Goal: Feedback & Contribution: Contribute content

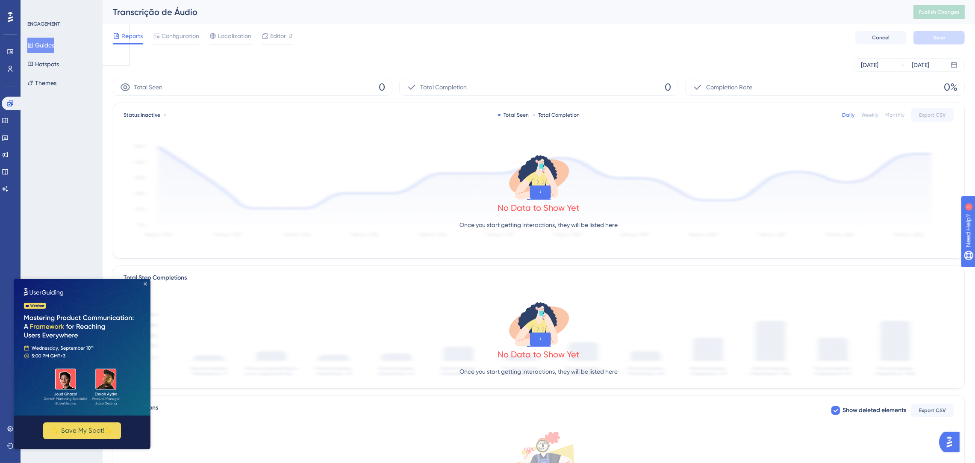
click at [144, 283] on icon "Close Preview" at bounding box center [145, 283] width 3 height 3
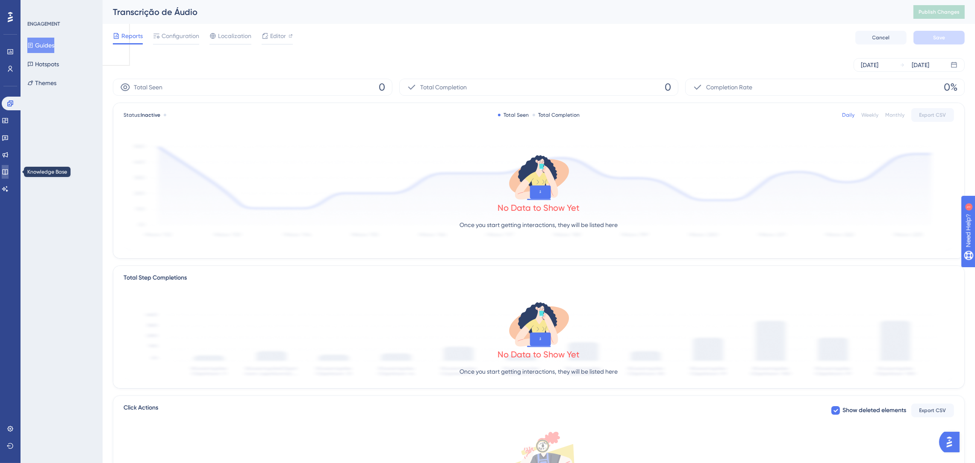
click at [9, 168] on icon at bounding box center [5, 171] width 7 height 7
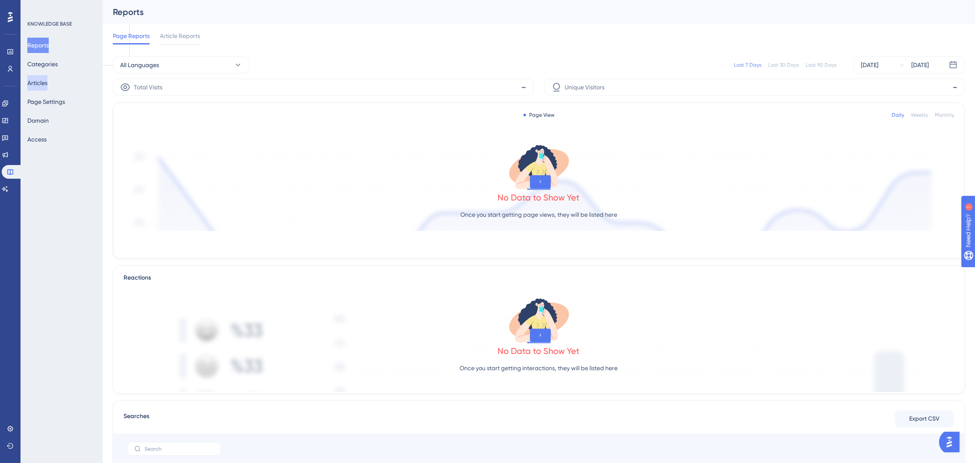
click at [46, 87] on button "Articles" at bounding box center [37, 82] width 20 height 15
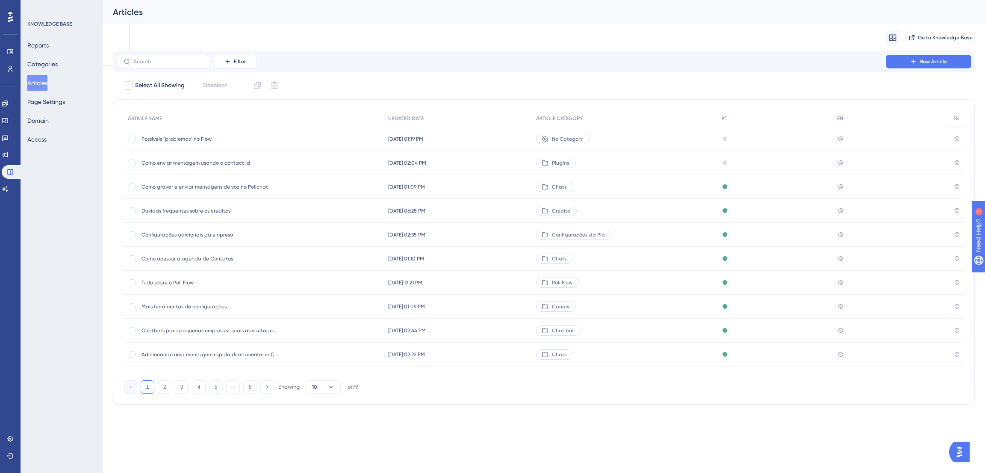
click at [196, 135] on span "Possíveis ''problemas'' no Flow" at bounding box center [209, 138] width 137 height 7
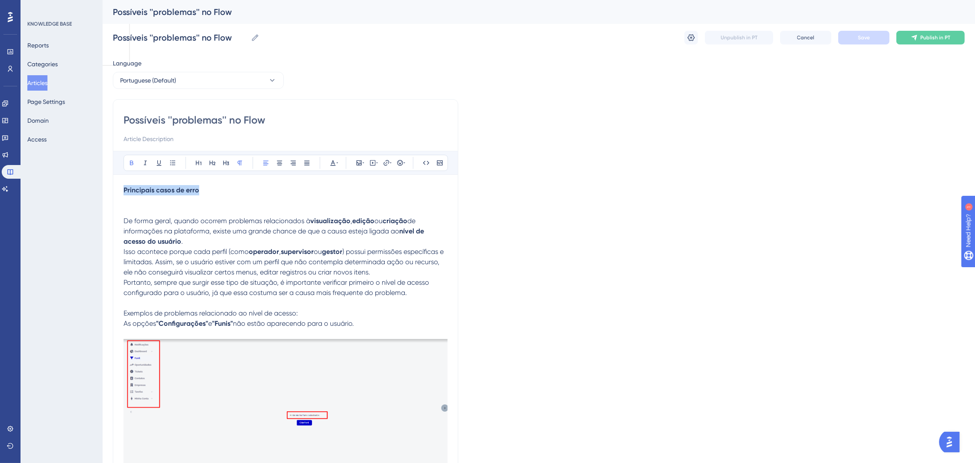
drag, startPoint x: 207, startPoint y: 192, endPoint x: 121, endPoint y: 192, distance: 85.9
click at [331, 162] on icon at bounding box center [333, 162] width 7 height 7
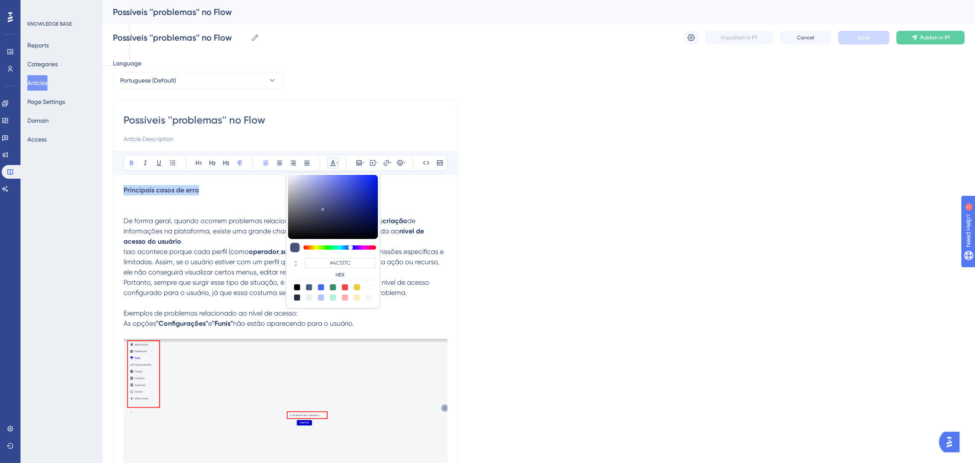
type input "#4C4E7C"
click at [352, 245] on div at bounding box center [351, 247] width 5 height 5
click at [249, 190] on p "Principais casos de erro De forma geral, quando ocorrem problemas relacionados …" at bounding box center [286, 216] width 324 height 62
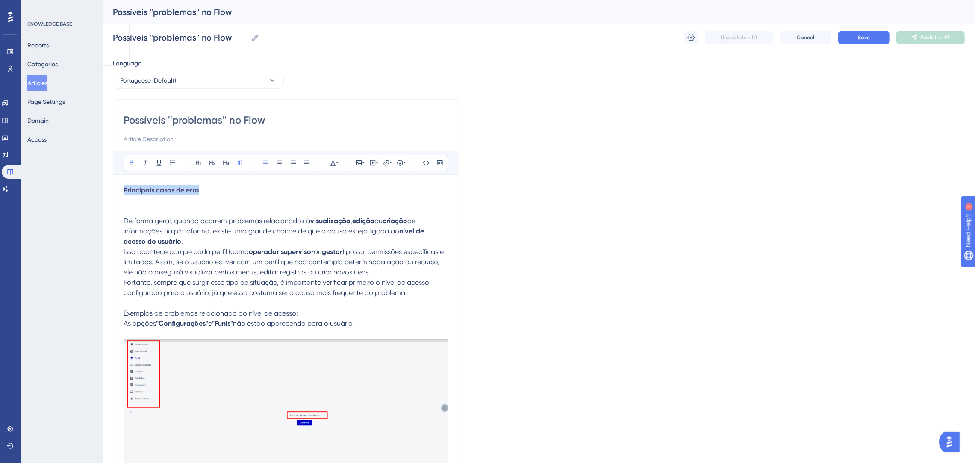
drag, startPoint x: 249, startPoint y: 190, endPoint x: 93, endPoint y: 181, distance: 156.7
click at [330, 160] on icon at bounding box center [333, 162] width 7 height 7
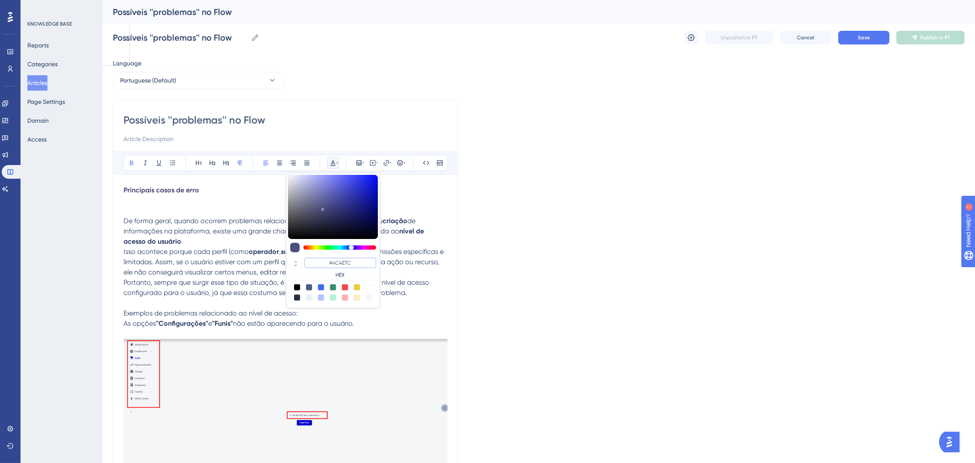
drag, startPoint x: 363, startPoint y: 261, endPoint x: 320, endPoint y: 264, distance: 42.8
click at [320, 264] on input "#4C4E7C" at bounding box center [340, 263] width 72 height 10
type input "#0000FF"
drag, startPoint x: 360, startPoint y: 261, endPoint x: 319, endPoint y: 262, distance: 41.0
click at [319, 262] on input "#0000FF" at bounding box center [340, 263] width 72 height 10
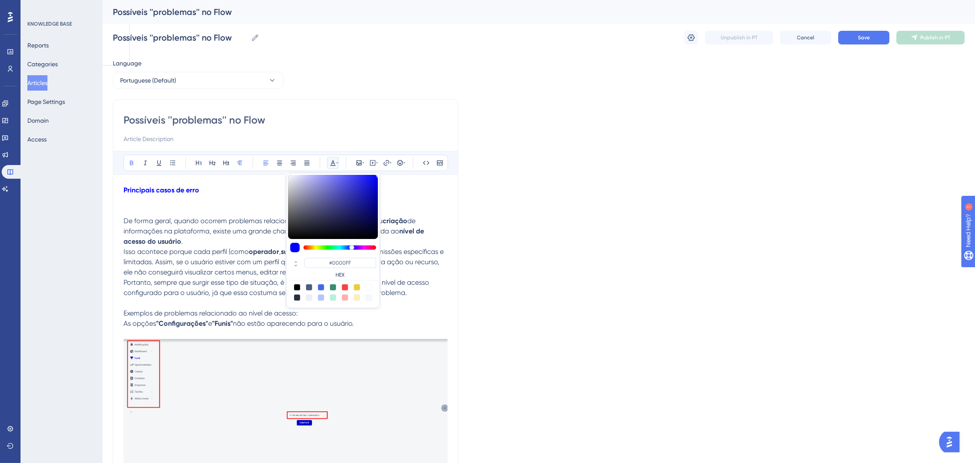
click at [250, 203] on p "Principais casos de erro De forma geral, quando ocorrem problemas relacionados …" at bounding box center [286, 216] width 324 height 62
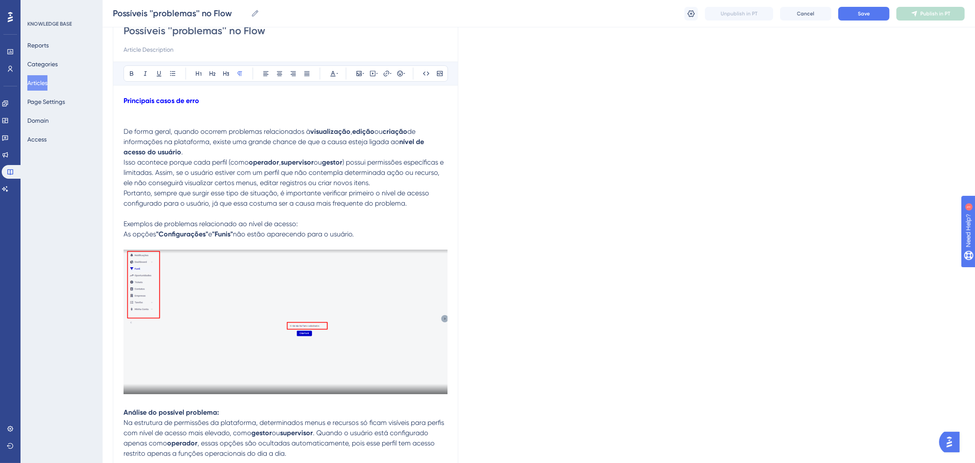
scroll to position [64, 0]
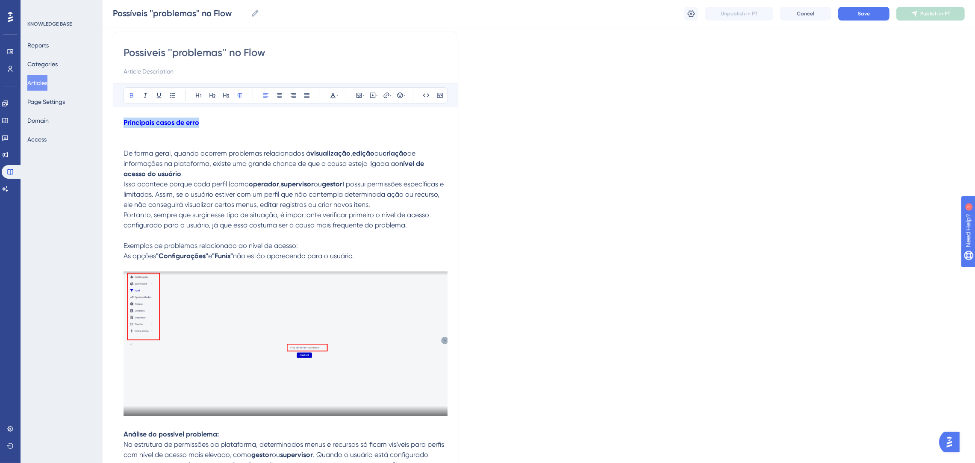
drag, startPoint x: 203, startPoint y: 121, endPoint x: 124, endPoint y: 124, distance: 79.1
click at [124, 124] on p "Principais casos de erro De forma geral, quando ocorrem problemas relacionados …" at bounding box center [286, 149] width 324 height 62
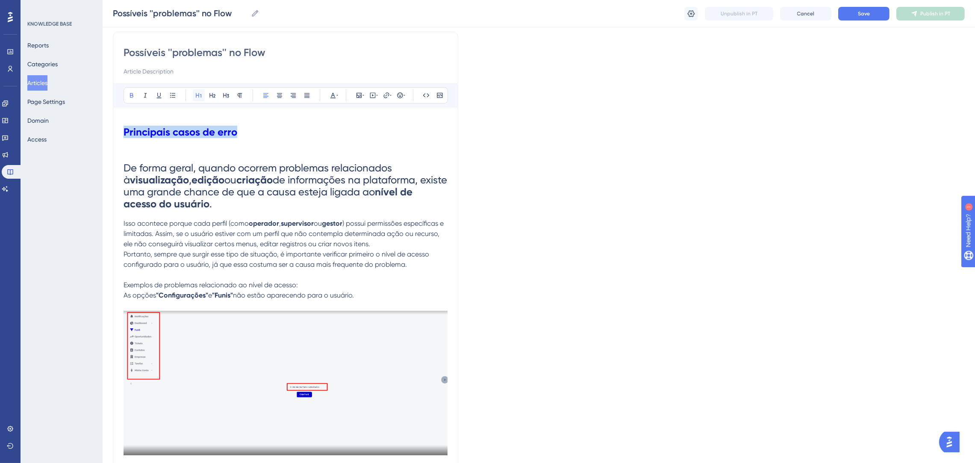
click at [203, 93] on button at bounding box center [199, 95] width 12 height 12
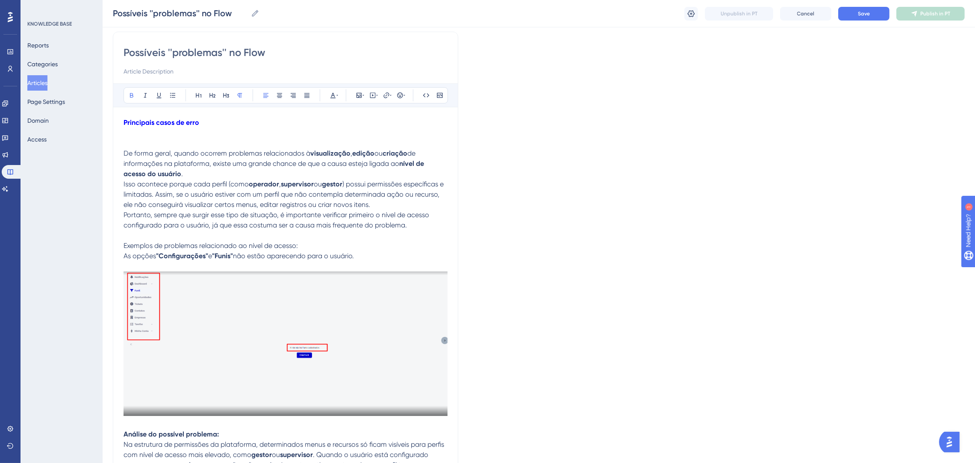
click at [209, 119] on p "Principais casos de erro De forma geral, quando ocorrem problemas relacionados …" at bounding box center [286, 149] width 324 height 62
drag, startPoint x: 209, startPoint y: 118, endPoint x: 116, endPoint y: 119, distance: 93.2
copy strong "Principais casos de erro"
drag, startPoint x: 202, startPoint y: 121, endPoint x: 127, endPoint y: 113, distance: 75.7
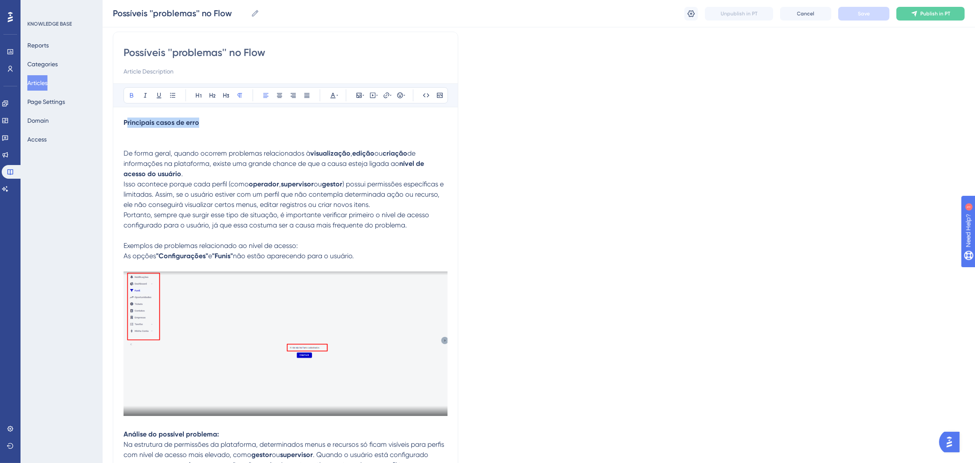
click at [199, 93] on icon at bounding box center [198, 95] width 7 height 7
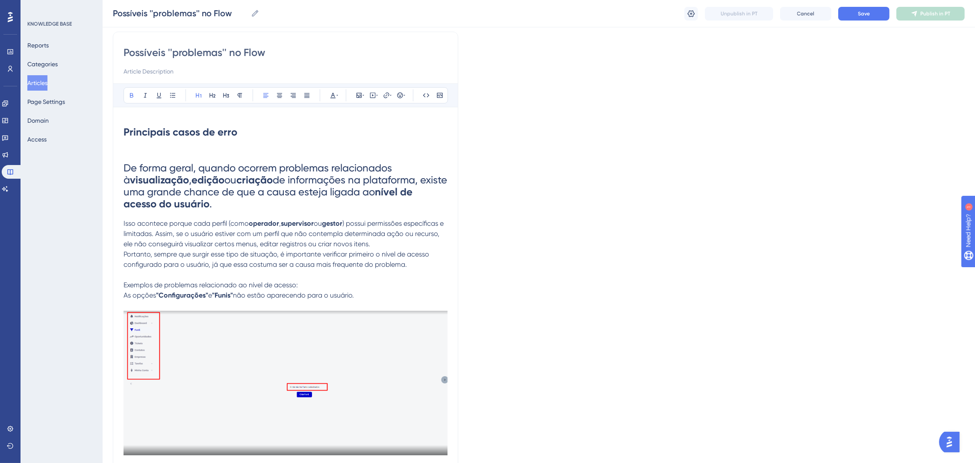
click at [201, 143] on h1 "Principais casos de erro De forma geral, quando ocorrem problemas relacionados …" at bounding box center [286, 168] width 324 height 101
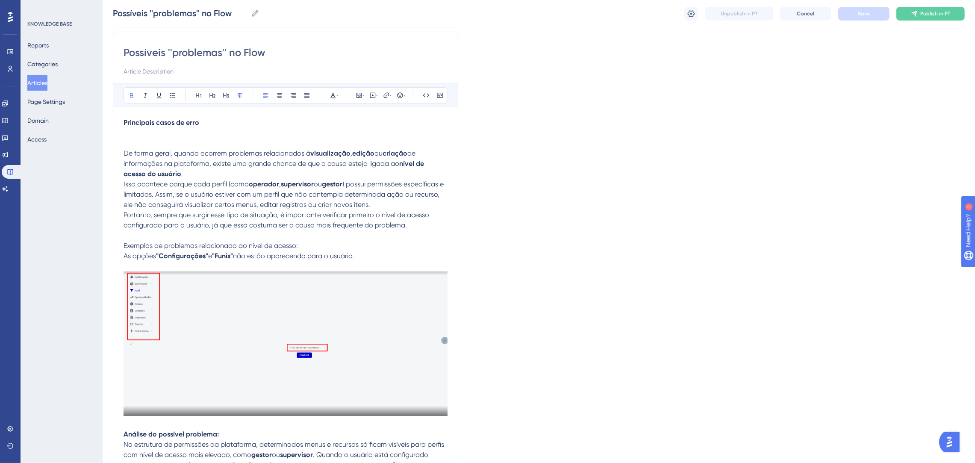
click at [219, 121] on p "Principais casos de erro De forma geral, quando ocorrem problemas relacionados …" at bounding box center [286, 149] width 324 height 62
drag, startPoint x: 219, startPoint y: 121, endPoint x: 118, endPoint y: 121, distance: 101.3
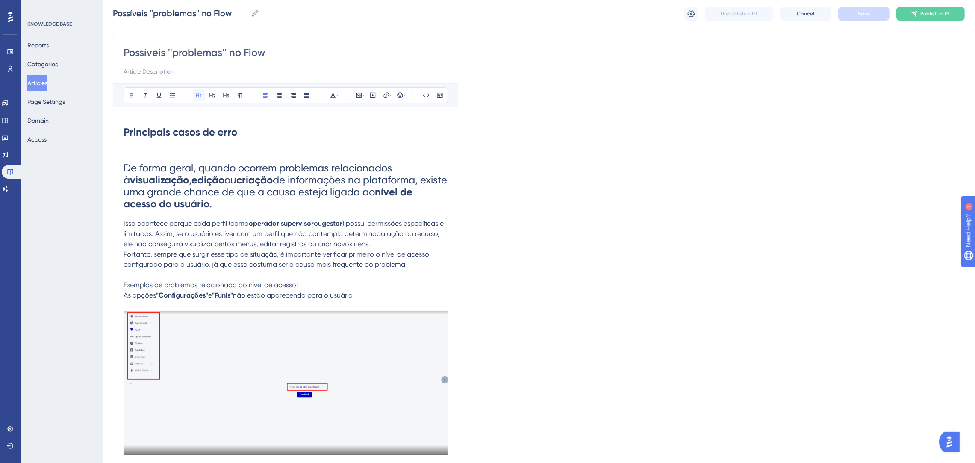
click at [201, 93] on icon at bounding box center [198, 95] width 7 height 7
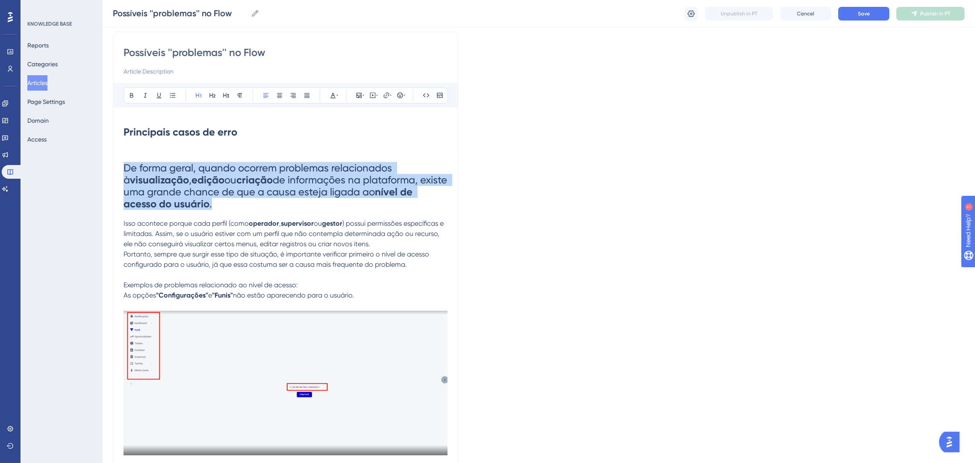
drag, startPoint x: 123, startPoint y: 169, endPoint x: 212, endPoint y: 151, distance: 90.6
click at [214, 196] on h1 "Principais casos de erro De forma geral, quando ocorrem problemas relacionados …" at bounding box center [286, 168] width 324 height 101
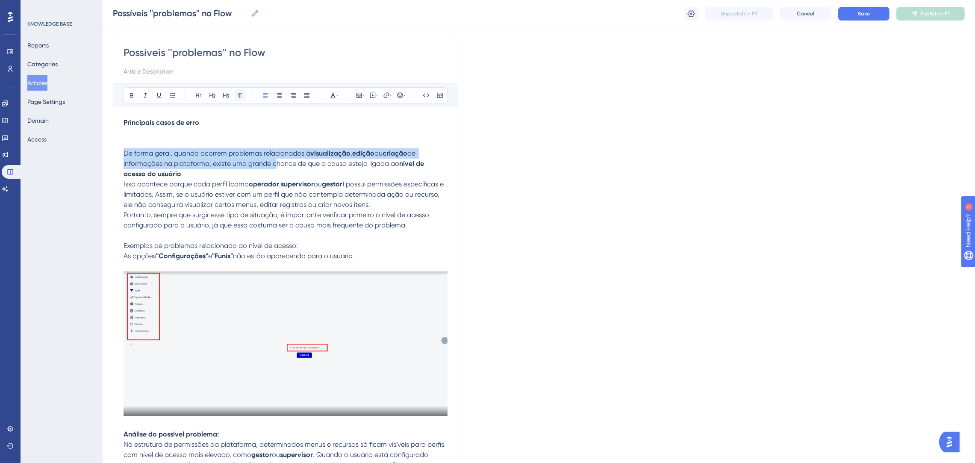
click at [241, 95] on icon at bounding box center [239, 95] width 7 height 7
click at [239, 164] on span "de informações na plataforma, existe uma grande chance de que a causa esteja li…" at bounding box center [271, 158] width 294 height 18
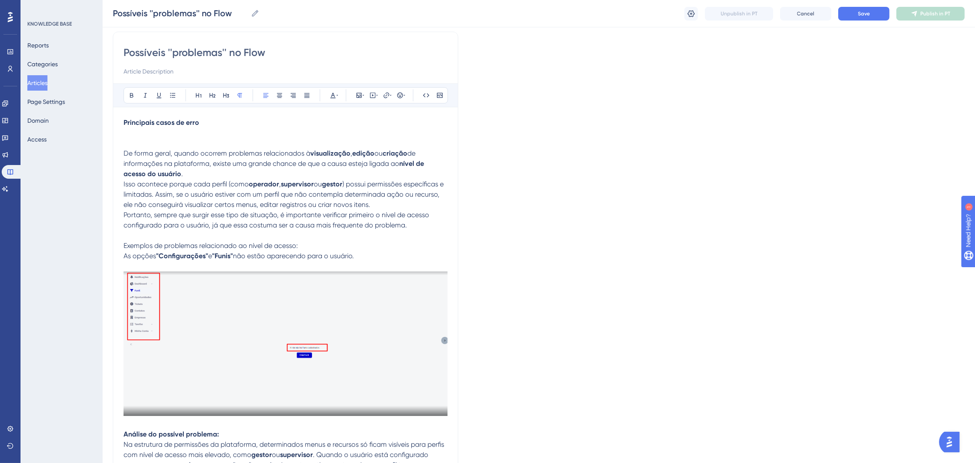
click at [238, 125] on p "Principais casos de erro De forma geral, quando ocorrem problemas relacionados …" at bounding box center [286, 149] width 324 height 62
drag, startPoint x: 137, startPoint y: 118, endPoint x: 112, endPoint y: 118, distance: 25.2
click at [330, 96] on icon at bounding box center [333, 95] width 7 height 7
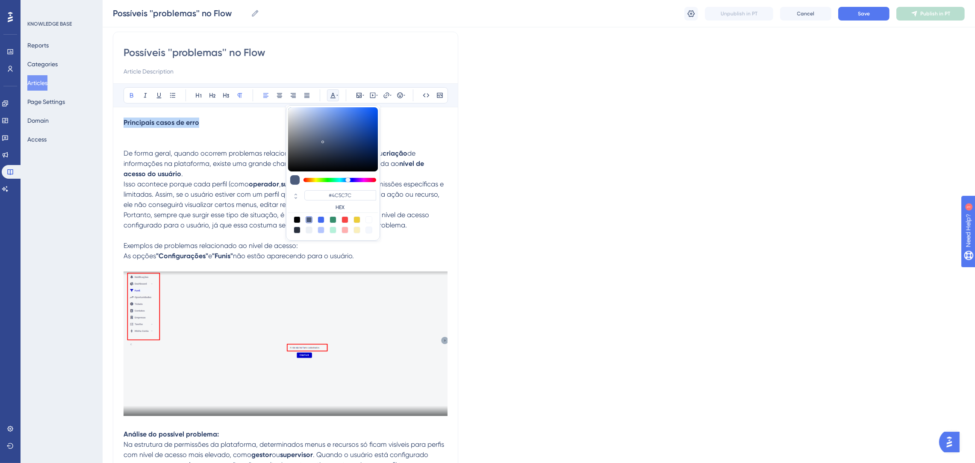
click at [416, 121] on p "Principais casos de erro De forma geral, quando ocorrem problemas relacionados …" at bounding box center [286, 149] width 324 height 62
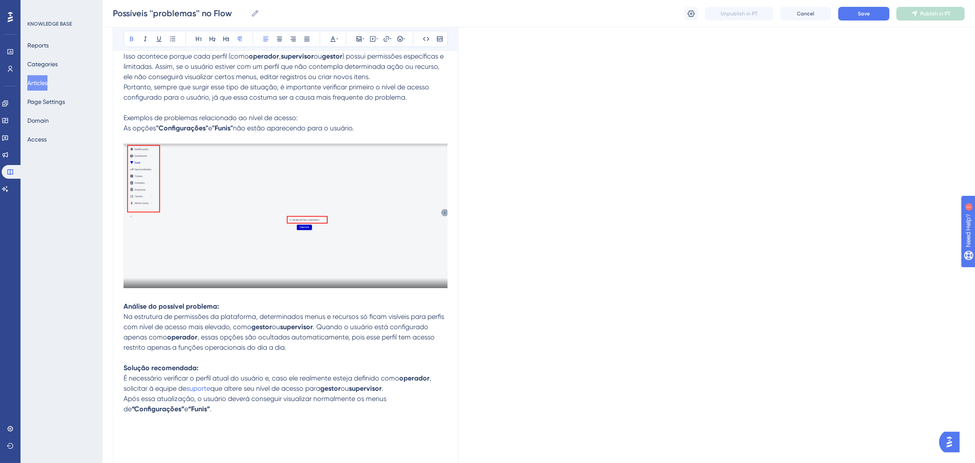
scroll to position [0, 0]
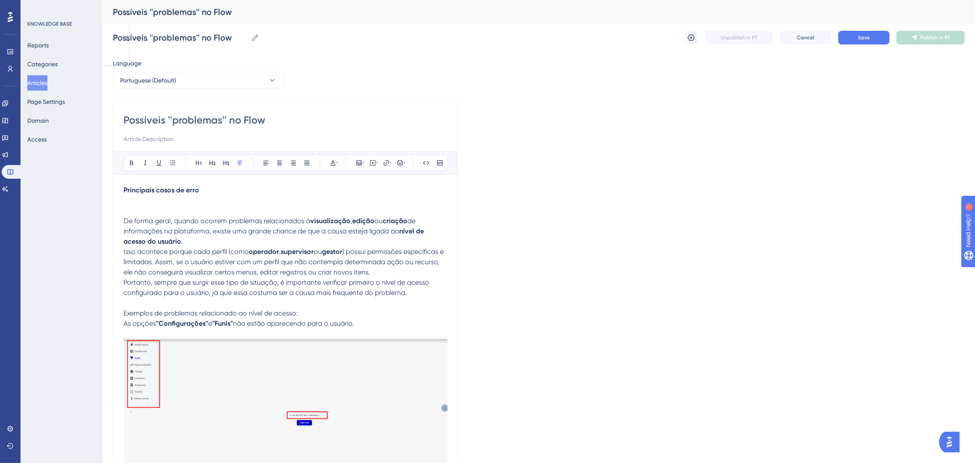
click at [147, 206] on p "Principais casos de erro De forma geral, quando ocorrem problemas relacionados …" at bounding box center [286, 216] width 324 height 62
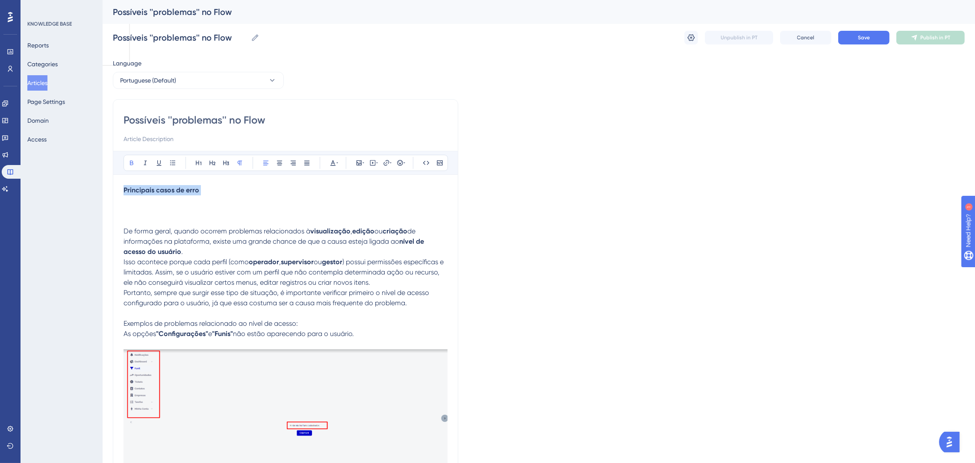
drag, startPoint x: 212, startPoint y: 196, endPoint x: 119, endPoint y: 190, distance: 92.9
click at [203, 160] on button at bounding box center [199, 163] width 12 height 12
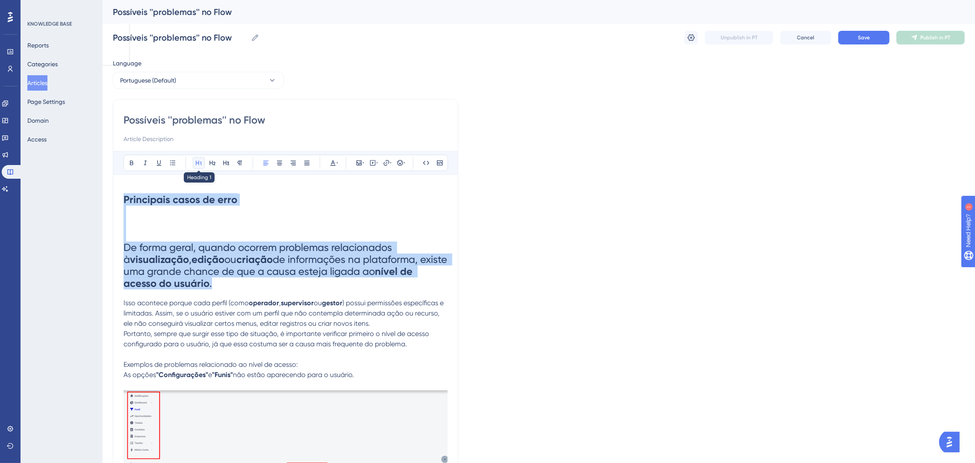
click at [203, 160] on button at bounding box center [199, 163] width 12 height 12
click at [238, 164] on icon at bounding box center [240, 163] width 5 height 5
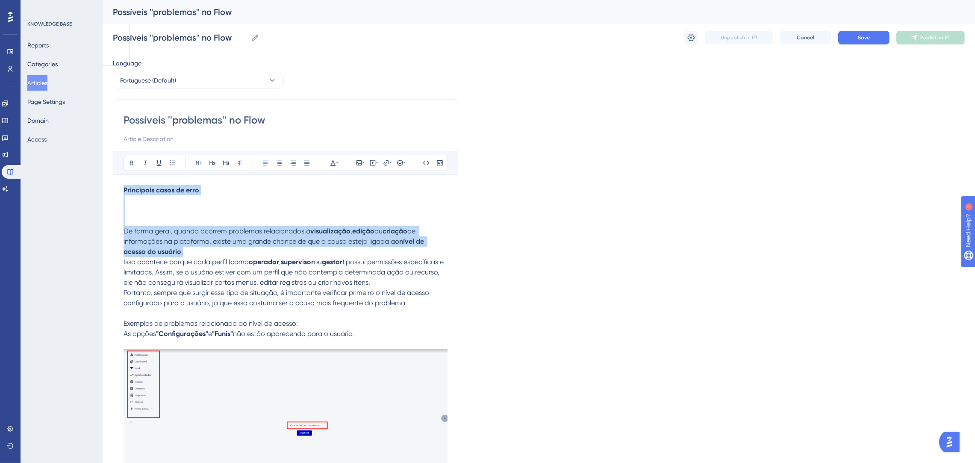
click at [225, 200] on p "Principais casos de erro De forma geral, quando ocorrem problemas relacionados …" at bounding box center [286, 221] width 324 height 72
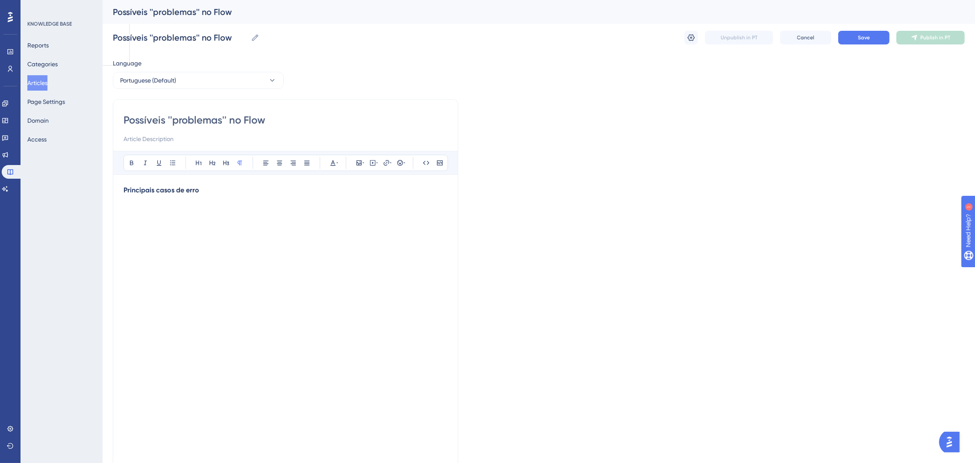
scroll to position [29, 0]
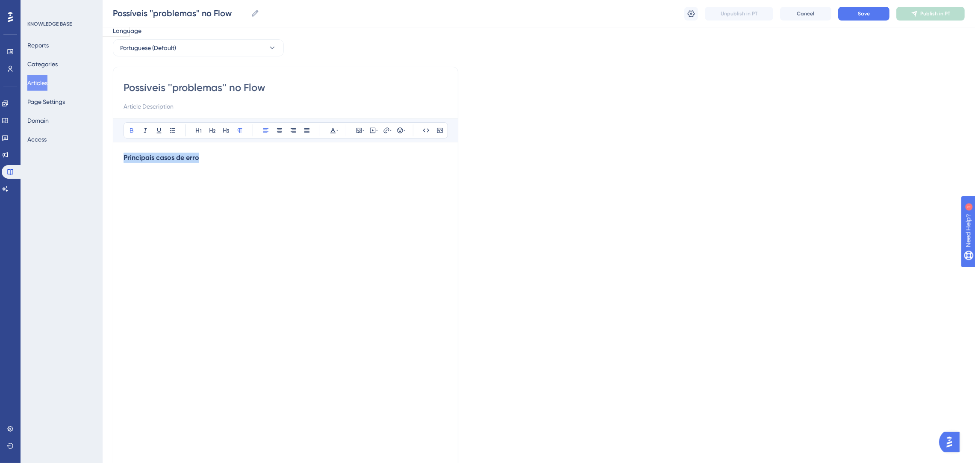
drag, startPoint x: 214, startPoint y: 159, endPoint x: 120, endPoint y: 160, distance: 94.0
click at [200, 130] on icon at bounding box center [198, 130] width 7 height 7
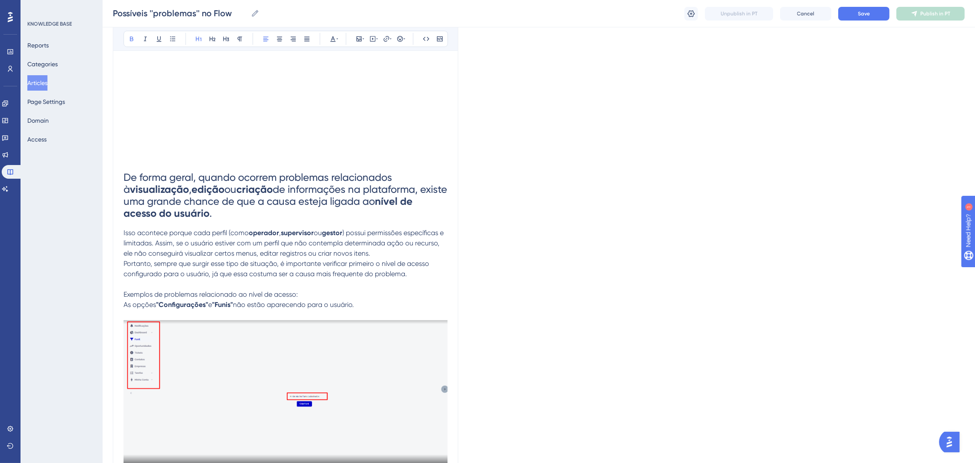
scroll to position [221, 0]
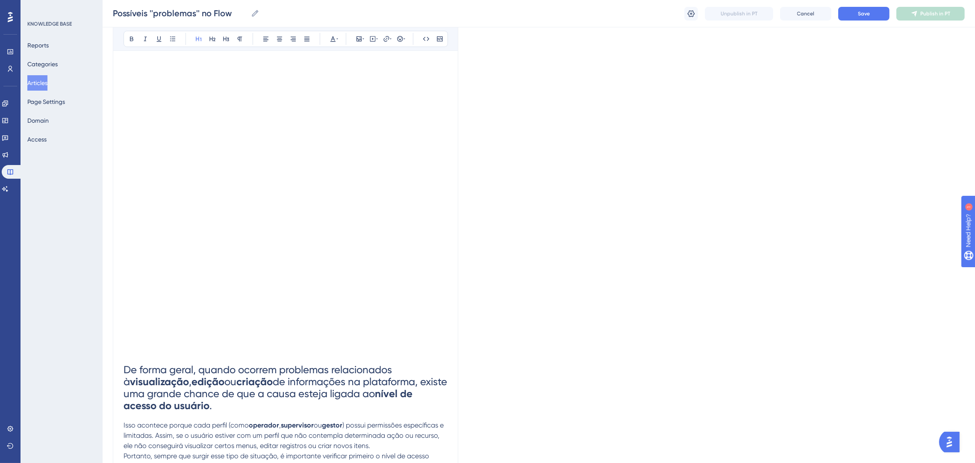
click at [219, 233] on h1 "Principais casos de erro De forma geral, quando ocorrem problemas relacionados …" at bounding box center [286, 190] width 324 height 460
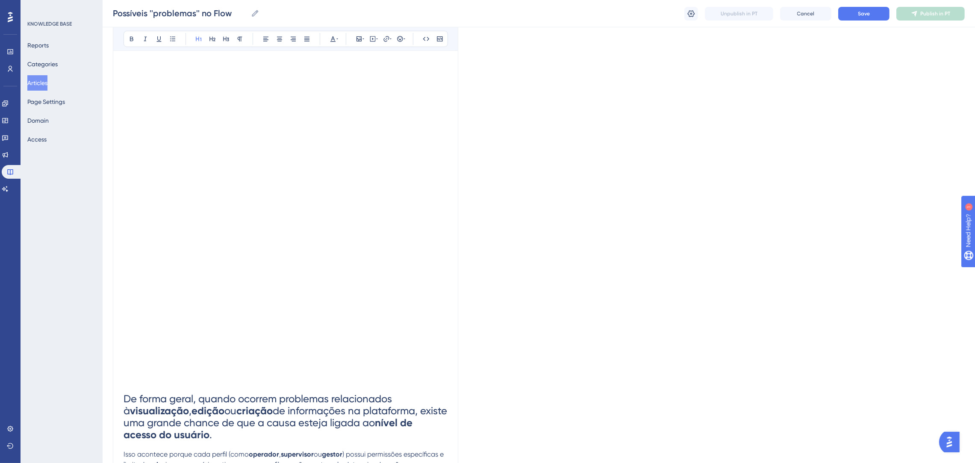
scroll to position [0, 0]
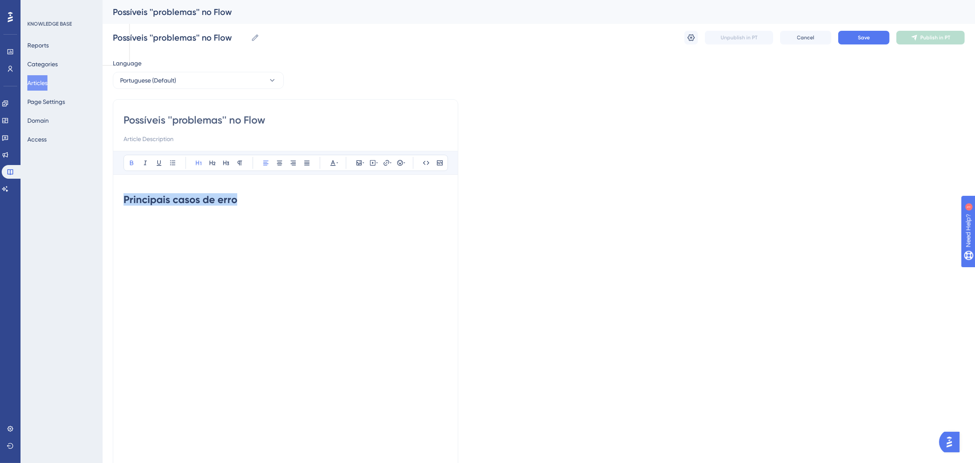
drag, startPoint x: 250, startPoint y: 204, endPoint x: 120, endPoint y: 204, distance: 129.9
click at [197, 161] on icon at bounding box center [198, 162] width 7 height 7
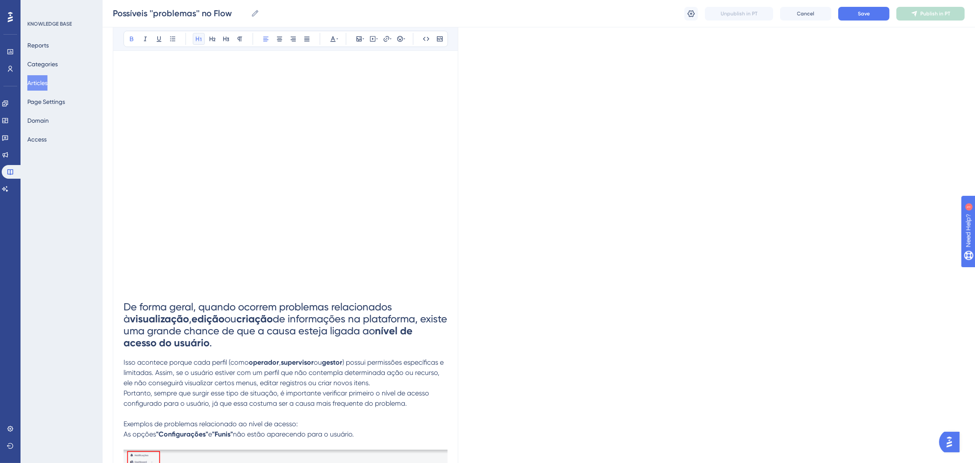
scroll to position [384, 0]
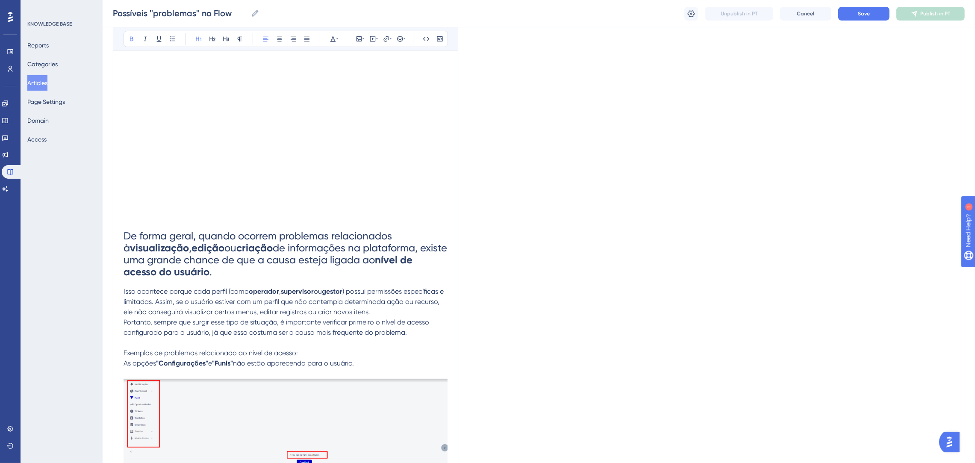
drag, startPoint x: 120, startPoint y: 231, endPoint x: 190, endPoint y: 260, distance: 76.3
click at [190, 260] on div "Possíveis ''problemas'' no Flow Bold Italic Underline Bullet Point Heading 1 He…" at bounding box center [285, 433] width 345 height 1445
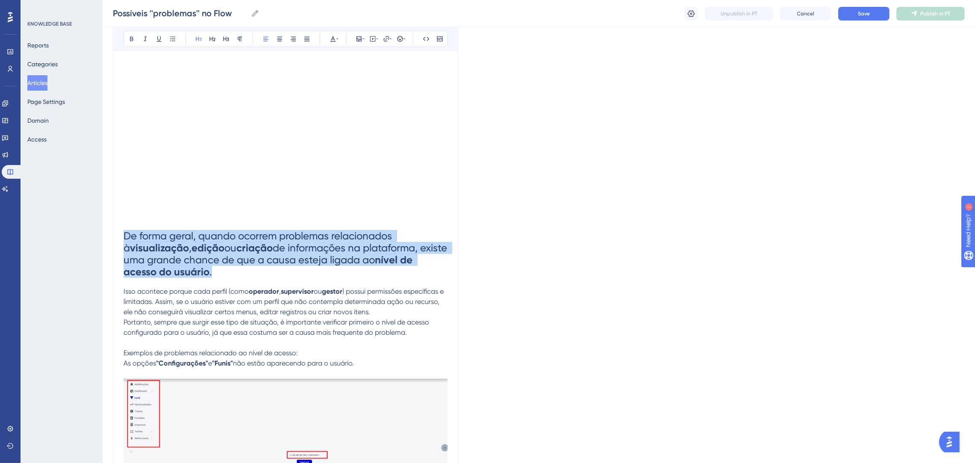
drag, startPoint x: 230, startPoint y: 275, endPoint x: 116, endPoint y: 235, distance: 120.6
click at [116, 235] on div "Possíveis ''problemas'' no Flow Bold Italic Underline Bullet Point Heading 1 He…" at bounding box center [285, 433] width 345 height 1445
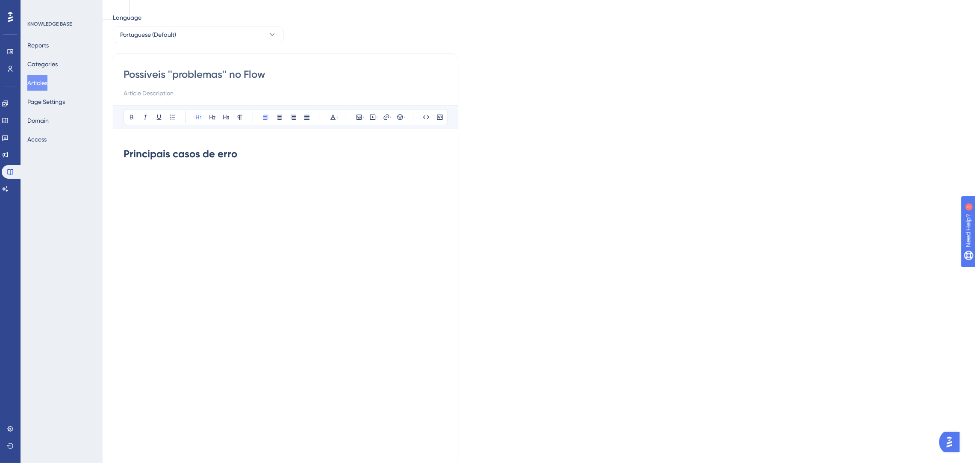
scroll to position [0, 0]
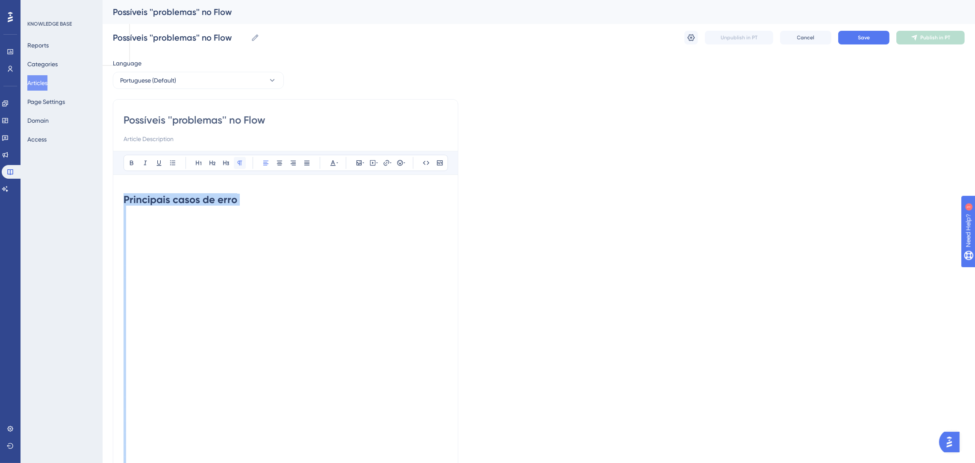
click at [237, 165] on icon at bounding box center [239, 162] width 7 height 7
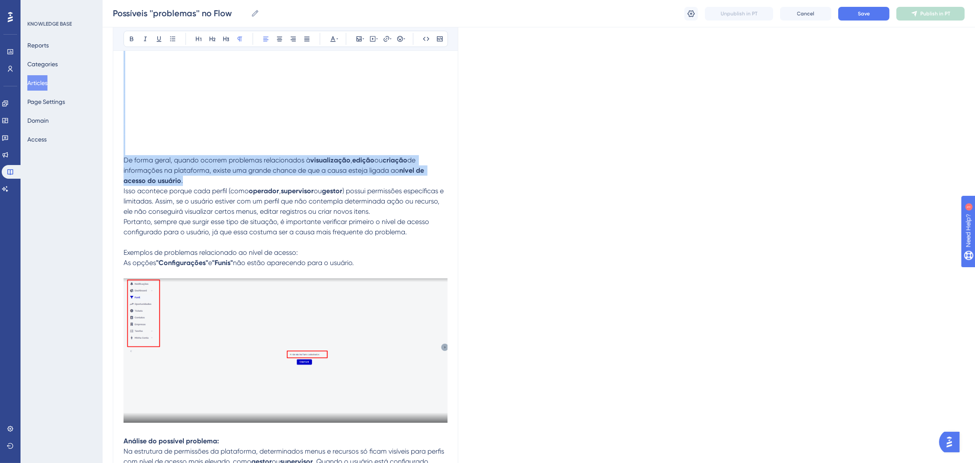
scroll to position [449, 0]
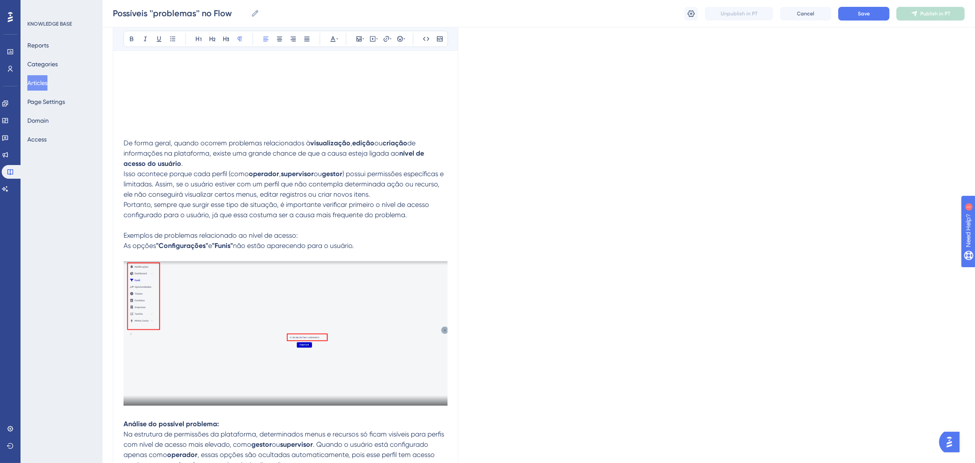
click at [242, 203] on span "Portanto, sempre que surgir esse tipo de situação, é importante verificar prime…" at bounding box center [277, 209] width 307 height 18
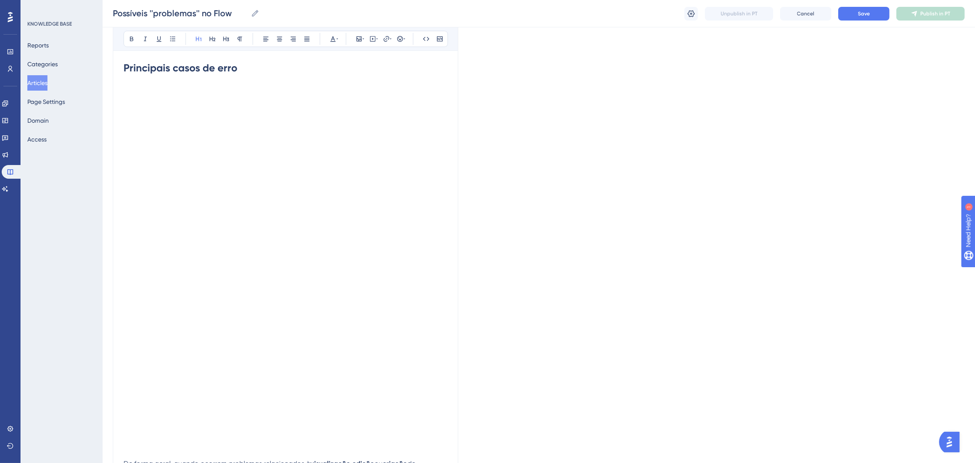
click at [221, 249] on h1 "Principais casos de erro" at bounding box center [286, 199] width 324 height 292
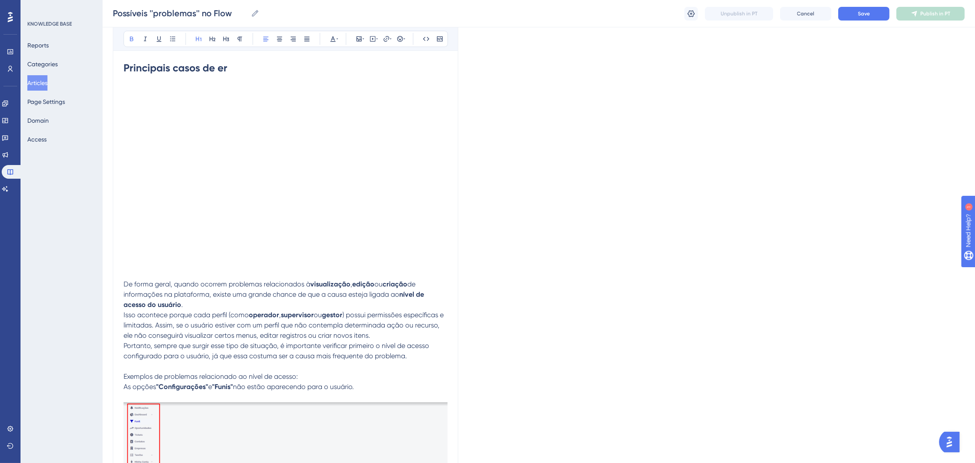
click at [211, 154] on h1 "Principais casos de er" at bounding box center [286, 109] width 324 height 113
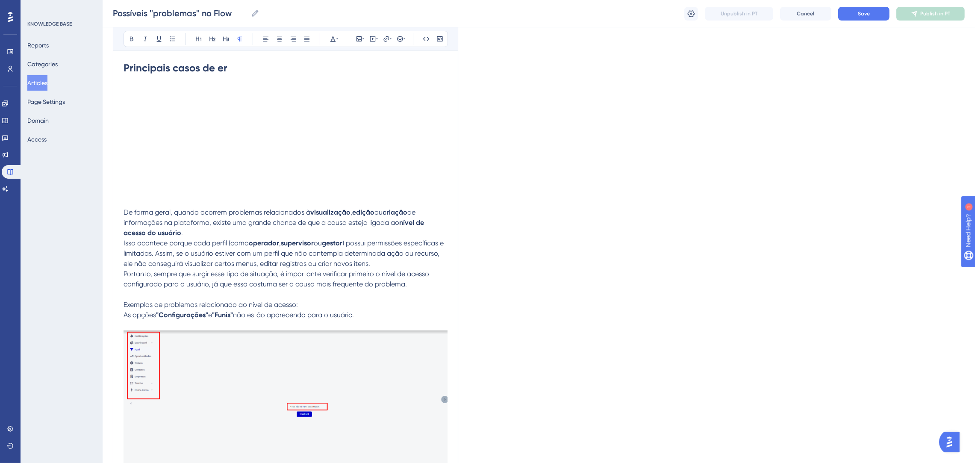
click at [216, 133] on p "De forma geral, quando ocorrem problemas relacionados à visualização , edição o…" at bounding box center [286, 166] width 324 height 144
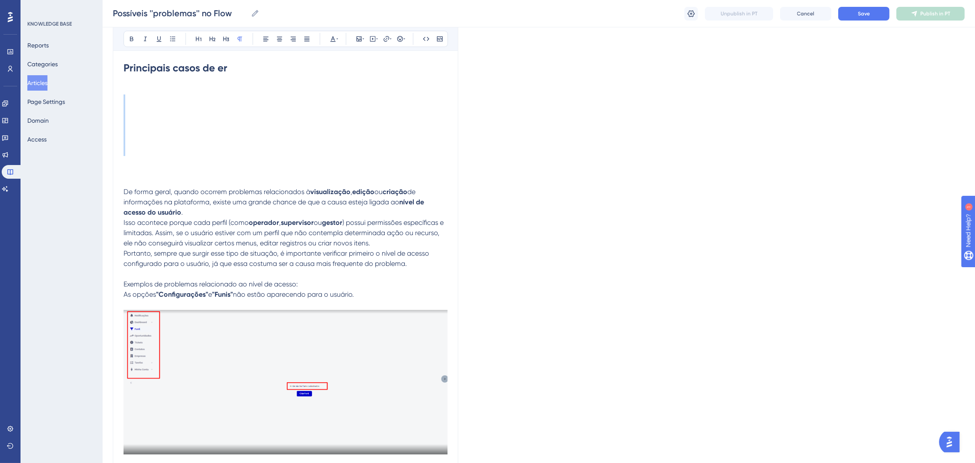
drag, startPoint x: 188, startPoint y: 166, endPoint x: 130, endPoint y: 110, distance: 80.4
click at [130, 110] on p "De forma geral, quando ocorrem problemas relacionados à visualização , edição o…" at bounding box center [286, 155] width 324 height 123
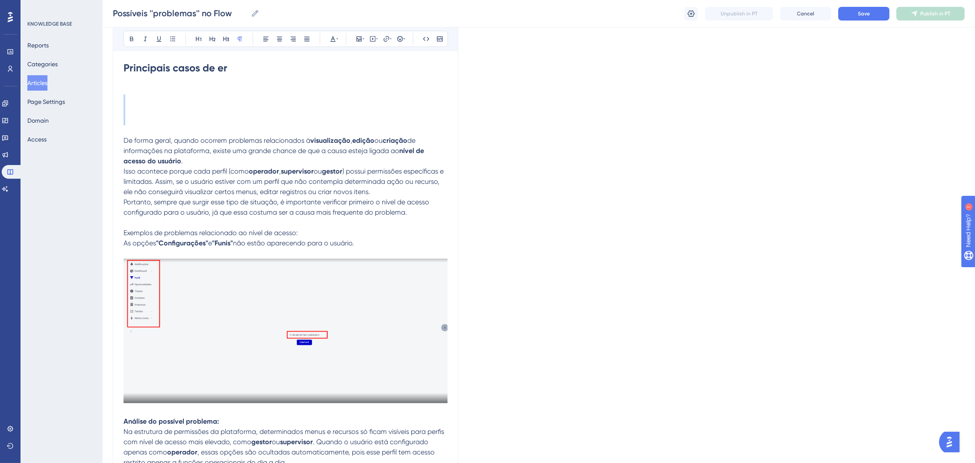
drag, startPoint x: 189, startPoint y: 120, endPoint x: 164, endPoint y: 97, distance: 33.9
click at [164, 97] on p "De forma geral, quando ocorrem problemas relacionados à visualização , edição o…" at bounding box center [286, 130] width 324 height 72
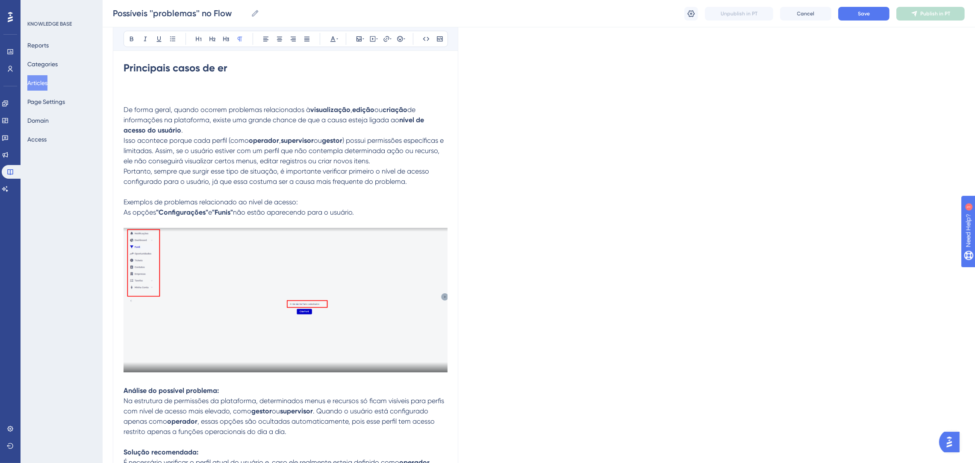
click at [210, 95] on p "De forma geral, quando ocorrem problemas relacionados à visualização , edição o…" at bounding box center [286, 114] width 324 height 41
click at [241, 68] on h1 "Principais casos de er" at bounding box center [286, 73] width 324 height 41
drag, startPoint x: 245, startPoint y: 70, endPoint x: 114, endPoint y: 71, distance: 131.7
drag, startPoint x: 330, startPoint y: 36, endPoint x: 340, endPoint y: 47, distance: 14.6
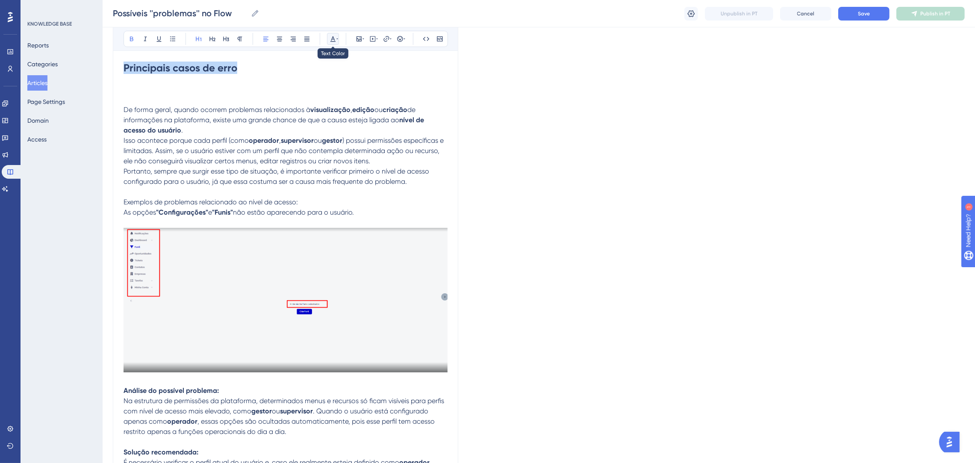
click at [333, 37] on icon at bounding box center [333, 38] width 7 height 7
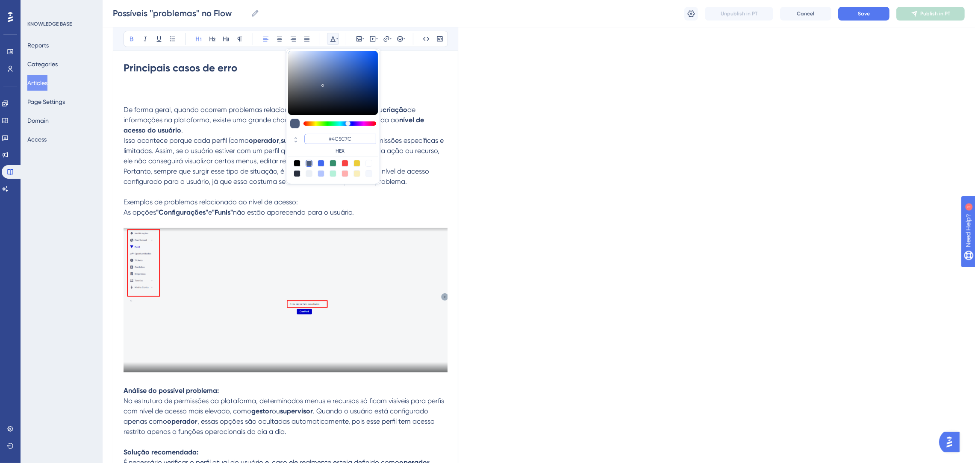
drag, startPoint x: 318, startPoint y: 139, endPoint x: 303, endPoint y: 139, distance: 15.0
click at [303, 139] on div "#4C5C7C HEX" at bounding box center [333, 144] width 90 height 24
paste input "0000FF"
type input "#0000FF"
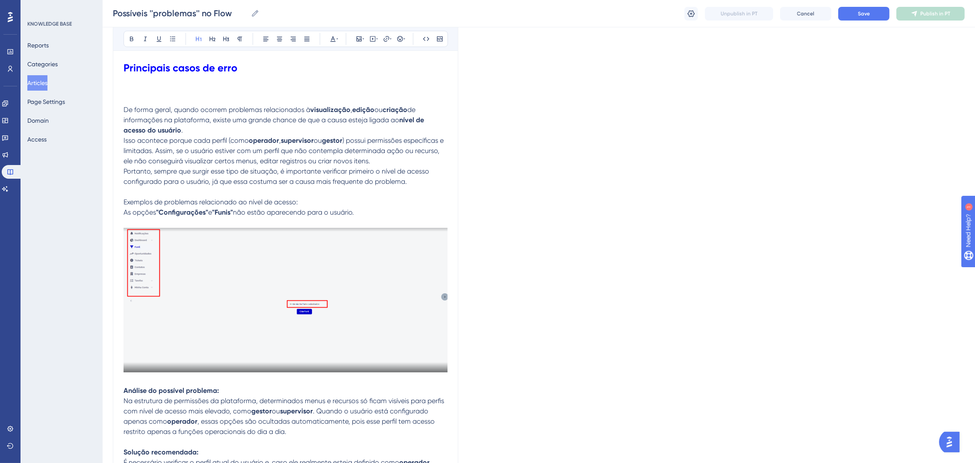
click at [284, 91] on h1 "Principais casos de erro" at bounding box center [286, 73] width 324 height 41
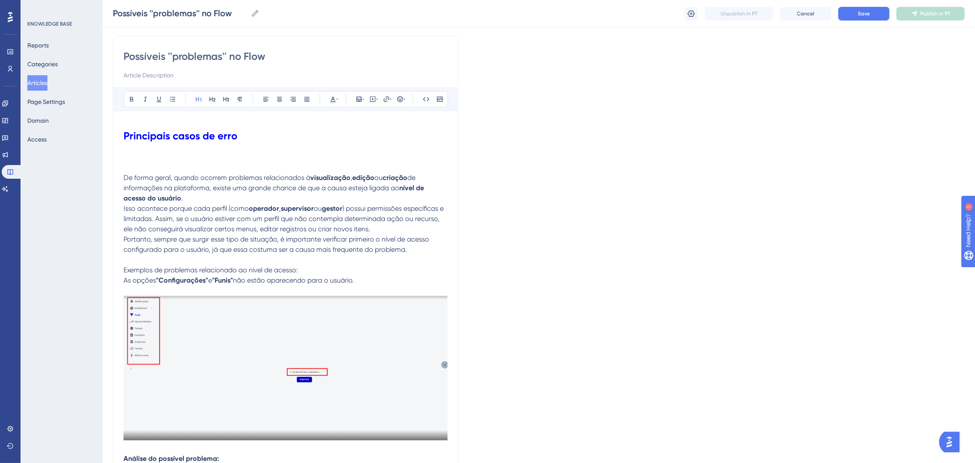
scroll to position [0, 0]
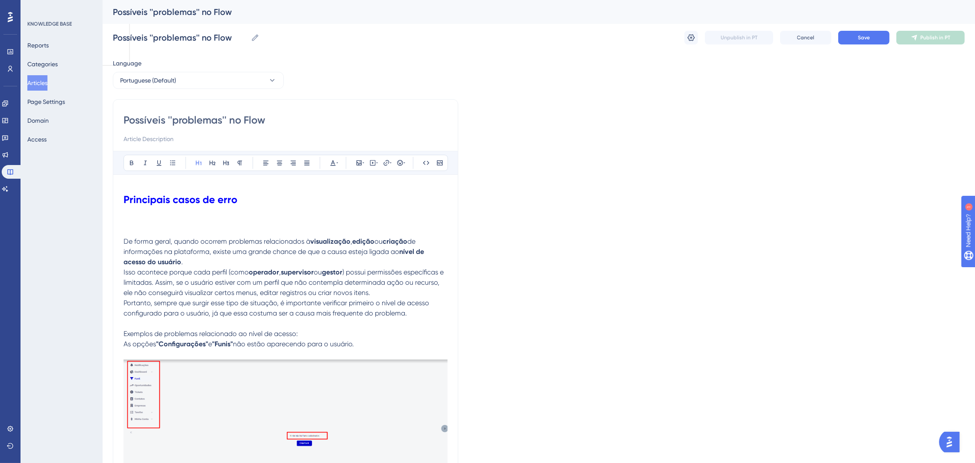
click at [270, 216] on h1 "Principais casos de erro" at bounding box center [286, 205] width 324 height 41
click at [270, 221] on h1 "Principais casos de erro" at bounding box center [286, 205] width 324 height 41
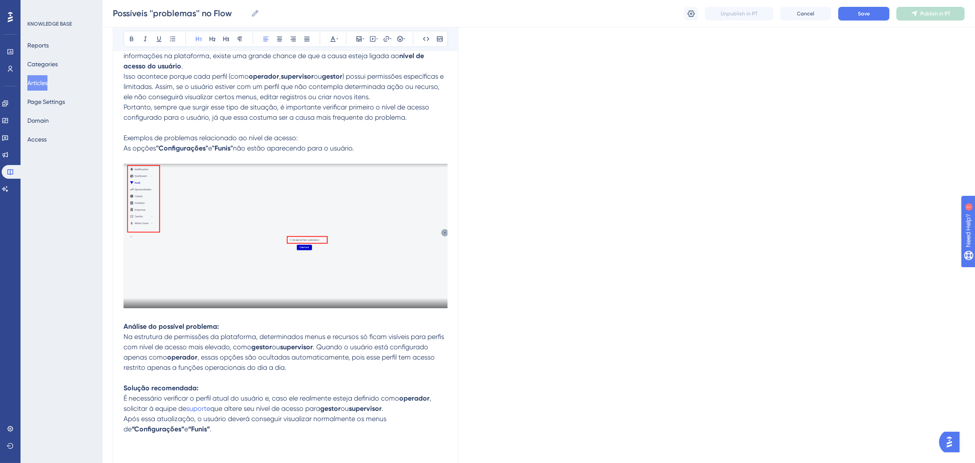
scroll to position [128, 0]
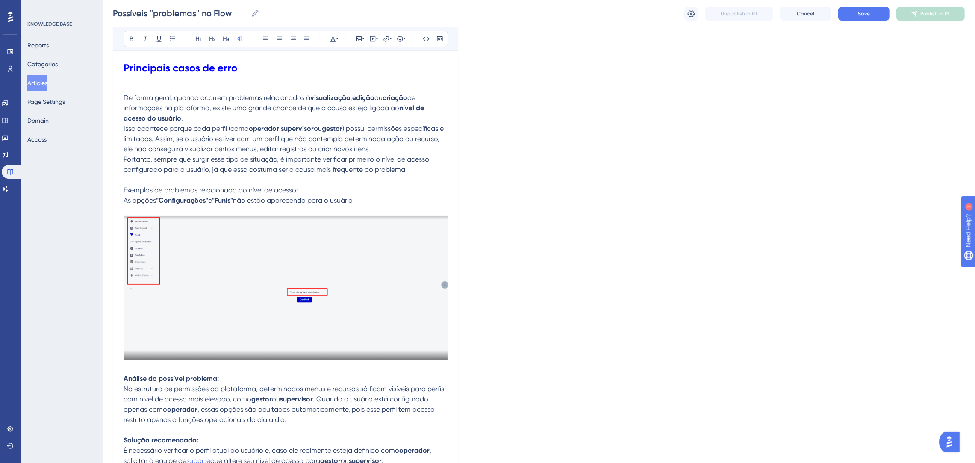
click at [333, 180] on p "Exemplos de problemas relacionado ao nível de acesso: As opções "Configurações"…" at bounding box center [286, 190] width 324 height 31
click at [302, 189] on p "Exemplos de problemas relacionado ao nível de acesso: As opções "Configurações"…" at bounding box center [286, 190] width 324 height 31
drag, startPoint x: 296, startPoint y: 188, endPoint x: 142, endPoint y: 171, distance: 155.2
click at [338, 165] on p "Portanto, sempre que surgir esse tipo de situação, é importante verificar prime…" at bounding box center [286, 164] width 324 height 21
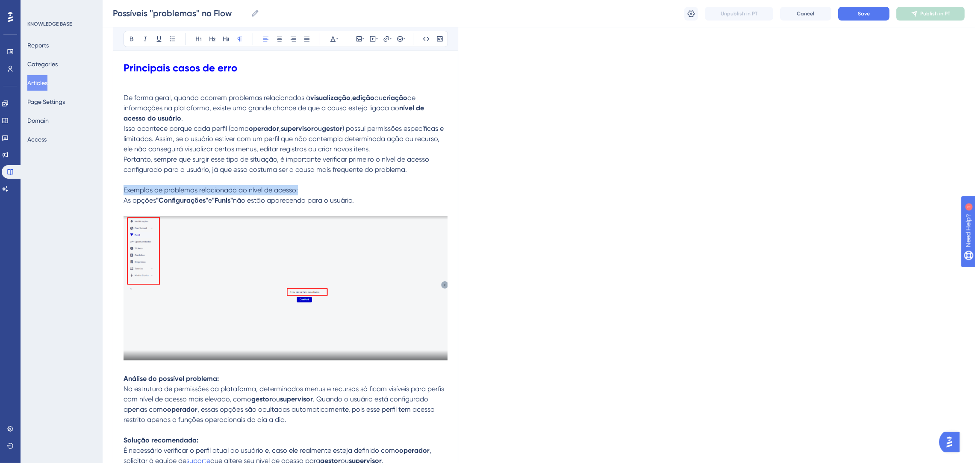
drag, startPoint x: 300, startPoint y: 192, endPoint x: 123, endPoint y: 189, distance: 177.0
click at [334, 40] on icon at bounding box center [333, 38] width 7 height 7
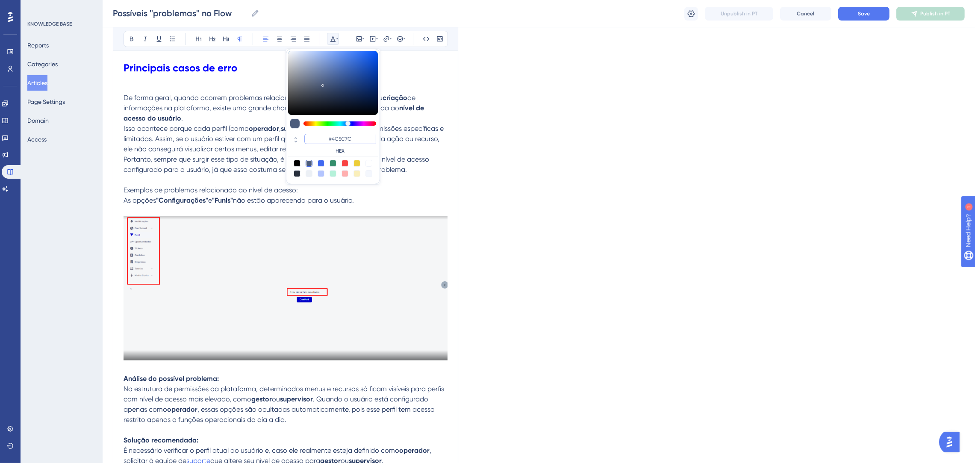
paste input "FF675F"
type input "#FF675F"
drag, startPoint x: 348, startPoint y: 140, endPoint x: 327, endPoint y: 137, distance: 21.2
click at [327, 137] on input "#FF675F" at bounding box center [340, 139] width 72 height 10
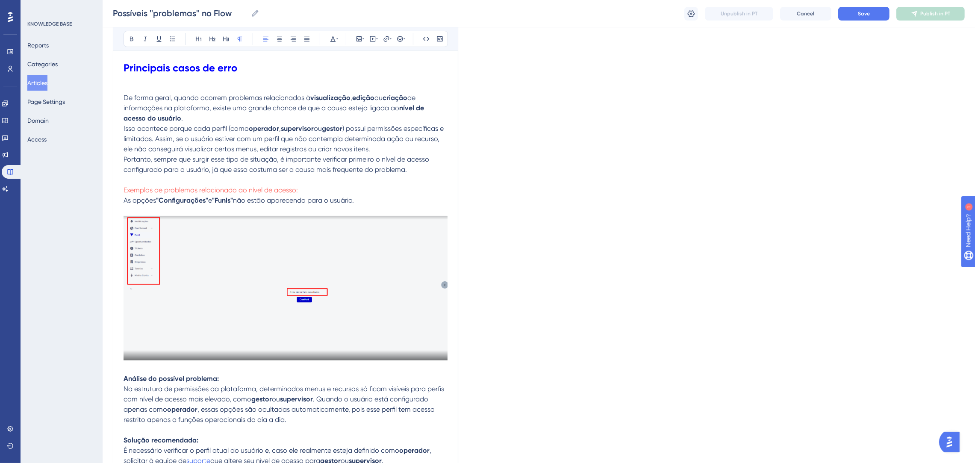
click at [328, 184] on p "Exemplos de problemas relacionado ao nível de acesso: As opções "Configurações"…" at bounding box center [286, 190] width 324 height 31
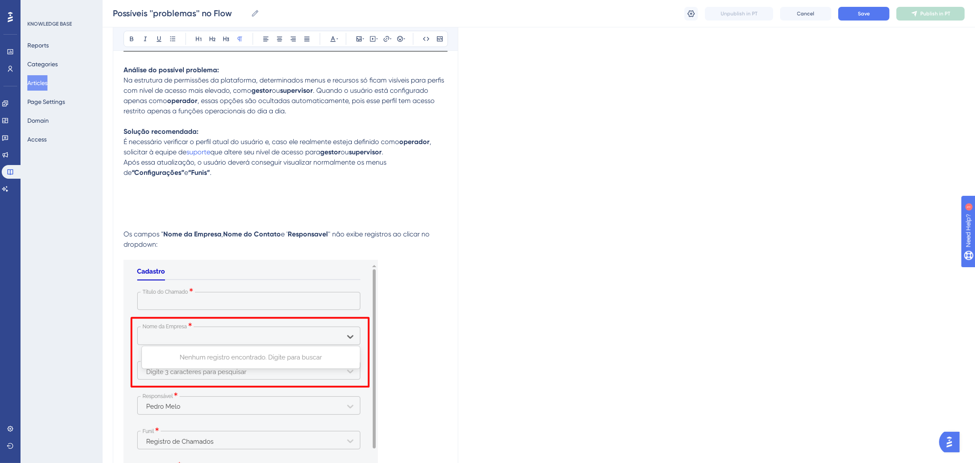
scroll to position [449, 0]
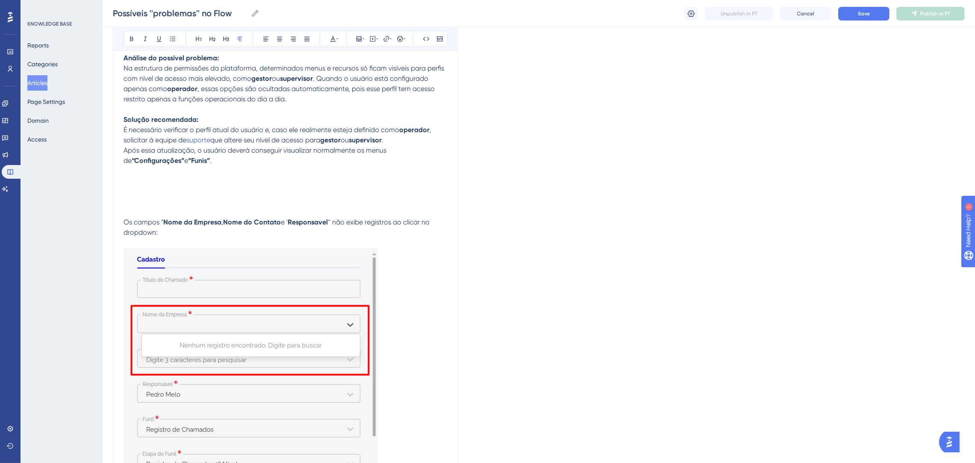
click at [207, 215] on p "Solução recomendada: É necessário verificar o perfil atual do usuário e, caso e…" at bounding box center [286, 344] width 324 height 459
drag, startPoint x: 124, startPoint y: 221, endPoint x: 186, endPoint y: 234, distance: 62.9
click at [186, 234] on p "Solução recomendada: É necessário verificar o perfil atual do usuário e, caso e…" at bounding box center [286, 344] width 324 height 459
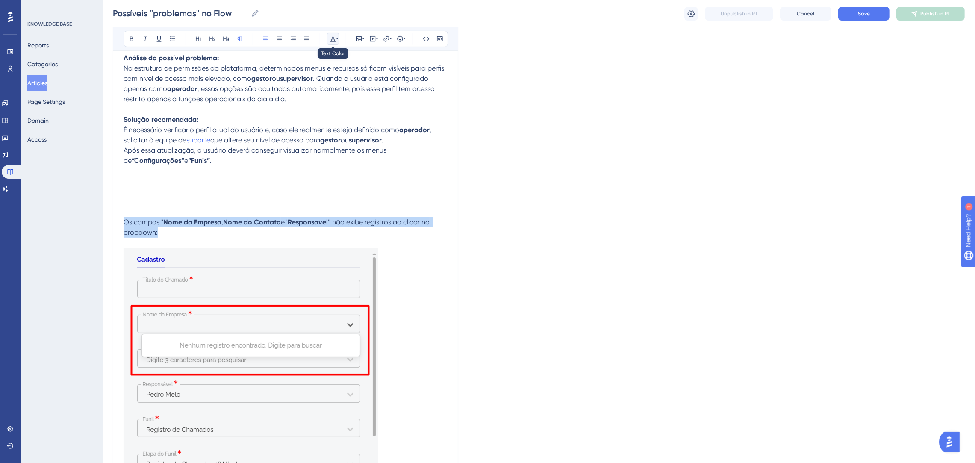
click at [335, 39] on icon at bounding box center [333, 38] width 7 height 7
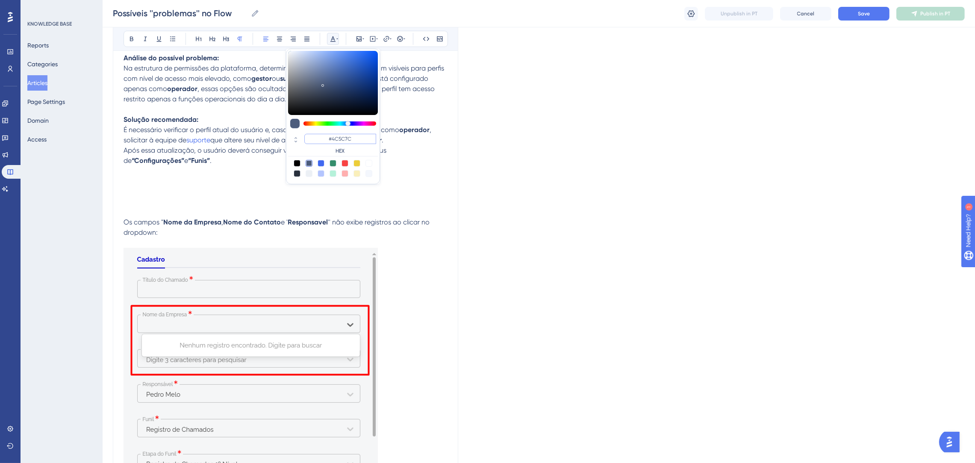
drag, startPoint x: 358, startPoint y: 141, endPoint x: 329, endPoint y: 137, distance: 29.3
click at [329, 137] on input "#4C5C7C" at bounding box center [340, 139] width 72 height 10
paste input "0000FF"
type input "#0000FF"
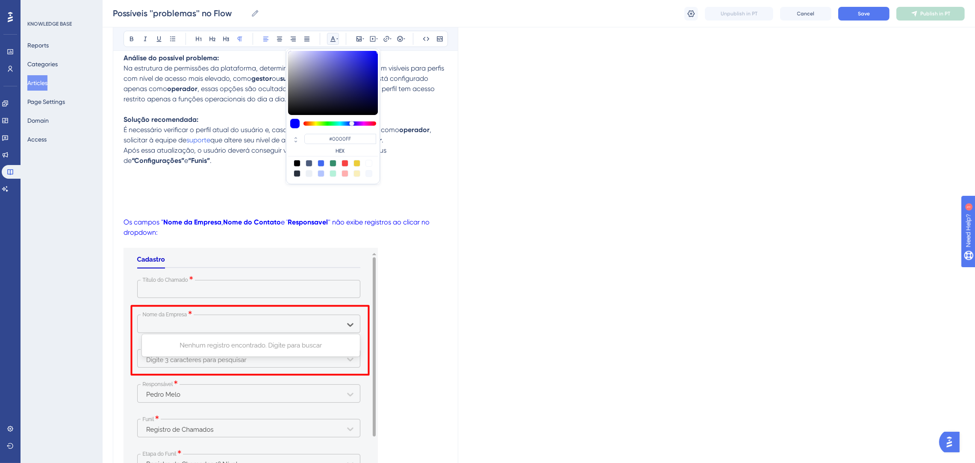
click at [400, 231] on p "Solução recomendada: É necessário verificar o perfil atual do usuário e, caso e…" at bounding box center [286, 344] width 324 height 459
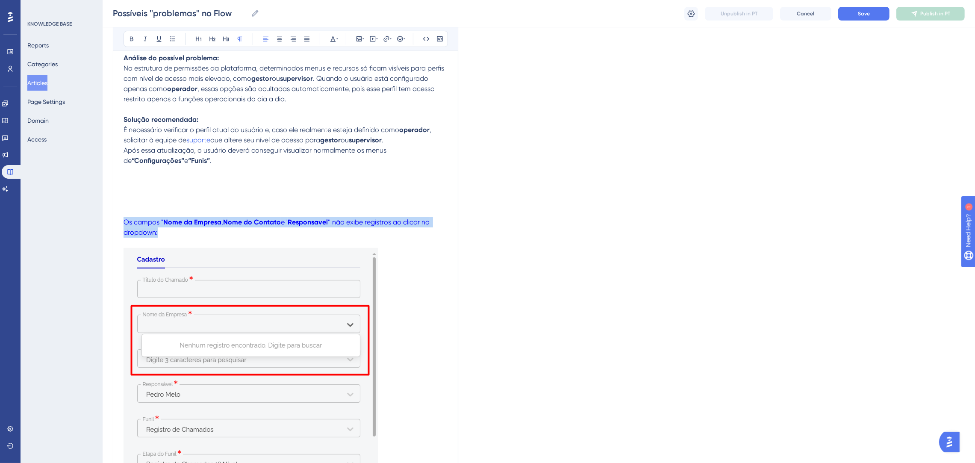
drag, startPoint x: 381, startPoint y: 234, endPoint x: 121, endPoint y: 221, distance: 260.2
click at [121, 221] on div "Possíveis ''problemas'' no Flow Bold Italic Underline Bullet Point Heading 1 He…" at bounding box center [285, 160] width 345 height 1026
click at [202, 38] on button at bounding box center [199, 39] width 12 height 12
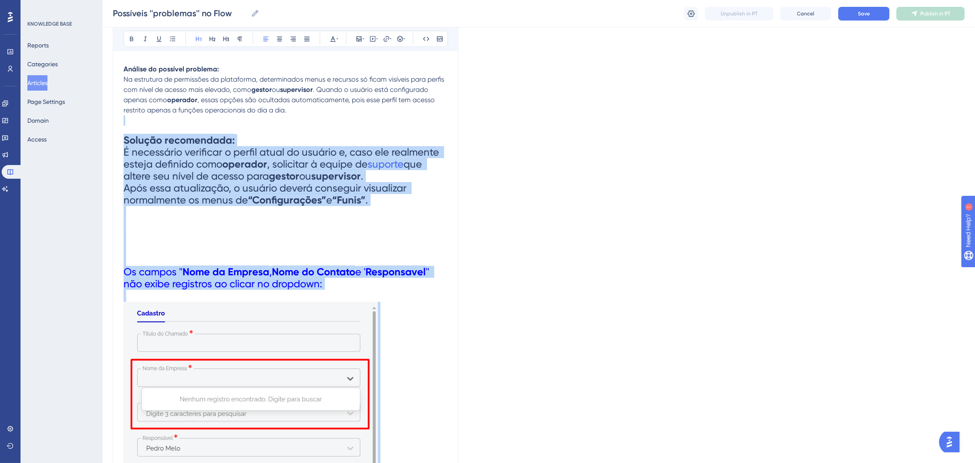
scroll to position [374, 0]
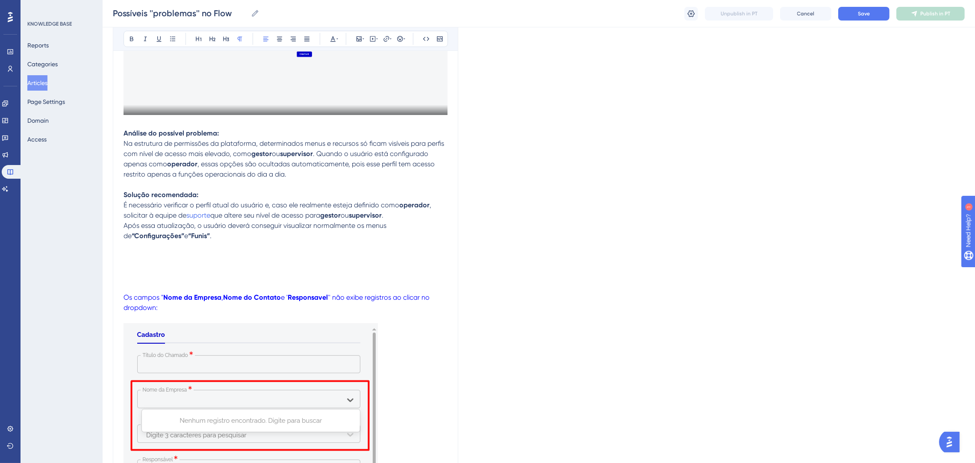
click at [284, 255] on p "Solução recomendada: É necessário verificar o perfil atual do usuário e, caso e…" at bounding box center [286, 419] width 324 height 459
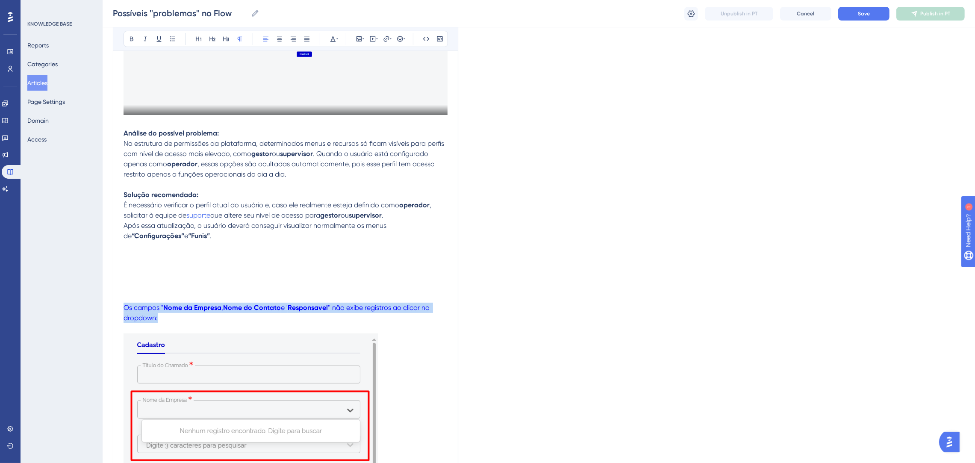
drag, startPoint x: 233, startPoint y: 318, endPoint x: 118, endPoint y: 301, distance: 116.6
click at [111, 307] on div "Performance Users Engagement Widgets Feedback Product Updates Knowledge Base AI…" at bounding box center [539, 224] width 872 height 1197
click at [198, 37] on icon at bounding box center [198, 38] width 7 height 7
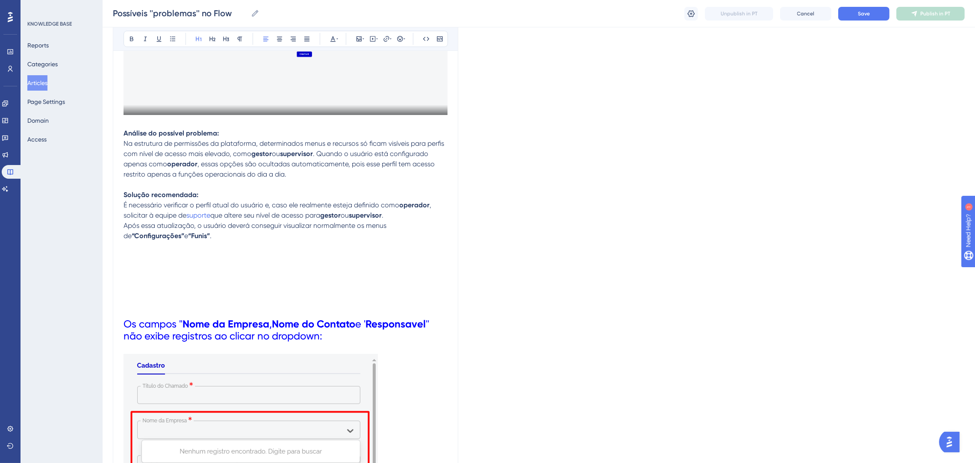
scroll to position [566, 0]
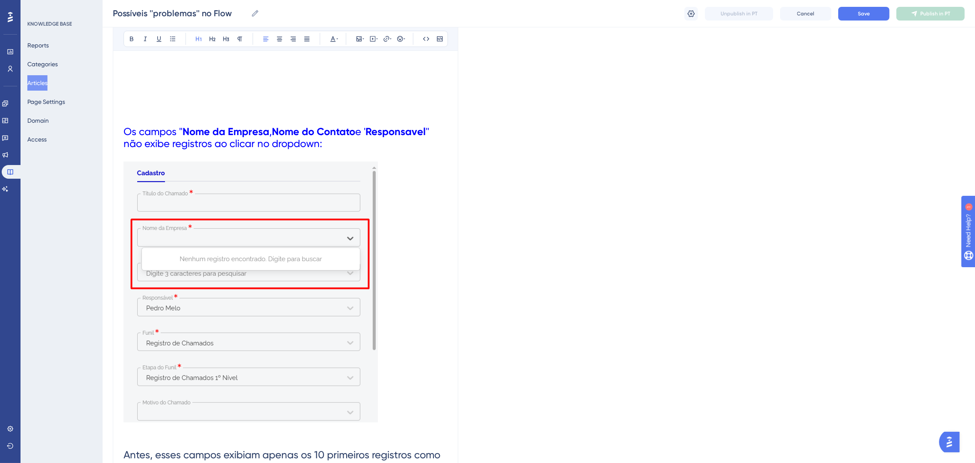
click at [345, 146] on h1 "Os campos " Nome da Empresa , Nome do Contato e ' Responsavel '' não exibe regi…" at bounding box center [286, 299] width 324 height 460
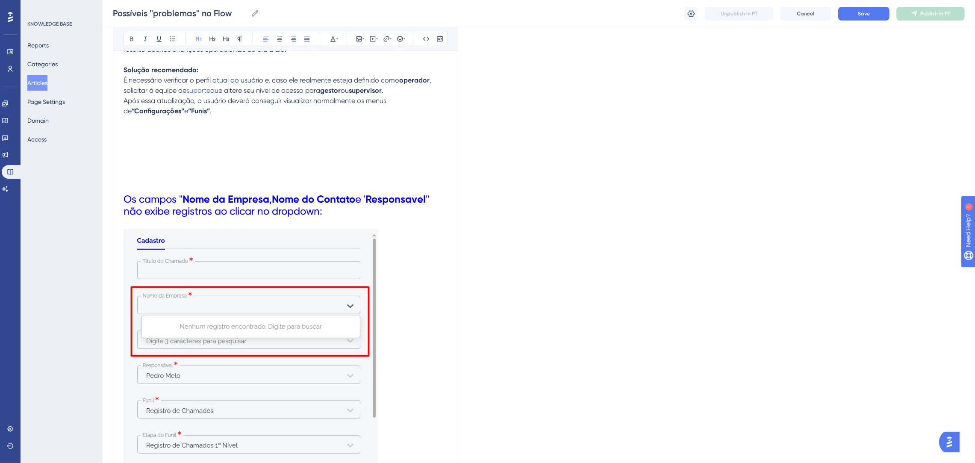
scroll to position [438, 0]
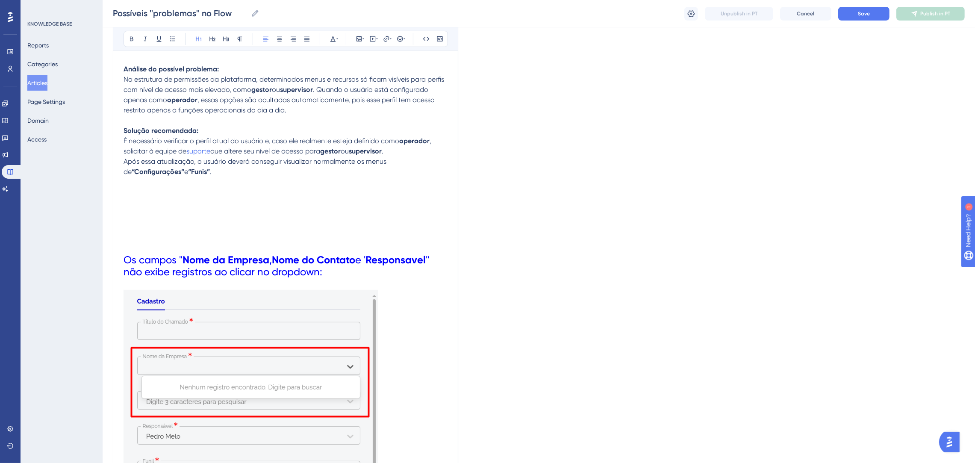
click at [224, 211] on h1 "Os campos " Nome da Empresa , Nome do Contato e ' Responsavel '' não exibe regi…" at bounding box center [286, 427] width 324 height 460
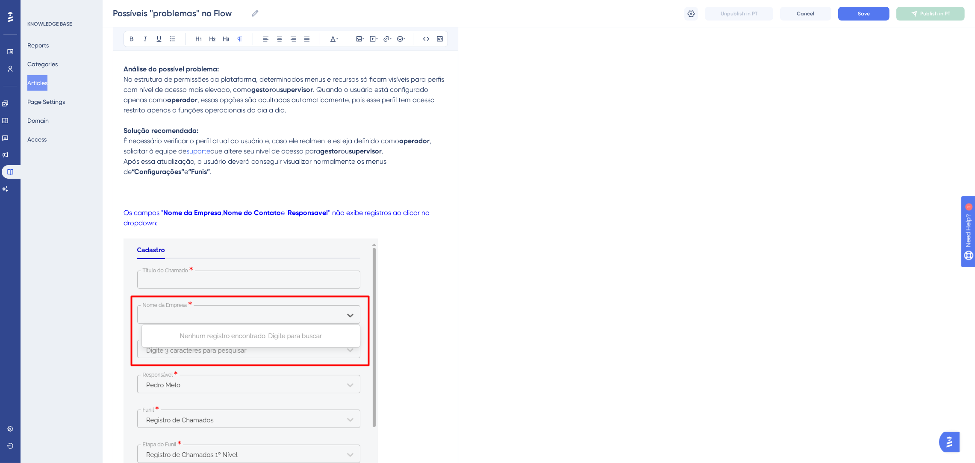
click at [225, 192] on p "Solução recomendada: É necessário verificar o perfil atual do usuário e, caso e…" at bounding box center [286, 345] width 324 height 438
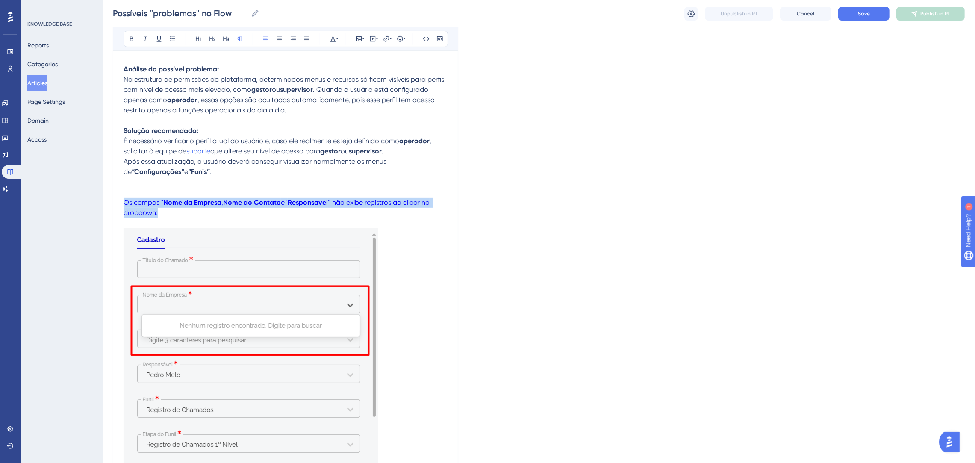
drag, startPoint x: 286, startPoint y: 214, endPoint x: 109, endPoint y: 203, distance: 178.1
click at [109, 203] on div "Performance Users Engagement Widgets Feedback Product Updates Knowledge Base AI…" at bounding box center [539, 140] width 872 height 1156
click at [183, 216] on p "Os campos " Nome da Empresa , Nome do Contato e ' Responsavel '' não exibe regi…" at bounding box center [286, 365] width 324 height 377
click at [181, 216] on p "Os campos " Nome da Empresa , Nome do Contato e ' Responsavel '' não exibe regi…" at bounding box center [286, 365] width 324 height 377
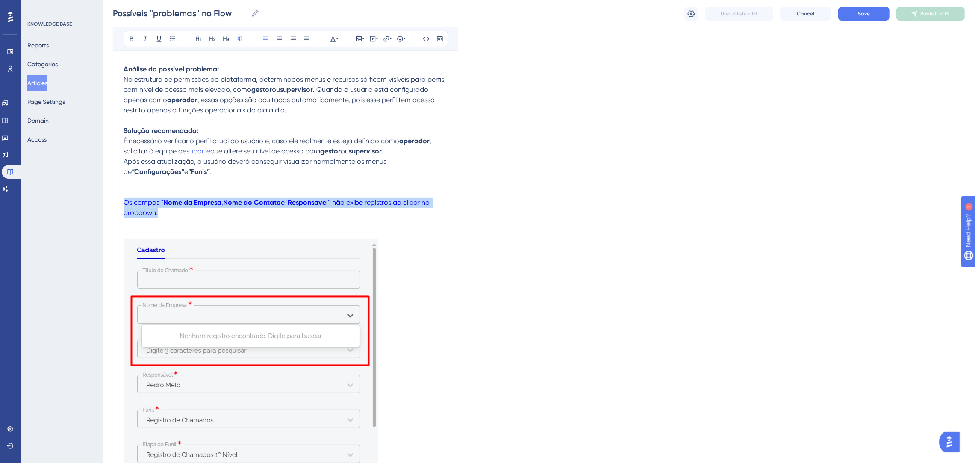
drag, startPoint x: 173, startPoint y: 211, endPoint x: 125, endPoint y: 203, distance: 48.6
click at [125, 203] on p "Os campos " Nome da Empresa , Nome do Contato e ' Responsavel '' não exibe regi…" at bounding box center [286, 197] width 324 height 41
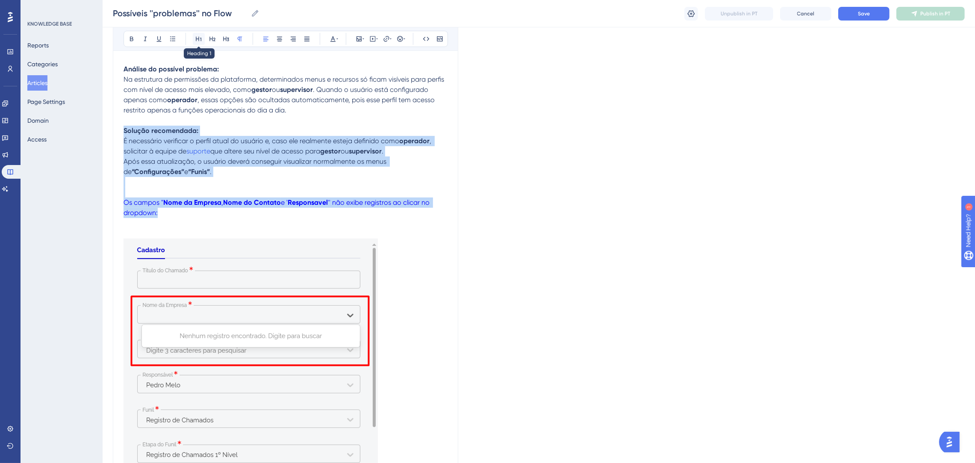
click at [202, 38] on button at bounding box center [199, 39] width 12 height 12
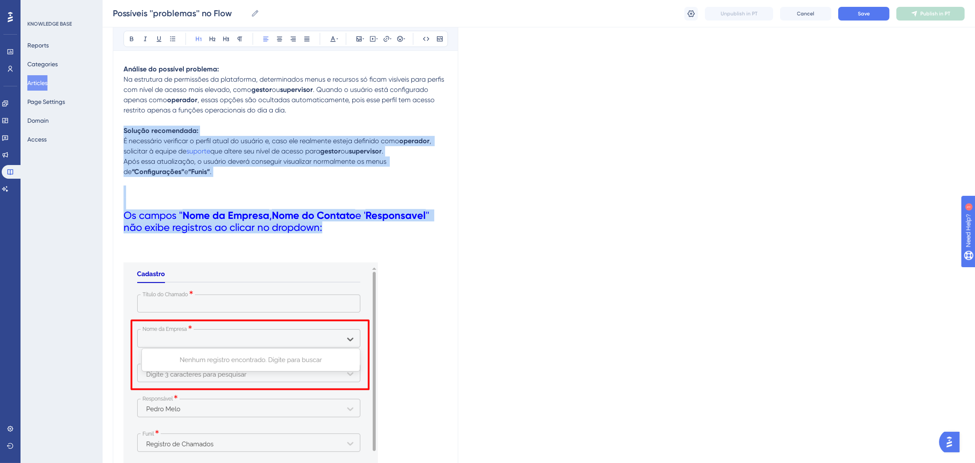
click at [325, 225] on h1 "Os campos " Nome da Empresa , Nome do Contato e ' Responsavel '' não exibe regi…" at bounding box center [286, 209] width 324 height 65
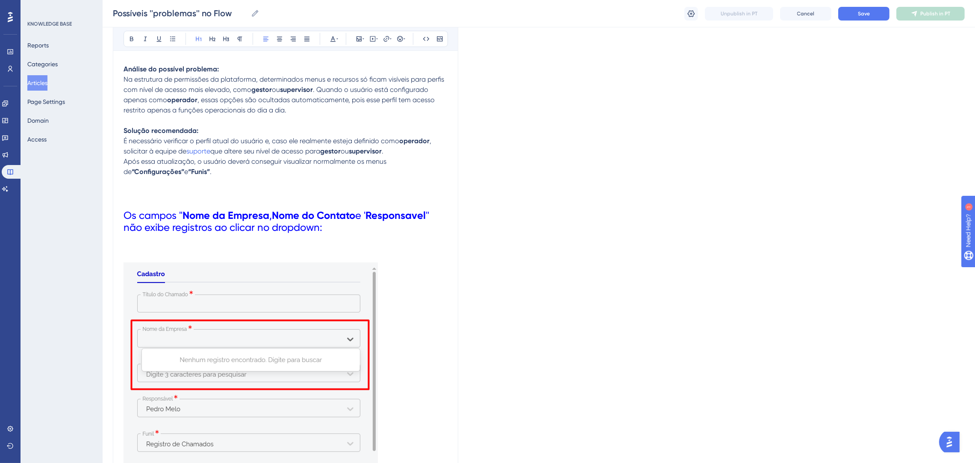
click at [454, 227] on div "Possíveis ''problemas'' no Flow Bold Italic Underline Bullet Point Heading 1 He…" at bounding box center [285, 172] width 345 height 1029
drag, startPoint x: 262, startPoint y: 194, endPoint x: 263, endPoint y: 184, distance: 9.4
click at [260, 194] on h1 "Os campos " Nome da Empresa , Nome do Contato e ' Responsavel '' não exibe regi…" at bounding box center [286, 209] width 324 height 65
click at [263, 183] on h1 "Os campos " Nome da Empresa , Nome do Contato e ' Responsavel '' não exibe regi…" at bounding box center [286, 209] width 324 height 65
click at [491, 208] on div "Language Portuguese (Default) Possíveis ''problemas'' no Flow Bold Italic Under…" at bounding box center [539, 178] width 852 height 1122
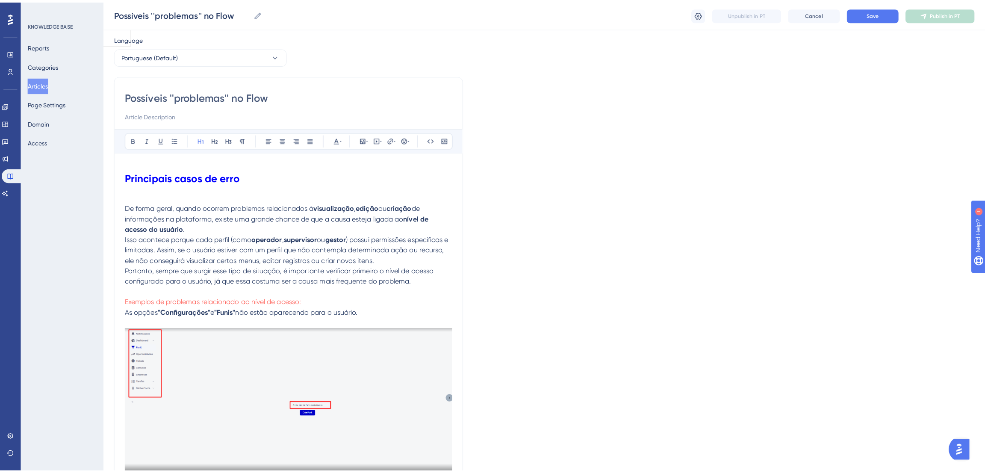
scroll to position [0, 0]
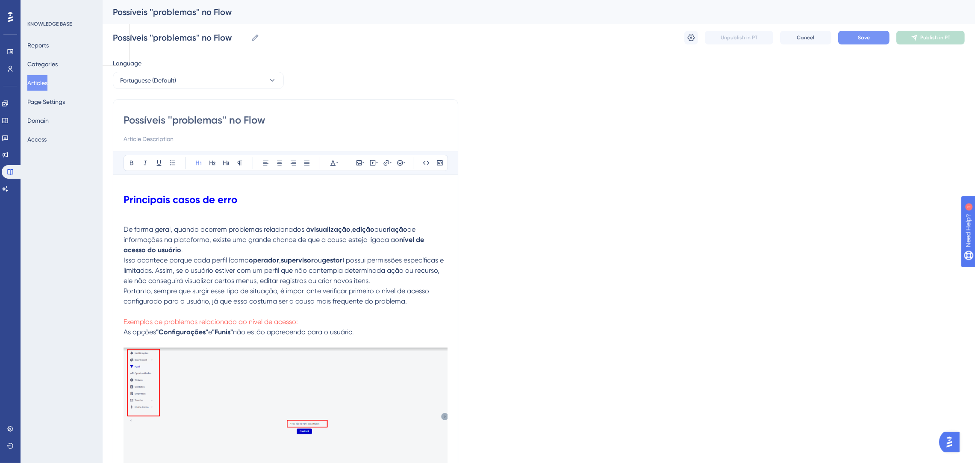
click at [856, 38] on button "Save" at bounding box center [863, 38] width 51 height 14
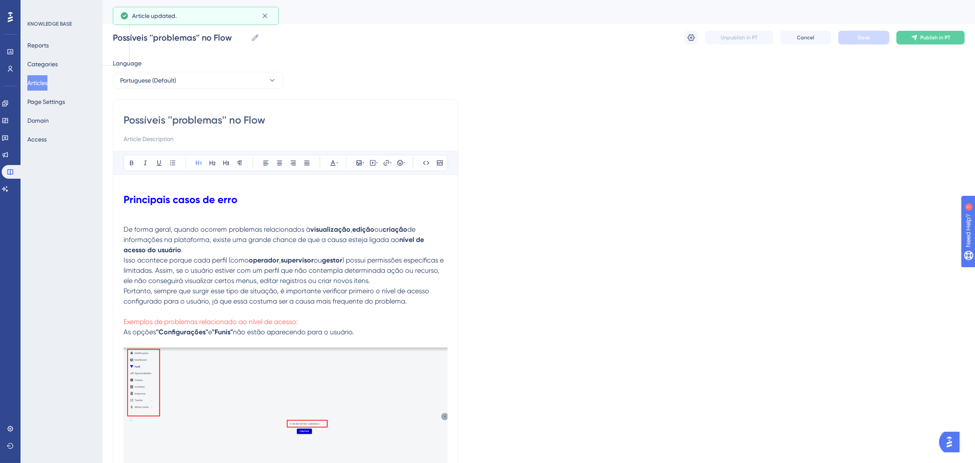
click at [45, 84] on button "Articles" at bounding box center [37, 82] width 20 height 15
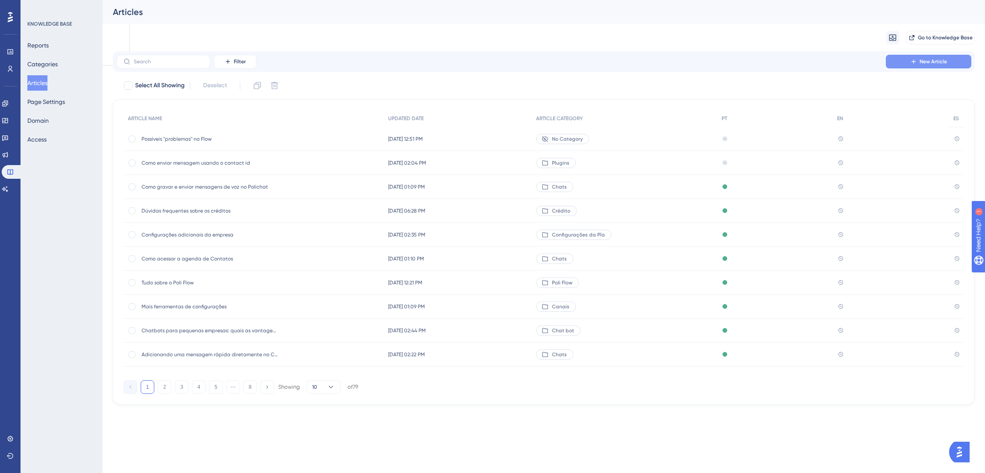
click at [903, 59] on button "New Article" at bounding box center [928, 62] width 85 height 14
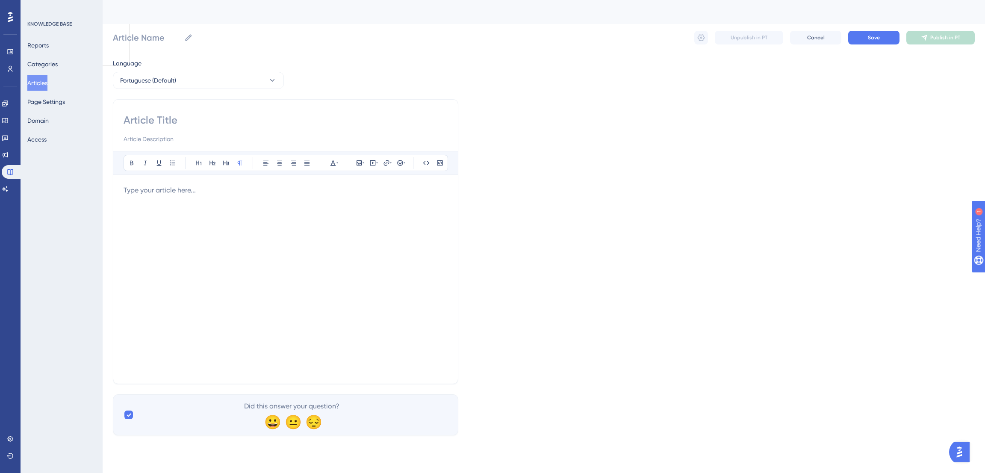
click at [286, 192] on p at bounding box center [286, 190] width 324 height 10
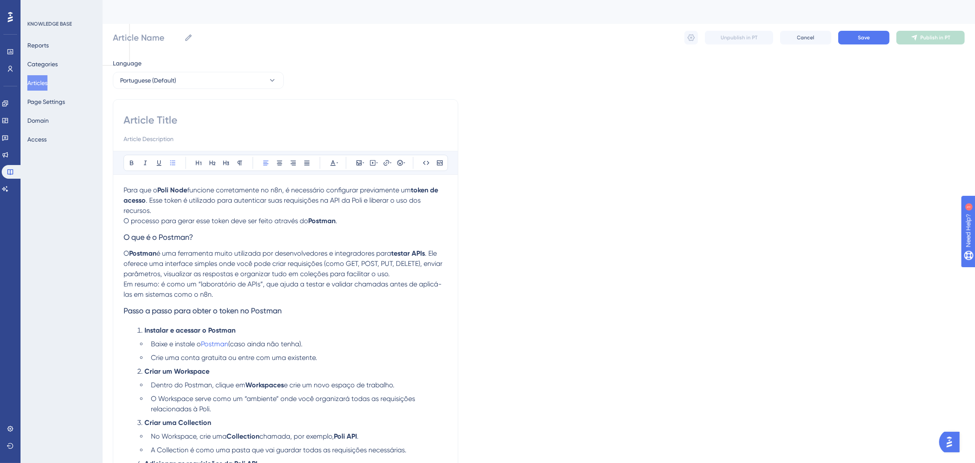
click at [168, 127] on input at bounding box center [286, 120] width 324 height 14
paste input "Como obter o token para utilizar o Poli Node no n8n"
type input "Como obter o token para utilizar o Poli Node no n8n"
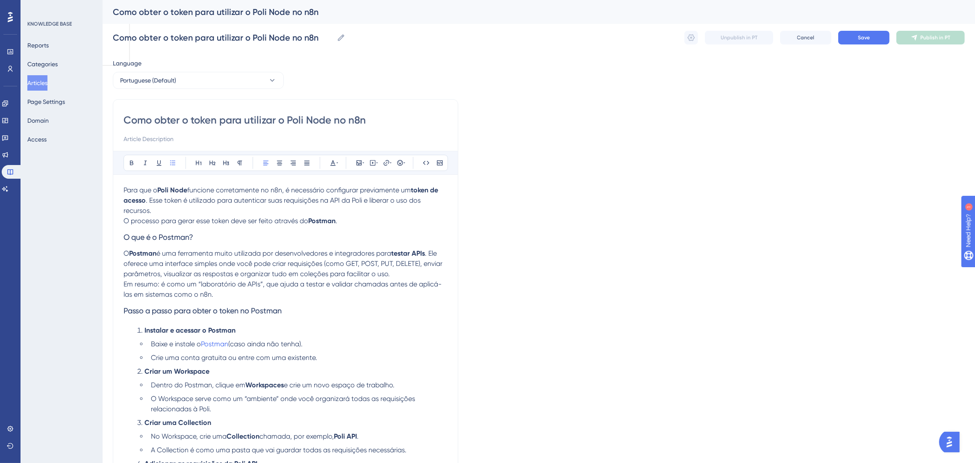
type input "Como obter o token para utilizar o Poli Node no n8n"
click at [392, 230] on h3 "O que é o Postman?" at bounding box center [286, 237] width 324 height 22
click at [240, 233] on h3 "O que é o Postman?" at bounding box center [286, 237] width 324 height 22
click at [249, 247] on h3 "O que é o Postman?" at bounding box center [286, 237] width 324 height 22
click at [222, 345] on span "Postman" at bounding box center [214, 344] width 27 height 8
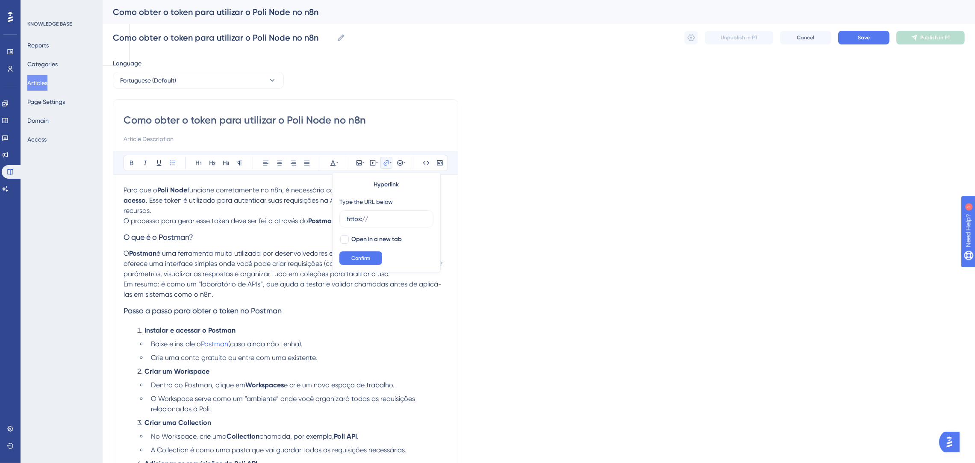
click at [251, 344] on span "(caso ainda não tenha)." at bounding box center [265, 344] width 74 height 8
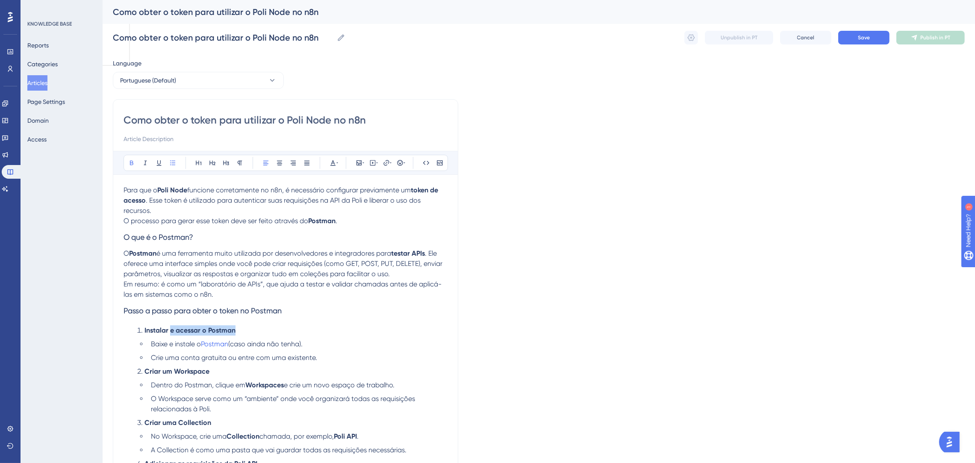
drag, startPoint x: 273, startPoint y: 328, endPoint x: 171, endPoint y: 329, distance: 101.7
click at [171, 329] on li "Instalar e acessar o Postman" at bounding box center [291, 330] width 314 height 10
click at [178, 327] on strong "Instalar e acessar o Postman" at bounding box center [189, 330] width 91 height 8
drag, startPoint x: 180, startPoint y: 329, endPoint x: 143, endPoint y: 329, distance: 37.6
click at [143, 329] on li "Instalar e acessar o Postman" at bounding box center [291, 330] width 314 height 10
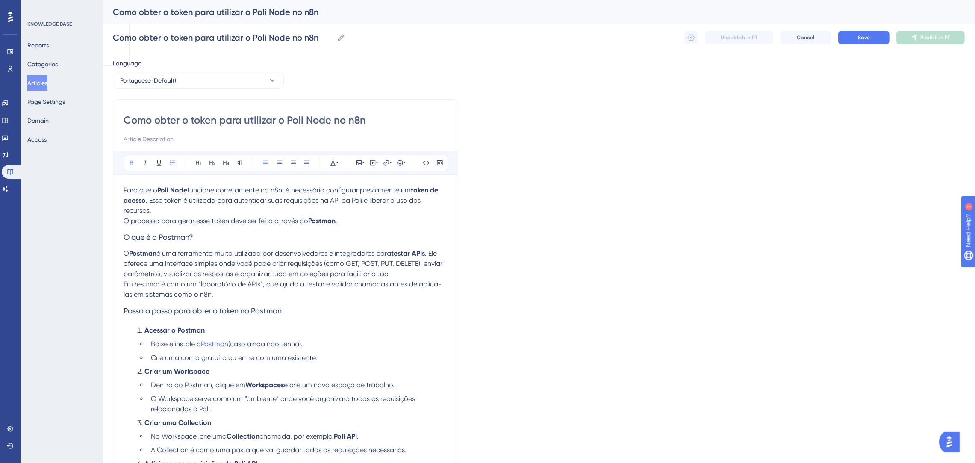
click at [243, 328] on li "Acessar o Postman" at bounding box center [291, 330] width 314 height 10
drag, startPoint x: 150, startPoint y: 342, endPoint x: 329, endPoint y: 341, distance: 178.7
click at [329, 341] on li "Baixe e instale o Postman (caso ainda não tenha)." at bounding box center [297, 344] width 300 height 10
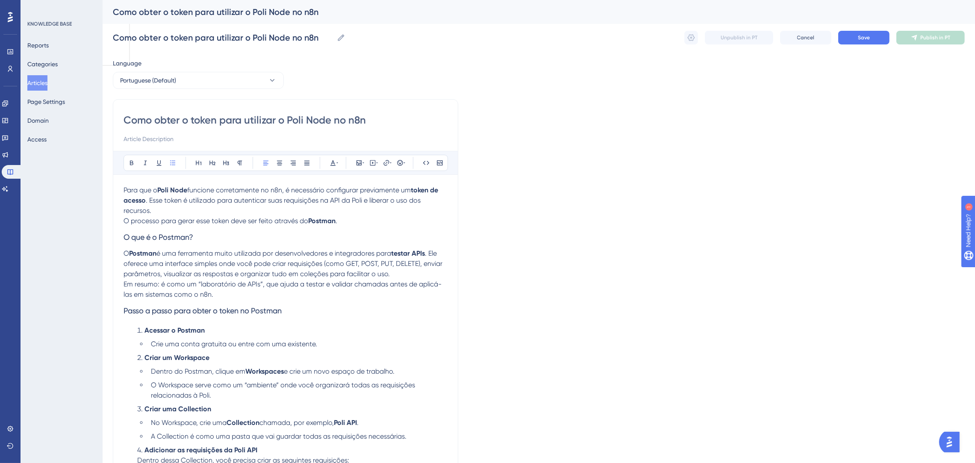
click at [329, 341] on li "Crie uma conta gratuita ou entre com uma existente." at bounding box center [297, 344] width 300 height 10
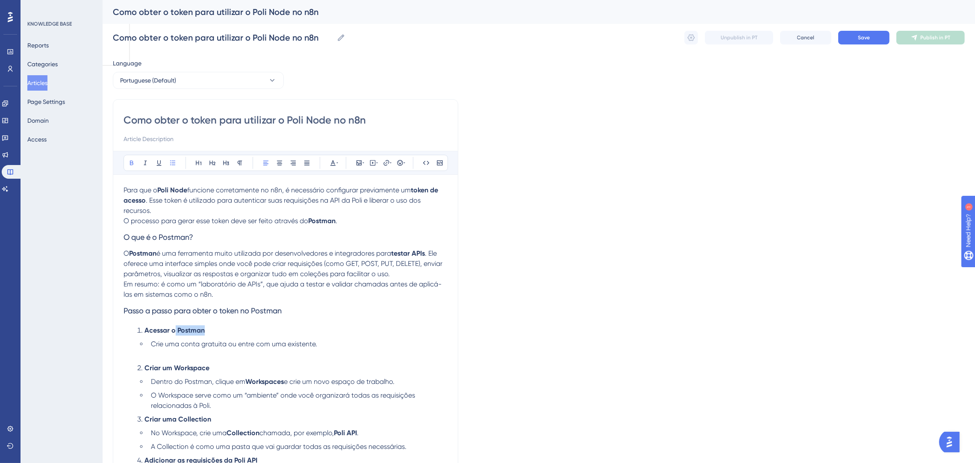
drag, startPoint x: 210, startPoint y: 330, endPoint x: 175, endPoint y: 326, distance: 35.2
click at [175, 326] on li "Acessar o Postman" at bounding box center [291, 330] width 314 height 10
click at [211, 341] on span "Crie uma conta gratuita ou entre com uma existente." at bounding box center [234, 344] width 166 height 8
click at [326, 339] on li "Crie uma conta gratuita ou entre com uma existente." at bounding box center [297, 349] width 300 height 21
click at [324, 356] on li "Crie uma conta gratuita ou entre com uma existente." at bounding box center [297, 349] width 300 height 21
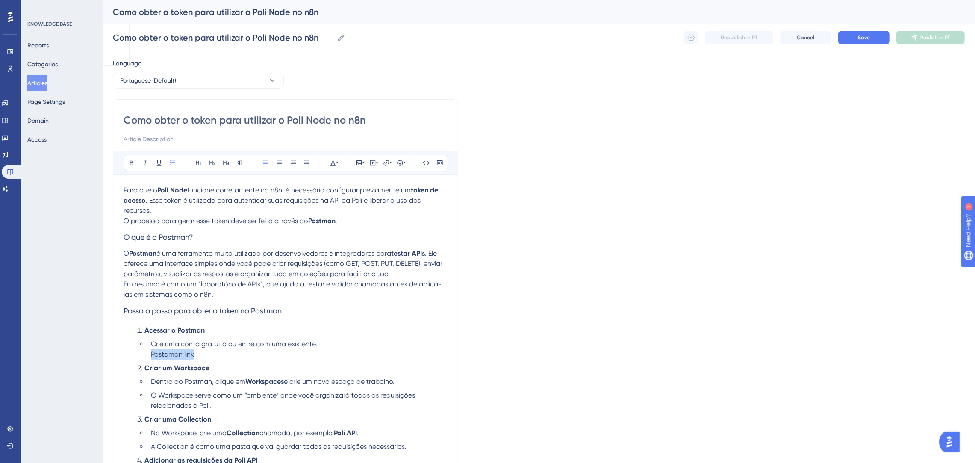
drag, startPoint x: 212, startPoint y: 352, endPoint x: 148, endPoint y: 355, distance: 64.6
click at [148, 355] on li "Crie uma conta gratuita ou entre com uma existente. Postaman link" at bounding box center [297, 349] width 300 height 21
click at [387, 162] on icon at bounding box center [386, 162] width 7 height 7
drag, startPoint x: 383, startPoint y: 216, endPoint x: 347, endPoint y: 213, distance: 36.8
click at [347, 213] on label "https://" at bounding box center [386, 218] width 94 height 17
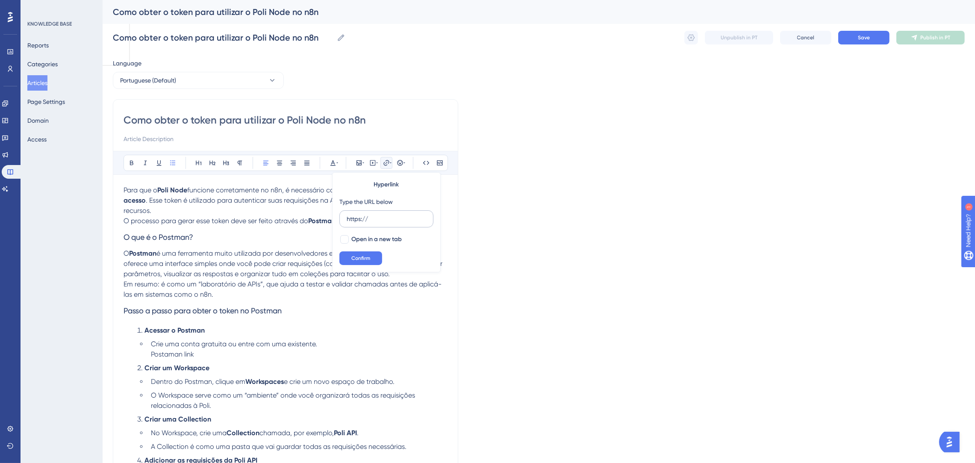
click at [347, 214] on input "https://" at bounding box center [387, 218] width 80 height 9
type input "https://www.postman.com/"
click at [370, 258] on span "Confirm" at bounding box center [360, 258] width 19 height 7
click at [283, 356] on li "Crie uma conta gratuita ou entre com uma existente. Postaman link" at bounding box center [297, 349] width 300 height 21
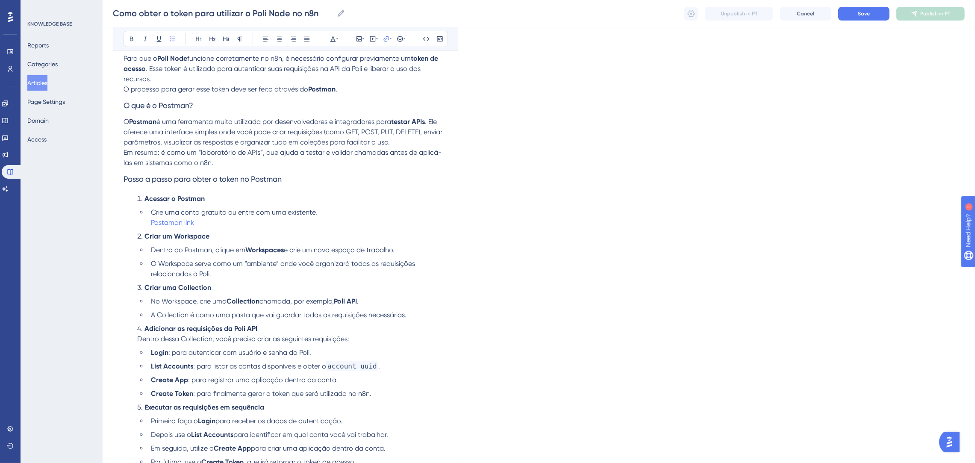
scroll to position [192, 0]
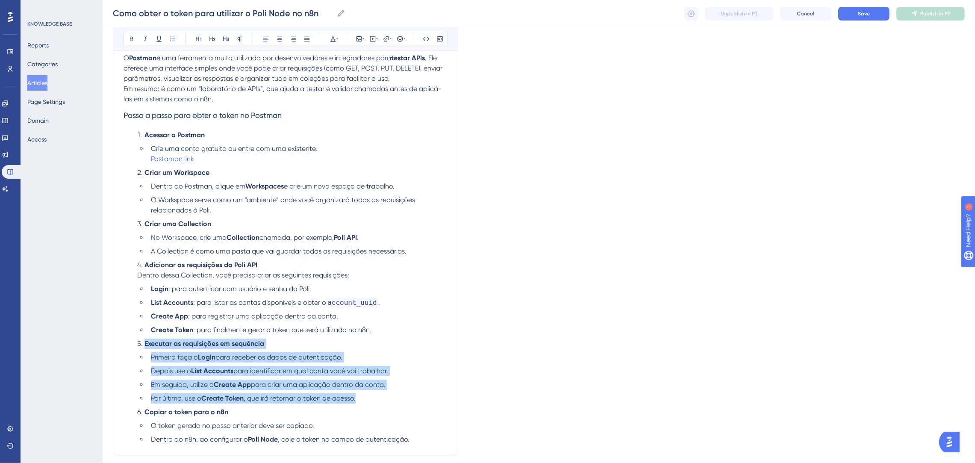
drag, startPoint x: 378, startPoint y: 398, endPoint x: 120, endPoint y: 341, distance: 265.0
click at [120, 341] on div "Como obter o token para utilizar o Poli Node no n8n Bold Italic Underline Bulle…" at bounding box center [285, 179] width 345 height 551
copy ol "Executar as requisições em sequência Primeiro faça o Login para receber os dado…"
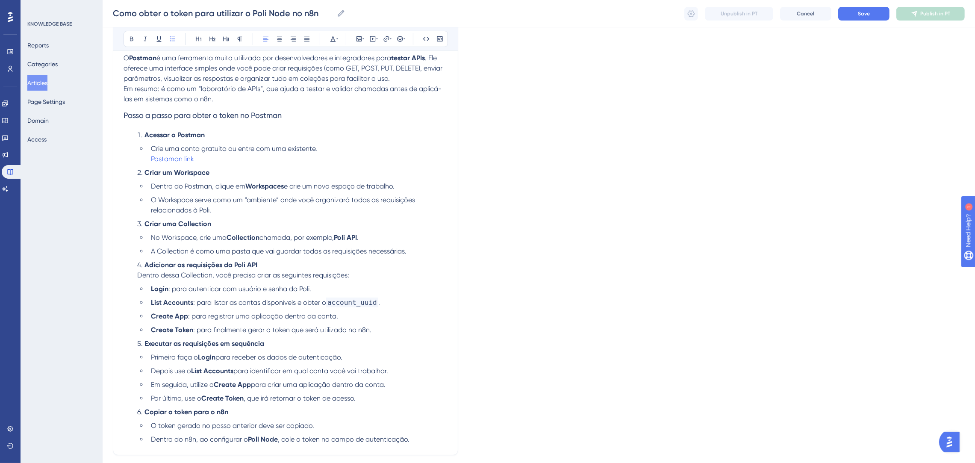
click at [314, 431] on ul "O token gerado no passo anterior deve ser copiado. Dentro do n8n, ao configurar…" at bounding box center [292, 433] width 310 height 24
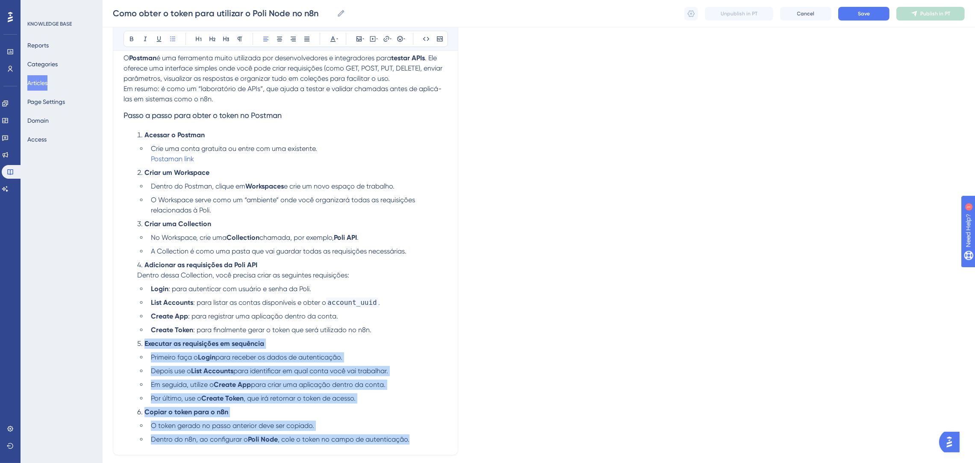
drag, startPoint x: 403, startPoint y: 435, endPoint x: 119, endPoint y: 348, distance: 296.9
click at [119, 348] on div "Como obter o token para utilizar o Poli Node no n8n Bold Italic Underline Bulle…" at bounding box center [285, 179] width 345 height 551
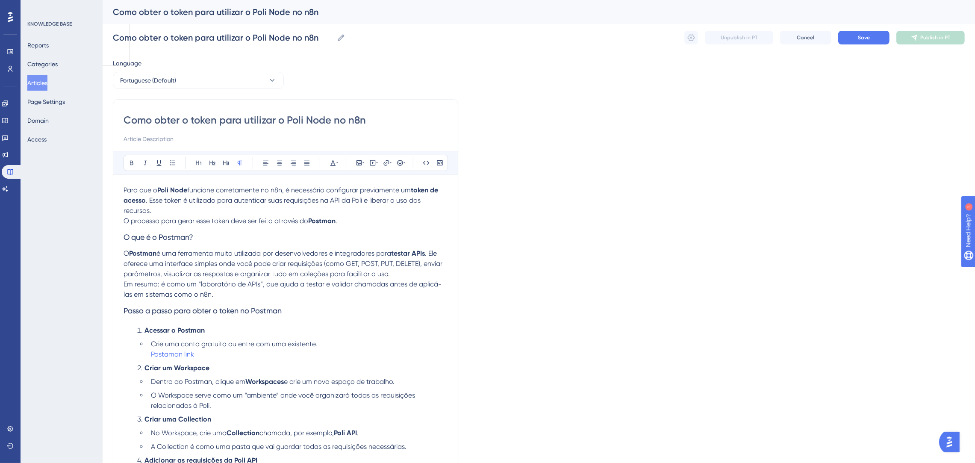
scroll to position [204, 0]
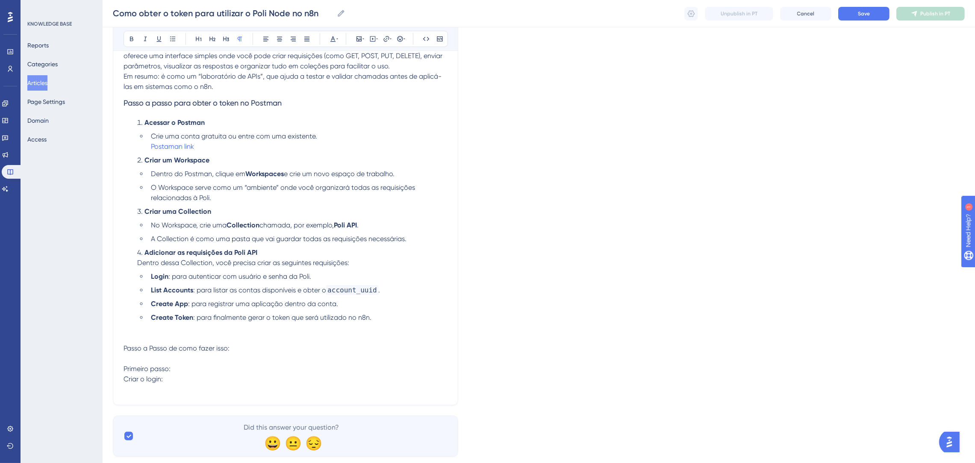
click at [176, 373] on p "Passo a Passo de como fazer isso: Primeiro passo: Criar o login:" at bounding box center [286, 368] width 324 height 51
click at [178, 386] on p "Passo a Passo de como fazer isso: Primeiro passo: Criar o login:" at bounding box center [286, 374] width 324 height 62
drag, startPoint x: 122, startPoint y: 345, endPoint x: 167, endPoint y: 357, distance: 46.9
click at [167, 357] on div "Como obter o token para utilizar o Poli Node no n8n Bold Italic Underline Bulle…" at bounding box center [285, 153] width 345 height 524
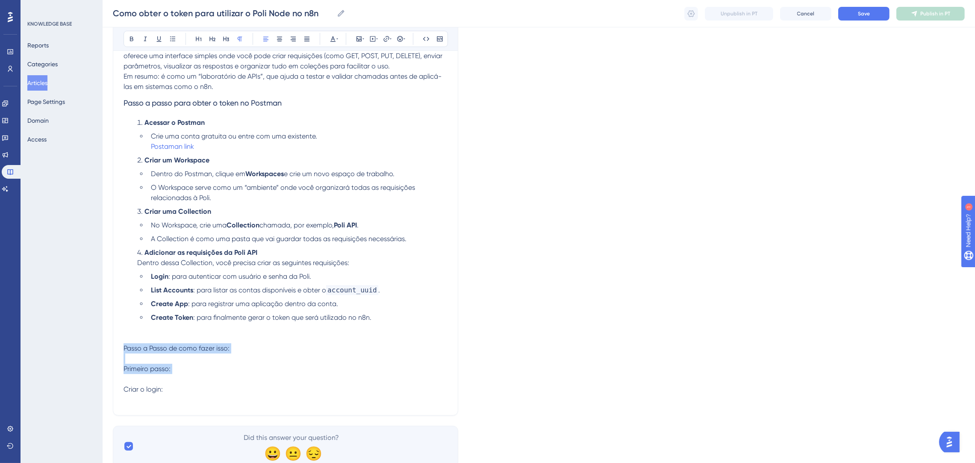
drag, startPoint x: 178, startPoint y: 375, endPoint x: 122, endPoint y: 347, distance: 62.9
click at [122, 347] on div "Como obter o token para utilizar o Poli Node no n8n Bold Italic Underline Bulle…" at bounding box center [285, 153] width 345 height 524
click at [163, 388] on p "Passo a Passo de como fazer isso: Primeiro passo: Criar o login:" at bounding box center [286, 374] width 324 height 62
drag, startPoint x: 153, startPoint y: 377, endPoint x: 123, endPoint y: 345, distance: 44.4
click at [123, 345] on div "Como obter o token para utilizar o Poli Node no n8n Bold Italic Underline Bulle…" at bounding box center [285, 153] width 345 height 524
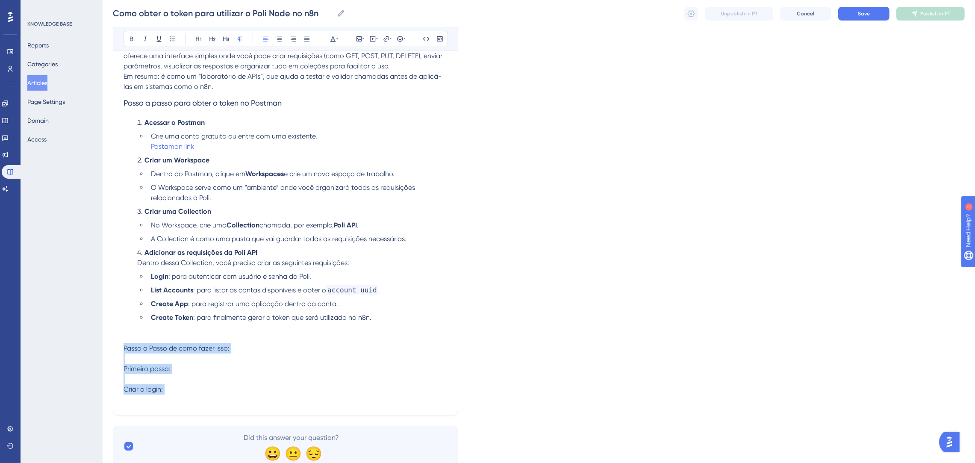
copy p "Passo a Passo de como fazer isso: Primeiro passo: Criar o login:"
click at [258, 371] on p "Passo a Passo de como fazer isso: Primeiro passo: Criar o login:" at bounding box center [286, 374] width 324 height 62
drag, startPoint x: 212, startPoint y: 395, endPoint x: 124, endPoint y: 349, distance: 99.4
click at [124, 349] on p "Passo a Passo de como fazer isso: Primeiro passo: Criar o login:" at bounding box center [286, 374] width 324 height 62
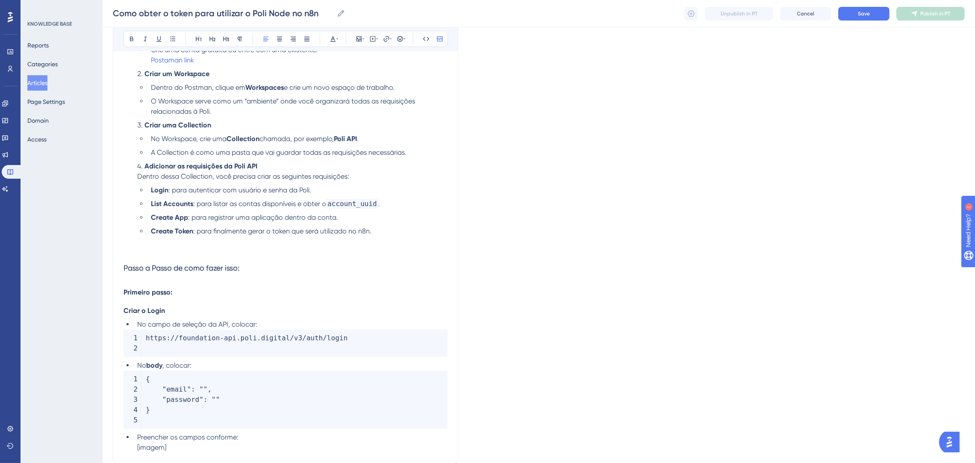
scroll to position [370, 0]
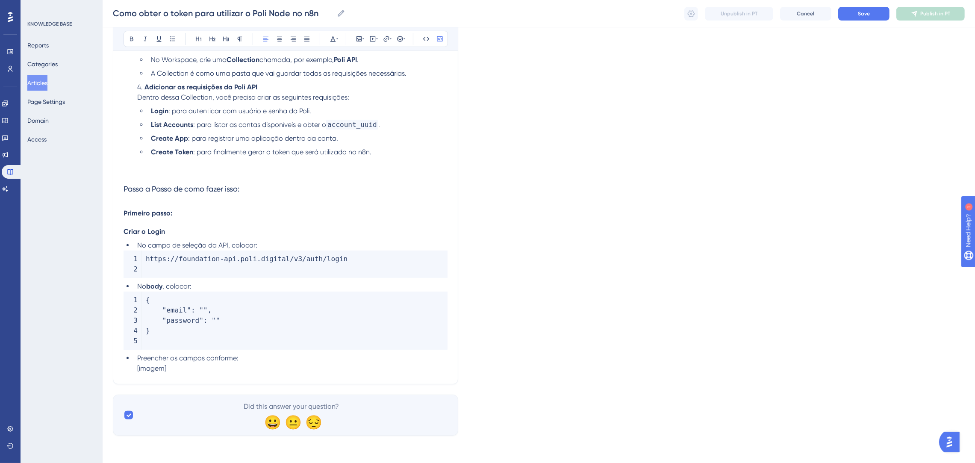
click at [162, 271] on code "https : / / foundation - api . poli . digital / v3 / auth / login" at bounding box center [286, 263] width 324 height 27
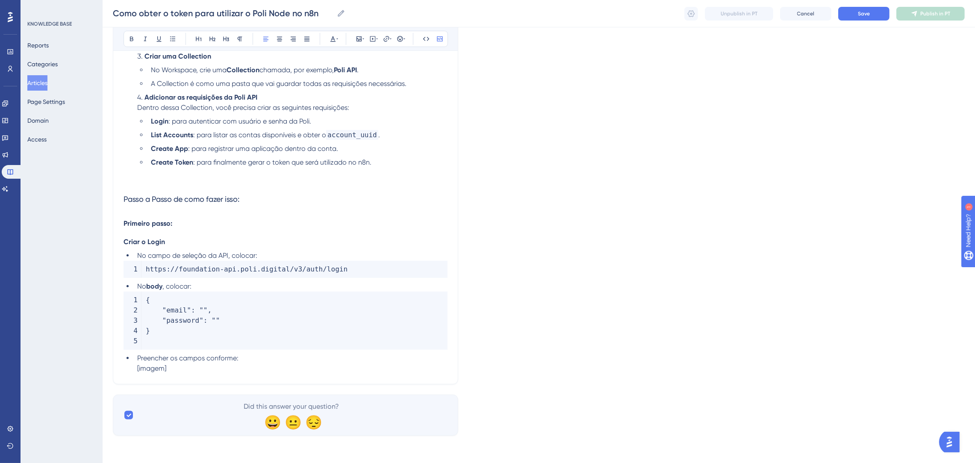
scroll to position [359, 0]
click at [234, 333] on code "{ "email" : "" , "password" : "" }" at bounding box center [286, 321] width 324 height 58
click at [221, 344] on code "{ "email" : "" , "password" : "" }" at bounding box center [286, 321] width 324 height 58
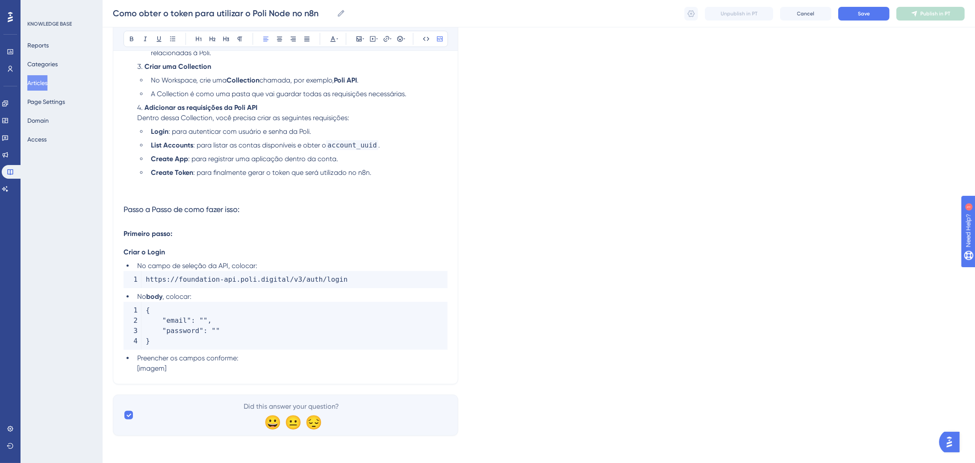
scroll to position [349, 0]
click at [263, 361] on li "Preencher os campos conforme: [imagem]" at bounding box center [291, 363] width 314 height 21
drag, startPoint x: 241, startPoint y: 374, endPoint x: 173, endPoint y: 372, distance: 68.4
click at [173, 372] on div "Como obter o token para utilizar o Poli Node no n8n Bold Italic Underline Bulle…" at bounding box center [285, 66] width 345 height 638
drag, startPoint x: 190, startPoint y: 368, endPoint x: 111, endPoint y: 372, distance: 79.6
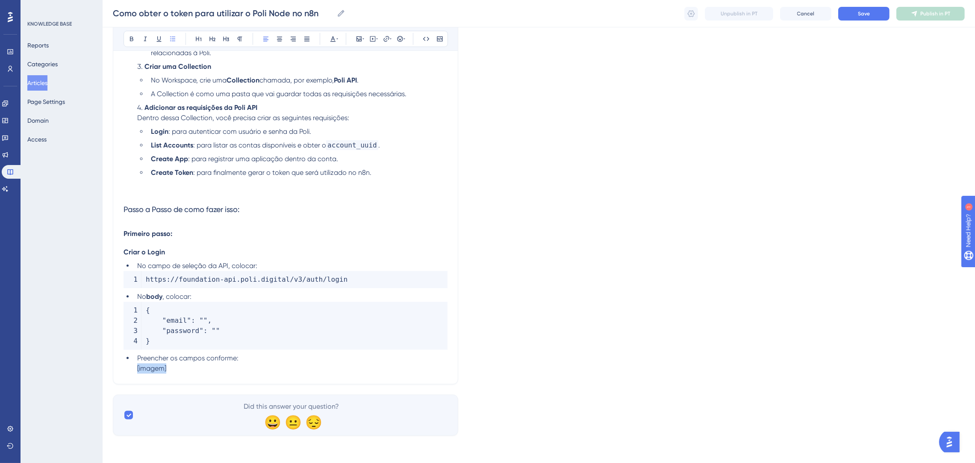
click at [111, 372] on div "Performance Users Engagement Widgets Feedback Product Updates Knowledge Base AI…" at bounding box center [539, 50] width 872 height 798
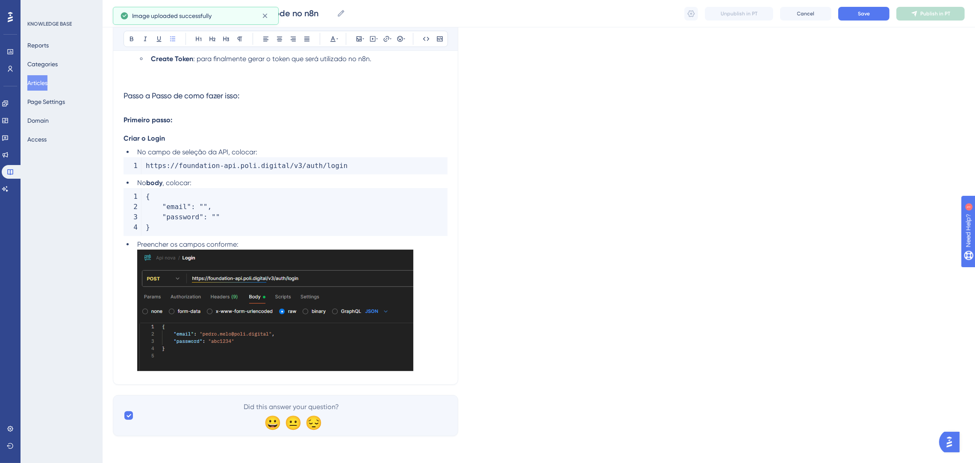
scroll to position [463, 0]
click at [230, 153] on span "No campo de seleção da API, colocar:" at bounding box center [197, 151] width 120 height 8
click at [185, 139] on p "Criar o Login" at bounding box center [286, 138] width 324 height 10
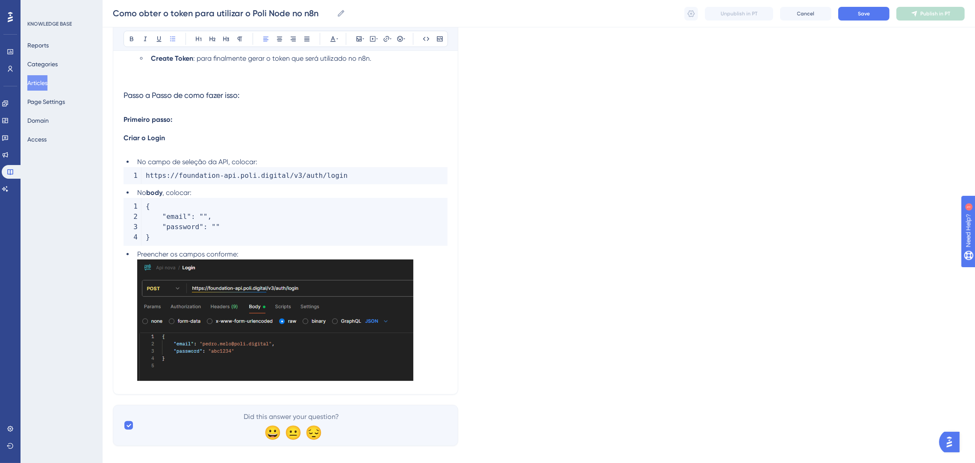
click at [233, 162] on span "No campo de seleção da API, colocar:" at bounding box center [197, 162] width 120 height 8
click at [256, 160] on span "No campo de seleção da API, colocar:" at bounding box center [197, 162] width 120 height 8
click at [301, 154] on div "Para que o Poli Node funcione corretamente no n8n, é necessário configurar prev…" at bounding box center [286, 51] width 324 height 666
click at [275, 160] on li "No campo de seleção da API, colocar POST:" at bounding box center [291, 162] width 314 height 10
click at [274, 160] on span "No campo de seleção da API, colocar POST:" at bounding box center [206, 162] width 138 height 8
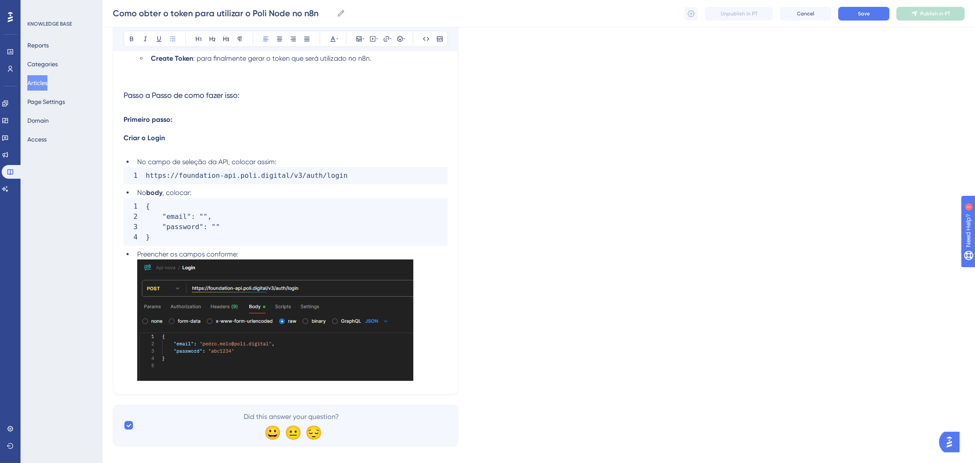
click at [144, 173] on code "https : / / foundation - api . poli . digital / v3 / auth / login" at bounding box center [286, 175] width 324 height 17
click at [371, 187] on div "Para que o Poli Node funcione corretamente no n8n, é necessário configurar prev…" at bounding box center [286, 51] width 324 height 666
click at [533, 185] on div "Language Portuguese (Default) Como obter o token para utilizar o Poli Node no n…" at bounding box center [539, 18] width 852 height 854
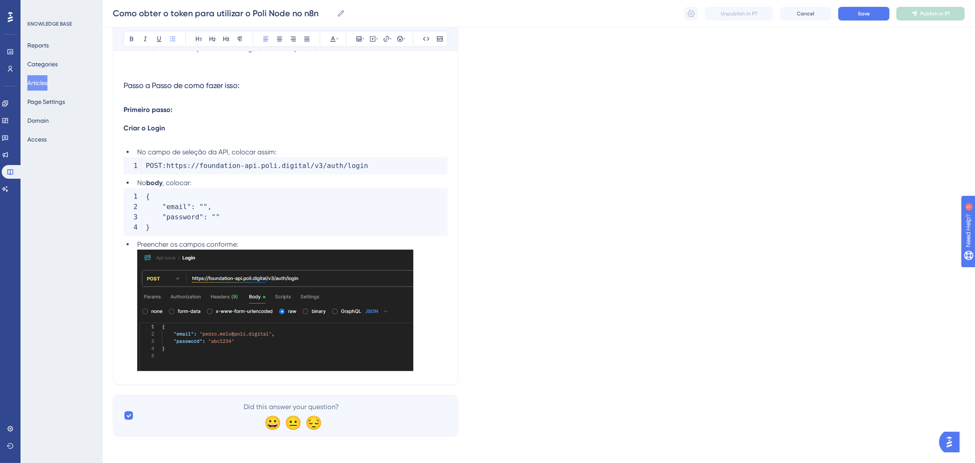
scroll to position [474, 0]
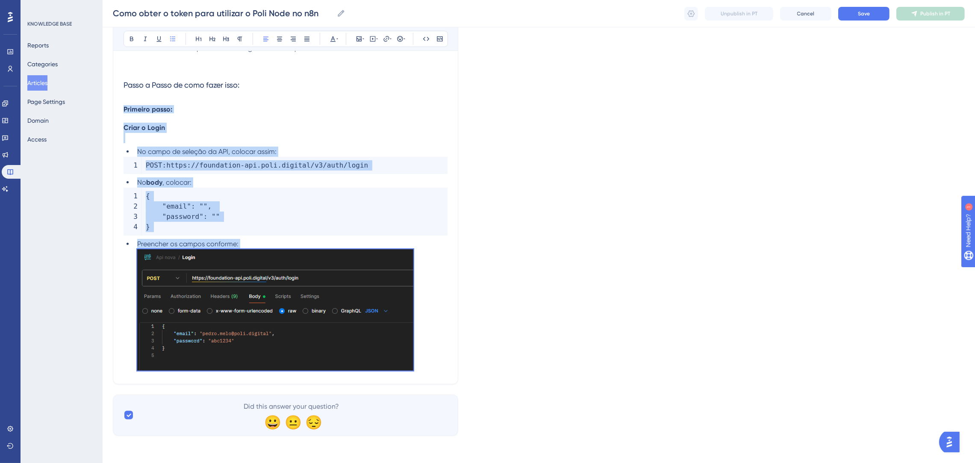
drag, startPoint x: 419, startPoint y: 365, endPoint x: 117, endPoint y: 107, distance: 397.5
click at [117, 107] on div "Como obter o token para utilizar o Poli Node no n8n Bold Italic Underline Bulle…" at bounding box center [285, 3] width 345 height 762
click at [345, 186] on li "No body , colocar:" at bounding box center [291, 182] width 314 height 10
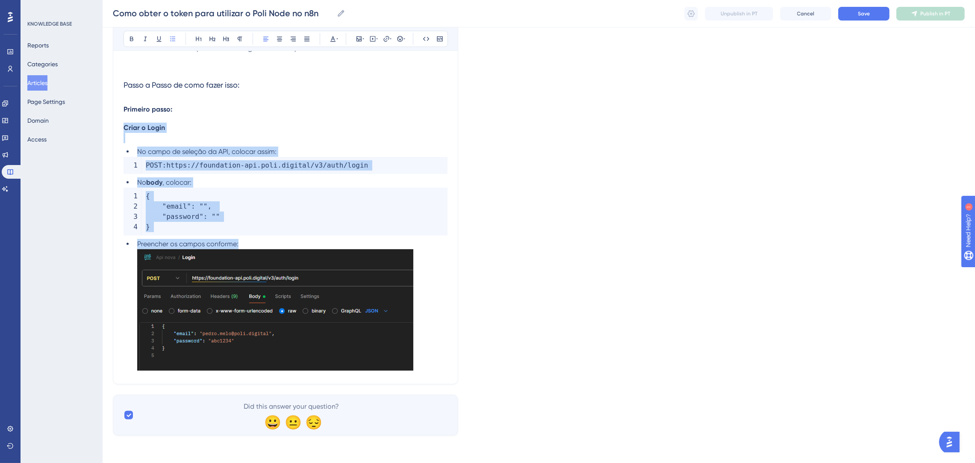
drag, startPoint x: 292, startPoint y: 243, endPoint x: 118, endPoint y: 124, distance: 210.8
click at [118, 124] on div "Como obter o token para utilizar o Poli Node no n8n Bold Italic Underline Bulle…" at bounding box center [285, 3] width 345 height 762
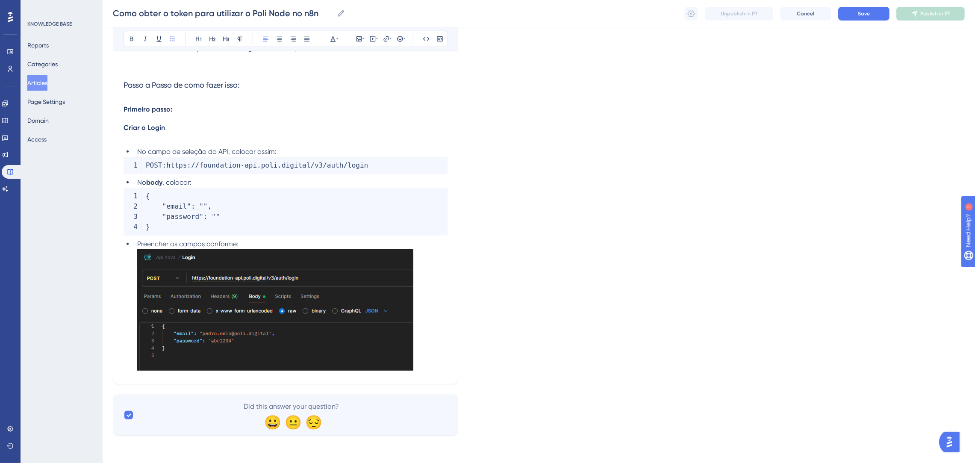
click at [637, 57] on div "Language Portuguese (Default) Como obter o token para utilizar o Poli Node no n…" at bounding box center [539, 8] width 852 height 854
click at [428, 364] on li "Preencher os campos conforme:" at bounding box center [291, 306] width 314 height 135
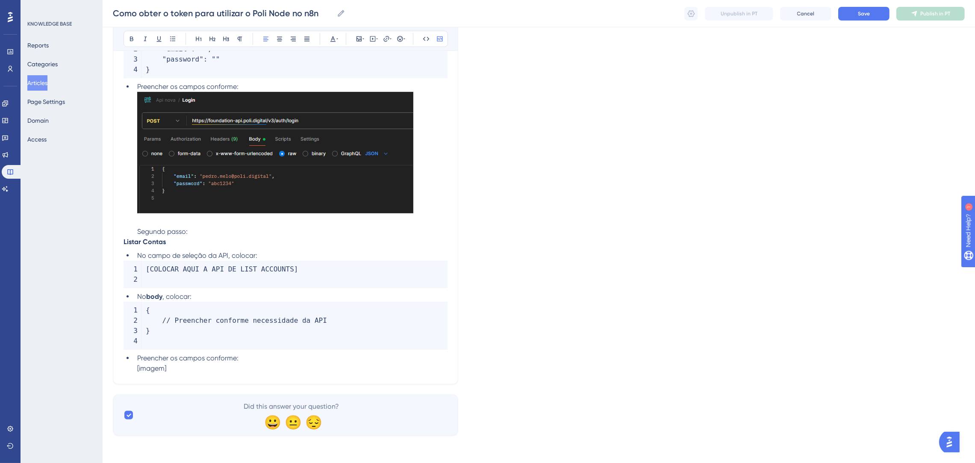
scroll to position [494, 0]
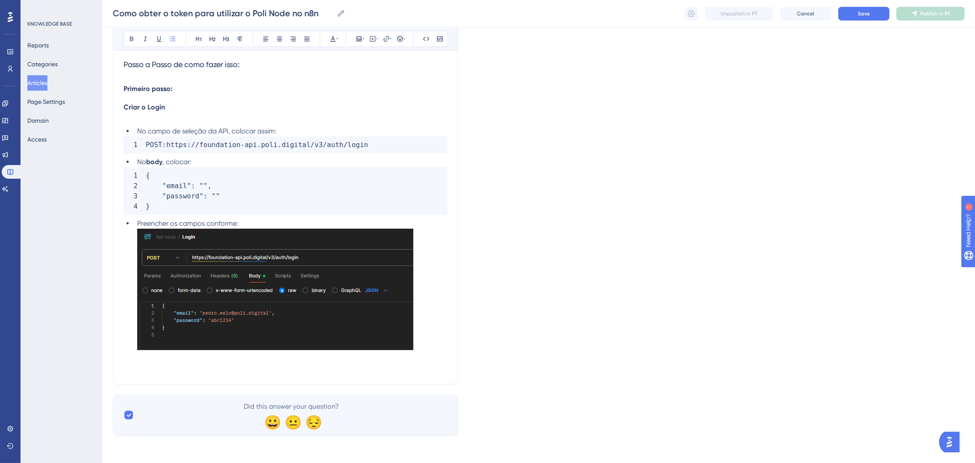
click at [428, 341] on li "Preencher os campos conforme:" at bounding box center [291, 295] width 314 height 155
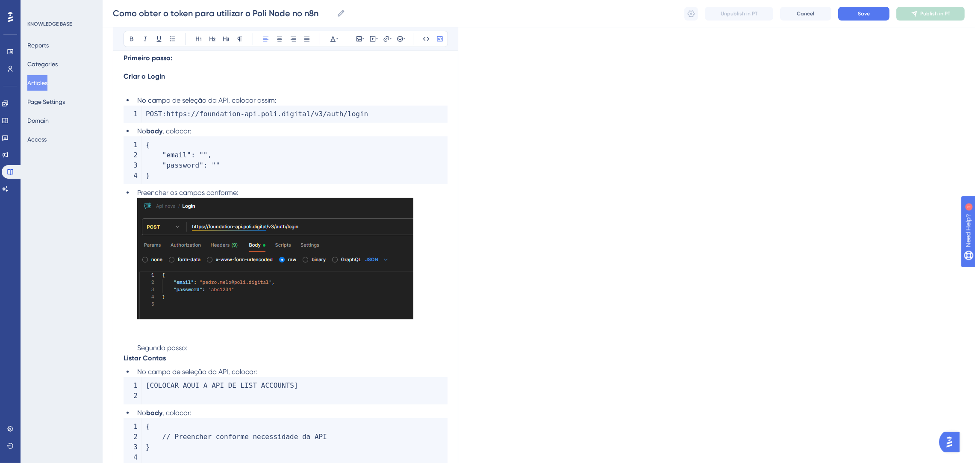
scroll to position [631, 0]
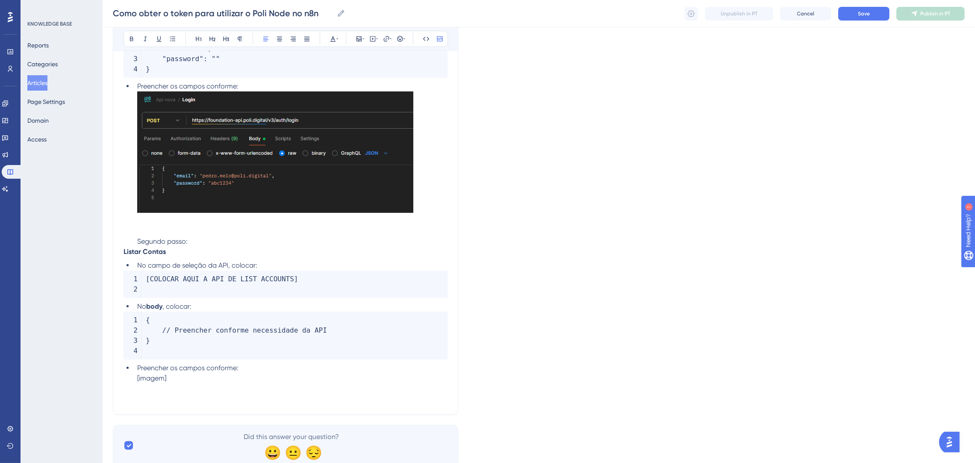
click at [179, 251] on p "Listar Contas" at bounding box center [286, 252] width 324 height 10
drag, startPoint x: 189, startPoint y: 374, endPoint x: 125, endPoint y: 382, distance: 64.5
click at [125, 382] on ul "Preencher os campos conforme: [imagem]" at bounding box center [286, 383] width 324 height 41
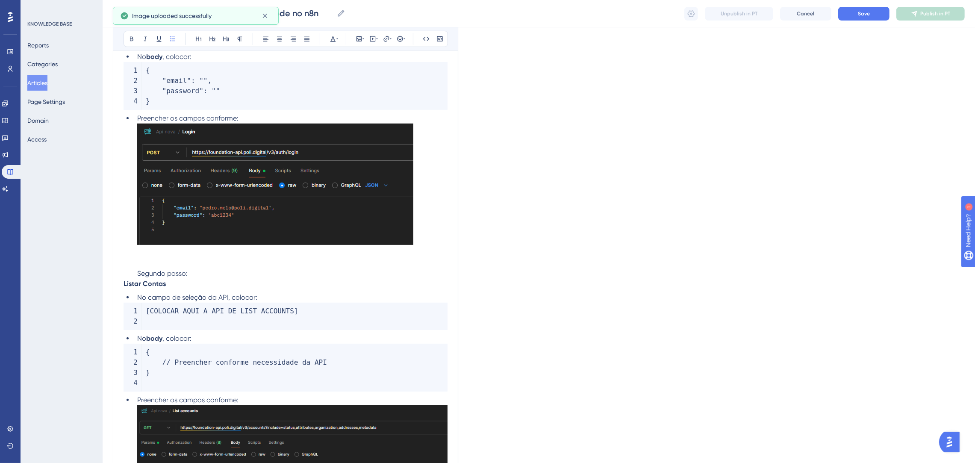
scroll to position [695, 0]
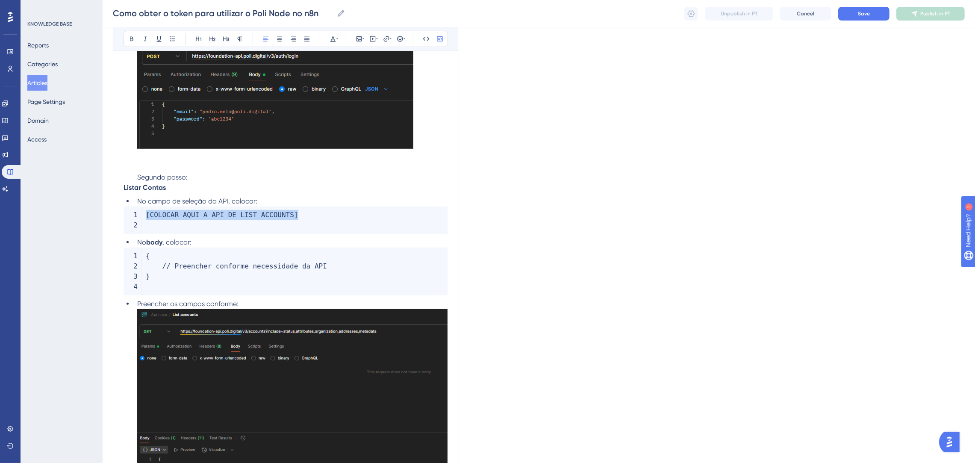
drag, startPoint x: 299, startPoint y: 214, endPoint x: 147, endPoint y: 215, distance: 151.7
click at [147, 215] on code "[ COLOCAR AQUI A API DE LIST ACCOUNTS ]" at bounding box center [286, 219] width 324 height 27
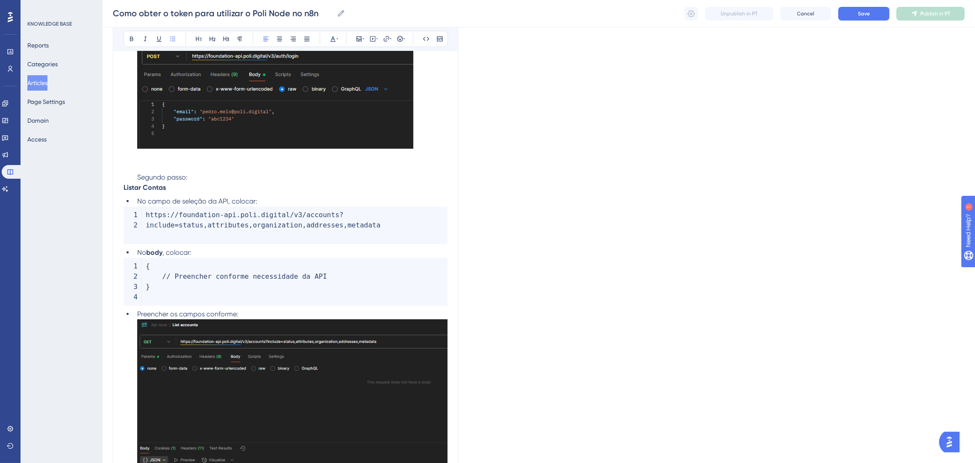
click at [292, 247] on div "Para que o Poli Node funcione corretamente no n8n, é necessário configurar prev…" at bounding box center [286, 26] width 324 height 1081
click at [271, 239] on code "https : / / foundation - api . poli . digital / v3 / accounts ? include = statu…" at bounding box center [286, 225] width 324 height 38
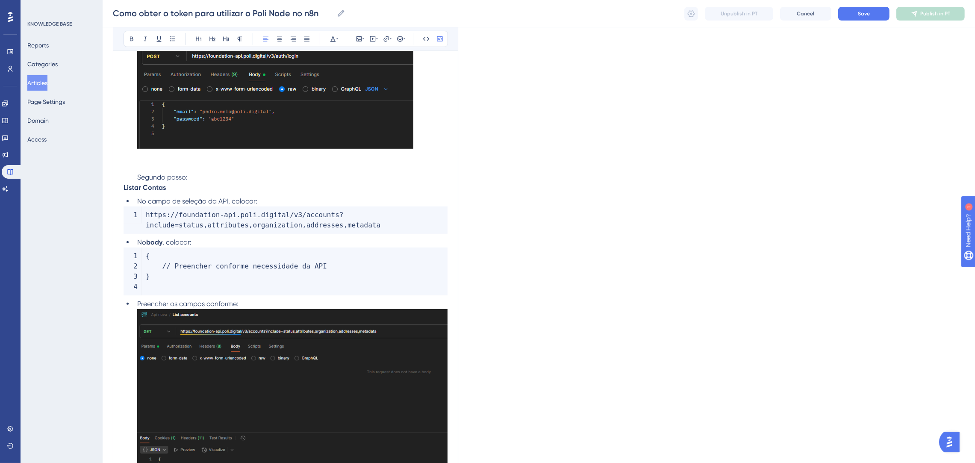
click at [147, 216] on span "https" at bounding box center [156, 215] width 21 height 8
click at [146, 216] on span "https" at bounding box center [156, 215] width 21 height 8
click at [440, 210] on code "GET : https : / / foundation - api . poli . digital / v3 / accounts ? include =…" at bounding box center [286, 219] width 324 height 27
drag, startPoint x: 301, startPoint y: 288, endPoint x: 132, endPoint y: 239, distance: 176.1
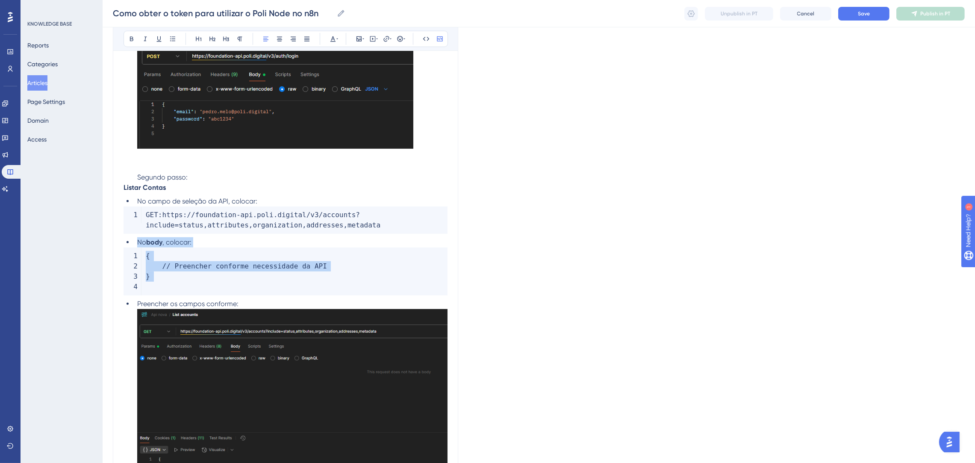
click at [132, 239] on div "Para que o Poli Node funcione corretamente no n8n, é necessário configurar prev…" at bounding box center [286, 21] width 324 height 1070
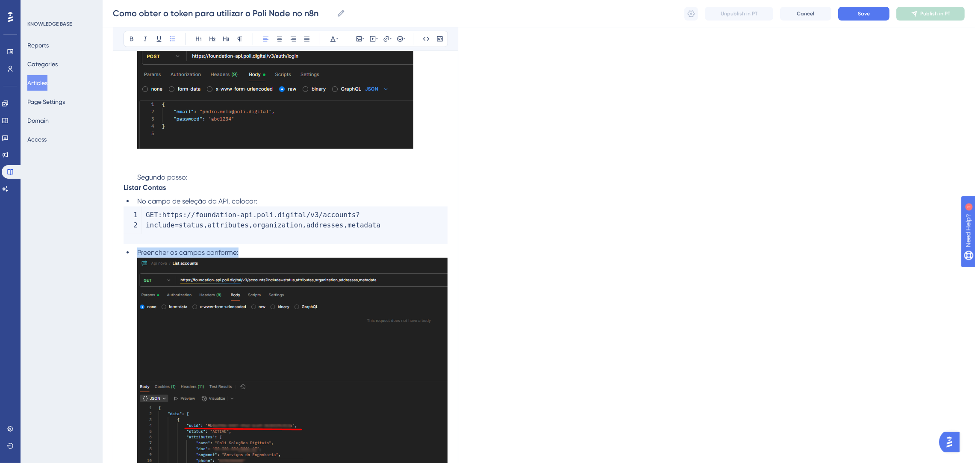
drag, startPoint x: 252, startPoint y: 249, endPoint x: 106, endPoint y: 250, distance: 146.6
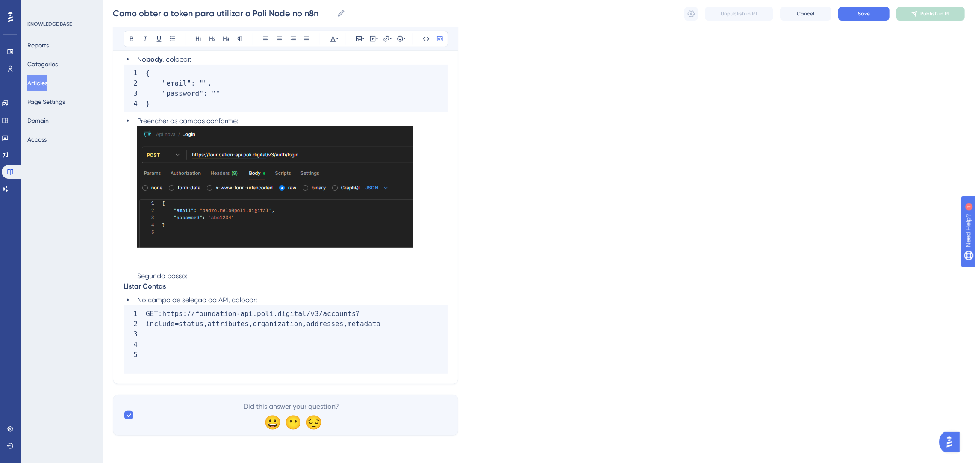
scroll to position [597, 0]
drag, startPoint x: 176, startPoint y: 356, endPoint x: 106, endPoint y: 337, distance: 72.2
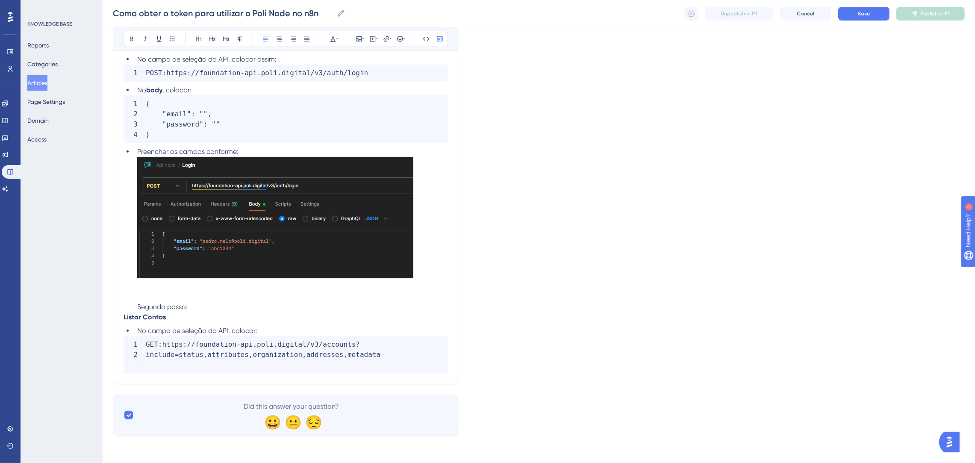
scroll to position [566, 0]
click at [370, 357] on code "GET : https : / / foundation - api . poli . digital / v3 / accounts ? include =…" at bounding box center [286, 355] width 324 height 38
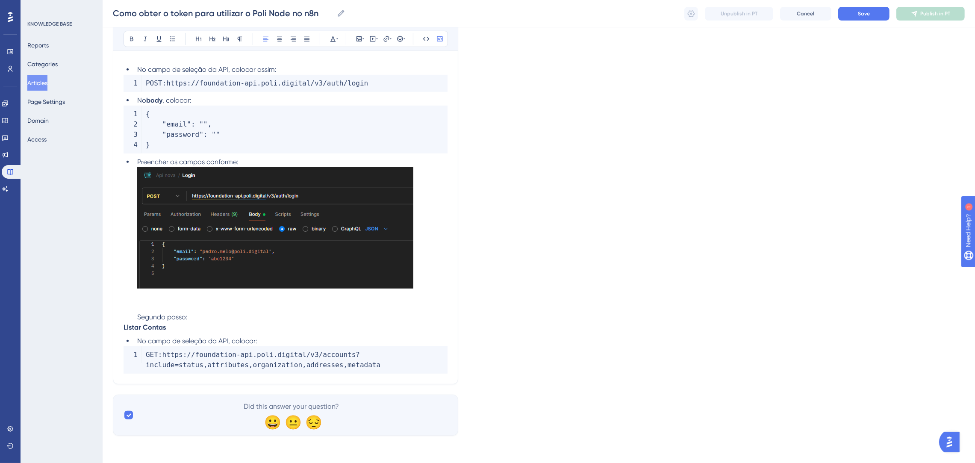
scroll to position [556, 0]
click at [338, 330] on p "Listar Contas" at bounding box center [286, 327] width 324 height 10
click at [396, 360] on code "GET : https : / / foundation - api . poli . digital / v3 / accounts ? include =…" at bounding box center [286, 359] width 324 height 27
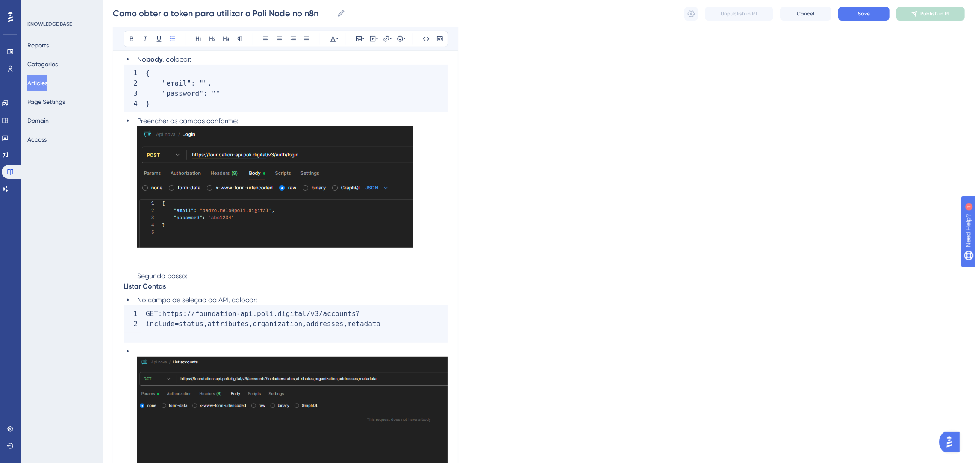
scroll to position [695, 0]
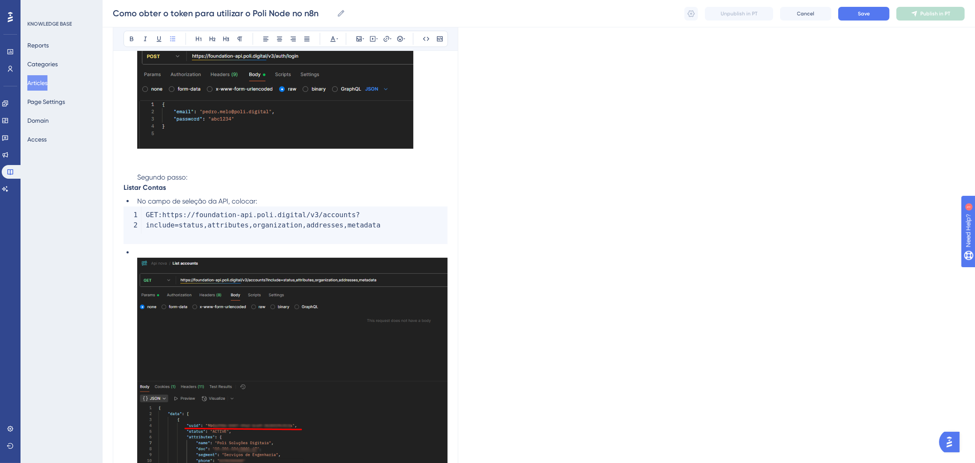
click at [209, 231] on code "GET : https : / / foundation - api . poli . digital / v3 / accounts ? include =…" at bounding box center [286, 225] width 324 height 38
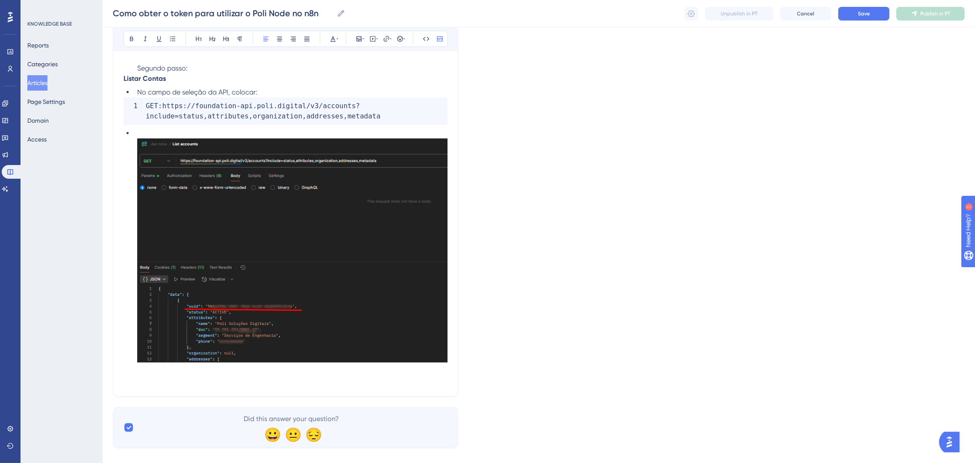
scroll to position [817, 0]
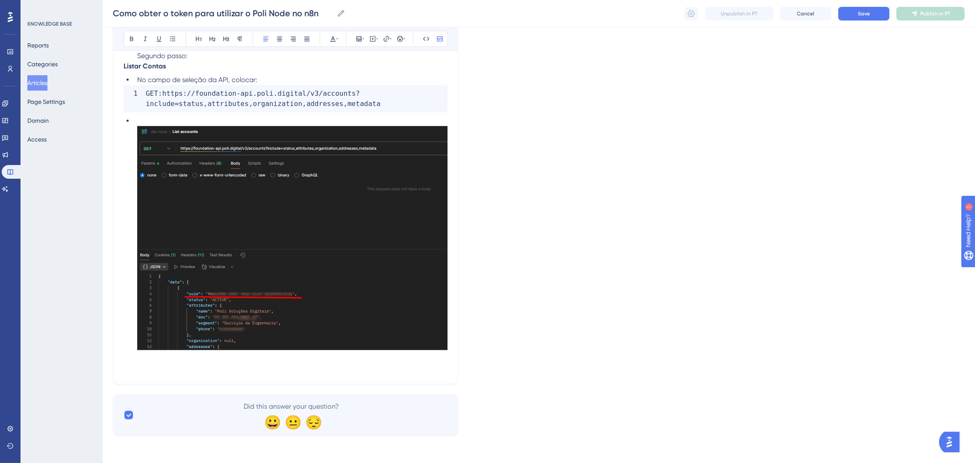
click at [324, 359] on li at bounding box center [291, 245] width 314 height 258
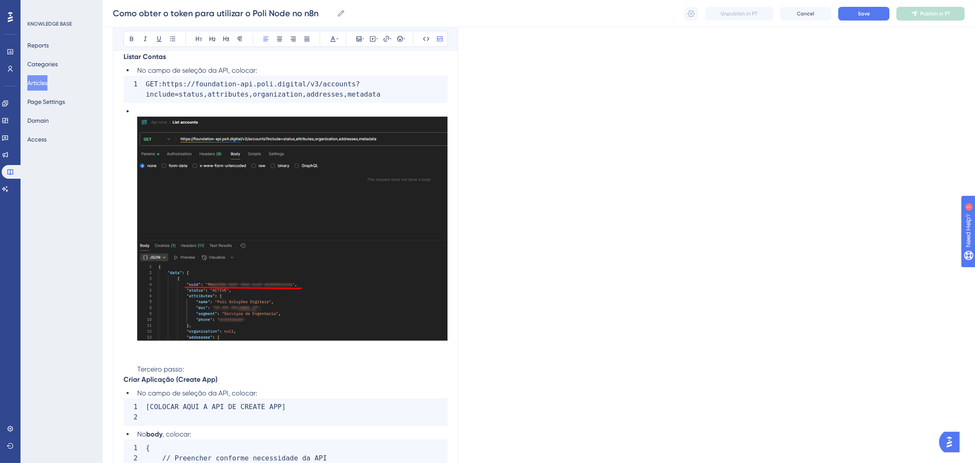
scroll to position [940, 0]
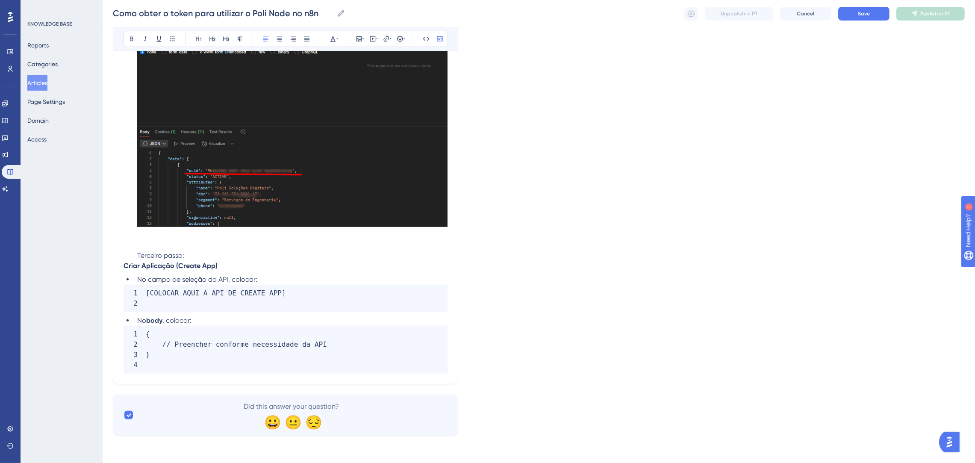
click at [203, 261] on p "Criar Aplicação (Create App)" at bounding box center [286, 266] width 324 height 10
click at [202, 253] on li "Terceiro passo:" at bounding box center [291, 127] width 314 height 268
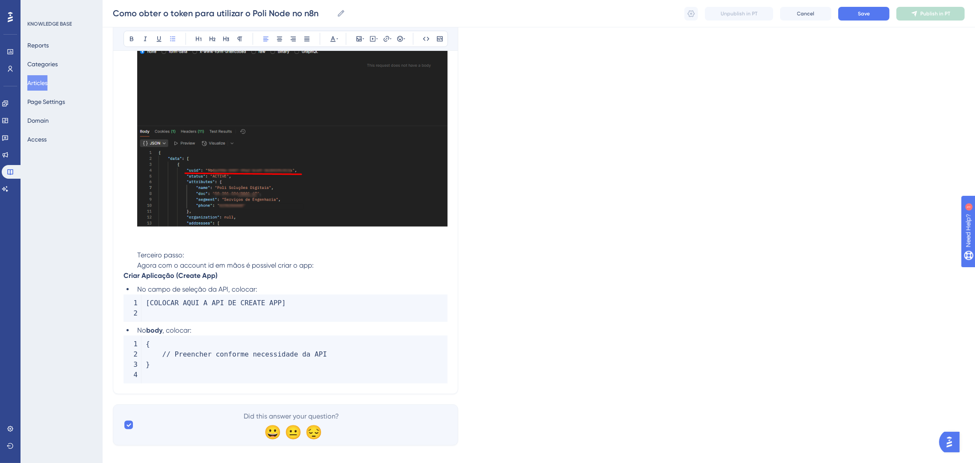
click at [323, 261] on li "Terceiro passo: Agora com o account id em mãos é possivel criar o app:" at bounding box center [291, 131] width 314 height 279
drag, startPoint x: 265, startPoint y: 305, endPoint x: 139, endPoint y: 305, distance: 126.5
click at [139, 305] on code "[ COLOCAR AQUI A API DE CREATE APP ]" at bounding box center [286, 308] width 324 height 27
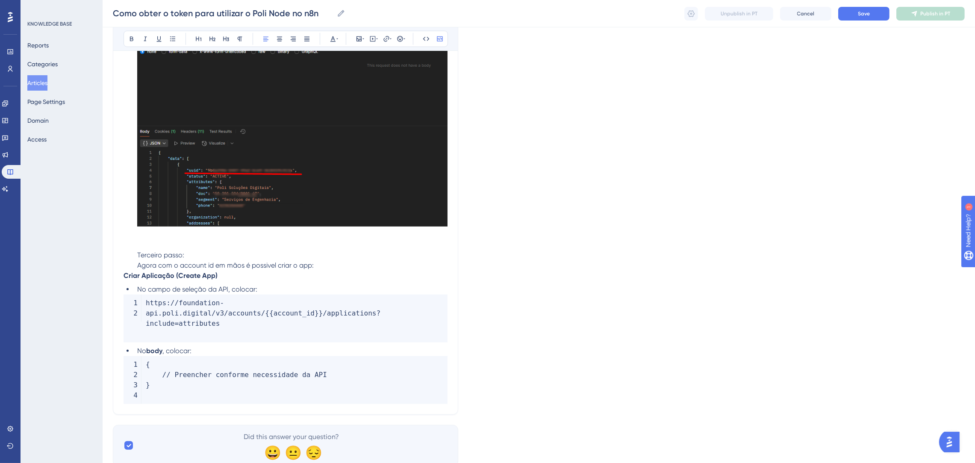
click at [145, 307] on code "https : / / foundation - api . poli . digital / v3 / accounts / { { account_id …" at bounding box center [286, 319] width 324 height 48
click at [162, 303] on span "POSThttps" at bounding box center [164, 303] width 37 height 8
click at [288, 299] on code "POST : https : / / foundation - api . poli . digital / v3 / accounts / { { acco…" at bounding box center [286, 319] width 324 height 48
click at [166, 305] on span "https" at bounding box center [176, 303] width 21 height 8
click at [318, 324] on code "POST : https : / / foundation - api . poli . digital / v3 / accounts / { { acco…" at bounding box center [286, 319] width 324 height 48
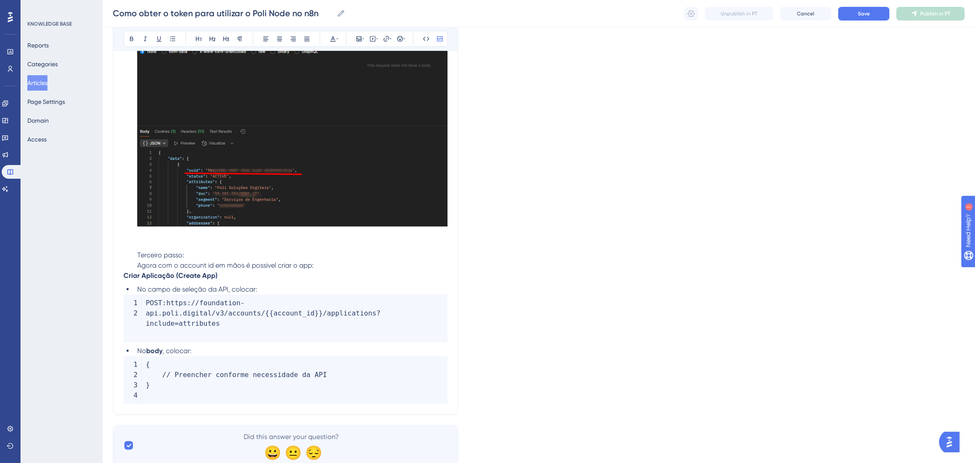
click at [144, 316] on code "POST : https : / / foundation - api . poli . digital / v3 / accounts / { { acco…" at bounding box center [286, 319] width 324 height 48
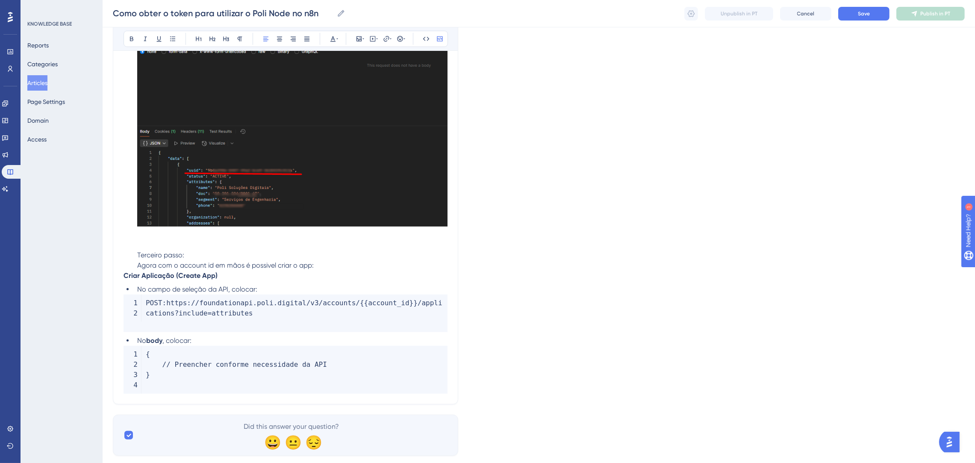
click at [163, 332] on code "POST : https : / / foundationapi . poli . digital / v3 / accounts / { { account…" at bounding box center [286, 314] width 324 height 38
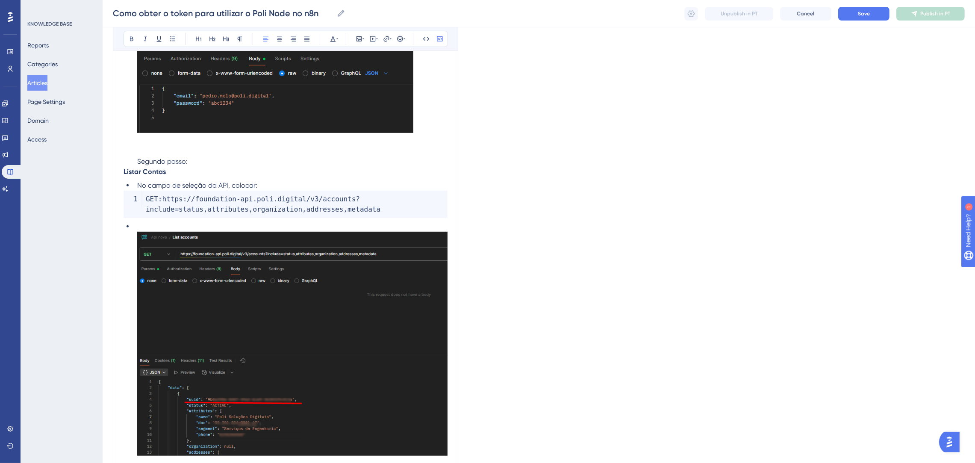
scroll to position [620, 0]
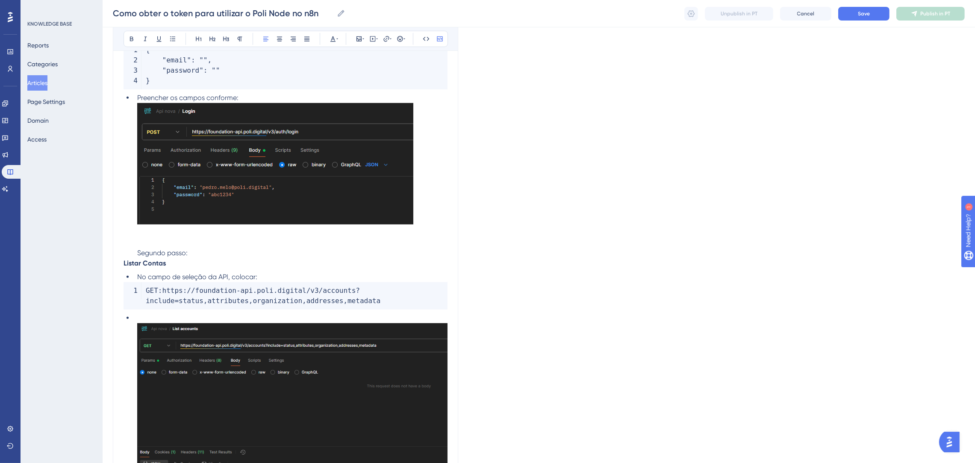
click at [159, 291] on span ":" at bounding box center [160, 290] width 4 height 8
click at [162, 291] on span "https" at bounding box center [172, 290] width 21 height 8
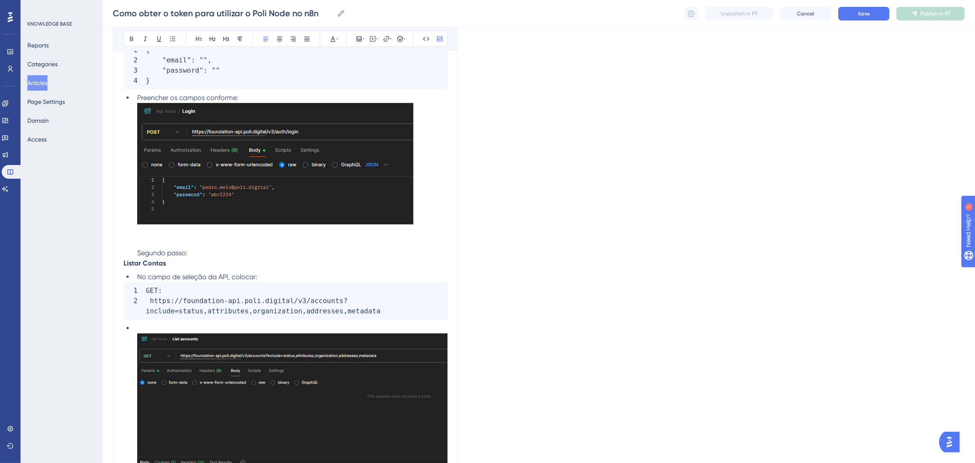
click at [186, 289] on code "GET : https : / / foundation - api . poli . digital / v3 / accounts ? include =…" at bounding box center [286, 301] width 324 height 38
click at [148, 302] on span at bounding box center [148, 301] width 4 height 8
click at [449, 303] on div "Como obter o token para utilizar o Poli Node no n8n Bold Italic Underline Bulle…" at bounding box center [285, 100] width 345 height 1249
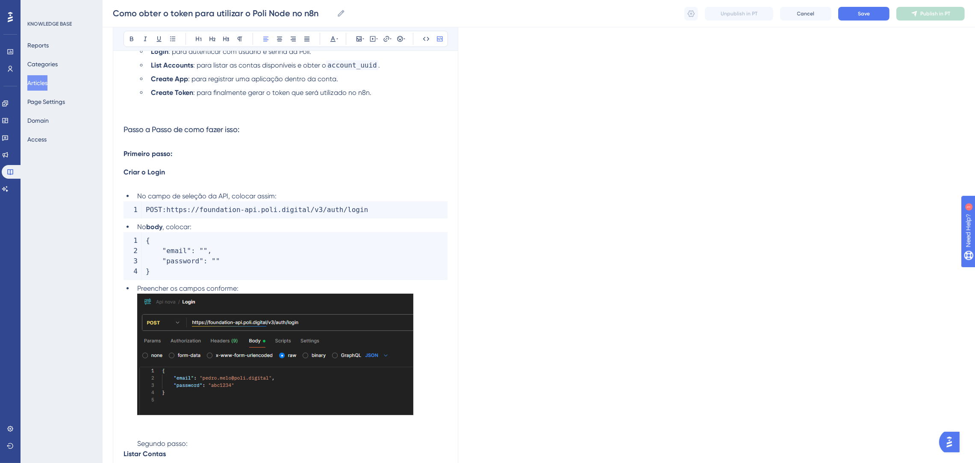
scroll to position [427, 0]
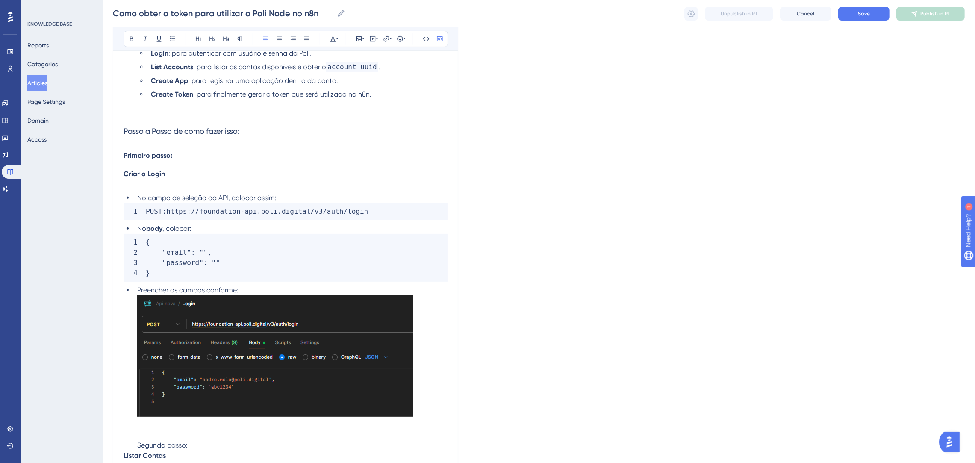
click at [167, 210] on span "https" at bounding box center [176, 211] width 21 height 8
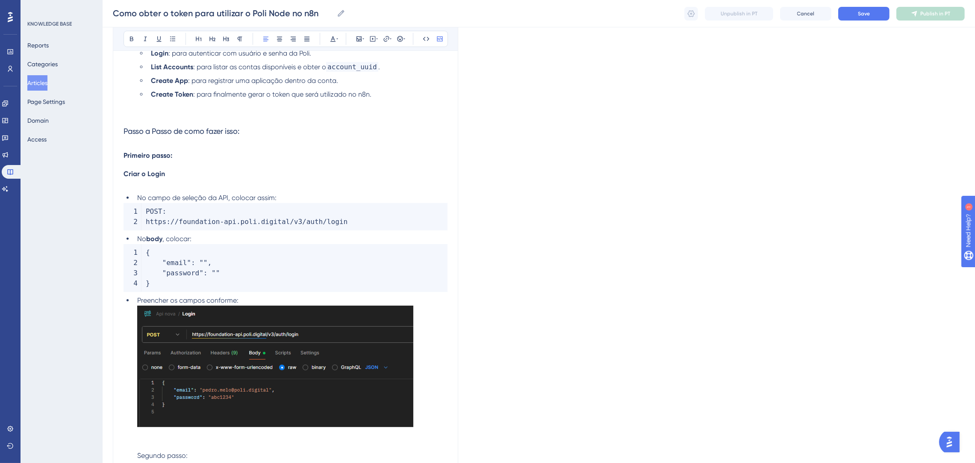
click at [447, 210] on code "POST : https : / / foundation - api . poli . digital / v3 / auth / login" at bounding box center [286, 216] width 324 height 27
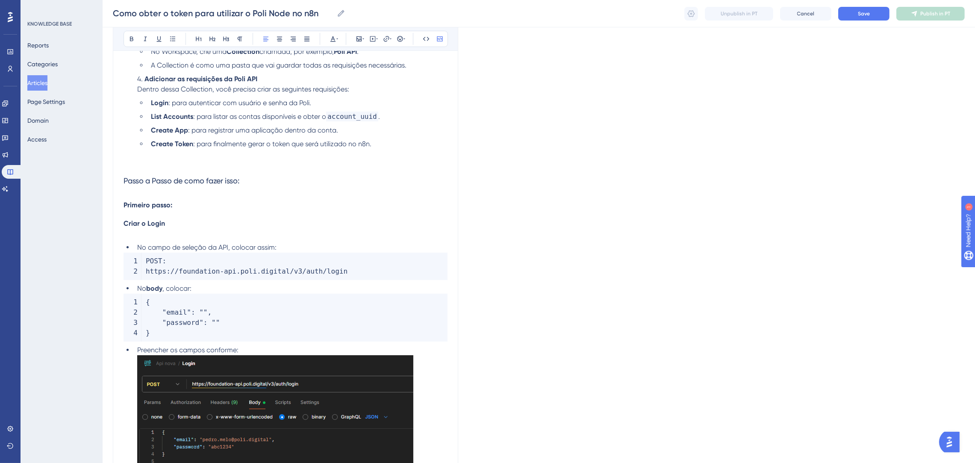
scroll to position [171, 0]
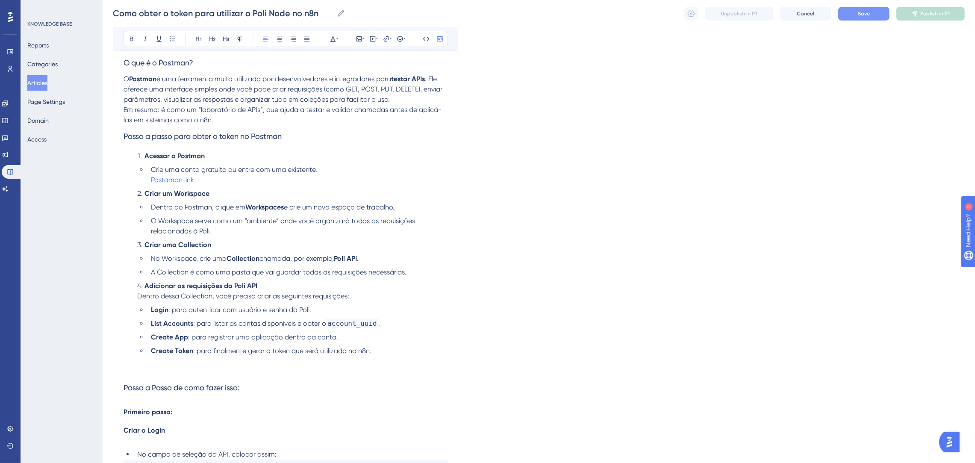
click at [870, 11] on button "Save" at bounding box center [863, 14] width 51 height 14
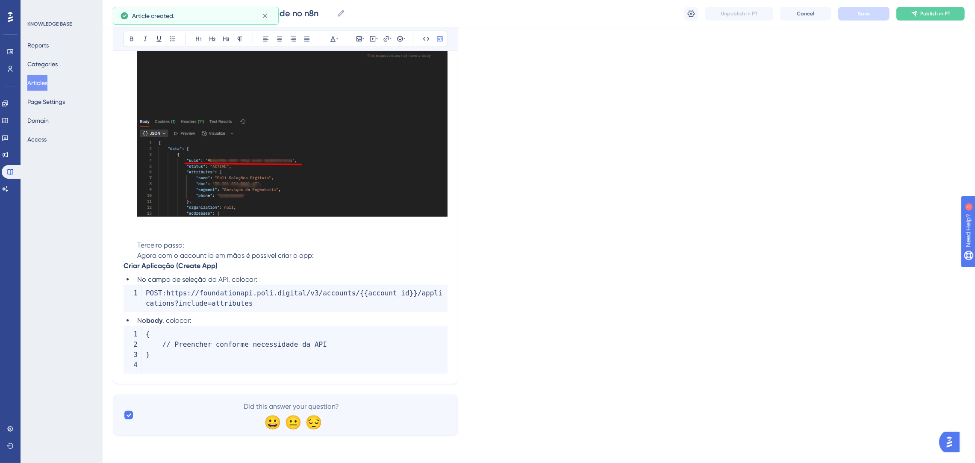
scroll to position [981, 0]
drag, startPoint x: 215, startPoint y: 339, endPoint x: 190, endPoint y: 340, distance: 24.8
click at [216, 340] on code "{ // Preencher conforme necessidade da API }" at bounding box center [286, 350] width 324 height 48
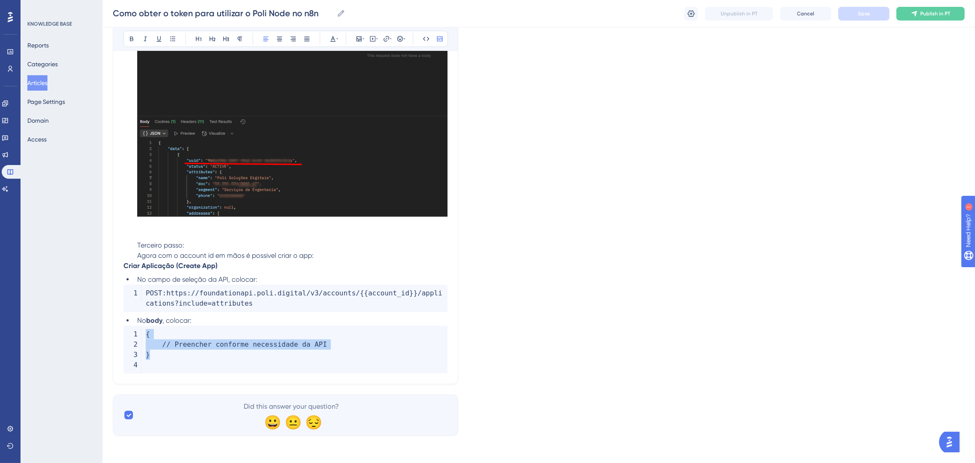
drag, startPoint x: 145, startPoint y: 333, endPoint x: 202, endPoint y: 356, distance: 61.4
click at [202, 356] on code "{ // Preencher conforme necessidade da API }" at bounding box center [286, 350] width 324 height 48
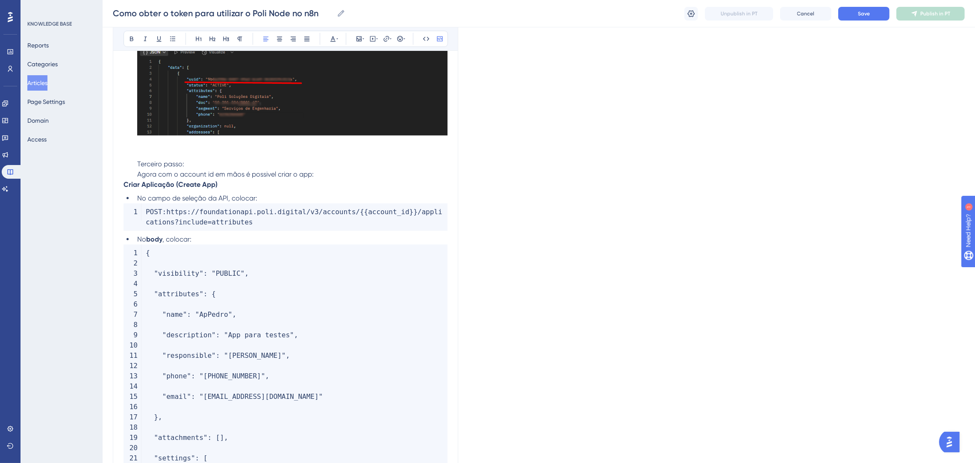
scroll to position [1110, 0]
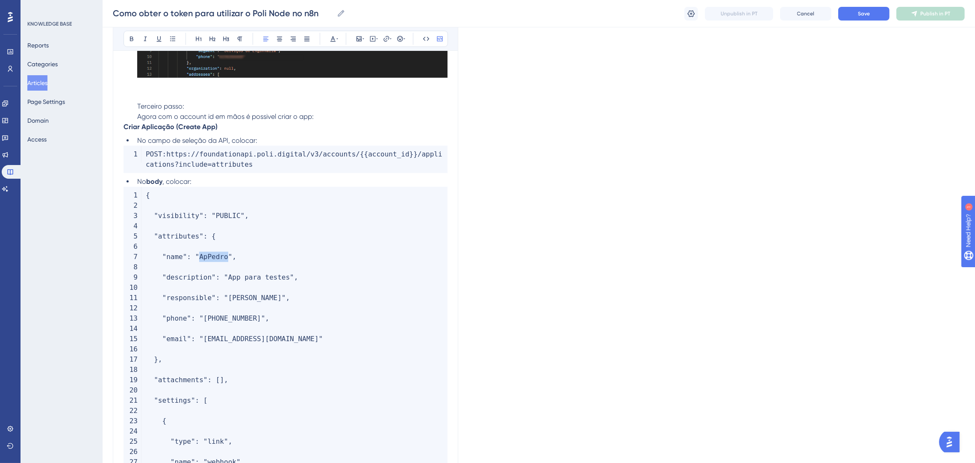
drag, startPoint x: 220, startPoint y: 265, endPoint x: 194, endPoint y: 264, distance: 25.7
click at [195, 261] on span ""ApPedro"" at bounding box center [213, 257] width 37 height 8
drag, startPoint x: 277, startPoint y: 288, endPoint x: 220, endPoint y: 288, distance: 56.4
click at [224, 281] on span ""App para testes"" at bounding box center [259, 277] width 70 height 8
drag, startPoint x: 258, startPoint y: 310, endPoint x: 220, endPoint y: 309, distance: 38.1
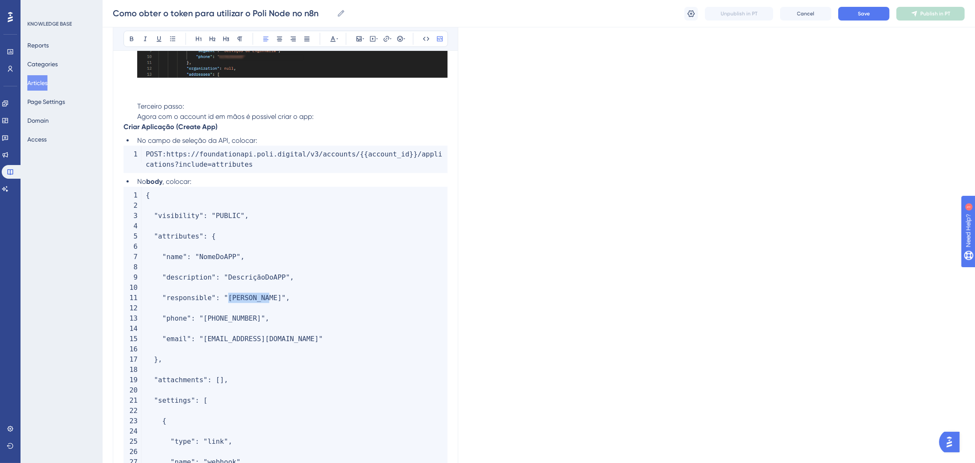
click at [224, 302] on span ""Pedro Melo"" at bounding box center [255, 298] width 62 height 8
click at [252, 322] on span ""+55 62 986439668"" at bounding box center [232, 318] width 66 height 8
click at [319, 315] on code "{ "visibility" : "PUBLIC" , "attributes" : { "name" : "NomeDoAPP" , "descriptio…" at bounding box center [286, 400] width 324 height 427
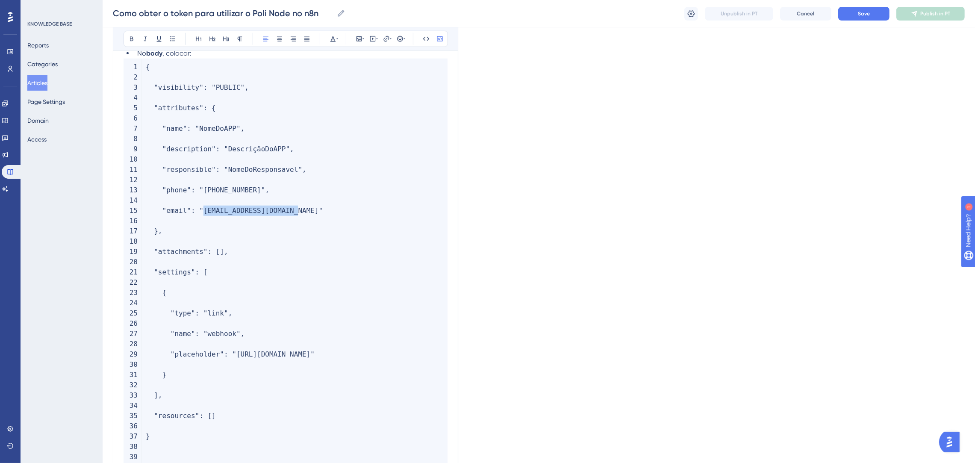
drag, startPoint x: 283, startPoint y: 223, endPoint x: 198, endPoint y: 219, distance: 84.7
click at [199, 215] on span ""pedro.melo@poli.digital"" at bounding box center [261, 210] width 124 height 8
drag, startPoint x: 257, startPoint y: 200, endPoint x: 228, endPoint y: 200, distance: 29.1
click at [228, 194] on span ""+55 62 986439668"" at bounding box center [232, 190] width 66 height 8
click at [244, 222] on code "{ "visibility" : "PUBLIC" , "attributes" : { "name" : "NomeDoAPP" , "descriptio…" at bounding box center [286, 272] width 324 height 427
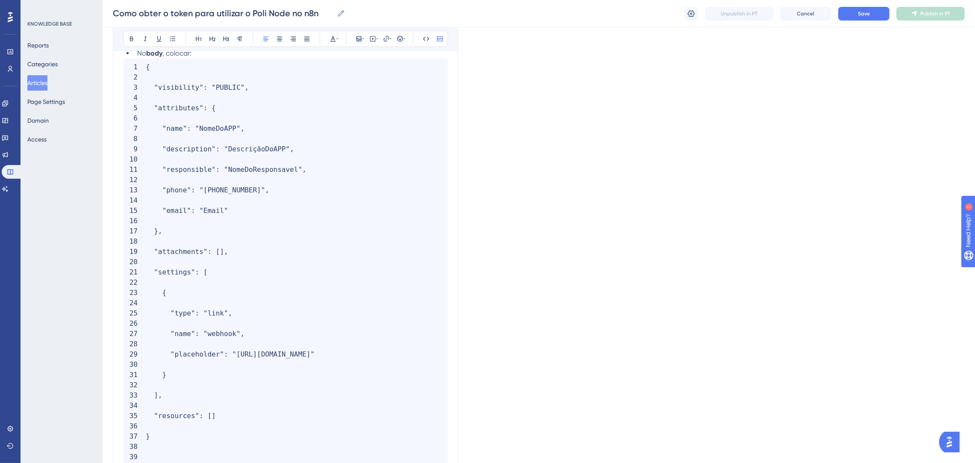
click at [217, 215] on span ""Email"" at bounding box center [213, 210] width 29 height 8
click at [276, 255] on code "{ "visibility" : "PUBLIC" , "attributes" : { "name" : "NomeDoAPP" , "descriptio…" at bounding box center [286, 272] width 324 height 427
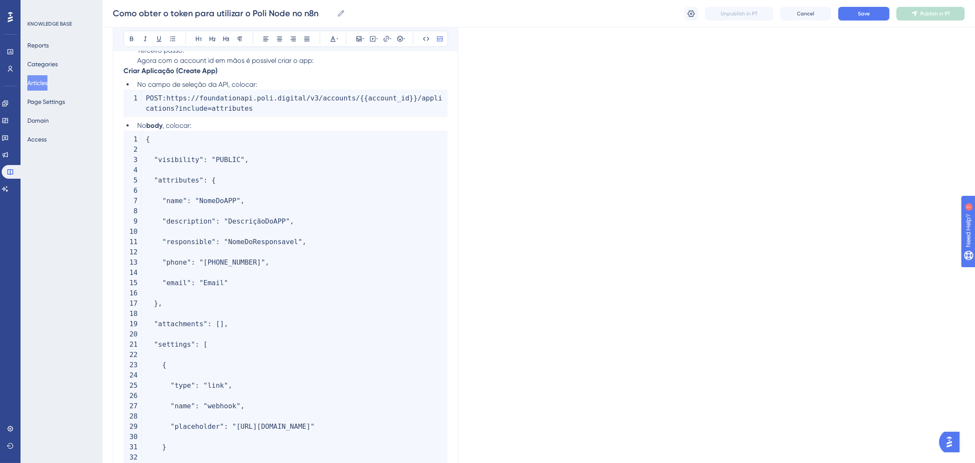
scroll to position [1104, 0]
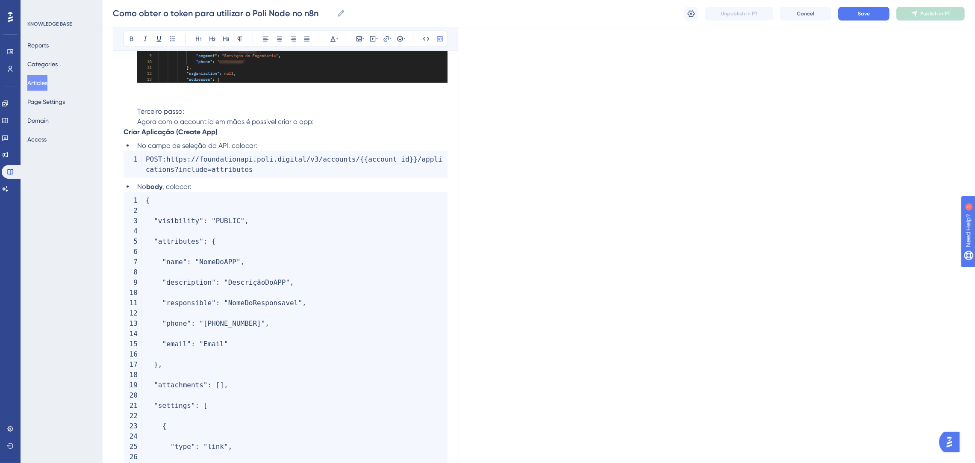
click at [189, 191] on span ", colocar:" at bounding box center [176, 187] width 29 height 8
click at [191, 191] on span ", colocar:" at bounding box center [176, 187] width 29 height 8
click at [280, 191] on span ", colocar e preencher as informações :" at bounding box center [221, 187] width 119 height 8
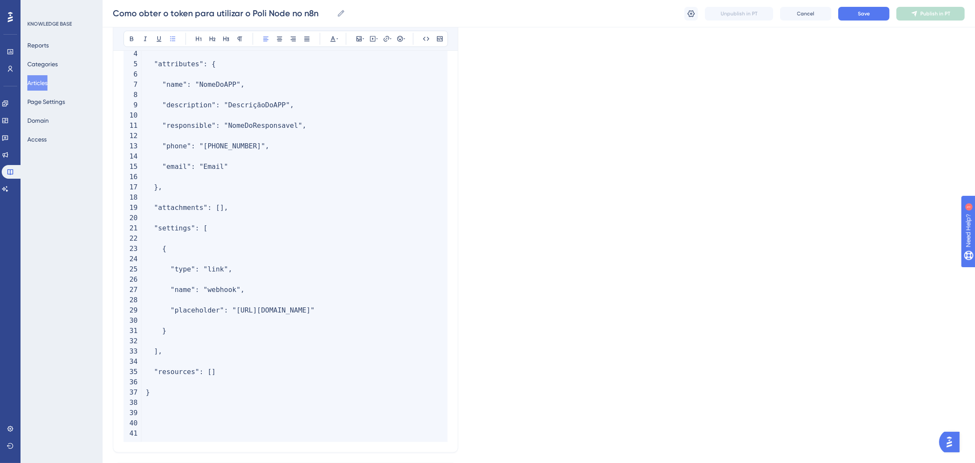
scroll to position [1361, 0]
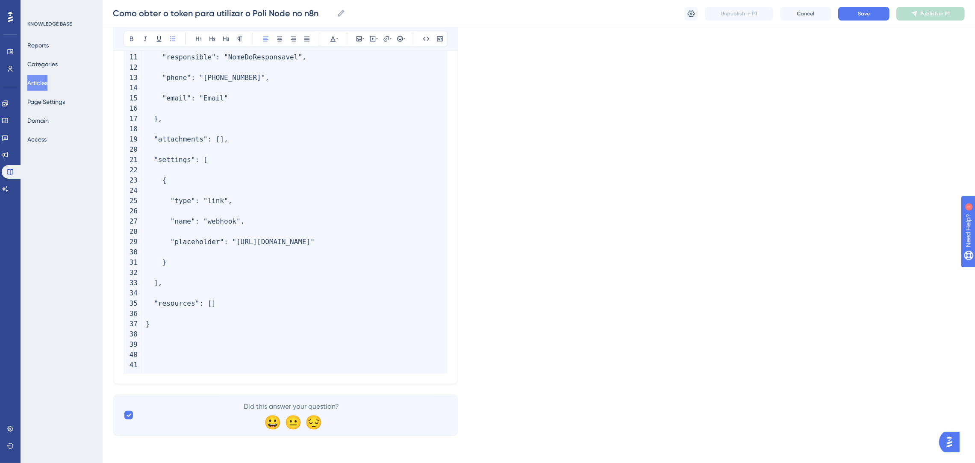
click at [220, 353] on code "{ "visibility" : "PUBLIC" , "attributes" : { "name" : "NomeDoAPP" , "descriptio…" at bounding box center [286, 159] width 324 height 427
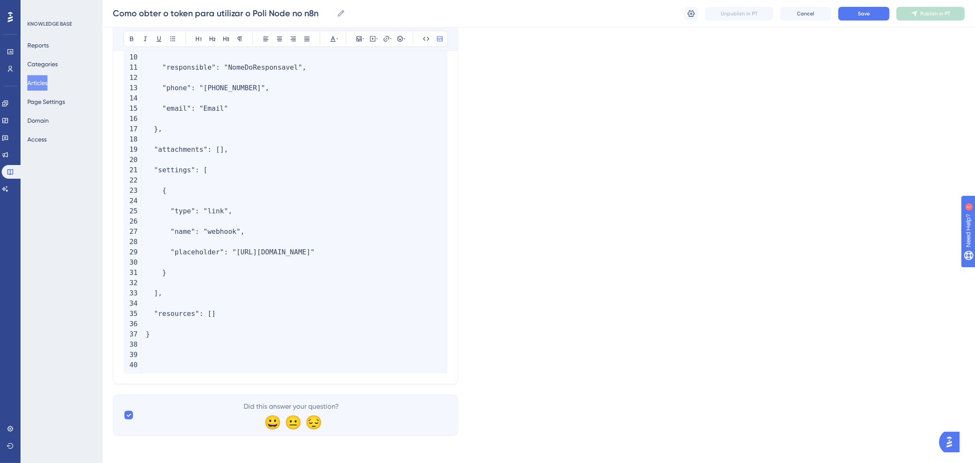
click at [217, 362] on code "{ "visibility" : "PUBLIC" , "attributes" : { "name" : "NomeDoAPP" , "descriptio…" at bounding box center [286, 164] width 324 height 417
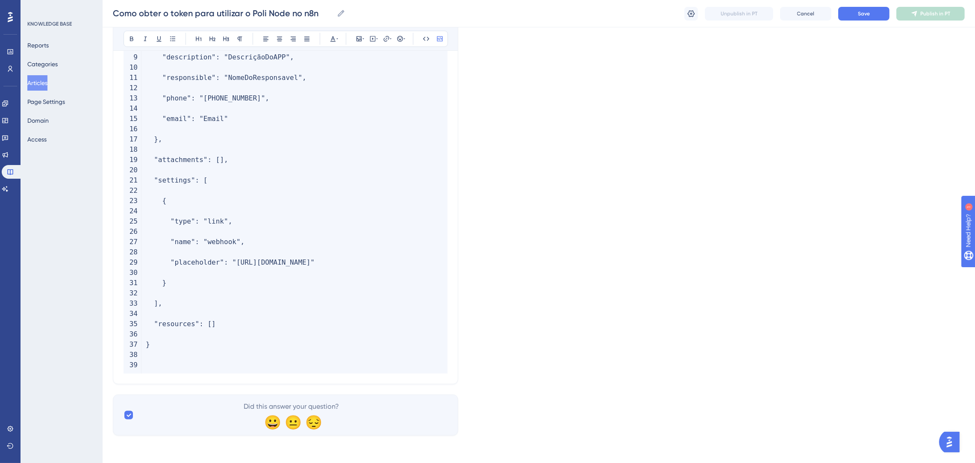
scroll to position [1330, 0]
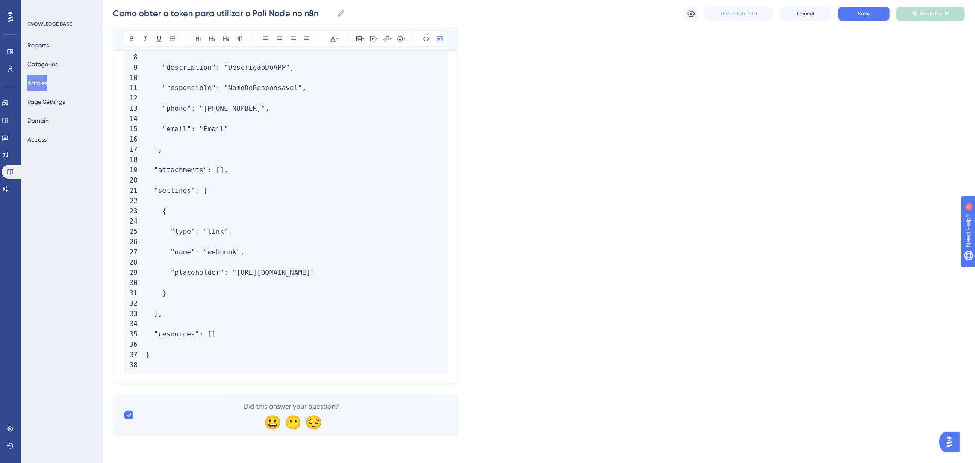
click at [223, 373] on code "{ "visibility" : "PUBLIC" , "attributes" : { "name" : "NomeDoAPP" , "descriptio…" at bounding box center [286, 175] width 324 height 397
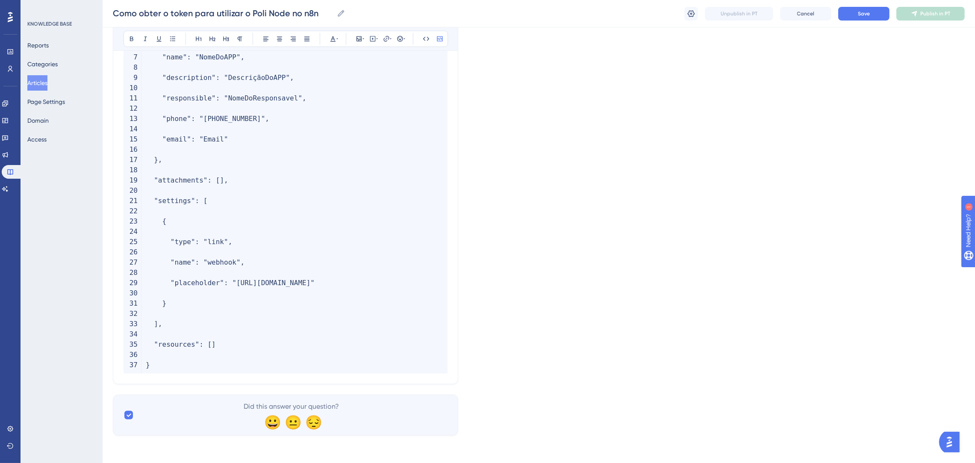
drag, startPoint x: 118, startPoint y: 359, endPoint x: 131, endPoint y: 371, distance: 17.6
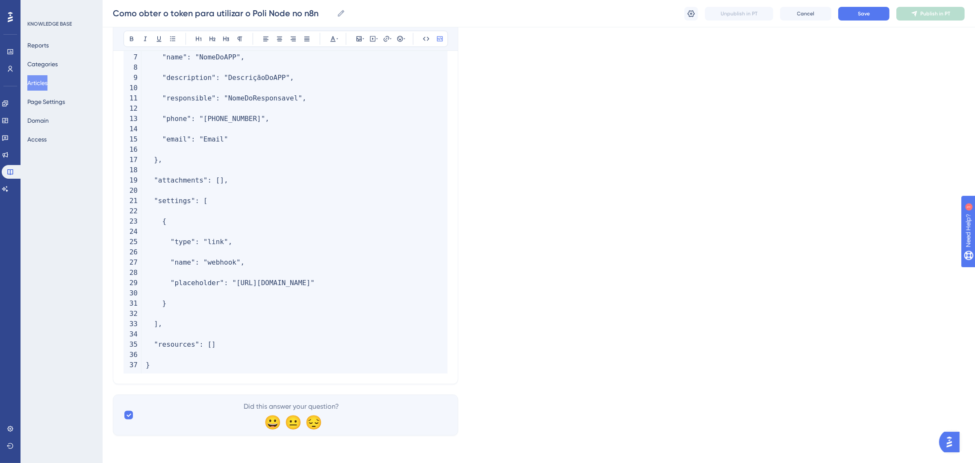
click at [163, 365] on code "{ "visibility" : "PUBLIC" , "attributes" : { "name" : "NomeDoAPP" , "descriptio…" at bounding box center [286, 180] width 324 height 386
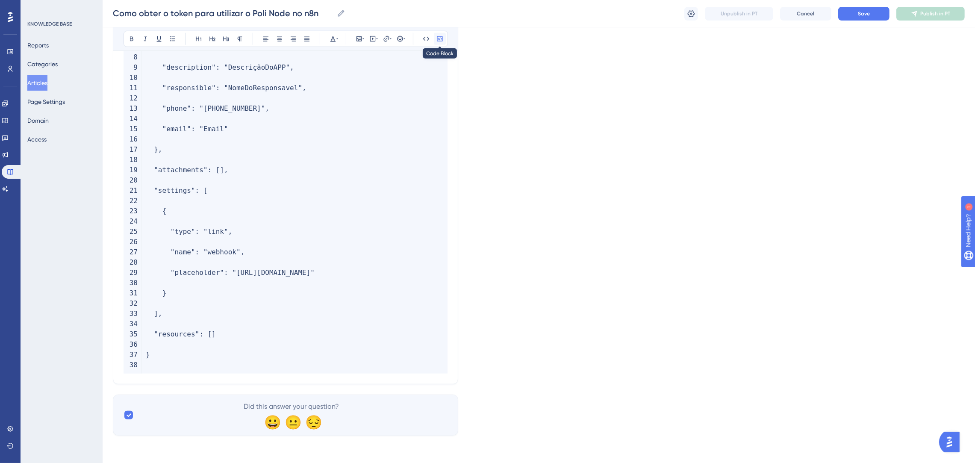
click at [443, 41] on icon at bounding box center [439, 38] width 7 height 7
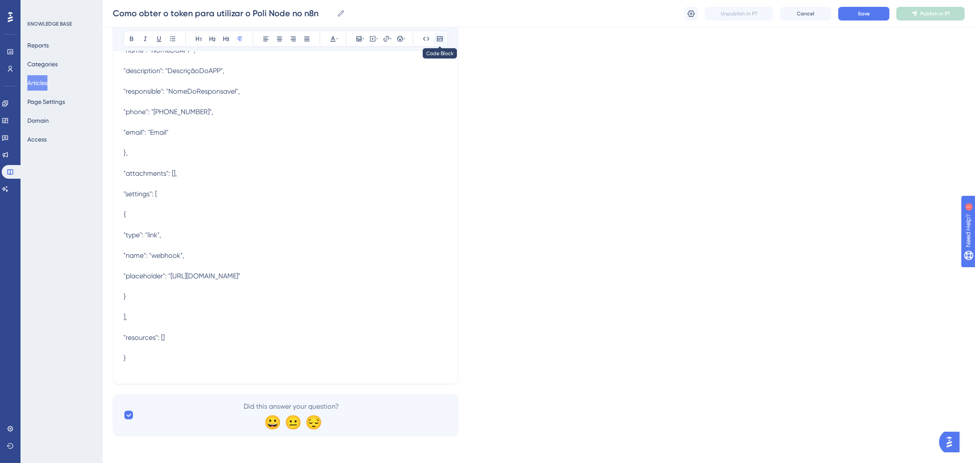
click at [443, 34] on button at bounding box center [440, 39] width 12 height 12
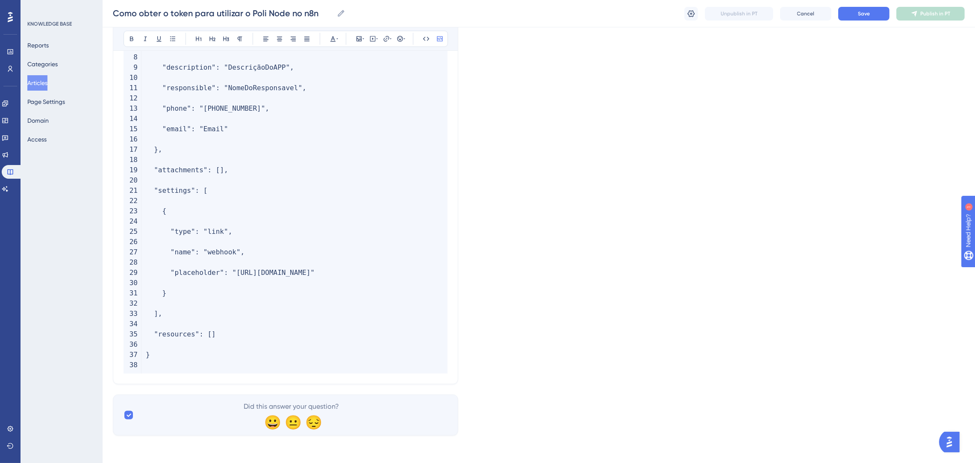
click at [194, 374] on code "{ "visibility" : "PUBLIC" , "attributes" : { "name" : "NomeDoAPP" , "descriptio…" at bounding box center [286, 175] width 324 height 397
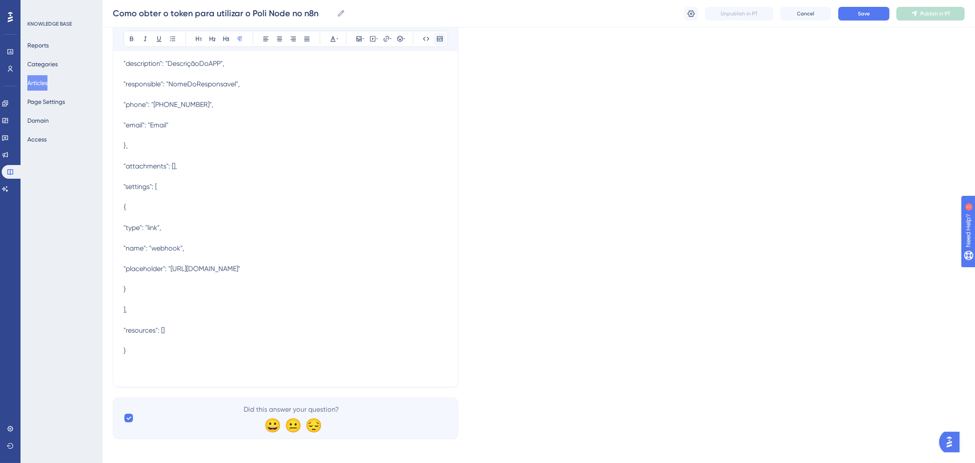
click at [440, 38] on icon at bounding box center [440, 38] width 6 height 5
drag, startPoint x: 204, startPoint y: 353, endPoint x: 189, endPoint y: 313, distance: 42.9
click at [189, 305] on p "{ "visibility": "PUBLIC", "attributes": { "name": "NomeDoAPP", "description": "…" at bounding box center [286, 176] width 324 height 400
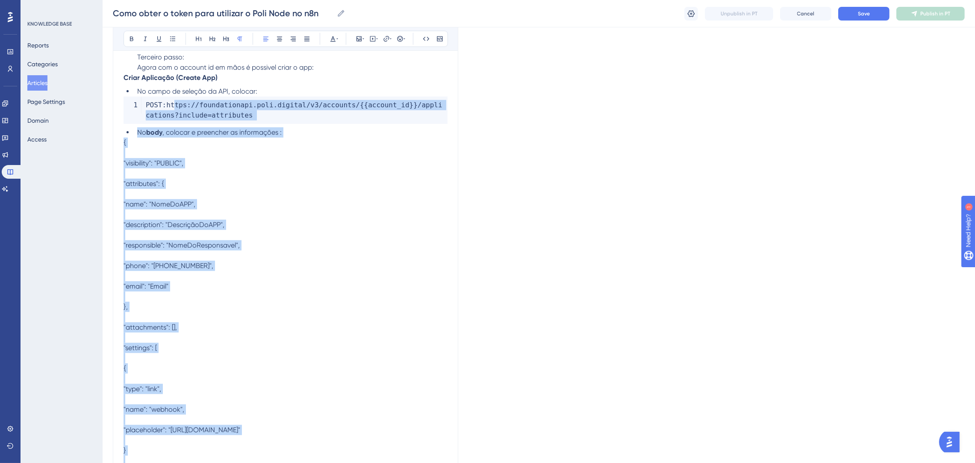
scroll to position [1128, 0]
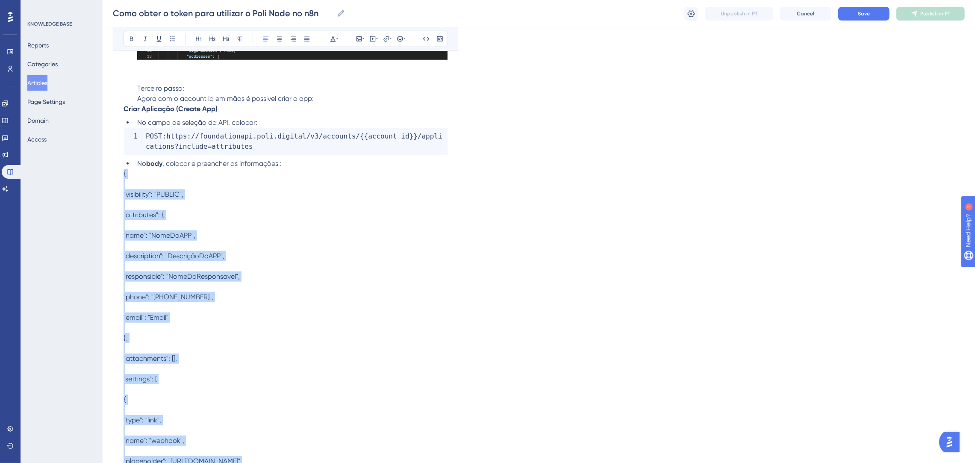
drag, startPoint x: 178, startPoint y: 359, endPoint x: 116, endPoint y: 184, distance: 186.0
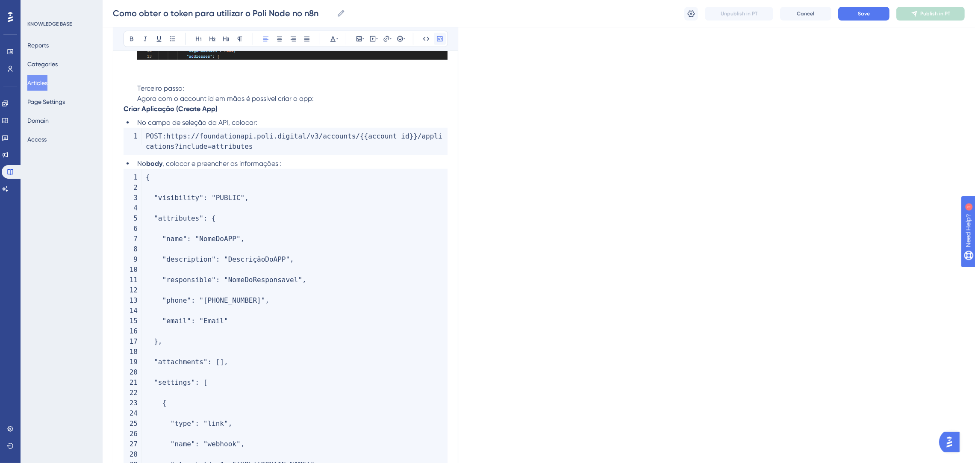
scroll to position [1216, 0]
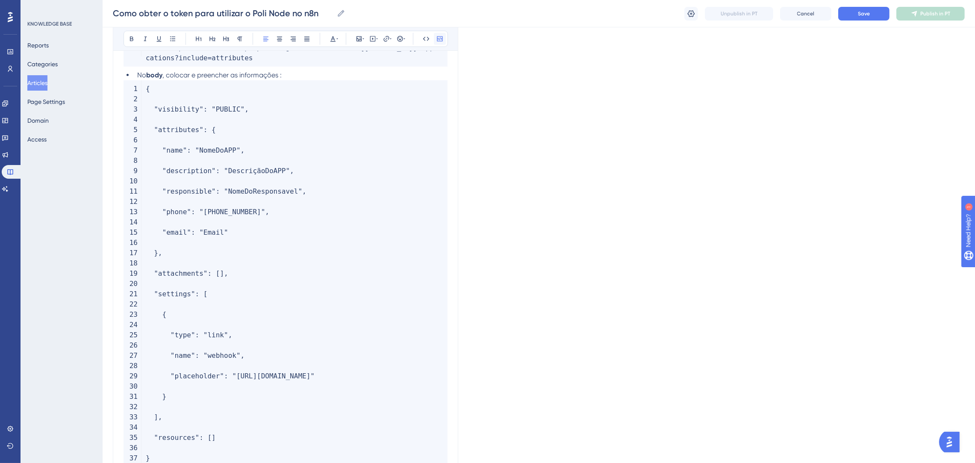
click at [440, 38] on icon at bounding box center [439, 38] width 7 height 7
click at [360, 186] on code "{ "visibility" : "PUBLIC" , "attributes" : { "name" : "NomeDoAPP" , "descriptio…" at bounding box center [286, 283] width 324 height 407
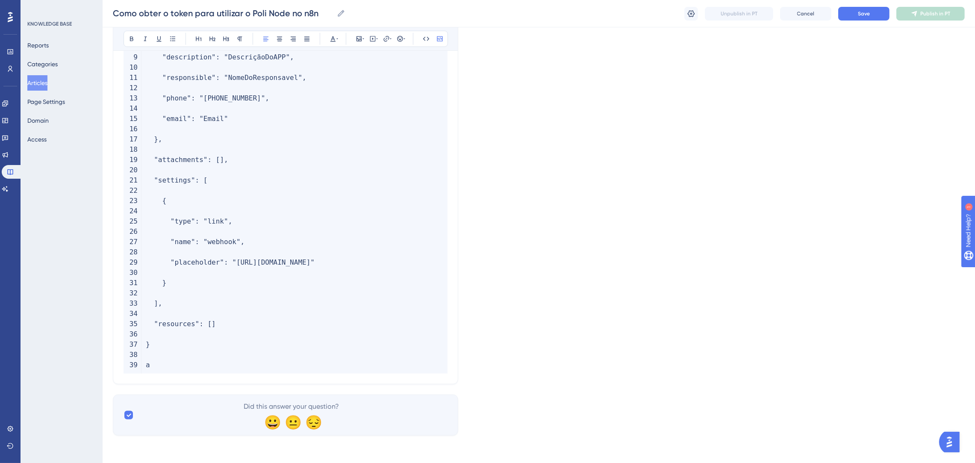
click at [164, 362] on code "{ "visibility" : "PUBLIC" , "attributes" : { "name" : "NomeDoAPP" , "descriptio…" at bounding box center [286, 170] width 324 height 407
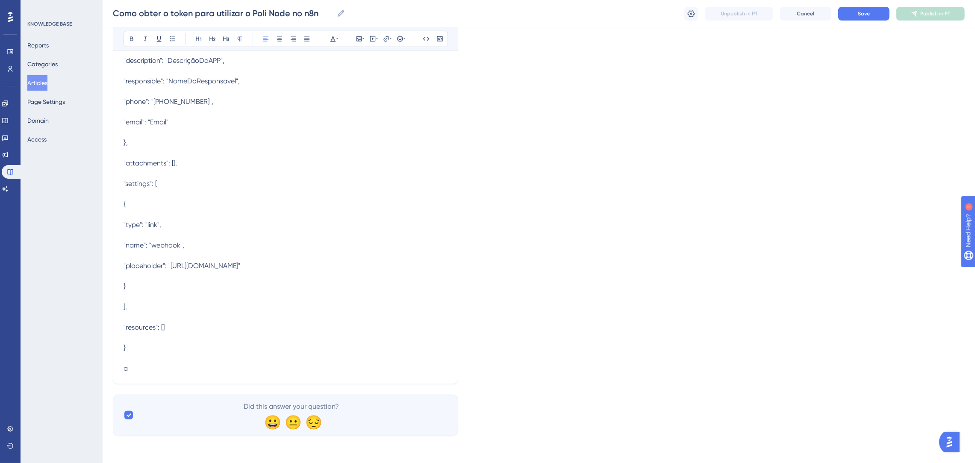
click at [164, 362] on p "{ "visibility": "PUBLIC", "attributes": { "name": "NomeDoAPP", "description": "…" at bounding box center [286, 173] width 324 height 400
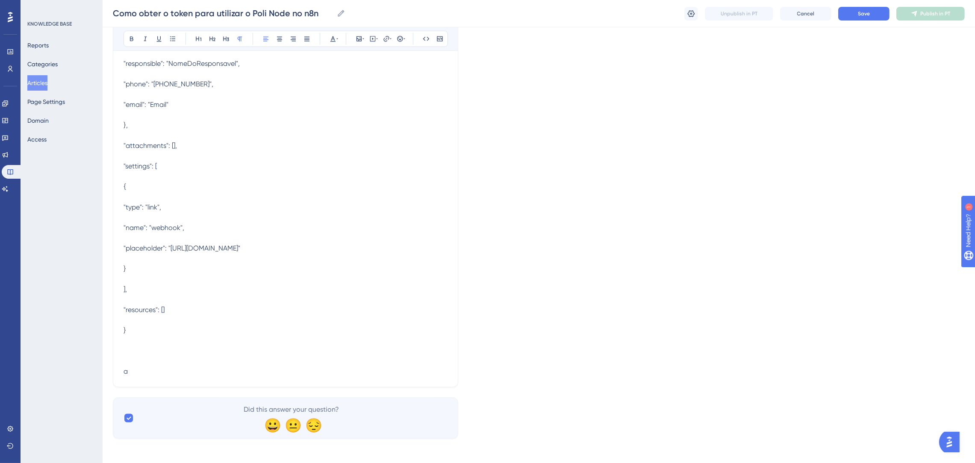
click at [146, 377] on p "a" at bounding box center [286, 366] width 324 height 21
click at [160, 356] on p at bounding box center [286, 351] width 324 height 10
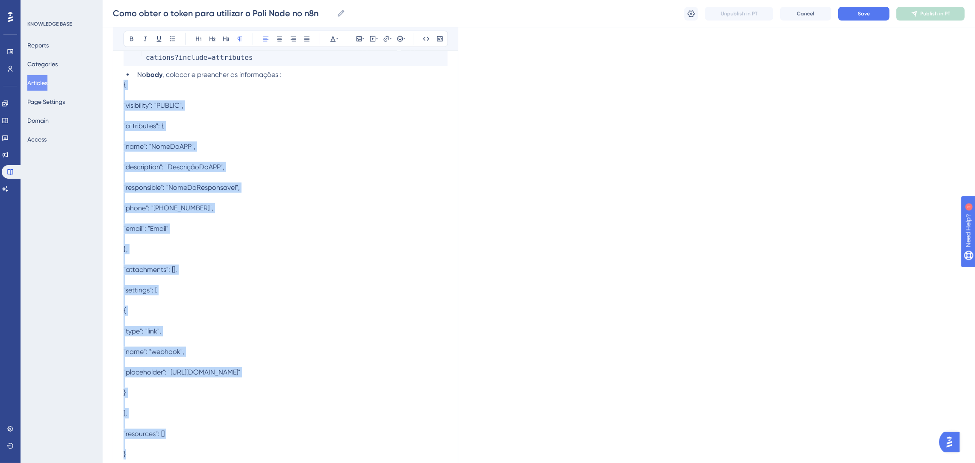
scroll to position [1084, 0]
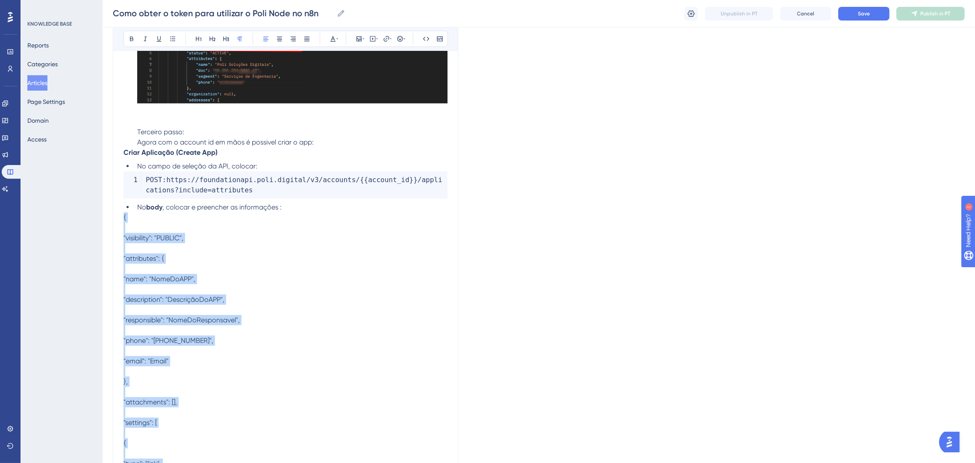
drag, startPoint x: 179, startPoint y: 341, endPoint x: 123, endPoint y: 231, distance: 123.1
click at [443, 39] on icon at bounding box center [439, 38] width 7 height 7
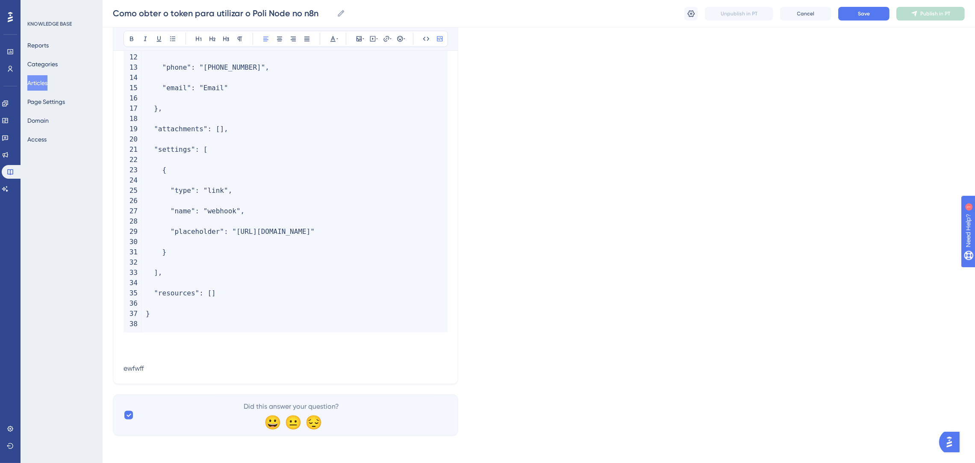
scroll to position [1115, 0]
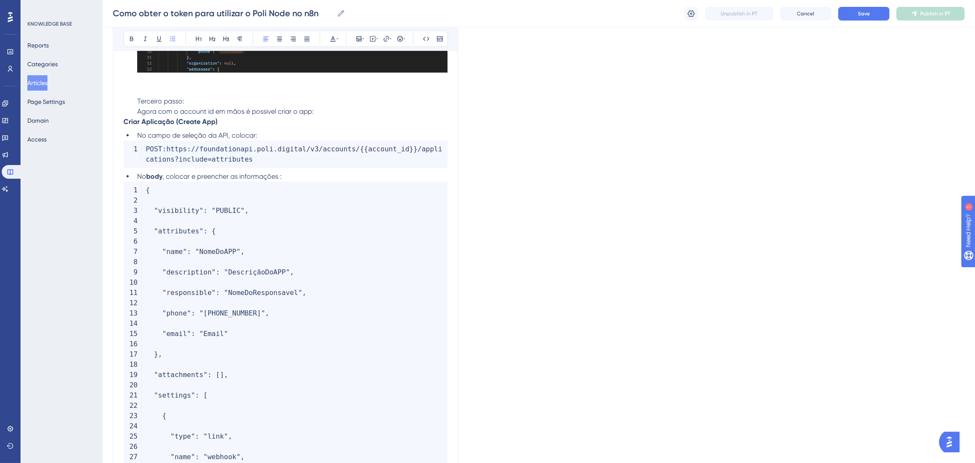
click at [306, 182] on li "No body , colocar e preencher as informações :" at bounding box center [291, 176] width 314 height 10
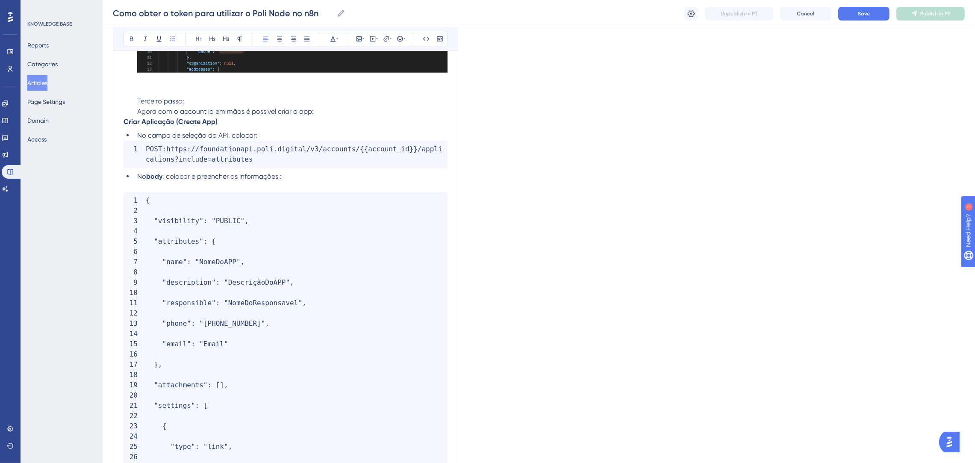
click at [306, 182] on li "No body , colocar e preencher as informações :" at bounding box center [291, 176] width 314 height 10
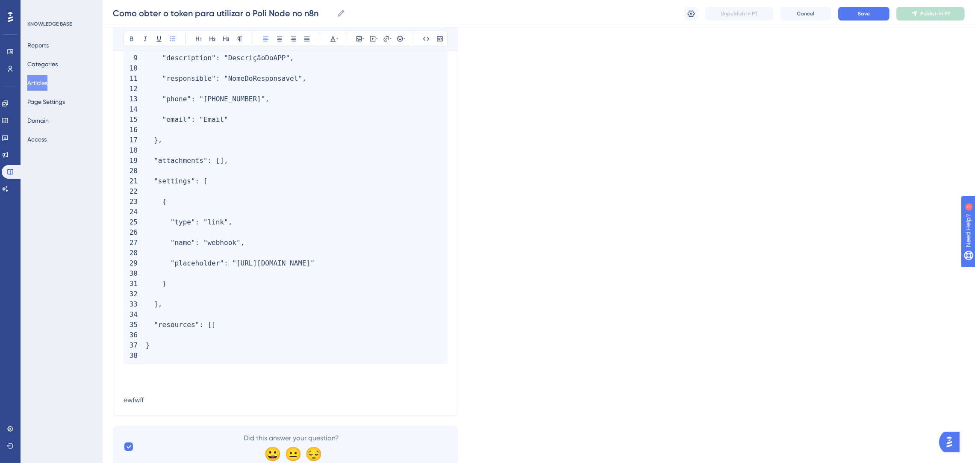
scroll to position [1371, 0]
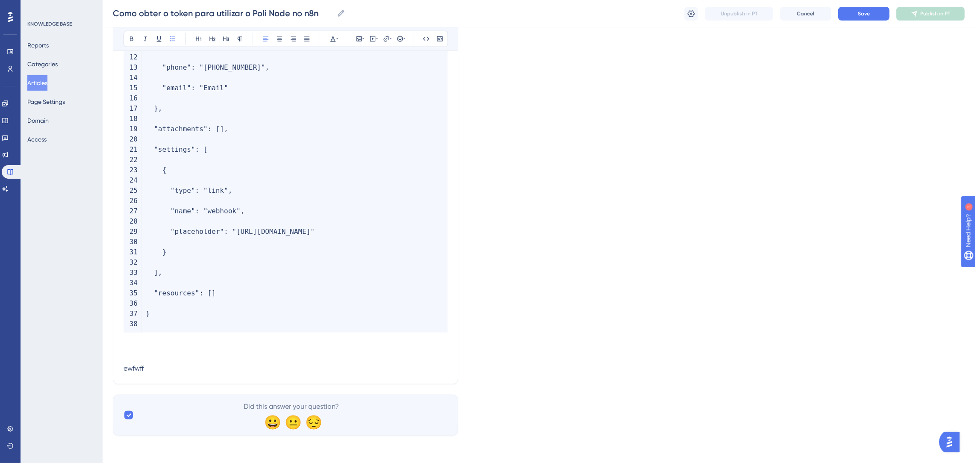
click at [179, 374] on p "ewfwff" at bounding box center [286, 363] width 324 height 21
click at [186, 356] on p "ewfwff" at bounding box center [286, 363] width 324 height 21
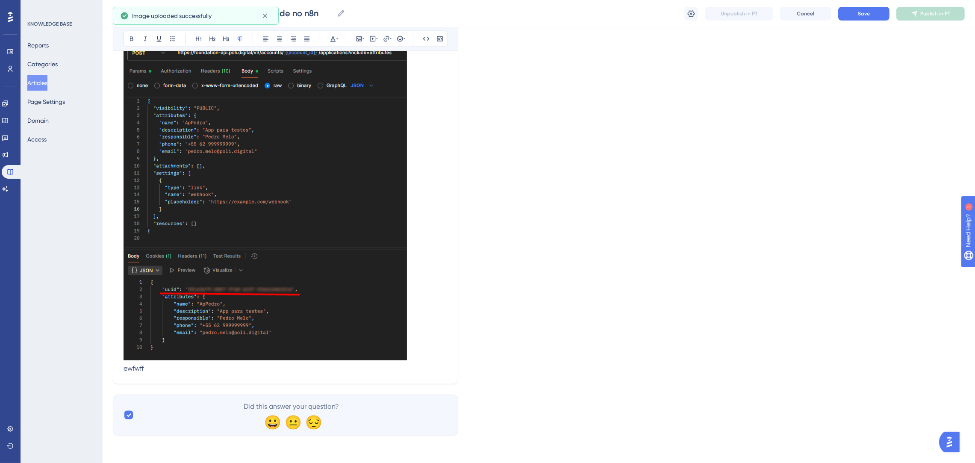
scroll to position [1710, 0]
drag, startPoint x: 162, startPoint y: 368, endPoint x: 133, endPoint y: 368, distance: 29.1
click at [133, 368] on p "ewfwff" at bounding box center [286, 198] width 324 height 349
click at [150, 370] on p "ewfwff" at bounding box center [286, 198] width 324 height 349
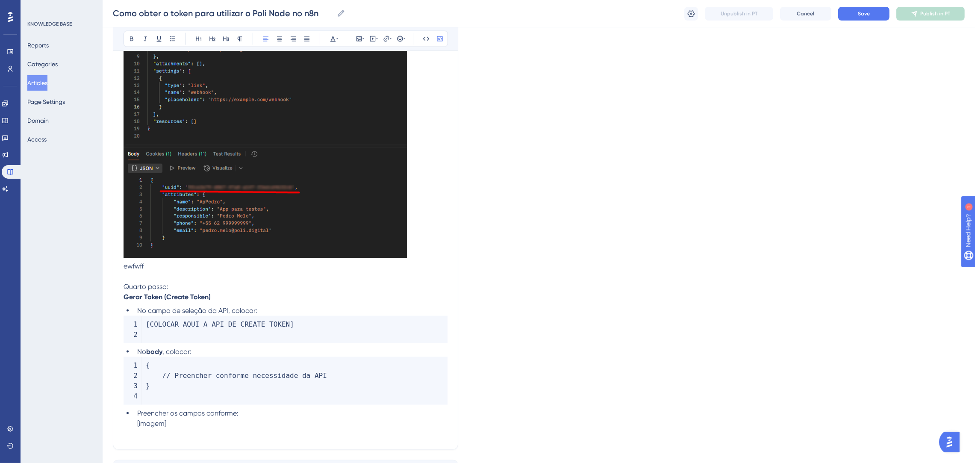
scroll to position [1878, 0]
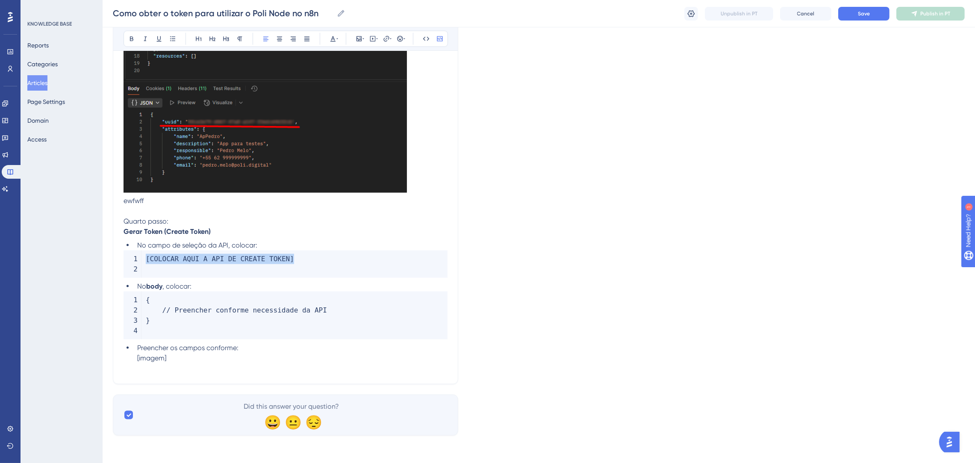
drag, startPoint x: 300, startPoint y: 262, endPoint x: 129, endPoint y: 257, distance: 170.6
click at [129, 257] on code "[ COLOCAR AQUI A API DE CREATE TOKEN ]" at bounding box center [286, 263] width 324 height 27
click at [324, 254] on code "[ COLOCAR AQUI A API DE CREATE TOKEN ]" at bounding box center [286, 263] width 324 height 27
drag, startPoint x: 324, startPoint y: 254, endPoint x: 146, endPoint y: 254, distance: 178.7
click at [146, 254] on code "[ COLOCAR AQUI A API DE CREATE TOKEN ]" at bounding box center [286, 263] width 324 height 27
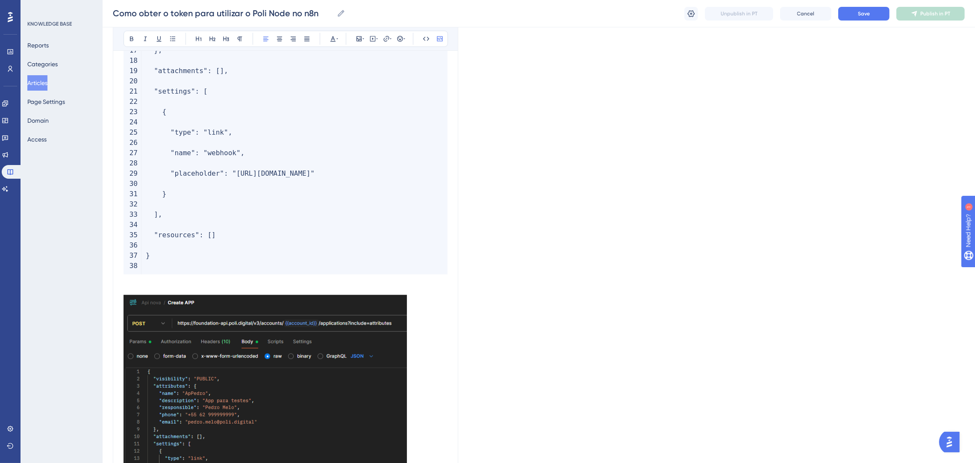
scroll to position [1172, 0]
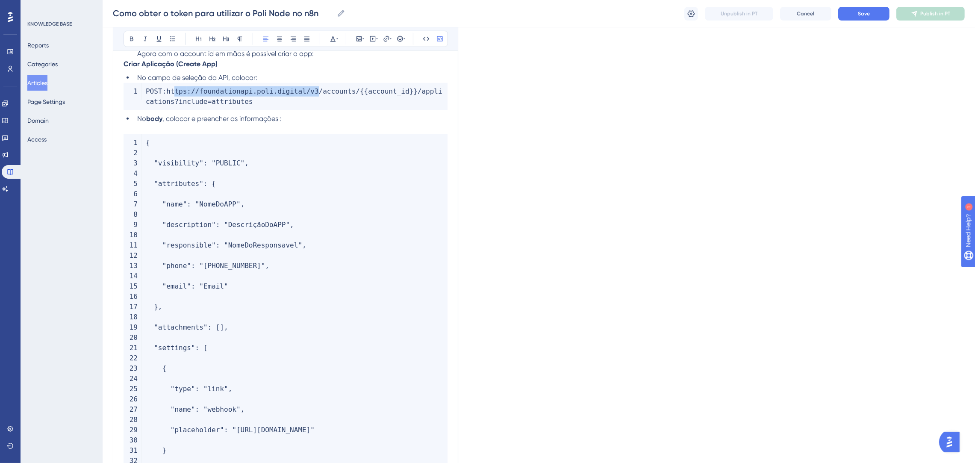
drag, startPoint x: 145, startPoint y: 102, endPoint x: 284, endPoint y: 101, distance: 138.9
click at [284, 101] on code "POST : https : / / foundationapi . poli . digital / v3 / accounts / { { account…" at bounding box center [286, 96] width 324 height 27
copy code "https : / / foundationapi . poli . digital / v3"
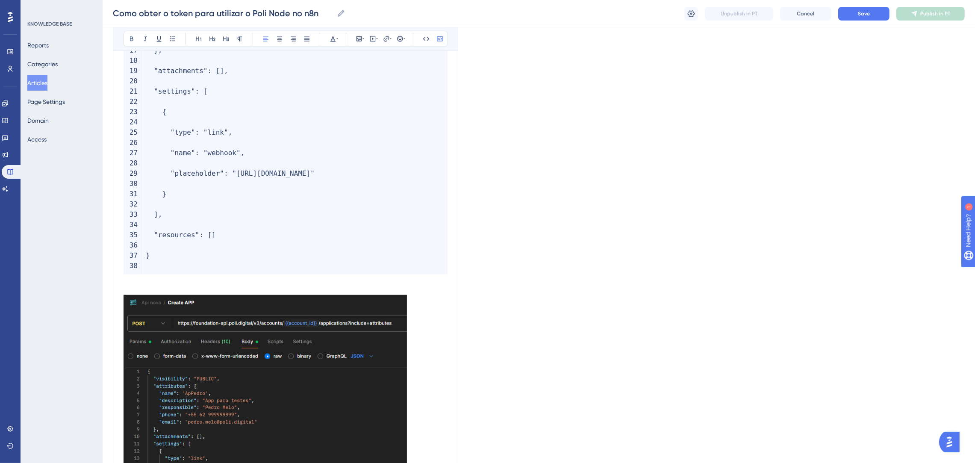
scroll to position [1814, 0]
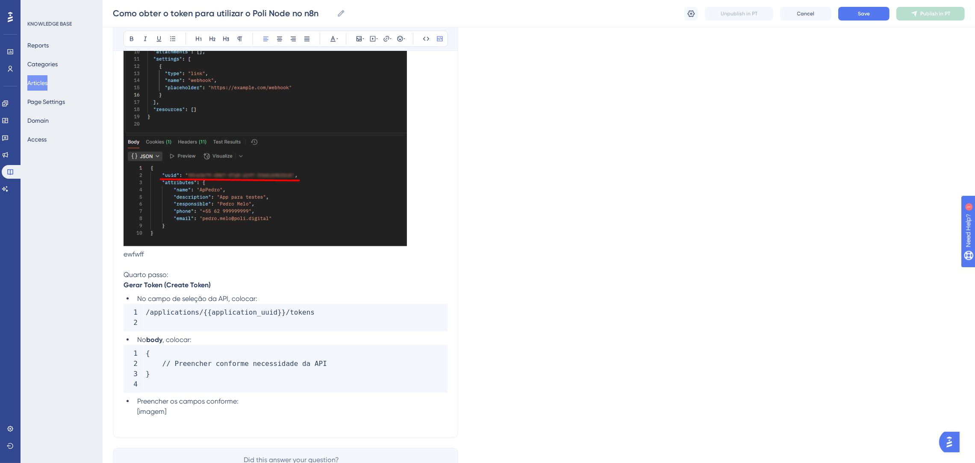
click at [147, 316] on span "/" at bounding box center [148, 312] width 4 height 8
click at [146, 316] on span "/" at bounding box center [148, 312] width 4 height 8
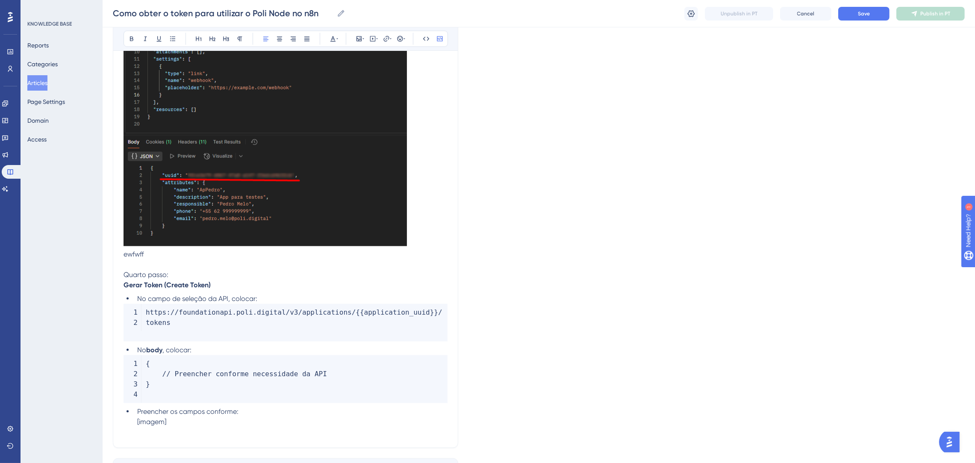
click at [145, 326] on code "https : / / foundationapi . poli . digital / v3 / applications / { { applicatio…" at bounding box center [286, 323] width 324 height 38
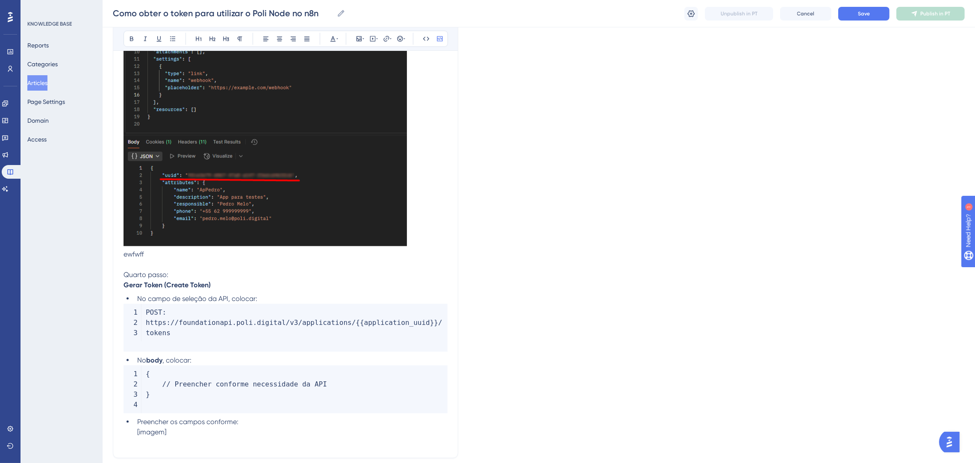
click at [171, 341] on code "POST : https : / / foundationapi . poli . digital / v3 / applications / { { app…" at bounding box center [286, 328] width 324 height 48
click at [181, 280] on p "ewfwff Quarto passo:" at bounding box center [286, 95] width 324 height 370
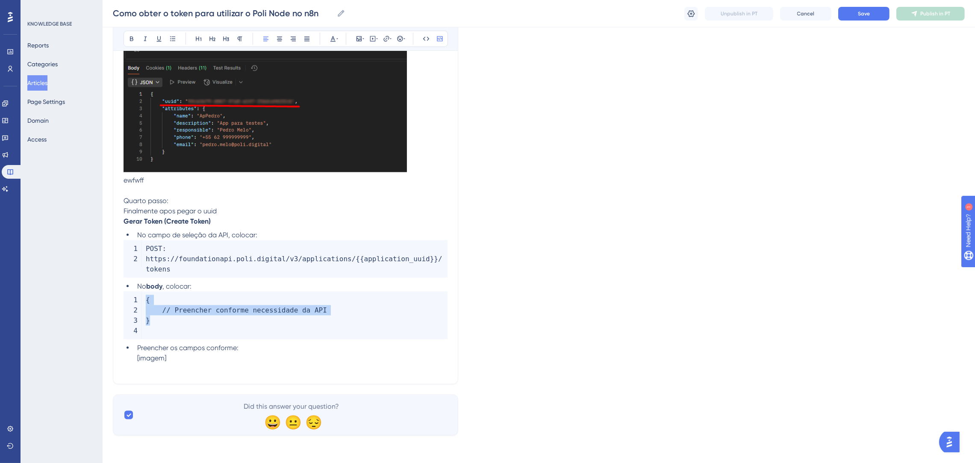
drag, startPoint x: 296, startPoint y: 323, endPoint x: 141, endPoint y: 306, distance: 155.7
click at [141, 306] on code "{ // Preencher conforme necessidade da API }" at bounding box center [286, 316] width 324 height 48
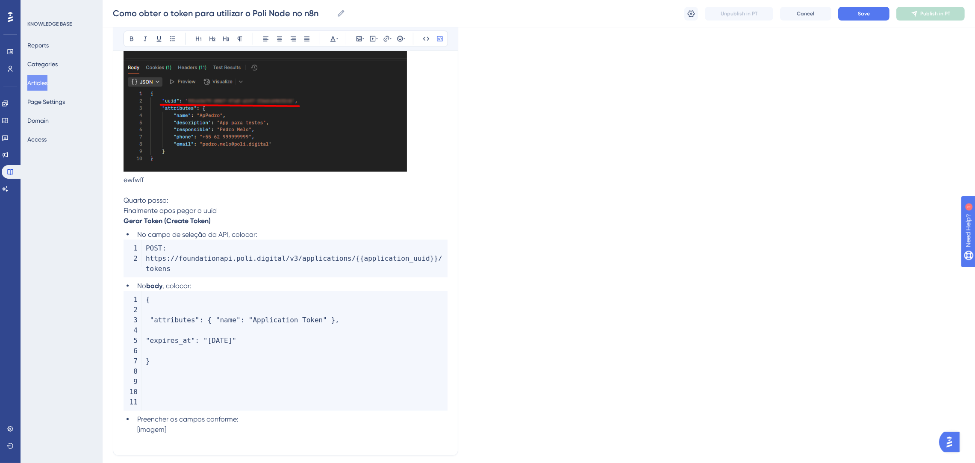
click at [158, 387] on code "{ "attributes" : { "name" : "Application Token" } , "expires_at" : "2025-12-04"…" at bounding box center [286, 351] width 324 height 120
click at [166, 394] on code "{ "attributes" : { "name" : "Application Token" } , "expires_at" : "2025-12-04"…" at bounding box center [286, 345] width 324 height 109
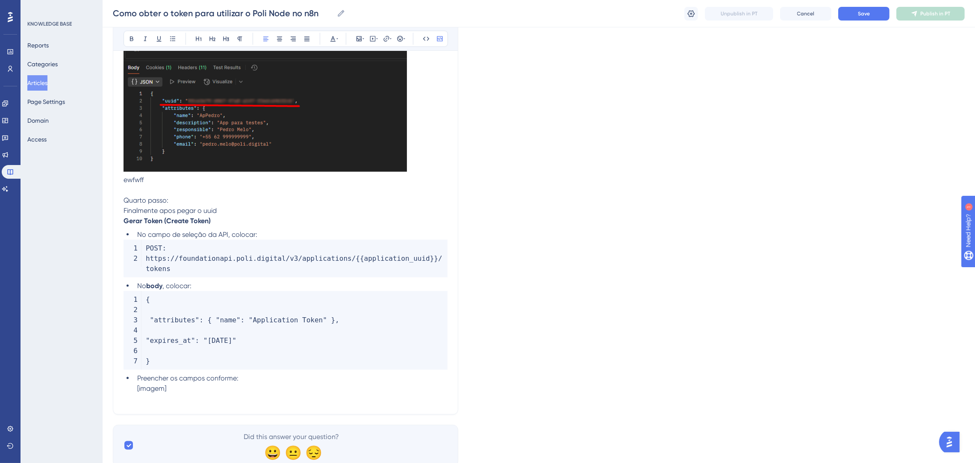
click at [243, 367] on code "{ "attributes" : { "name" : "Application Token" } , "expires_at" : "2025-12-04"…" at bounding box center [286, 330] width 324 height 79
click at [198, 383] on li "Preencher os campos conforme: [imagem]" at bounding box center [291, 383] width 314 height 21
drag, startPoint x: 196, startPoint y: 389, endPoint x: 110, endPoint y: 382, distance: 86.6
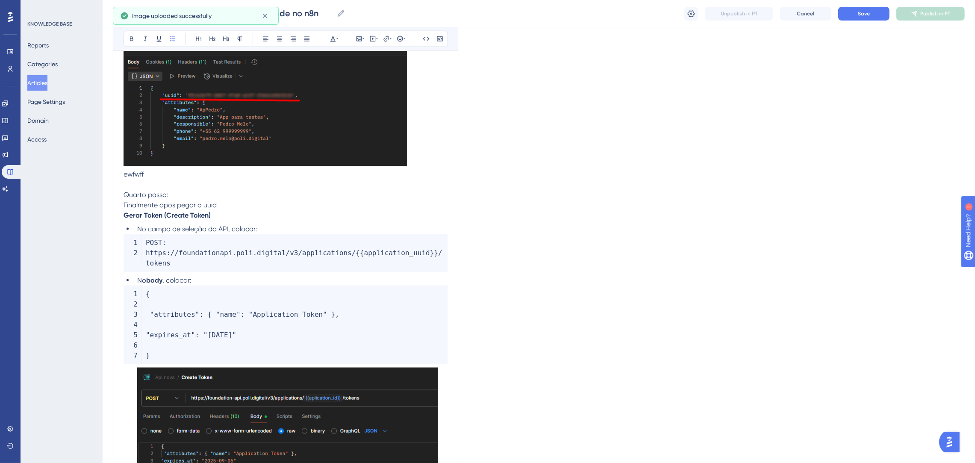
scroll to position [1893, 0]
drag, startPoint x: 159, startPoint y: 188, endPoint x: 94, endPoint y: 183, distance: 64.4
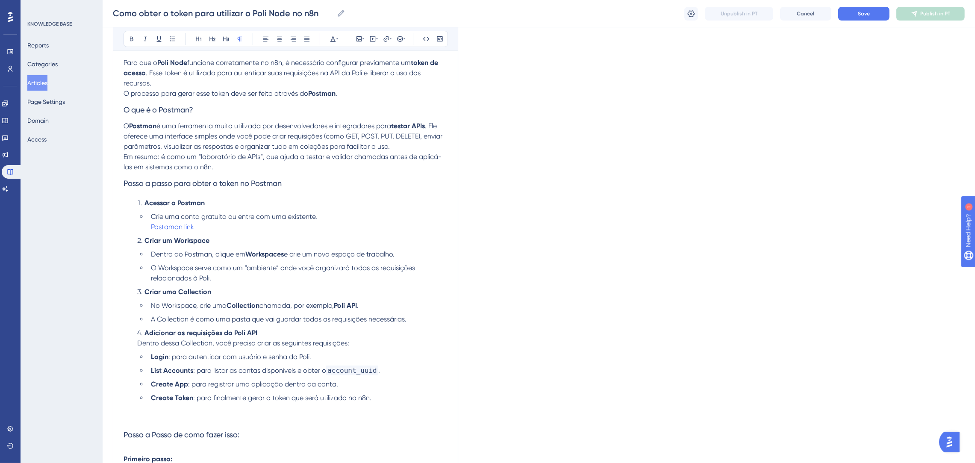
scroll to position [128, 0]
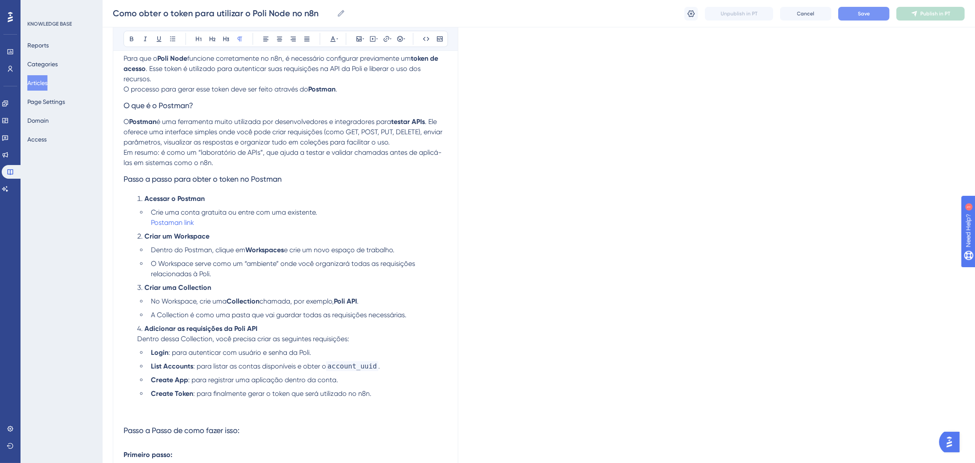
click at [861, 12] on span "Save" at bounding box center [864, 13] width 12 height 7
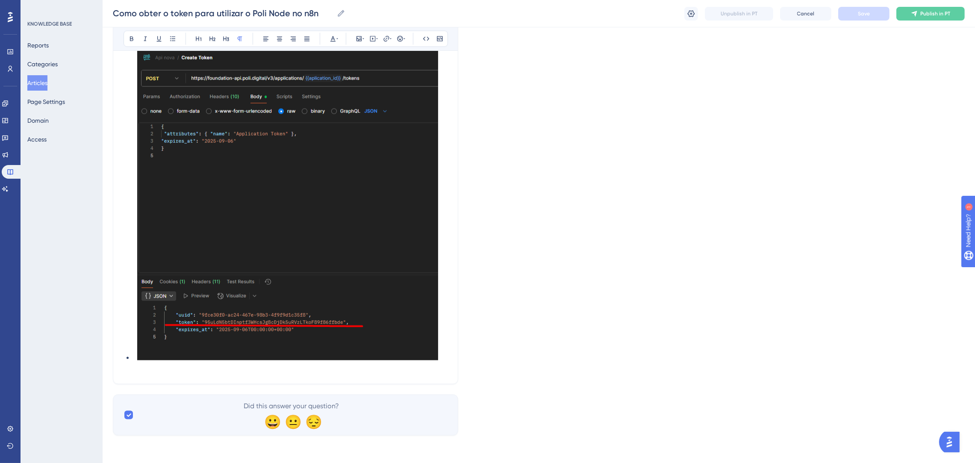
scroll to position [1947, 0]
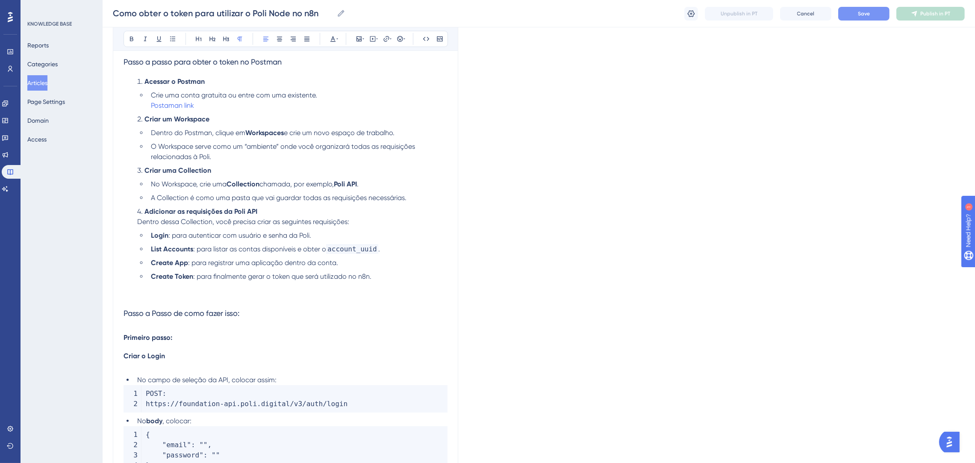
scroll to position [384, 0]
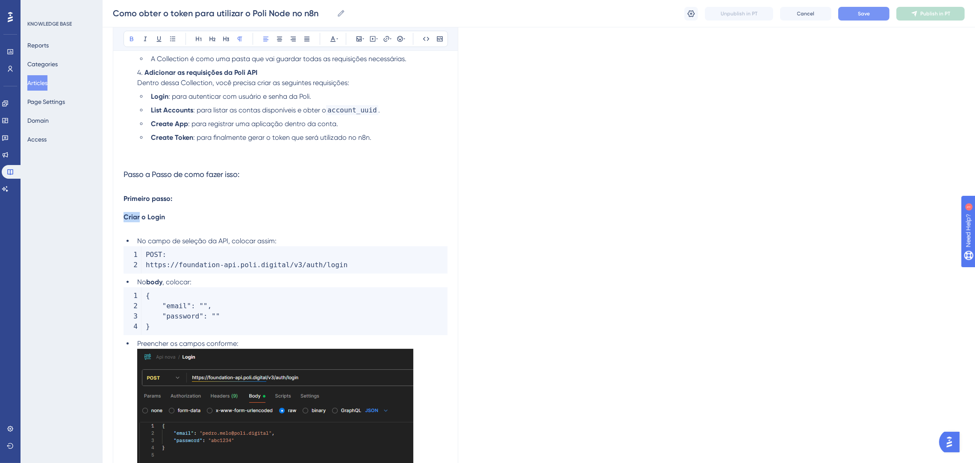
drag, startPoint x: 139, startPoint y: 219, endPoint x: 124, endPoint y: 219, distance: 15.4
click at [124, 219] on strong "Criar o Login" at bounding box center [144, 217] width 41 height 8
click at [224, 216] on p "Fazer o Login" at bounding box center [286, 217] width 324 height 10
drag, startPoint x: 188, startPoint y: 197, endPoint x: 123, endPoint y: 197, distance: 65.8
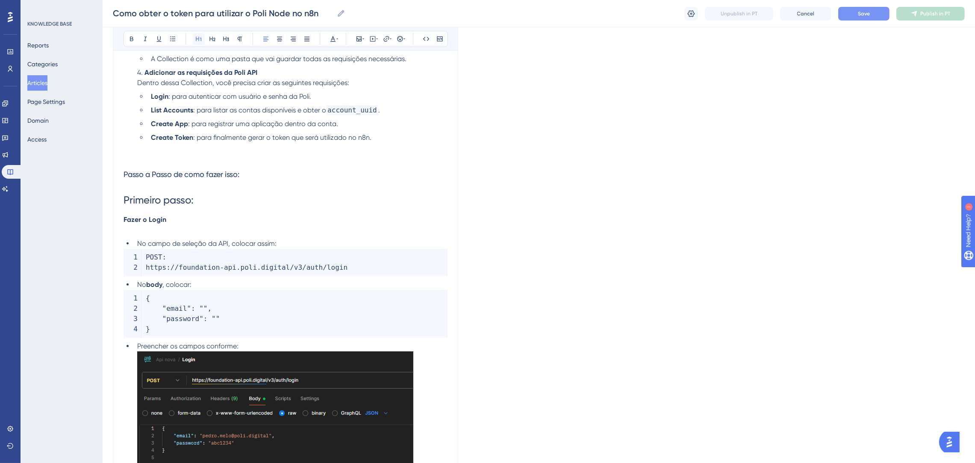
click at [199, 39] on icon at bounding box center [198, 38] width 7 height 7
click at [330, 41] on icon at bounding box center [333, 38] width 7 height 7
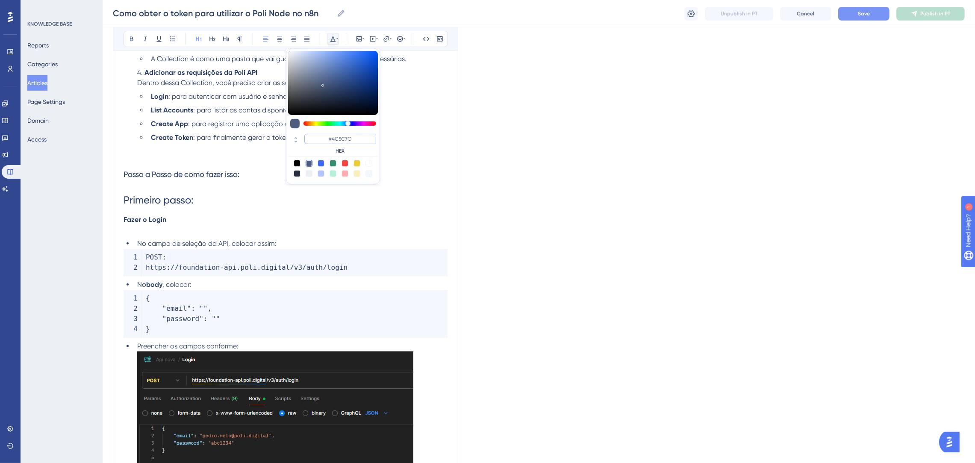
drag, startPoint x: 357, startPoint y: 137, endPoint x: 314, endPoint y: 136, distance: 43.2
click at [314, 136] on input "#4C5C7C" at bounding box center [340, 139] width 72 height 10
type input "#0000FF"
drag, startPoint x: 372, startPoint y: 139, endPoint x: 295, endPoint y: 139, distance: 77.8
click at [295, 139] on div "#0000FF HEX" at bounding box center [333, 144] width 90 height 24
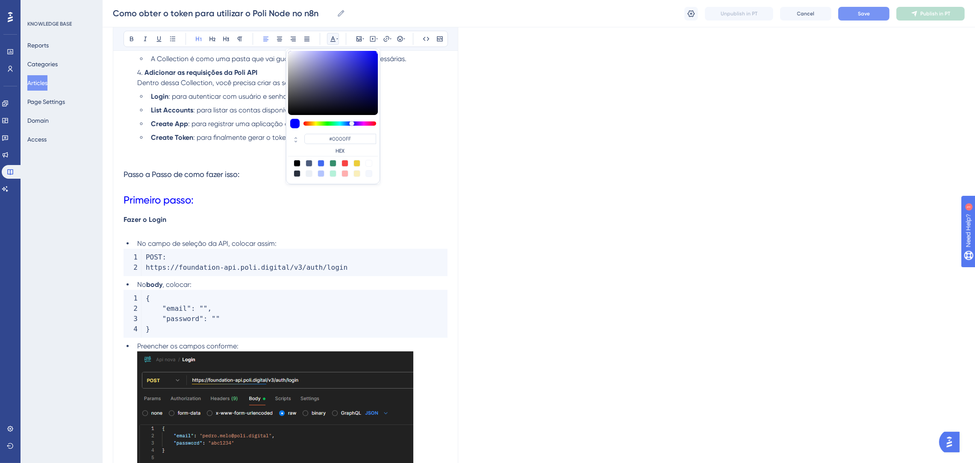
click at [268, 200] on h1 "Primeiro passo:" at bounding box center [286, 200] width 324 height 29
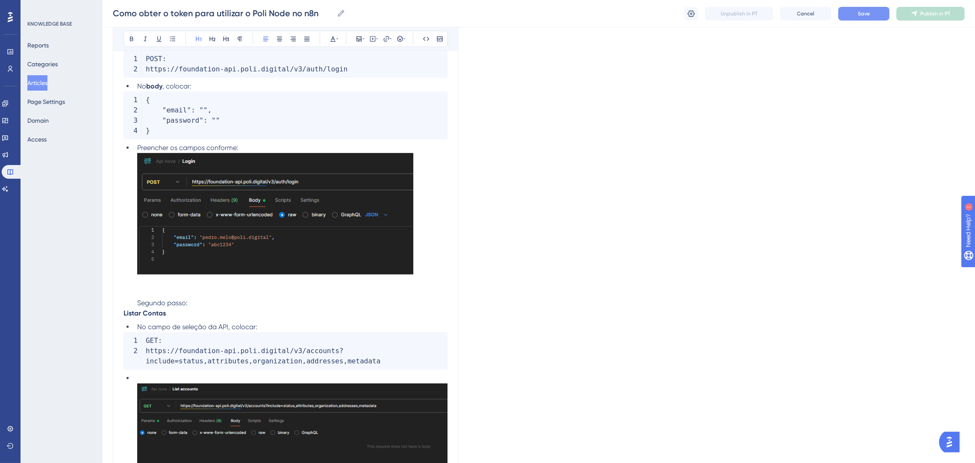
scroll to position [641, 0]
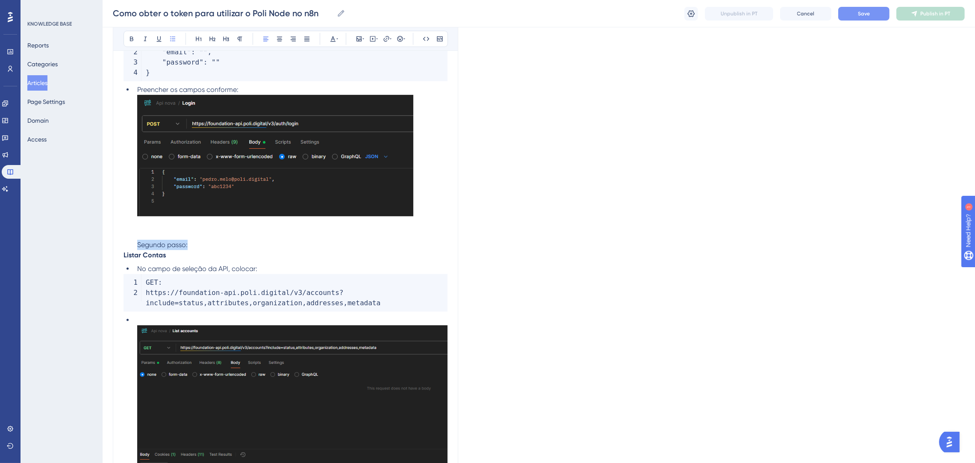
drag, startPoint x: 199, startPoint y: 244, endPoint x: 135, endPoint y: 241, distance: 64.2
click at [135, 241] on li "Preencher os campos conforme: Segundo passo:" at bounding box center [291, 167] width 314 height 165
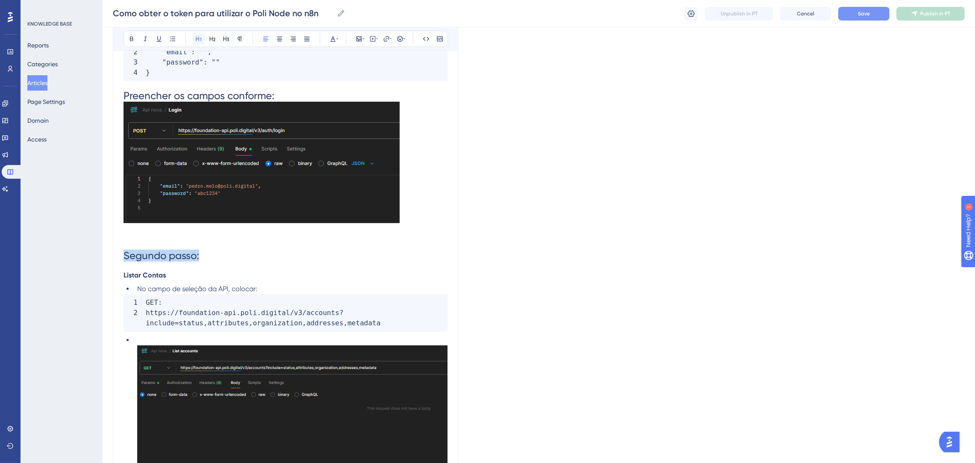
click at [198, 40] on icon at bounding box center [198, 38] width 7 height 7
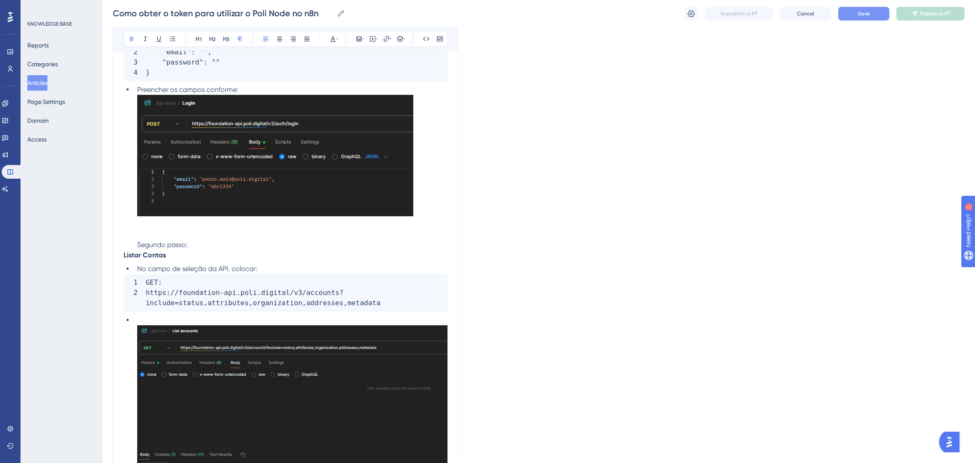
click at [220, 252] on p "Listar Contas" at bounding box center [286, 255] width 324 height 10
click at [207, 232] on li "Preencher os campos conforme: Segundo passo:" at bounding box center [291, 167] width 314 height 165
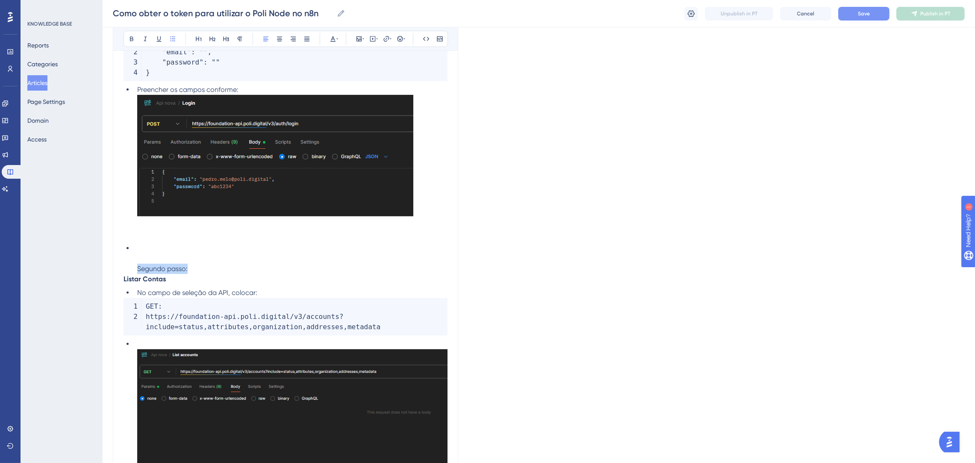
drag, startPoint x: 195, startPoint y: 264, endPoint x: 120, endPoint y: 265, distance: 75.2
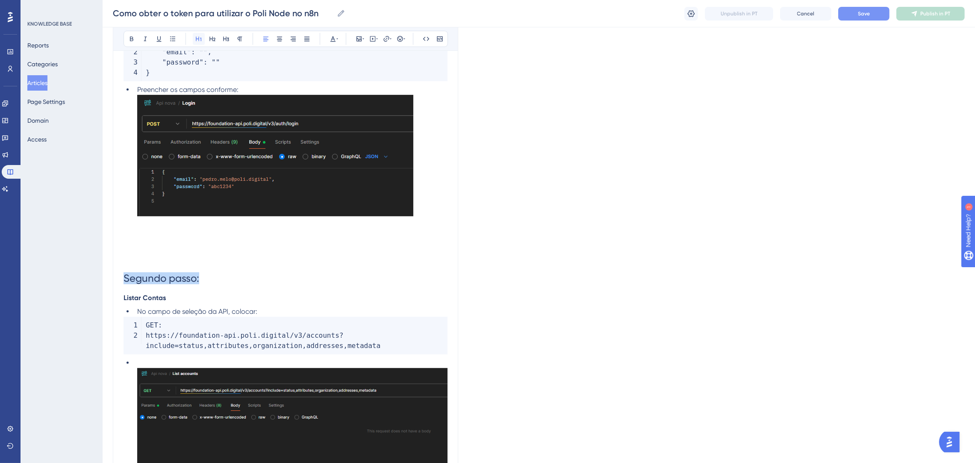
click at [199, 38] on icon at bounding box center [199, 39] width 6 height 5
click at [221, 260] on h1 "Segundo passo:" at bounding box center [286, 266] width 324 height 53
drag, startPoint x: 212, startPoint y: 280, endPoint x: 106, endPoint y: 275, distance: 107.0
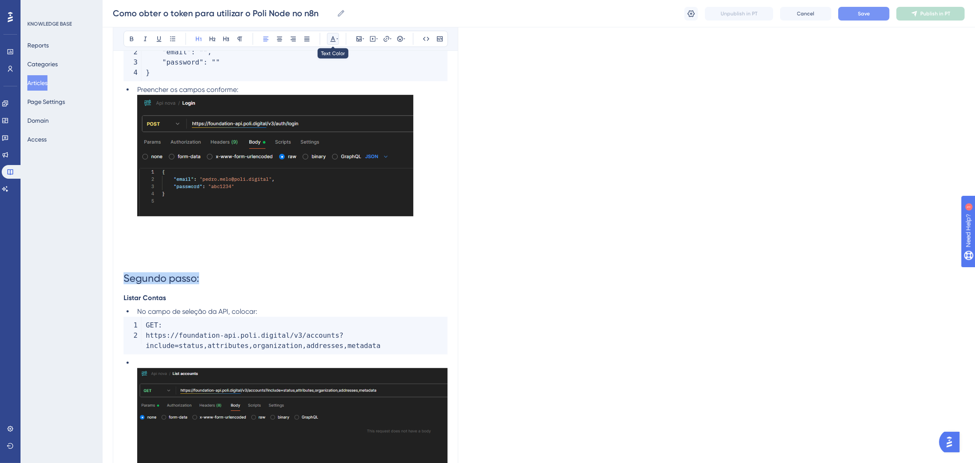
click at [332, 39] on icon at bounding box center [332, 39] width 5 height 6
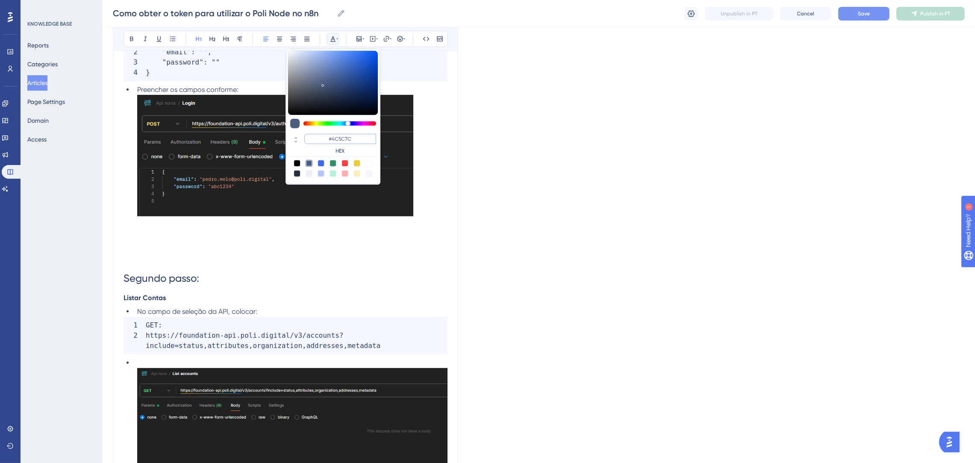
drag, startPoint x: 354, startPoint y: 138, endPoint x: 324, endPoint y: 138, distance: 30.3
click at [324, 138] on input "#4C5C7C" at bounding box center [340, 139] width 72 height 10
paste input "0000FF"
type input "#0000FF"
click at [232, 253] on h1 "Segundo passo:" at bounding box center [286, 266] width 324 height 53
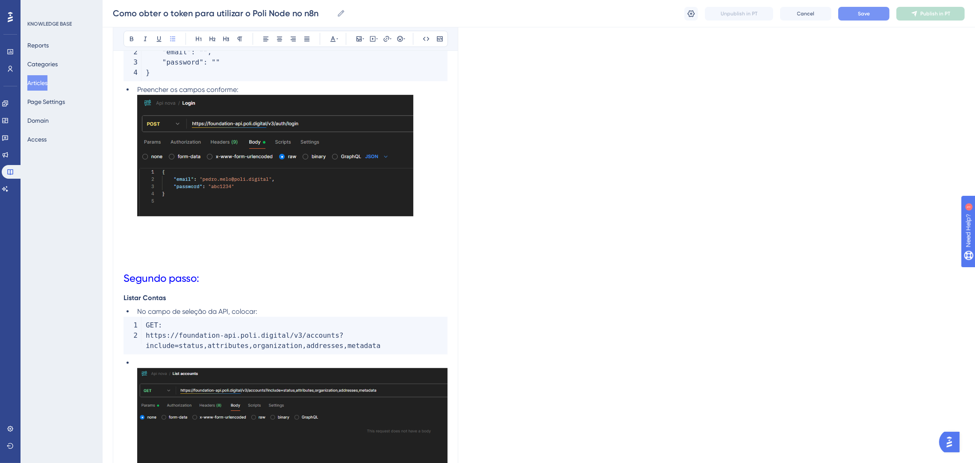
click at [221, 230] on li "Preencher os campos conforme:" at bounding box center [291, 162] width 314 height 155
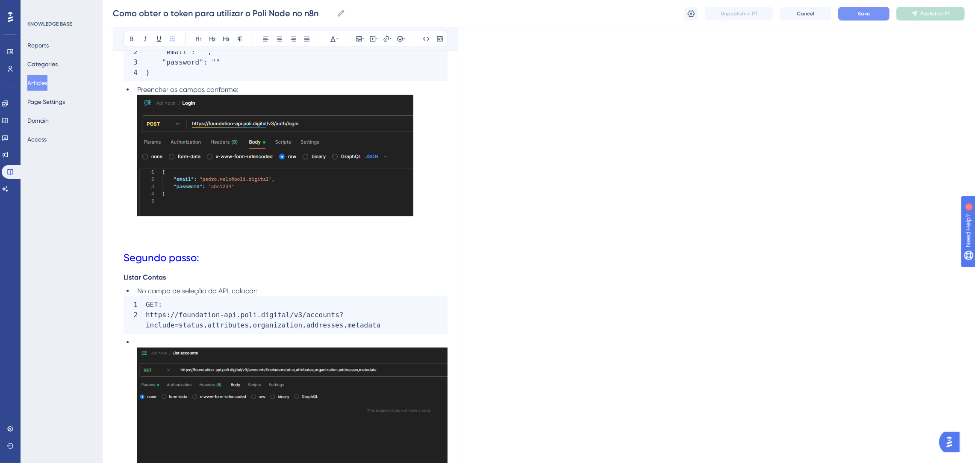
click at [222, 256] on h1 "Segundo passo:" at bounding box center [286, 245] width 324 height 53
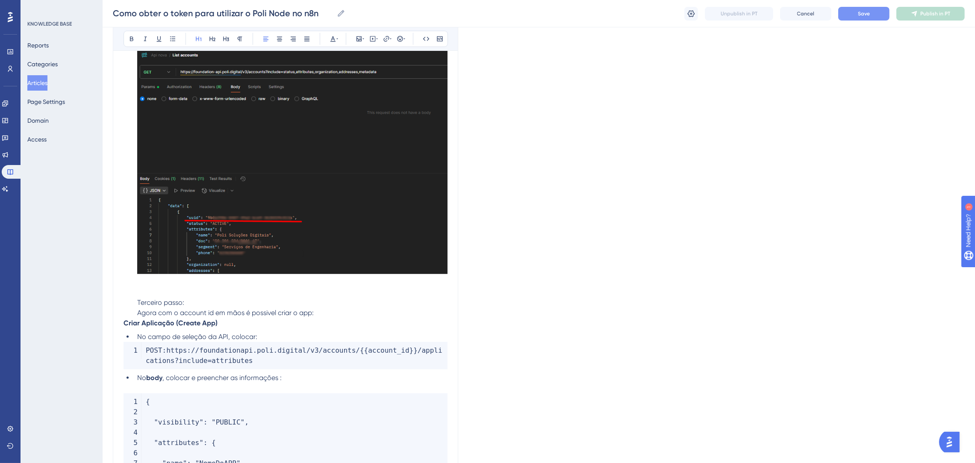
scroll to position [769, 0]
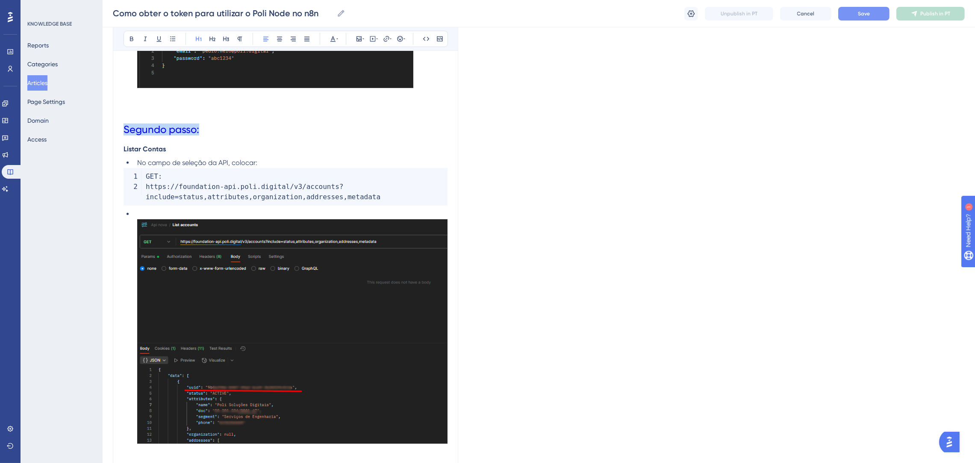
drag, startPoint x: 211, startPoint y: 128, endPoint x: 125, endPoint y: 107, distance: 88.4
click at [132, 39] on icon at bounding box center [131, 38] width 7 height 7
click at [288, 129] on h1 "Segundo passo:" at bounding box center [286, 117] width 324 height 53
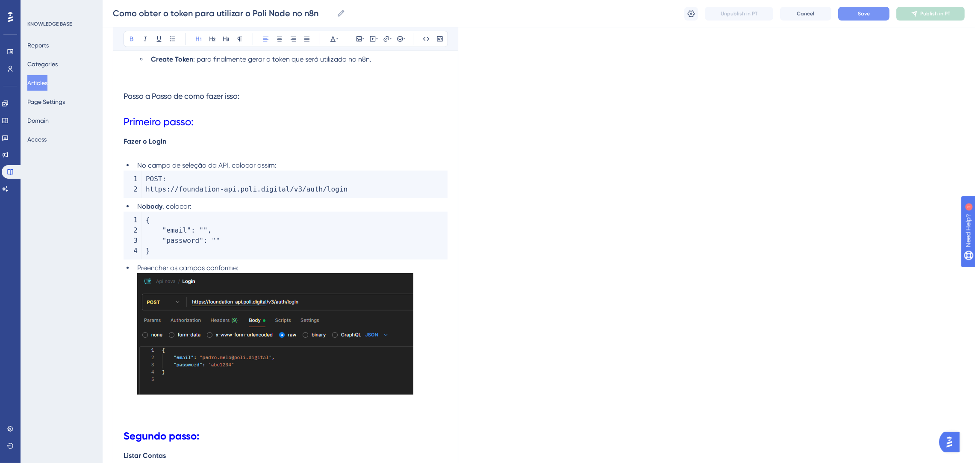
scroll to position [384, 0]
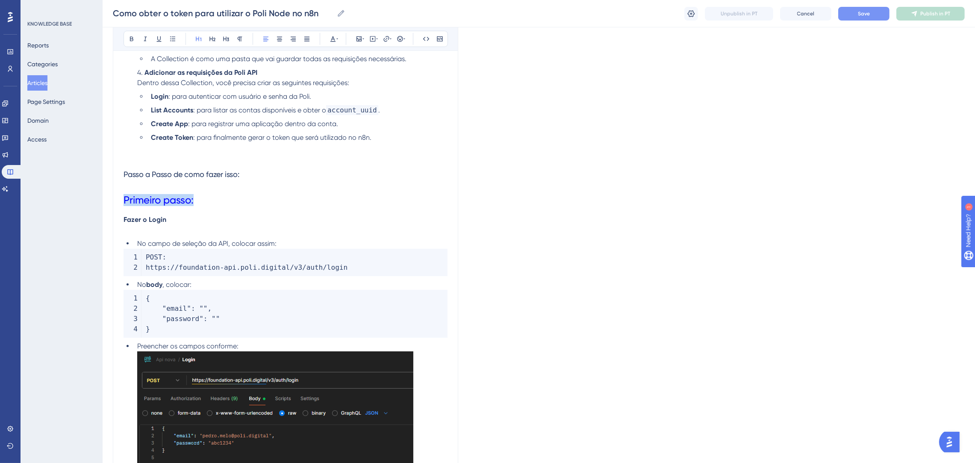
drag, startPoint x: 197, startPoint y: 199, endPoint x: 118, endPoint y: 193, distance: 78.9
click at [131, 41] on icon at bounding box center [131, 38] width 7 height 7
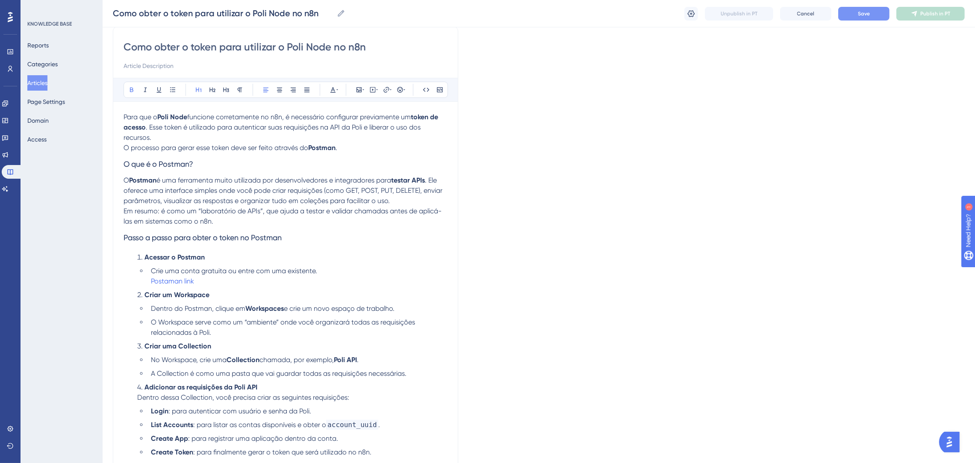
scroll to position [0, 0]
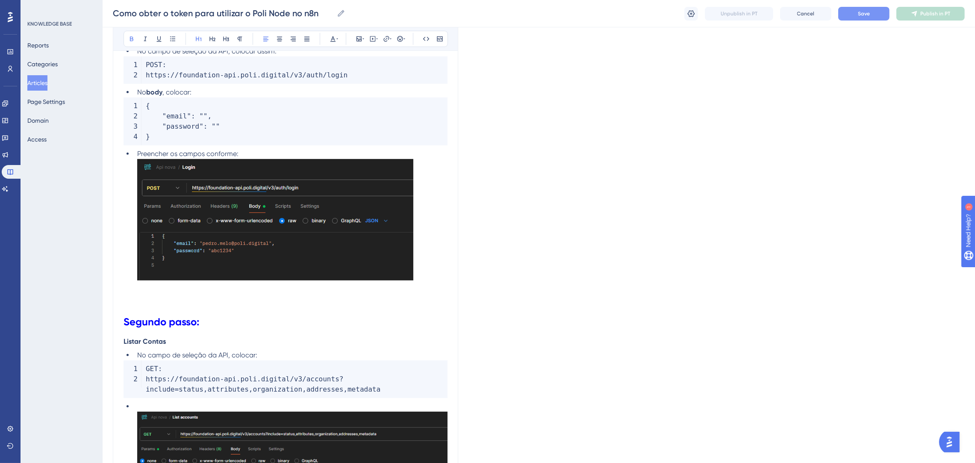
click at [286, 91] on li "No body , colocar:" at bounding box center [291, 92] width 314 height 10
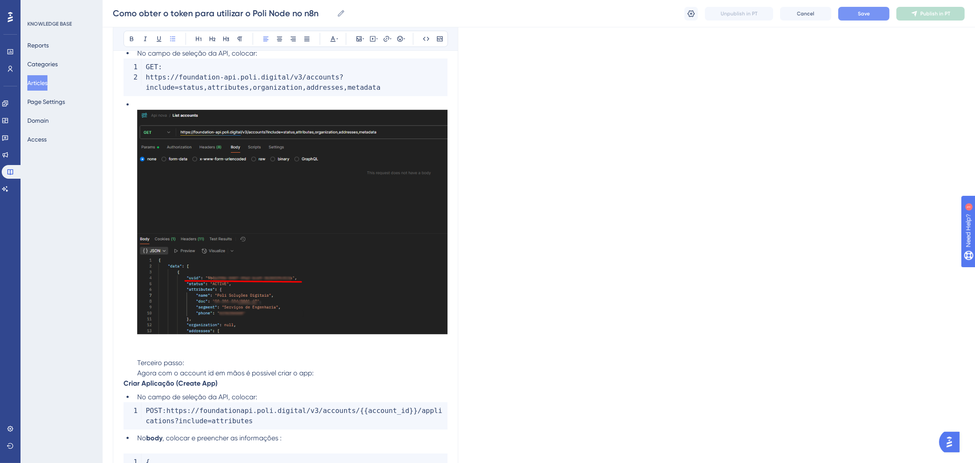
scroll to position [898, 0]
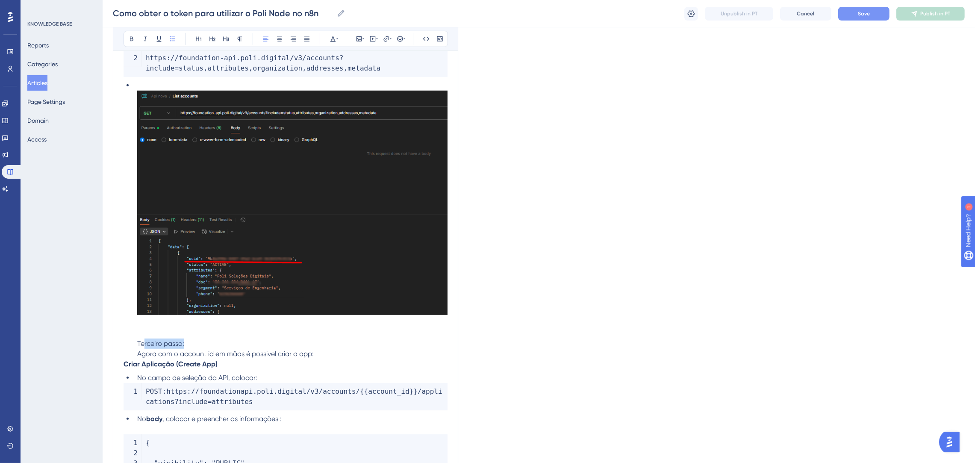
drag, startPoint x: 186, startPoint y: 345, endPoint x: 150, endPoint y: 328, distance: 39.4
click at [143, 343] on li "Terceiro passo: Agora com o account id em mãos é possivel criar o app:" at bounding box center [291, 219] width 314 height 279
click at [150, 328] on li "Terceiro passo: Agora com o account id em mãos é possivel criar o app:" at bounding box center [291, 219] width 314 height 279
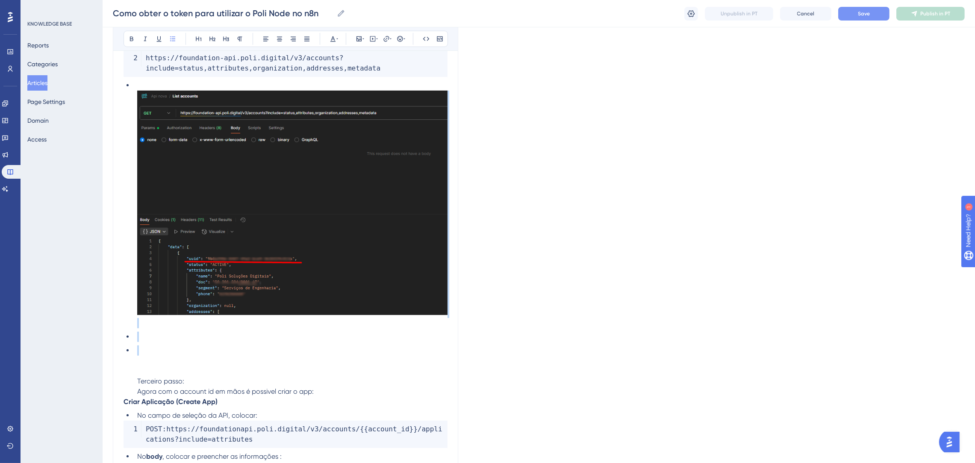
drag, startPoint x: 181, startPoint y: 346, endPoint x: 166, endPoint y: 327, distance: 24.4
click at [166, 327] on ul "Terceiro passo: Agora com o account id em mãos é possivel criar o app:" at bounding box center [286, 238] width 324 height 316
click at [165, 332] on li at bounding box center [291, 337] width 314 height 10
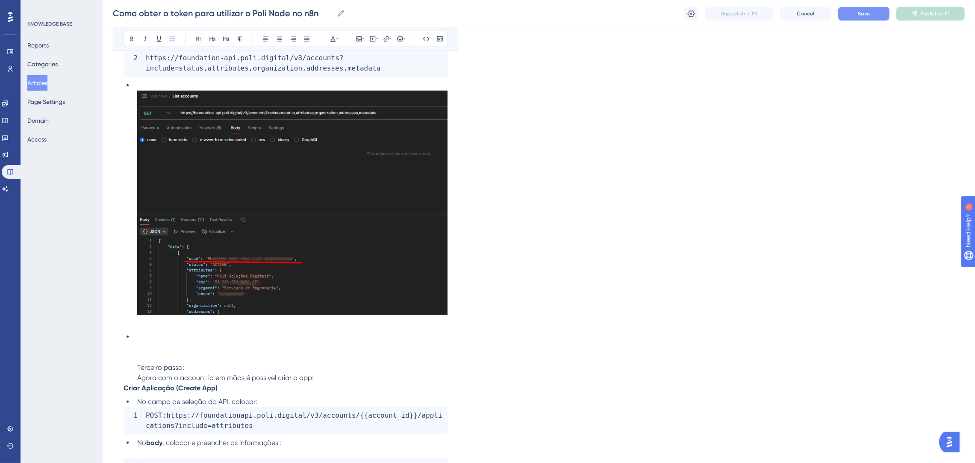
click at [161, 337] on li "Terceiro passo: Agora com o account id em mãos é possivel criar o app:" at bounding box center [291, 357] width 314 height 51
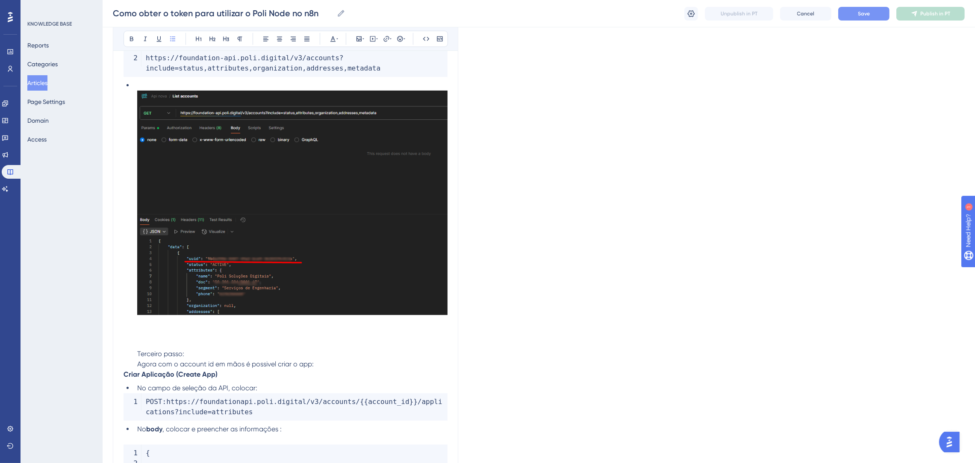
click at [165, 351] on span "Terceiro passo:" at bounding box center [160, 354] width 47 height 8
drag, startPoint x: 191, startPoint y: 352, endPoint x: 132, endPoint y: 352, distance: 59.0
click at [132, 352] on ul "Terceiro passo: Agora com o account id em mãos é possivel criar o app:" at bounding box center [286, 224] width 324 height 289
click at [201, 38] on icon at bounding box center [198, 38] width 7 height 7
click at [219, 358] on li "Terceiro passo: Agora com o account id em mãos é possivel criar o app:" at bounding box center [291, 224] width 314 height 289
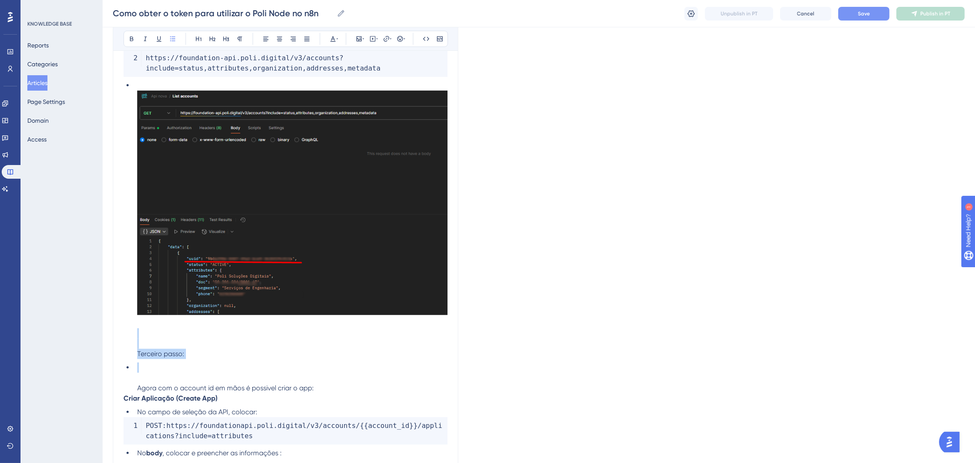
drag, startPoint x: 206, startPoint y: 347, endPoint x: 140, endPoint y: 360, distance: 67.6
click at [140, 360] on ul "Terceiro passo: Agora com o account id em mãos é possivel criar o app:" at bounding box center [286, 236] width 324 height 313
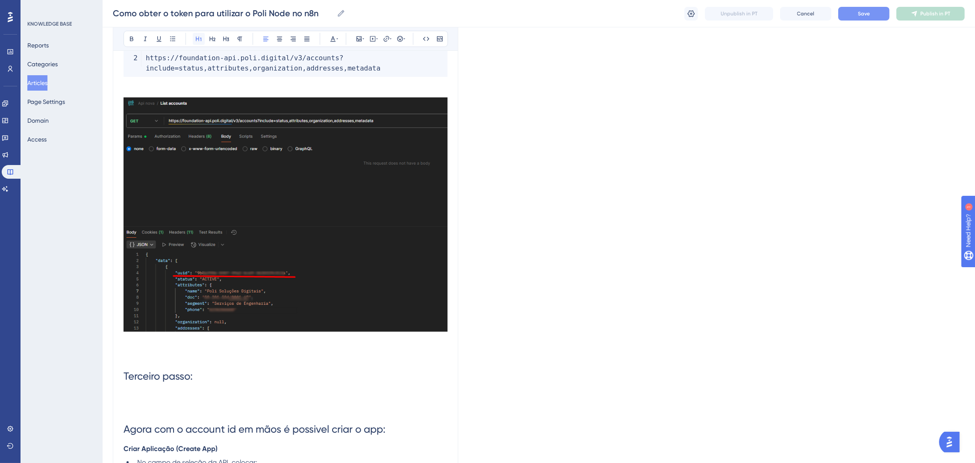
click at [200, 41] on icon at bounding box center [198, 38] width 7 height 7
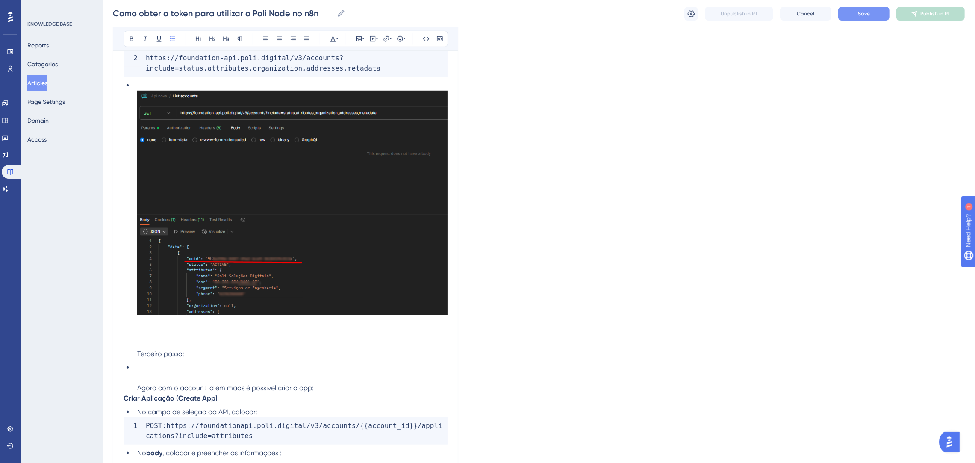
click at [209, 380] on li "Agora com o account id em mãos é possivel criar o app:" at bounding box center [291, 377] width 314 height 31
click at [177, 369] on li "Agora com o account id em mãos é possivel criar o app:" at bounding box center [291, 377] width 314 height 31
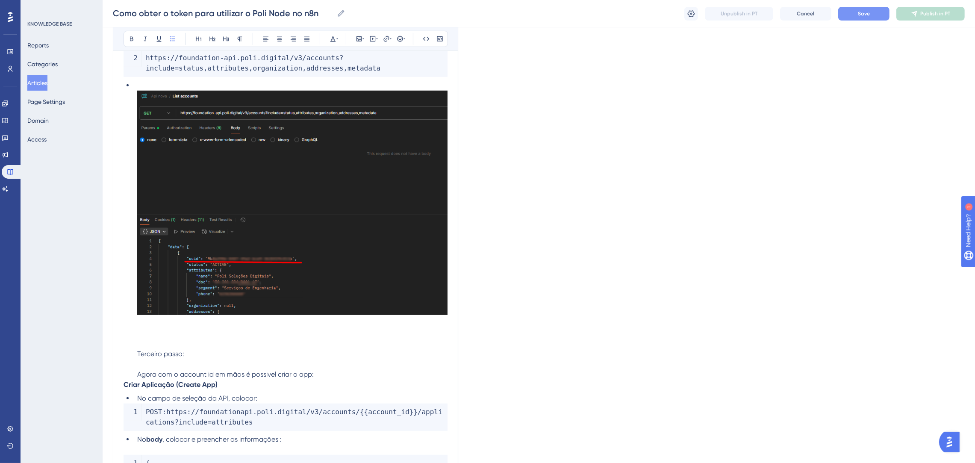
click at [200, 360] on li "Terceiro passo: Agora com o account id em mãos é possivel criar o app:" at bounding box center [291, 229] width 314 height 299
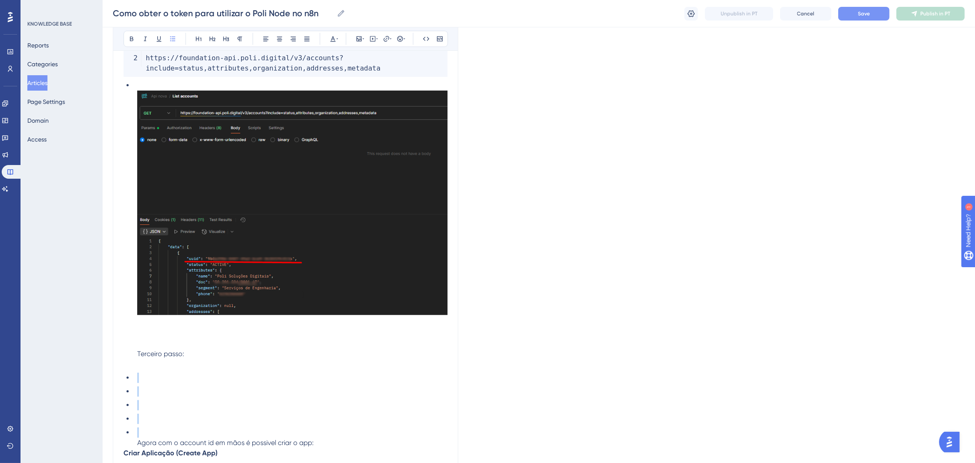
drag, startPoint x: 180, startPoint y: 428, endPoint x: 112, endPoint y: 378, distance: 84.7
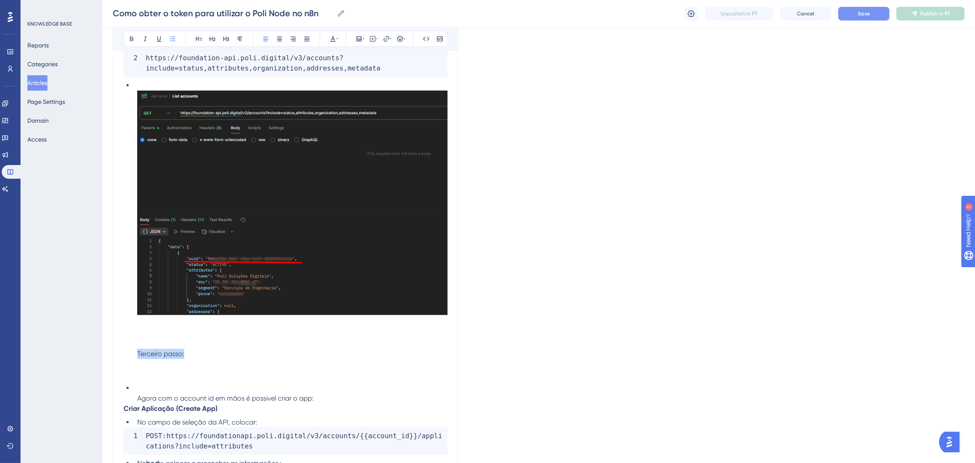
drag, startPoint x: 162, startPoint y: 353, endPoint x: 141, endPoint y: 245, distance: 110.5
click at [135, 354] on li "Terceiro passo:" at bounding box center [291, 229] width 314 height 299
click at [196, 36] on icon at bounding box center [198, 38] width 7 height 7
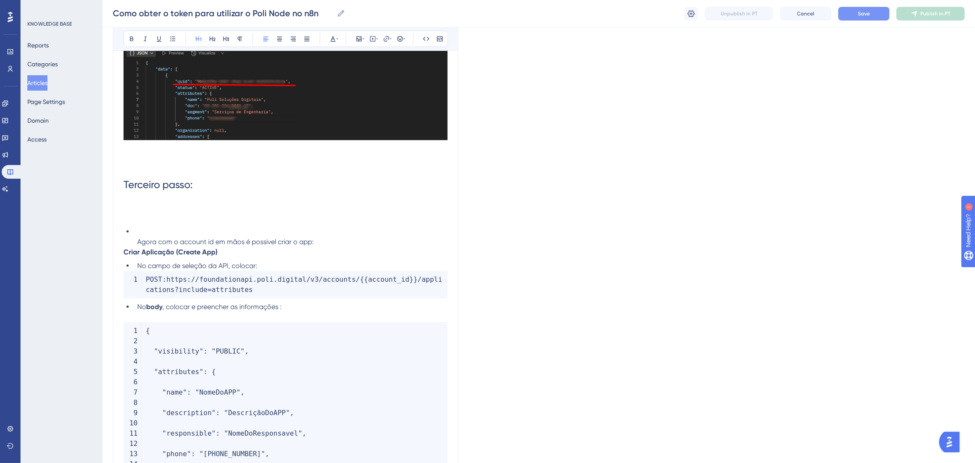
scroll to position [1090, 0]
click at [184, 229] on li "Agora com o account id em mãos é possivel criar o app:" at bounding box center [291, 236] width 314 height 21
drag, startPoint x: 134, startPoint y: 231, endPoint x: 115, endPoint y: 231, distance: 18.8
click at [115, 231] on div "Como obter o token para utilizar o Poli Node no n8n Bold Italic Underline Bulle…" at bounding box center [285, 304] width 345 height 2596
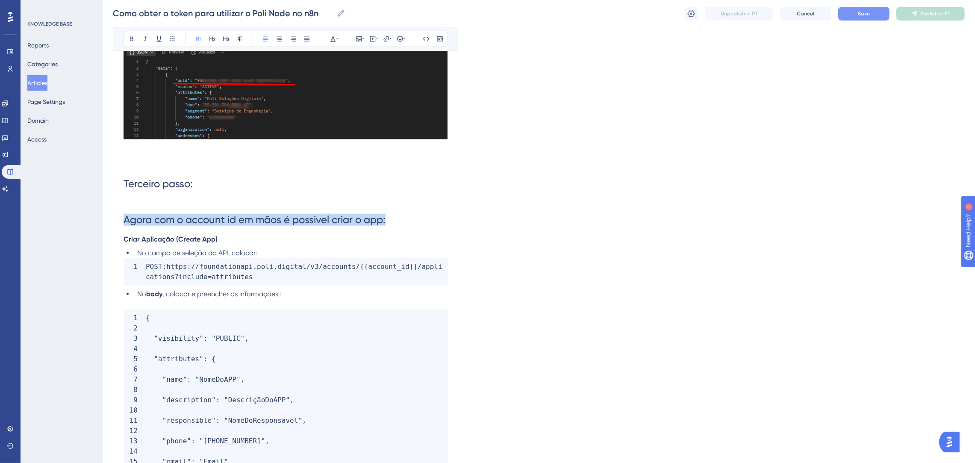
drag, startPoint x: 124, startPoint y: 215, endPoint x: 417, endPoint y: 214, distance: 292.8
click at [417, 214] on h1 "Terceiro passo: Agora com o account id em mãos é possivel criar o app:" at bounding box center [286, 60] width 324 height 350
click at [250, 212] on h1 "Terceiro passo: Agora com o account id em mãos é possivel criar o app:" at bounding box center [286, 60] width 324 height 350
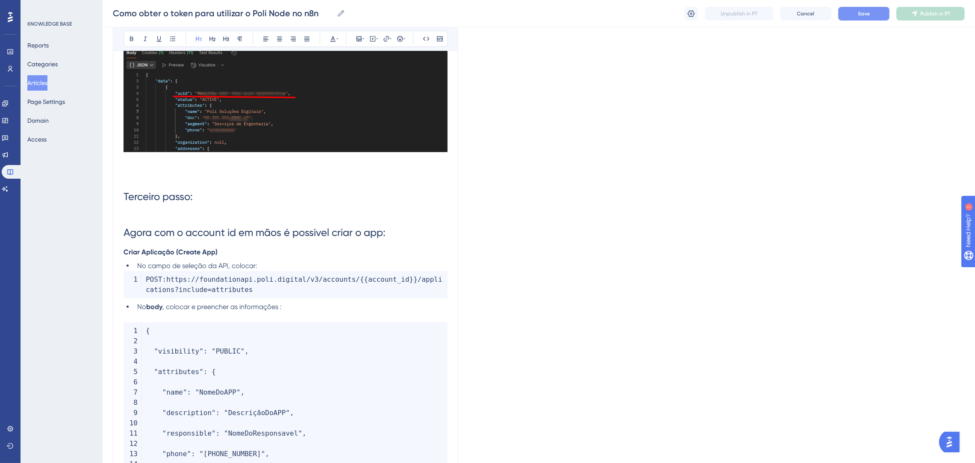
scroll to position [1026, 0]
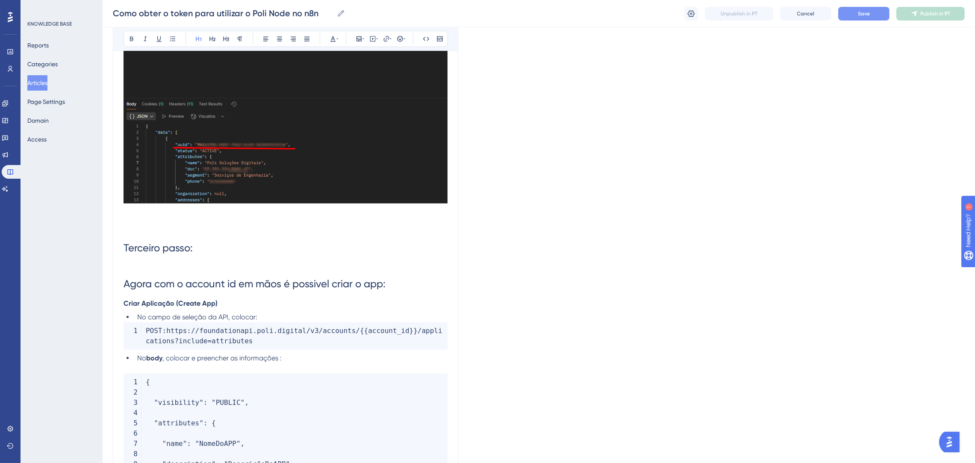
click at [218, 262] on h1 "Terceiro passo: Agora com o account id em mãos é possivel criar o app:" at bounding box center [286, 124] width 324 height 350
drag, startPoint x: 215, startPoint y: 250, endPoint x: 116, endPoint y: 247, distance: 98.3
click at [116, 247] on div "Como obter o token para utilizar o Poli Node no n8n Bold Italic Underline Bulle…" at bounding box center [285, 362] width 345 height 2584
click at [170, 270] on h1 "Terceiro passo: Agora com o account id em mãos é possivel criar o app:" at bounding box center [286, 124] width 324 height 350
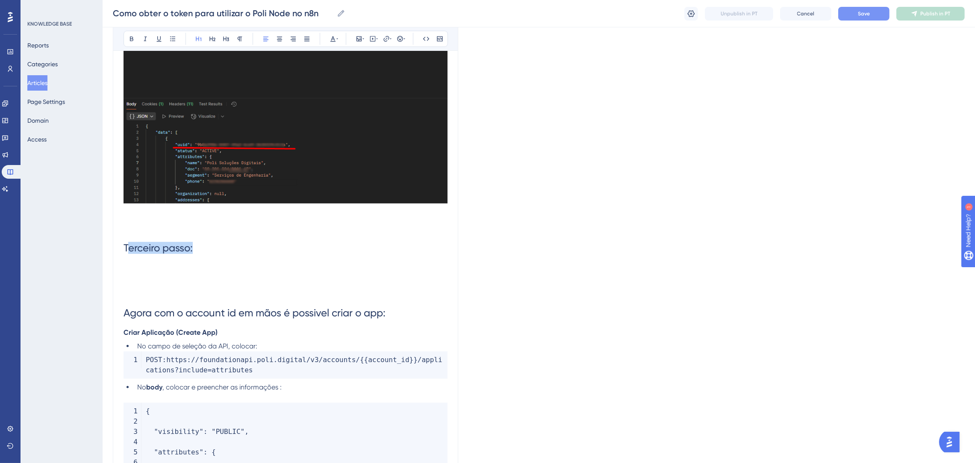
drag, startPoint x: 203, startPoint y: 247, endPoint x: 127, endPoint y: 247, distance: 76.1
click at [127, 247] on h1 "Terceiro passo:" at bounding box center [286, 118] width 324 height 338
drag, startPoint x: 398, startPoint y: 315, endPoint x: 119, endPoint y: 313, distance: 279.5
click at [119, 313] on div "Como obter o token para utilizar o Poli Node no n8n Bold Italic Underline Bulle…" at bounding box center [285, 376] width 345 height 2613
click at [237, 38] on icon at bounding box center [239, 38] width 7 height 7
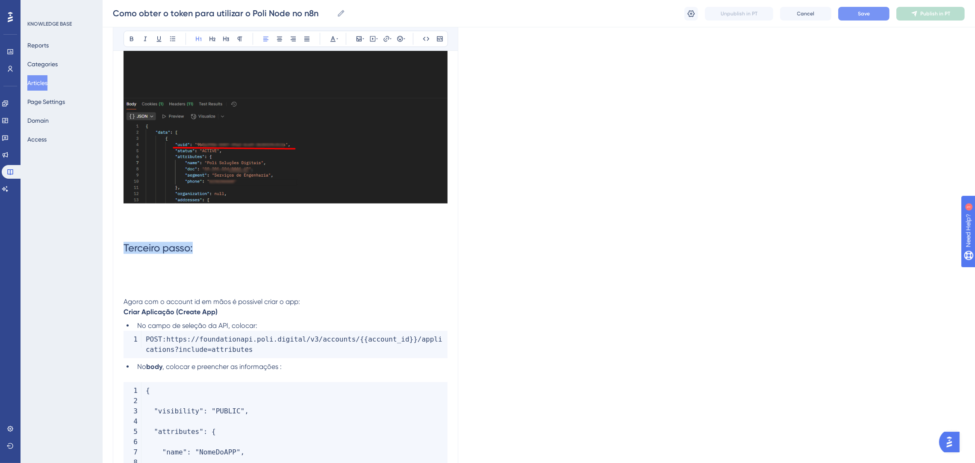
drag, startPoint x: 204, startPoint y: 249, endPoint x: 189, endPoint y: 57, distance: 192.5
click at [107, 249] on div "Performance Users Engagement Widgets Feedback Product Updates Knowledge Base AI…" at bounding box center [539, 351] width 872 height 2754
click at [198, 37] on icon at bounding box center [198, 38] width 7 height 7
click at [130, 41] on icon at bounding box center [131, 38] width 7 height 7
click at [328, 37] on button at bounding box center [333, 39] width 12 height 12
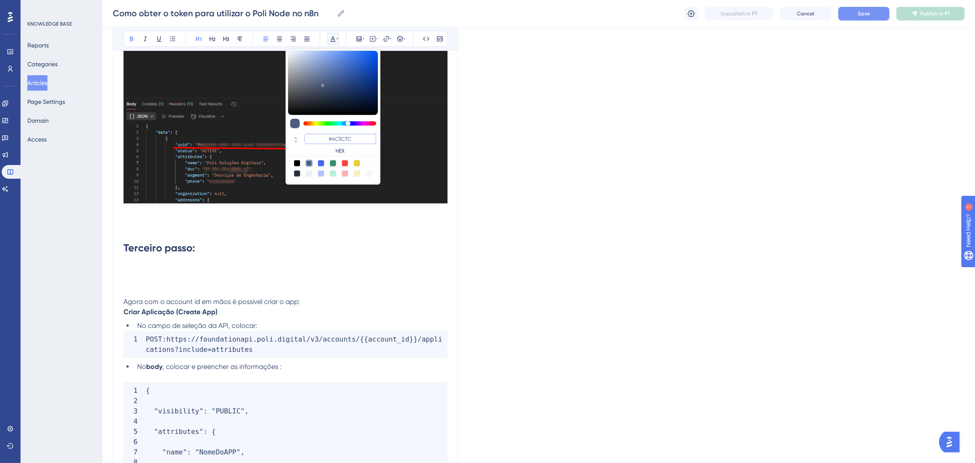
drag, startPoint x: 362, startPoint y: 136, endPoint x: 304, endPoint y: 136, distance: 58.6
click at [304, 136] on input "#4C5C7C" at bounding box center [340, 139] width 72 height 10
paste input "0000FF"
type input "#0000FF"
click at [312, 263] on h1 "Terceiro passo:" at bounding box center [286, 118] width 324 height 338
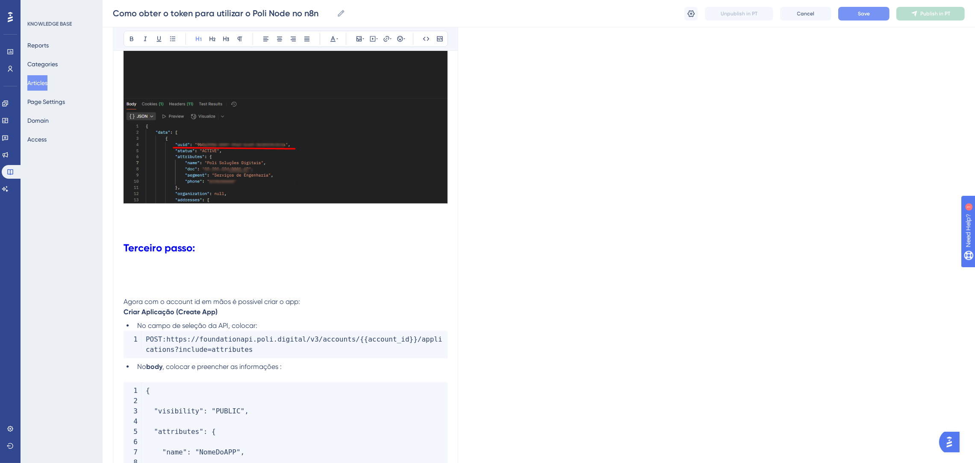
click at [256, 283] on h1 "Terceiro passo:" at bounding box center [286, 118] width 324 height 338
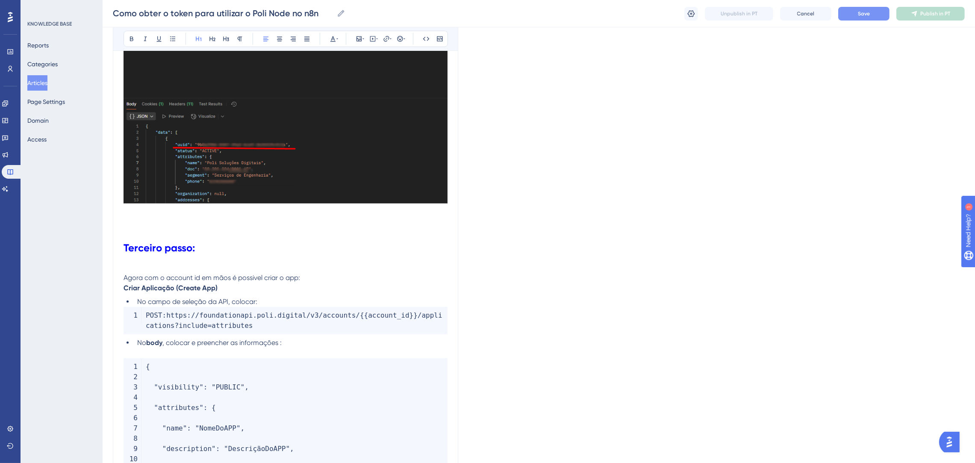
click at [262, 259] on h1 "Terceiro passo:" at bounding box center [286, 106] width 324 height 314
click at [133, 268] on p "Agora com o account id em mãos é possivel criar o app:" at bounding box center [286, 272] width 324 height 21
click at [327, 256] on h1 "Terceiro passo:" at bounding box center [286, 106] width 324 height 314
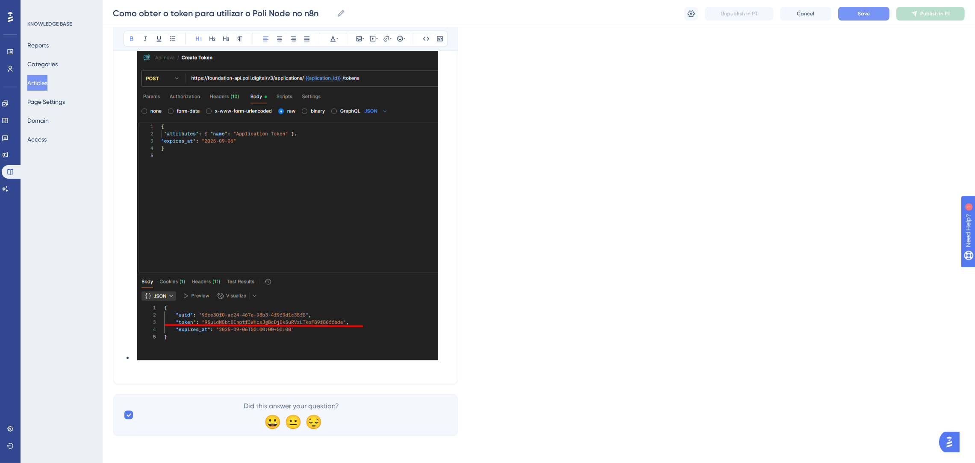
scroll to position [1960, 0]
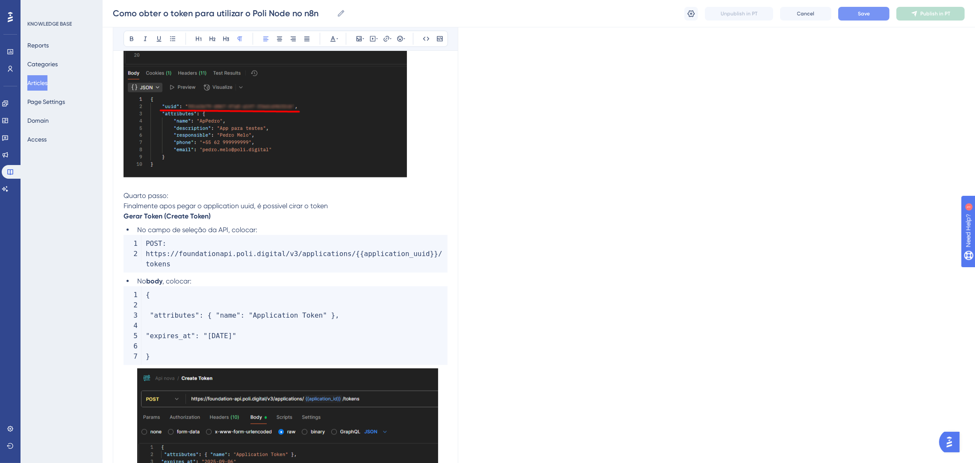
drag, startPoint x: 176, startPoint y: 206, endPoint x: 213, endPoint y: 206, distance: 37.2
click at [213, 206] on p "Quarto passo: Finalmente apos pegar o application uuid, é possivel cirar o token" at bounding box center [286, 26] width 324 height 370
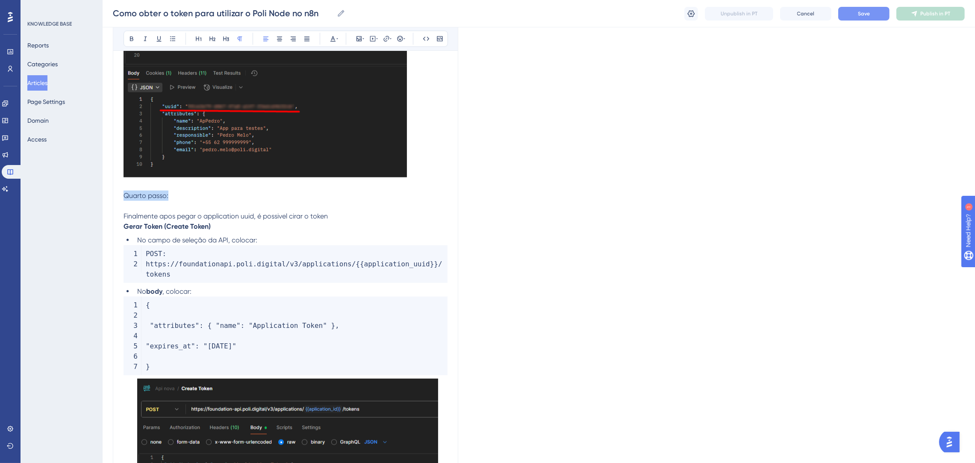
drag, startPoint x: 199, startPoint y: 210, endPoint x: 88, endPoint y: 210, distance: 110.7
click at [145, 194] on p "Quarto passo:" at bounding box center [286, 20] width 324 height 359
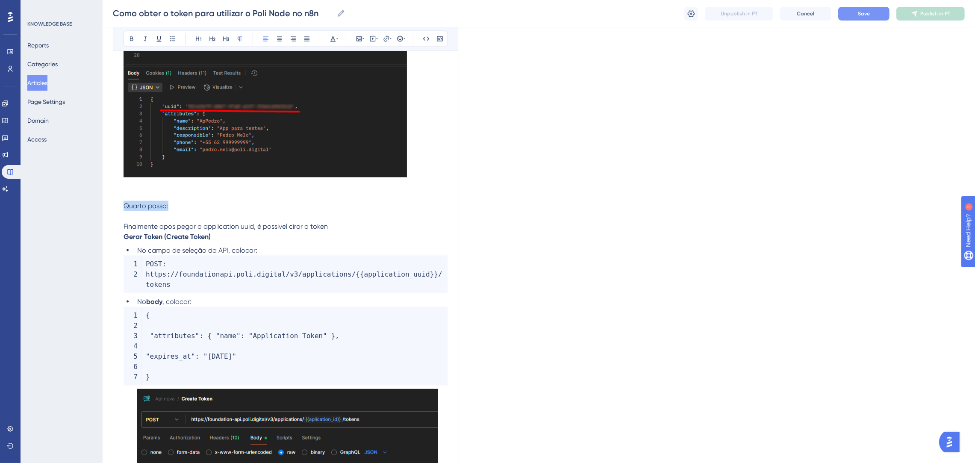
drag, startPoint x: 177, startPoint y: 215, endPoint x: 130, endPoint y: 201, distance: 49.1
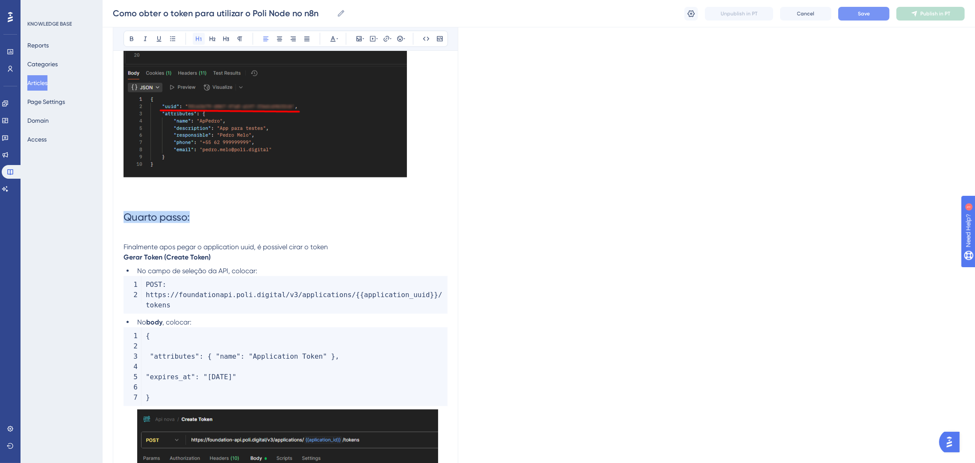
click at [199, 37] on icon at bounding box center [198, 38] width 7 height 7
click at [335, 39] on icon at bounding box center [333, 38] width 7 height 7
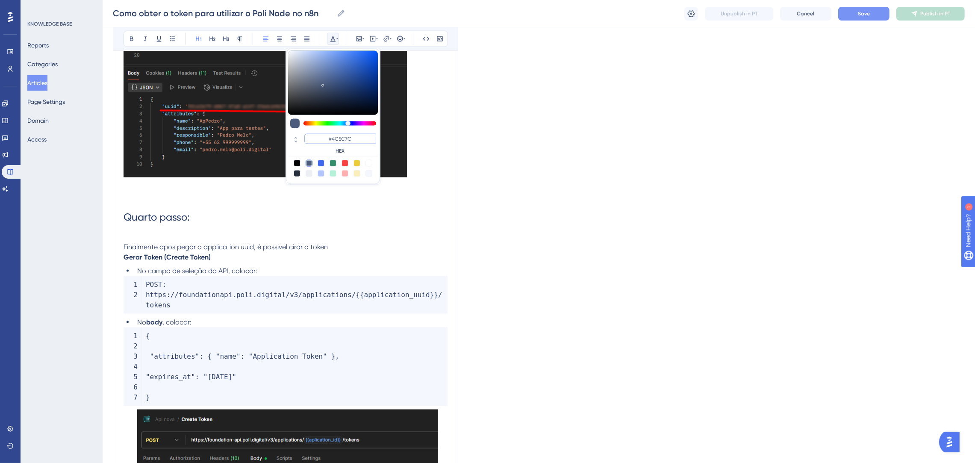
drag, startPoint x: 339, startPoint y: 137, endPoint x: 319, endPoint y: 137, distance: 20.1
click at [319, 137] on input "#4C5C7C" at bounding box center [340, 139] width 72 height 10
paste input "0000FF"
type input "#0000FF"
drag, startPoint x: 185, startPoint y: 226, endPoint x: 130, endPoint y: 98, distance: 138.6
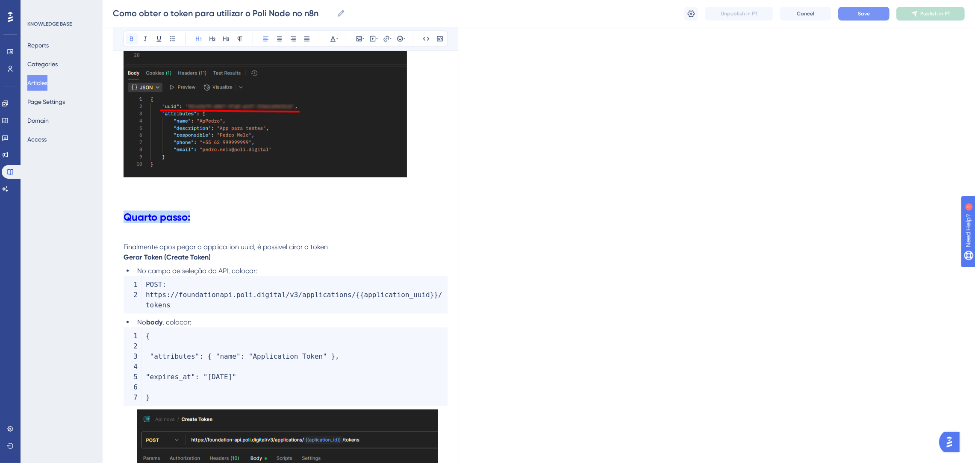
click at [131, 41] on icon at bounding box center [131, 38] width 7 height 7
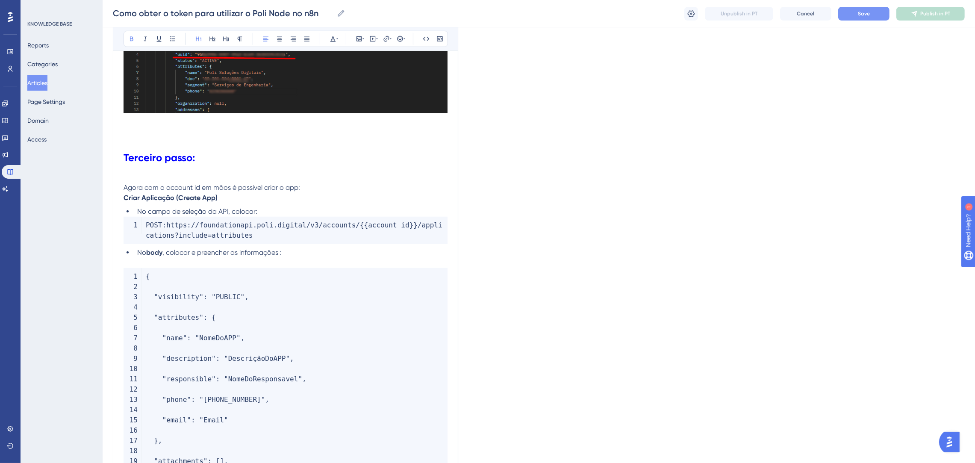
scroll to position [1126, 0]
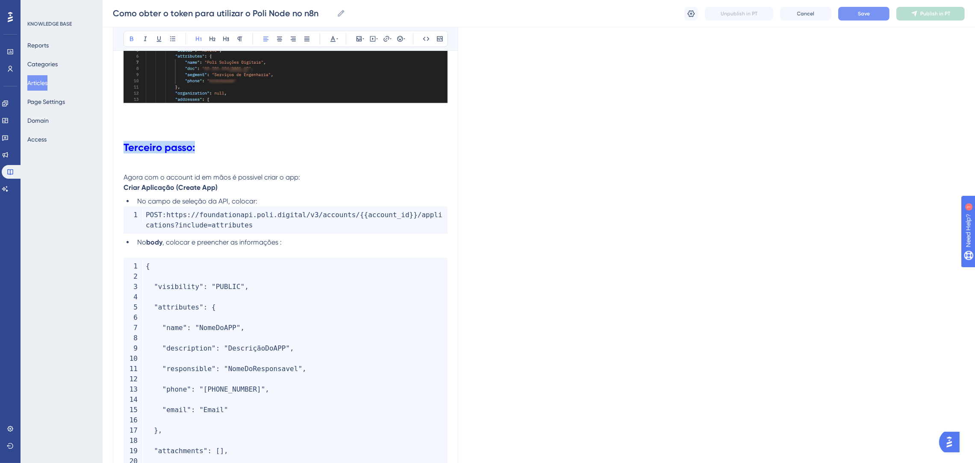
drag, startPoint x: 211, startPoint y: 147, endPoint x: 50, endPoint y: 147, distance: 161.1
click at [103, 147] on div "Performance Users Engagement Widgets Feedback Product Updates Knowledge Base AI…" at bounding box center [539, 259] width 872 height 2771
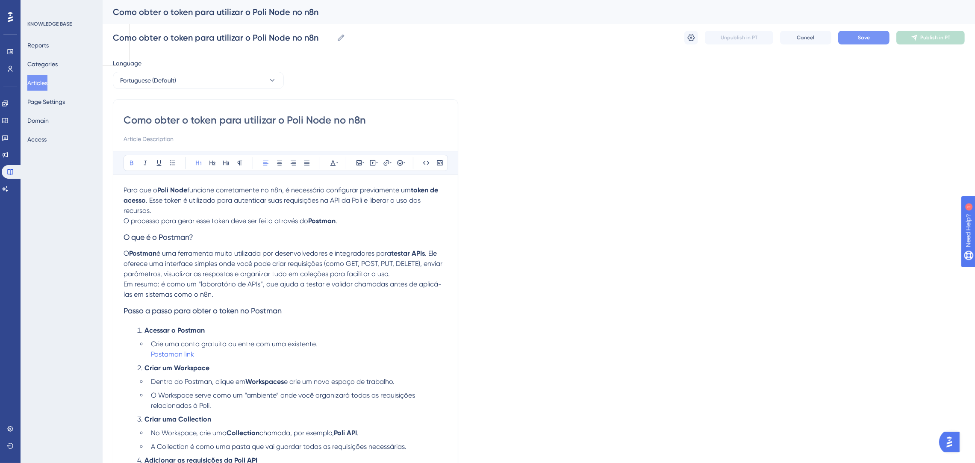
scroll to position [449, 0]
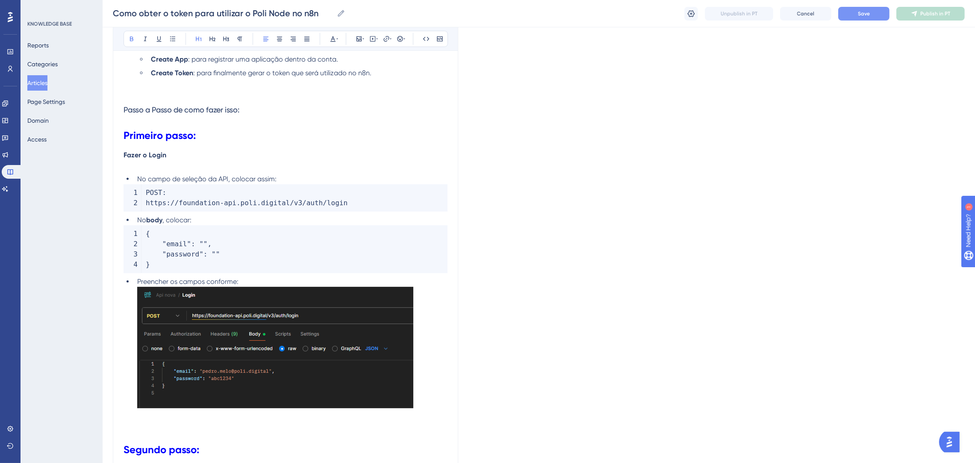
click at [275, 179] on span "No campo de seleção da API, colocar assim:" at bounding box center [206, 179] width 139 height 8
click at [167, 219] on span ", colocar:" at bounding box center [176, 220] width 29 height 8
click at [249, 209] on code "POST : https : / / foundation - api . poli . digital / v3 / auth / login" at bounding box center [286, 197] width 324 height 27
drag, startPoint x: 253, startPoint y: 277, endPoint x: 130, endPoint y: 277, distance: 122.7
click at [130, 277] on ul "Preencher os campos conforme:" at bounding box center [286, 344] width 324 height 135
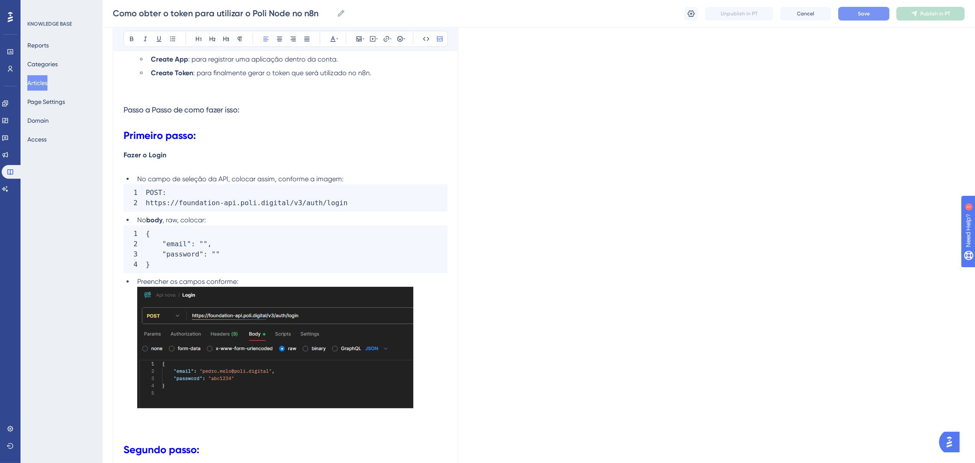
click at [261, 267] on code "{ "email" : "" , "password" : "" }" at bounding box center [286, 249] width 324 height 48
click at [236, 280] on span "Preencher os campos conforme:" at bounding box center [187, 281] width 101 height 8
click at [349, 280] on li "Preencher os campos conforme o seu Usuário da plataforma:" at bounding box center [291, 344] width 314 height 135
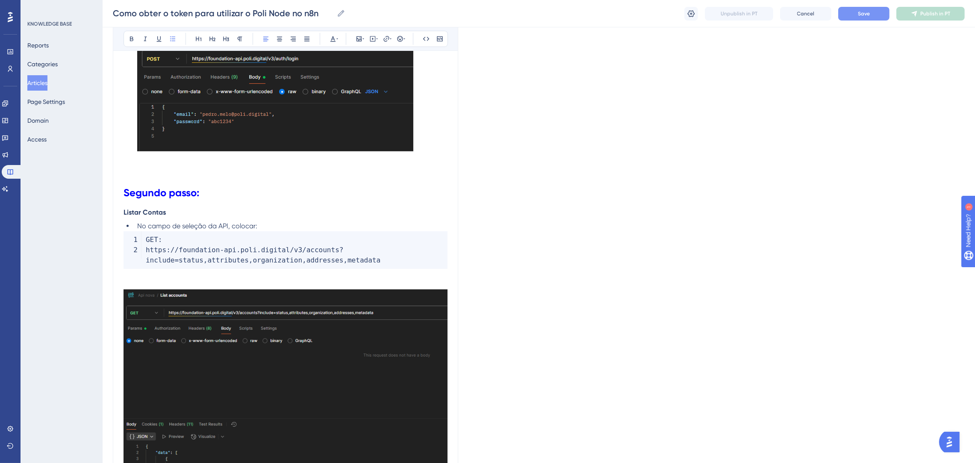
scroll to position [705, 0]
click at [170, 208] on p "Listar Contas" at bounding box center [286, 213] width 324 height 10
click at [161, 206] on h1 "Segundo passo:" at bounding box center [286, 181] width 324 height 53
click at [238, 192] on h1 "Segundo passo:" at bounding box center [286, 181] width 324 height 53
click at [124, 213] on strong "Listar Contas" at bounding box center [145, 213] width 42 height 8
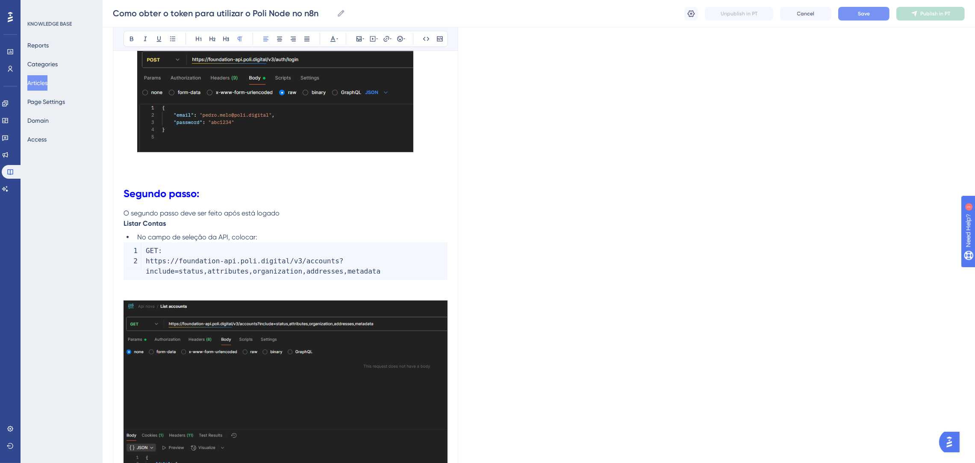
click at [344, 211] on p "O segundo passo deve ser feito após está logado Listar Contas" at bounding box center [286, 218] width 324 height 21
click at [286, 212] on p "O segundo passo deve ser feito após está logado Listar Contas" at bounding box center [286, 218] width 324 height 21
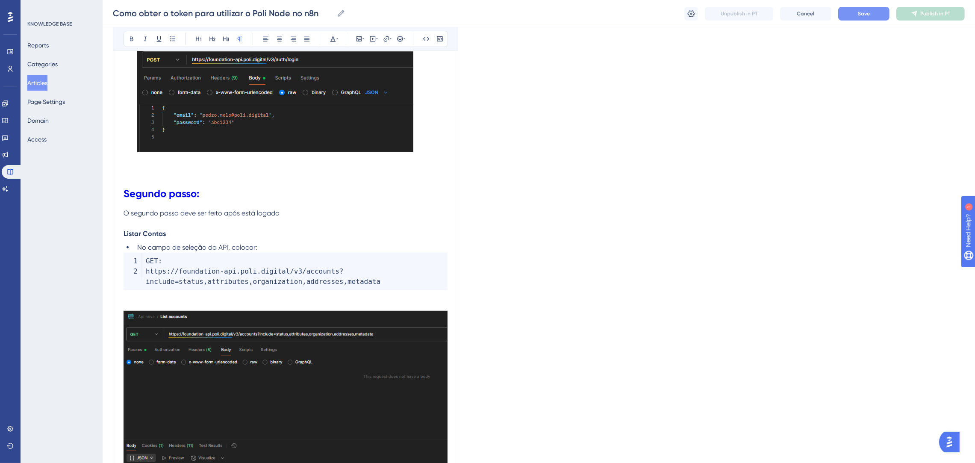
click at [193, 230] on p "Listar Contas" at bounding box center [286, 228] width 324 height 21
drag, startPoint x: 196, startPoint y: 232, endPoint x: 114, endPoint y: 234, distance: 82.1
click at [258, 229] on p "Listar Contas:" at bounding box center [286, 228] width 324 height 21
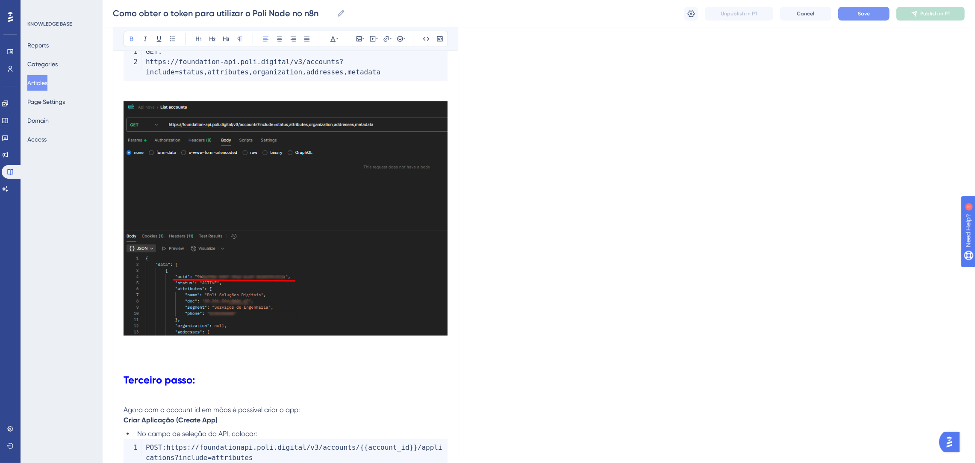
scroll to position [1026, 0]
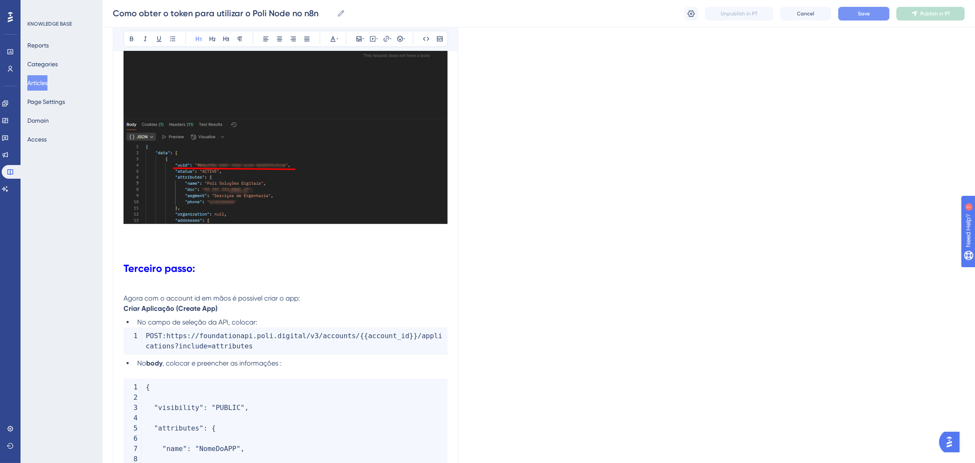
click at [160, 234] on h1 "Terceiro passo:" at bounding box center [286, 126] width 324 height 314
click at [233, 298] on span "Agora com o account id em mãos é possivel criar o app:" at bounding box center [212, 298] width 177 height 8
click at [418, 244] on h1 "Terceiro passo:" at bounding box center [286, 126] width 324 height 314
click at [403, 296] on p "Agora com o account id em mãos, devido ao passo anterior, é possível criar o ap…" at bounding box center [286, 293] width 324 height 21
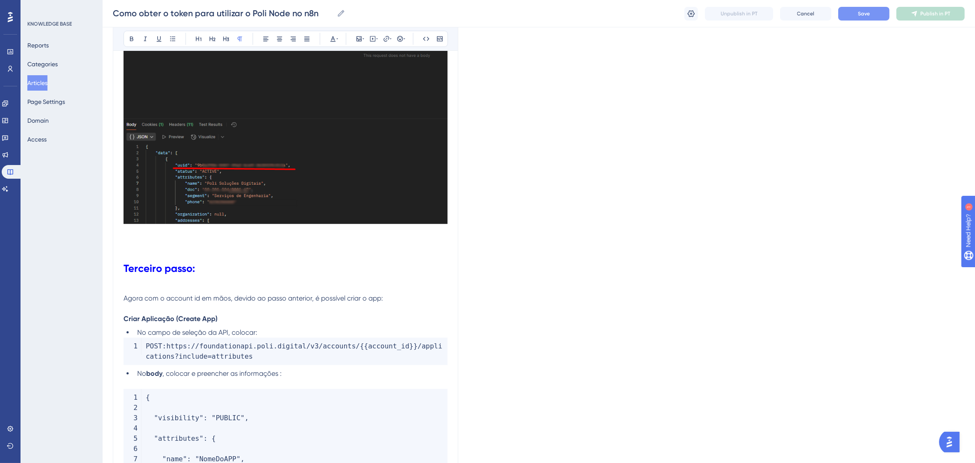
click at [401, 296] on p "Agora com o account id em mãos, devido ao passo anterior, é possível criar o ap…" at bounding box center [286, 298] width 324 height 31
click at [269, 286] on p "Agora com o account id em mãos, devido ao passo anterior, é possível criar o ap…" at bounding box center [286, 298] width 324 height 31
click at [275, 324] on div "Para que o Poli Node funcione corretamente no n8n, é necessário configurar prev…" at bounding box center [286, 428] width 324 height 2544
click at [224, 318] on p "Criar Aplicação (Create App)" at bounding box center [286, 319] width 324 height 10
click at [261, 320] on p "Criar Aplicação (Create App):" at bounding box center [286, 319] width 324 height 10
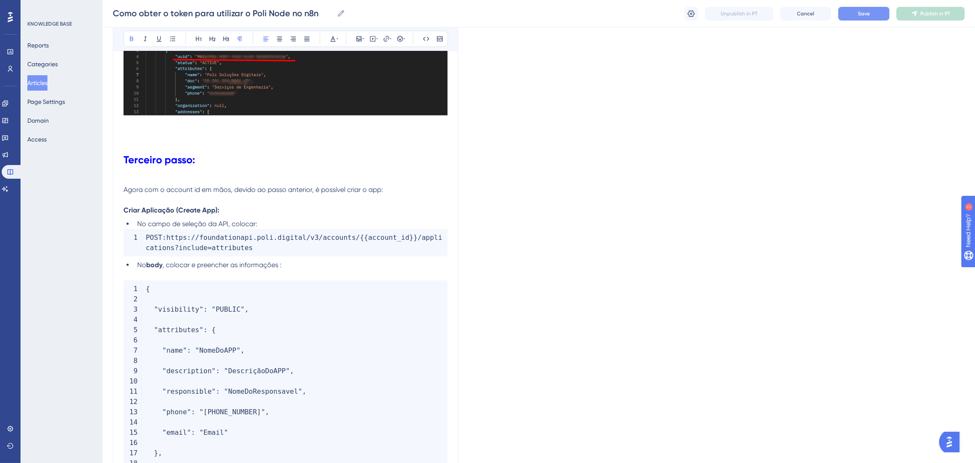
scroll to position [1282, 0]
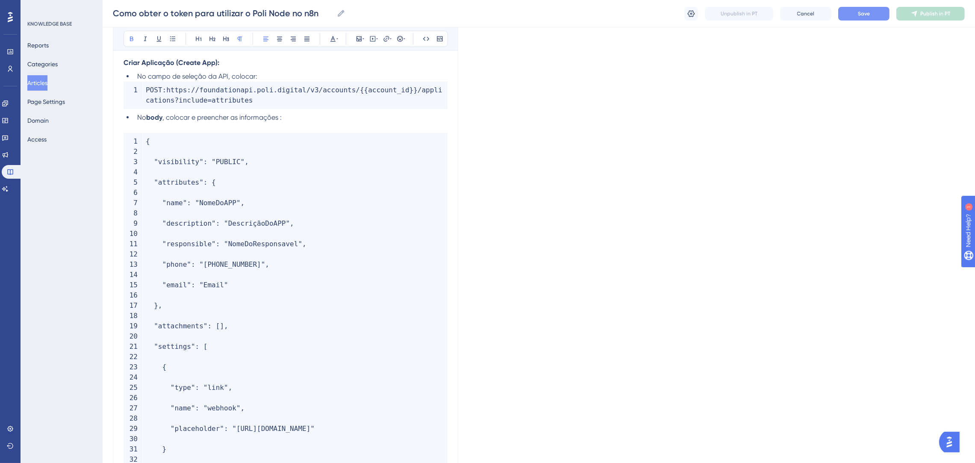
click at [280, 121] on span ", colocar e preencher as informações :" at bounding box center [221, 117] width 119 height 8
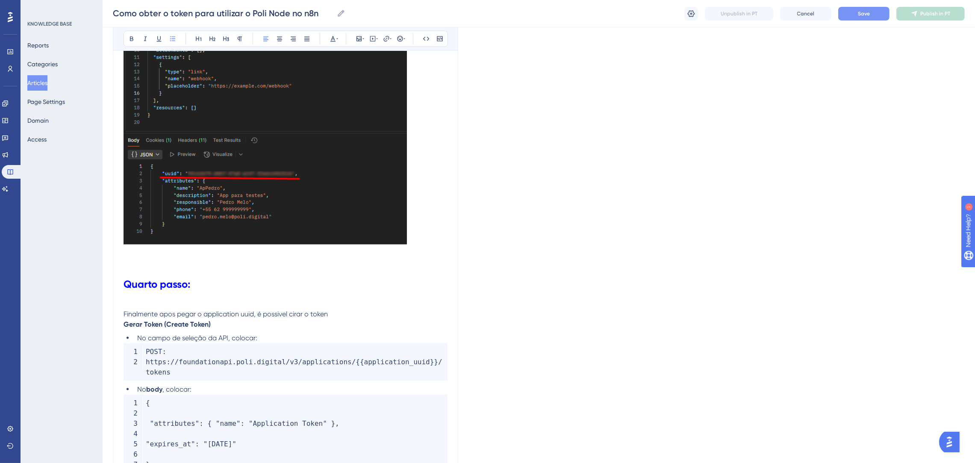
scroll to position [1988, 0]
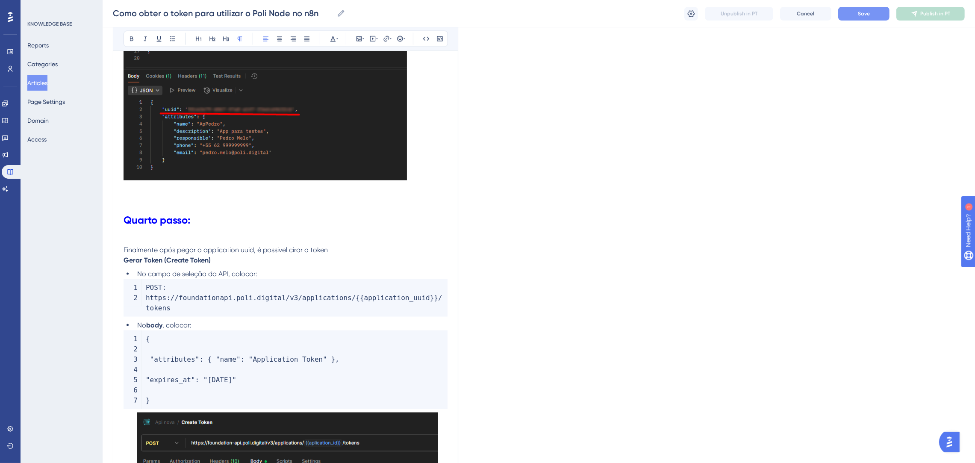
click at [255, 254] on span "Finalmente após pegar o application uuid, é possivel cirar o token" at bounding box center [226, 250] width 204 height 8
click at [292, 244] on p "Finalmente após pegar o application uuid do passo anterior, é possivel cirar o …" at bounding box center [286, 245] width 324 height 21
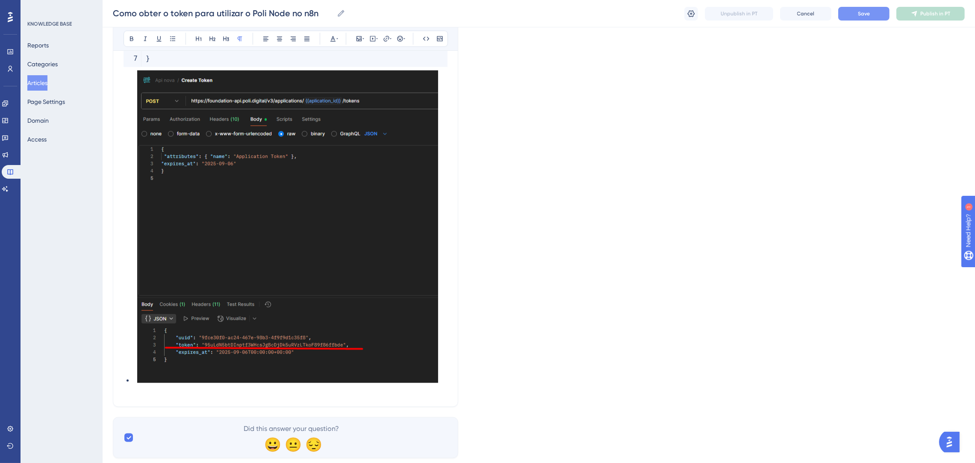
scroll to position [2352, 0]
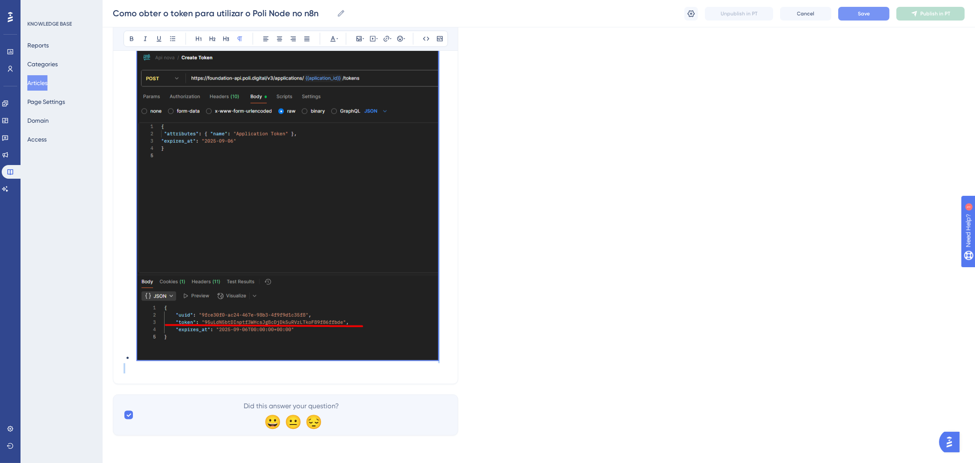
drag, startPoint x: 438, startPoint y: 373, endPoint x: 236, endPoint y: 154, distance: 297.6
click at [873, 16] on button "Save" at bounding box center [863, 14] width 51 height 14
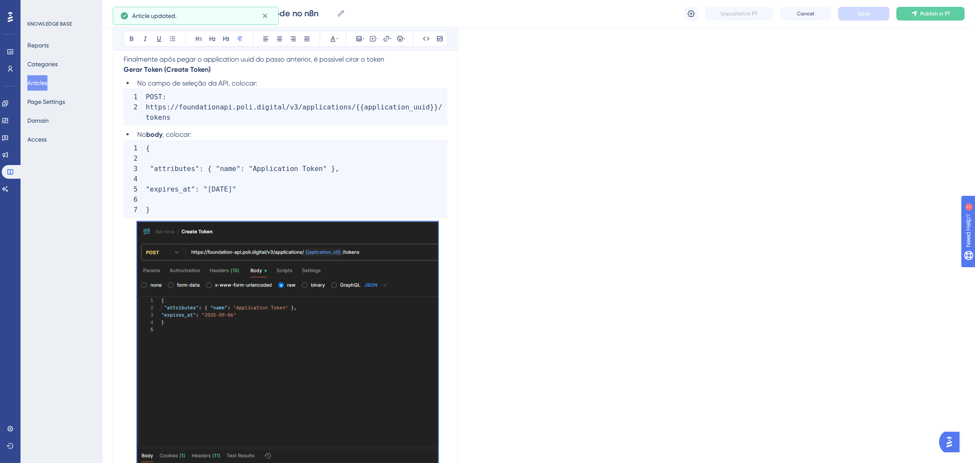
scroll to position [2096, 0]
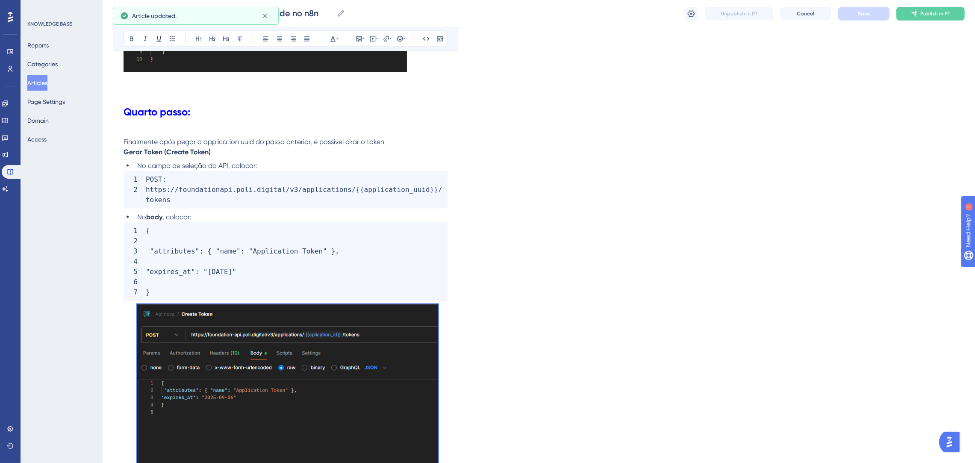
click at [275, 188] on code "POST : https : / / foundationapi . poli . digital / v3 / applications / { { app…" at bounding box center [286, 190] width 324 height 38
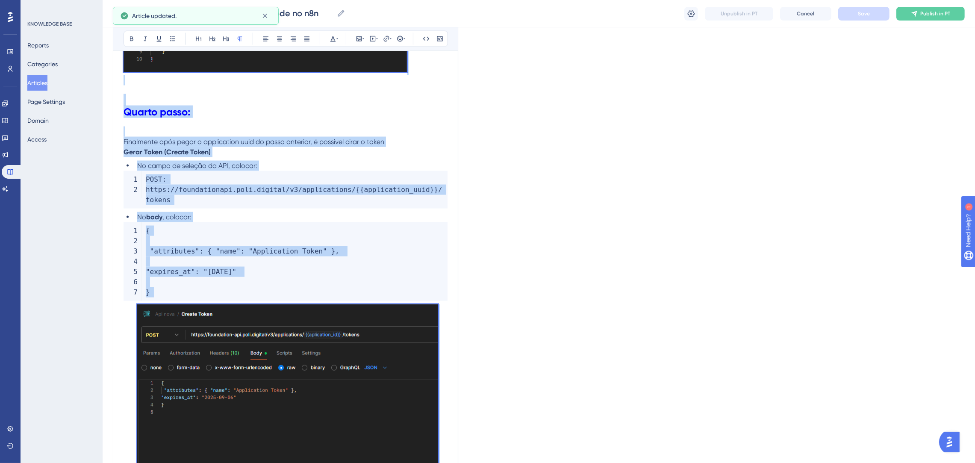
copy div "Para que o Poli Node funcione corretamente no n8n, é necessário configurar prev…"
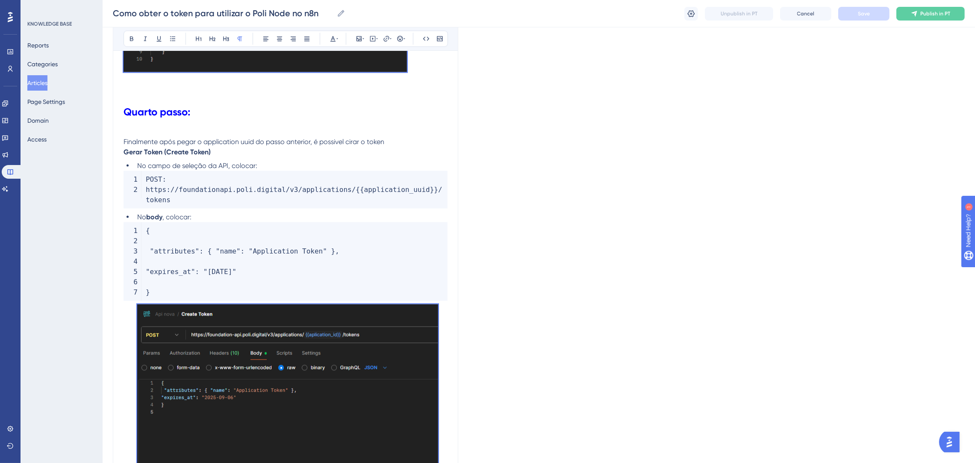
click at [388, 243] on code "{ "attributes" : { "name" : "Application Token" } , "expires_at" : "2025-12-04"…" at bounding box center [286, 261] width 324 height 79
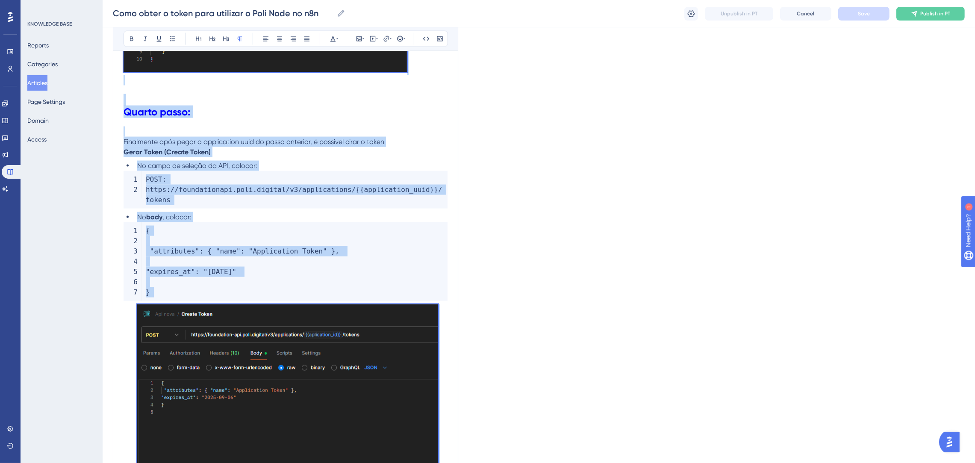
copy div "Para que o Poli Node funcione corretamente no n8n, é necessário configurar prev…"
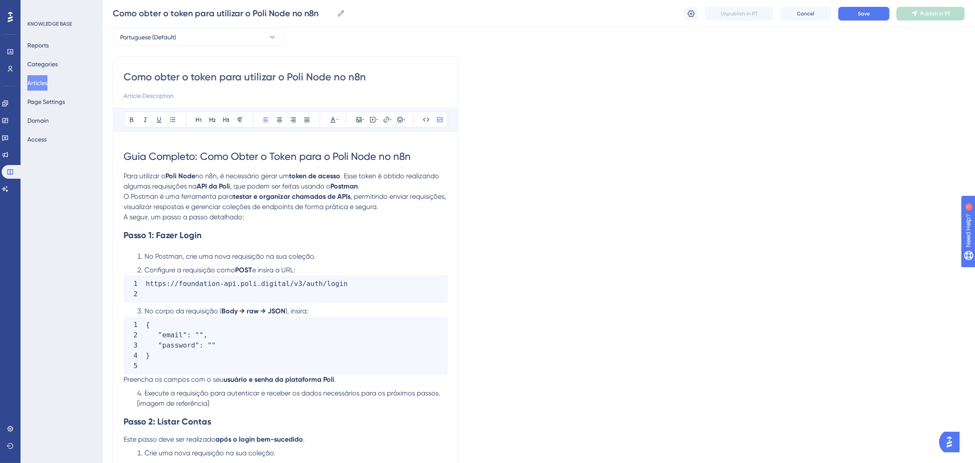
scroll to position [0, 0]
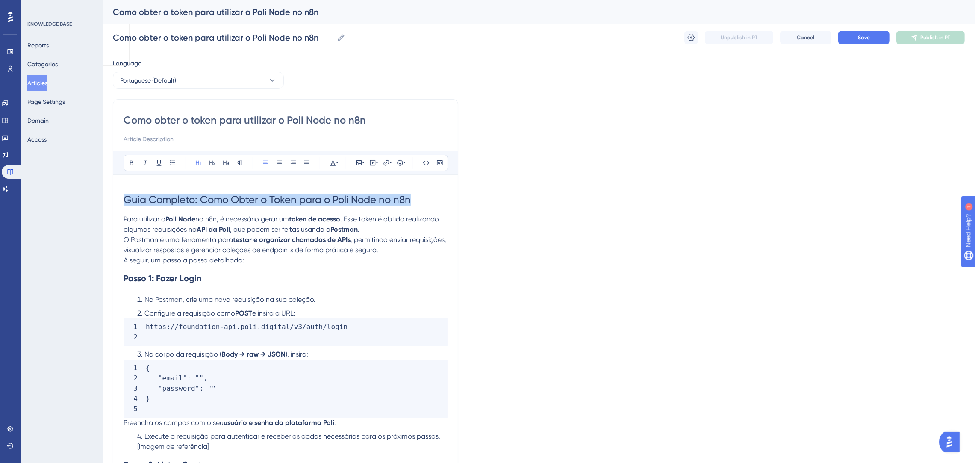
drag, startPoint x: 422, startPoint y: 200, endPoint x: 119, endPoint y: 179, distance: 303.3
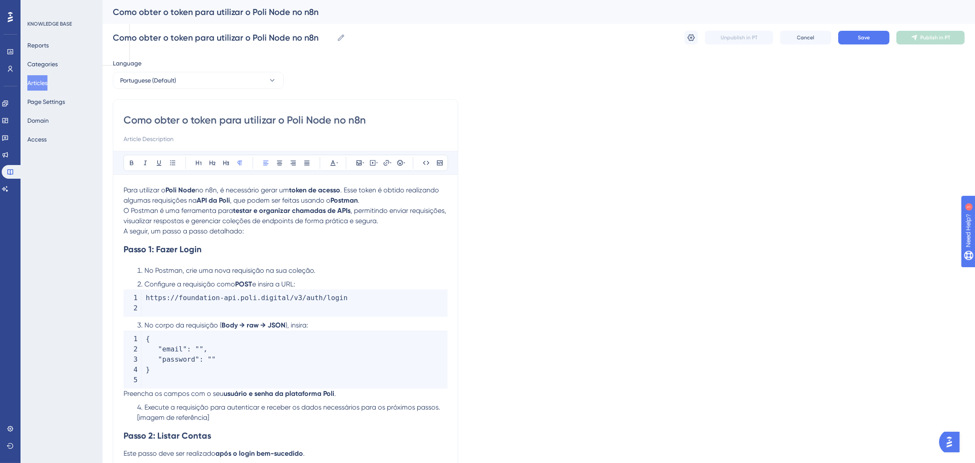
click at [265, 233] on p "A seguir, um passo a passo detalhado:" at bounding box center [286, 231] width 324 height 10
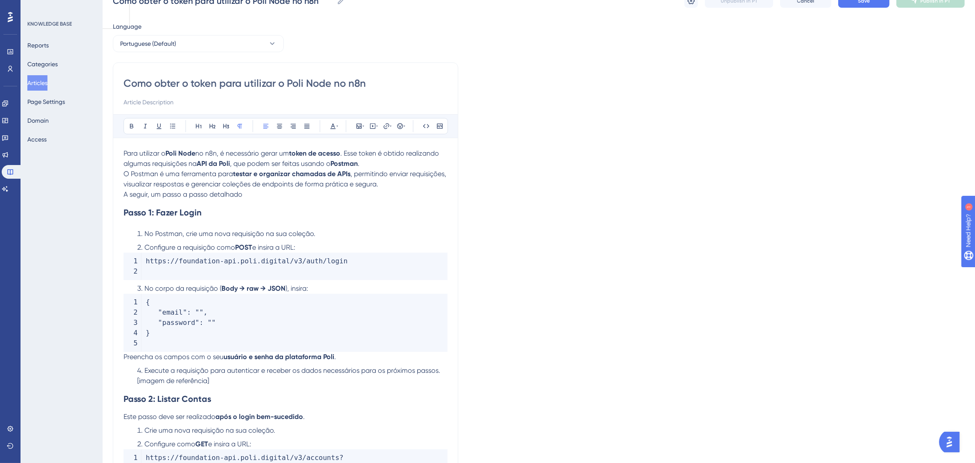
scroll to position [192, 0]
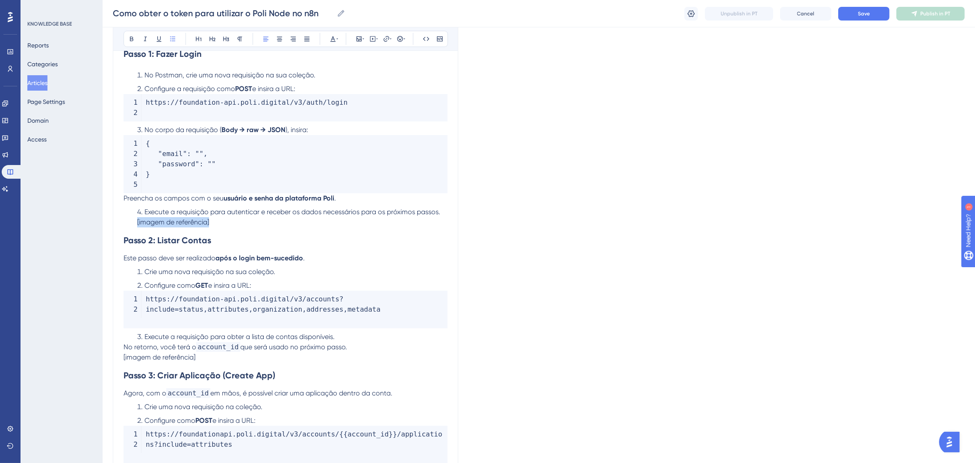
drag, startPoint x: 241, startPoint y: 223, endPoint x: 119, endPoint y: 223, distance: 122.2
click at [119, 223] on div "Como obter o token para utilizar o Poli Node no n8n Bold Italic Underline Bulle…" at bounding box center [285, 443] width 345 height 1078
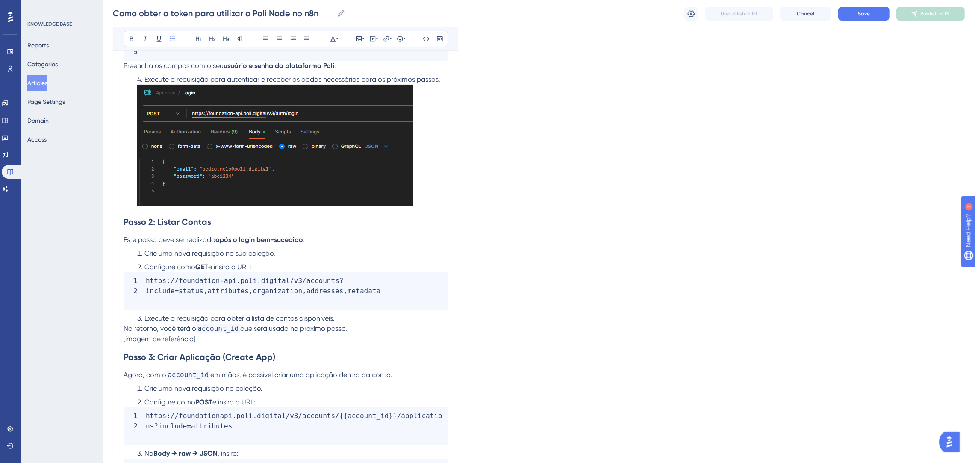
scroll to position [384, 0]
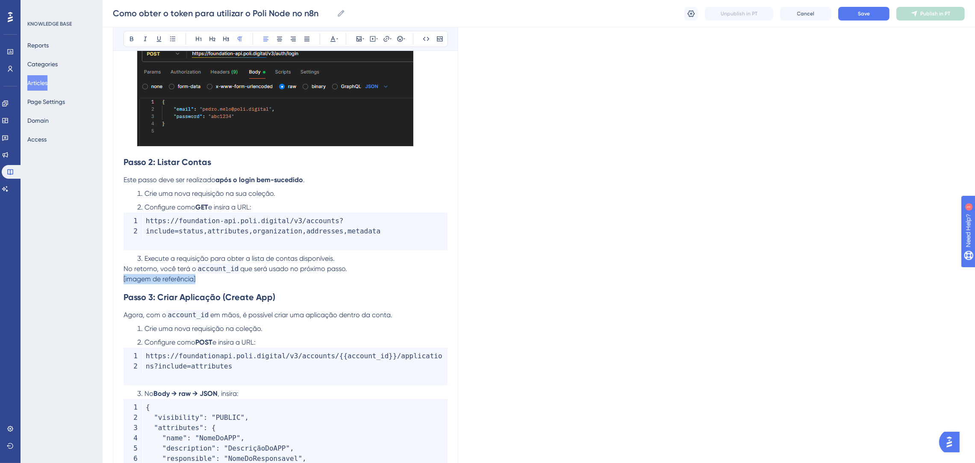
drag, startPoint x: 206, startPoint y: 276, endPoint x: 76, endPoint y: 280, distance: 130.0
click at [103, 280] on div "Performance Users Engagement Widgets Feedback Product Updates Knowledge Base AI…" at bounding box center [539, 292] width 872 height 1353
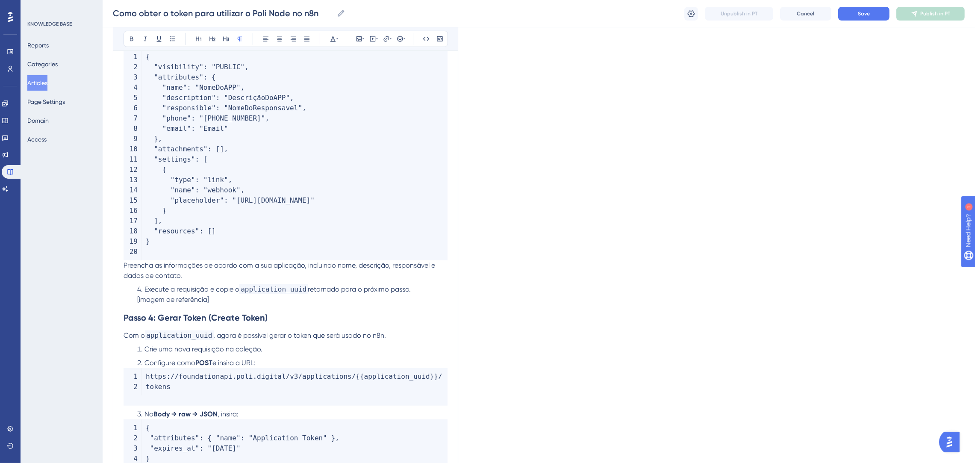
scroll to position [898, 0]
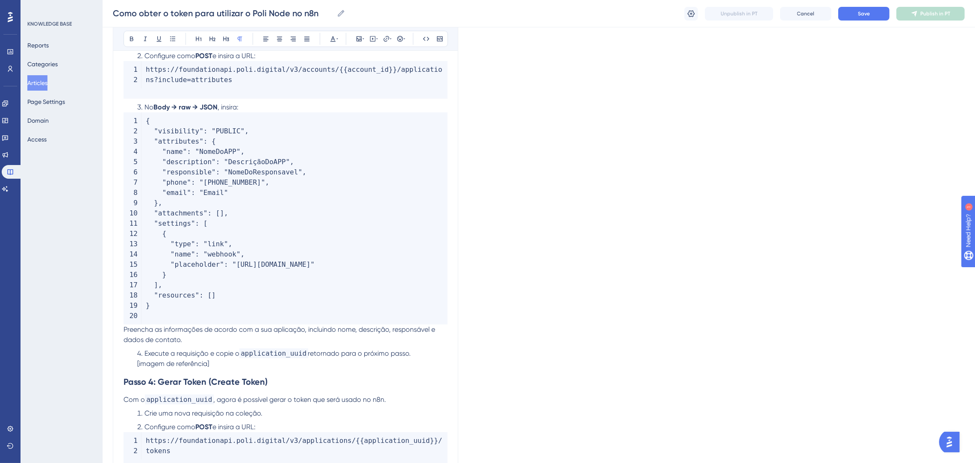
click at [241, 365] on li "Execute a requisição e copie o application_uuid retornado para o próximo passo.…" at bounding box center [291, 358] width 314 height 21
drag, startPoint x: 241, startPoint y: 365, endPoint x: 135, endPoint y: 362, distance: 106.0
click at [135, 362] on li "Execute a requisição e copie o application_uuid retornado para o próximo passo.…" at bounding box center [291, 358] width 314 height 21
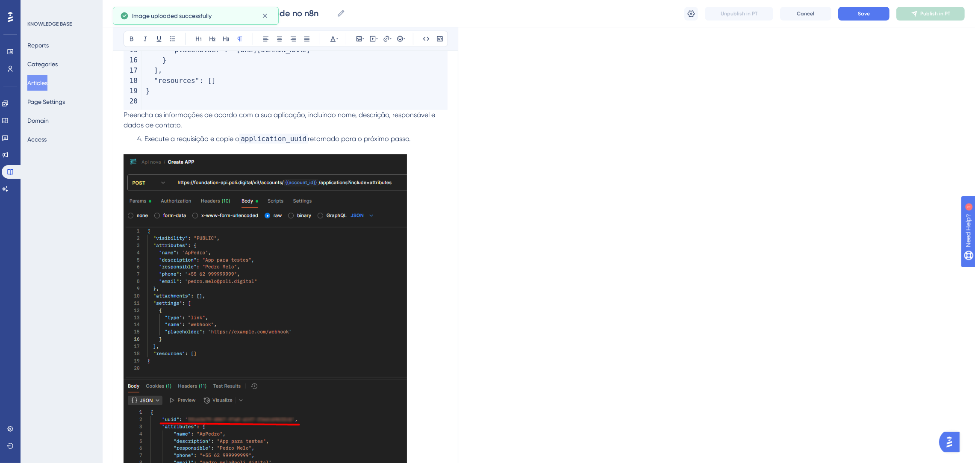
scroll to position [1090, 0]
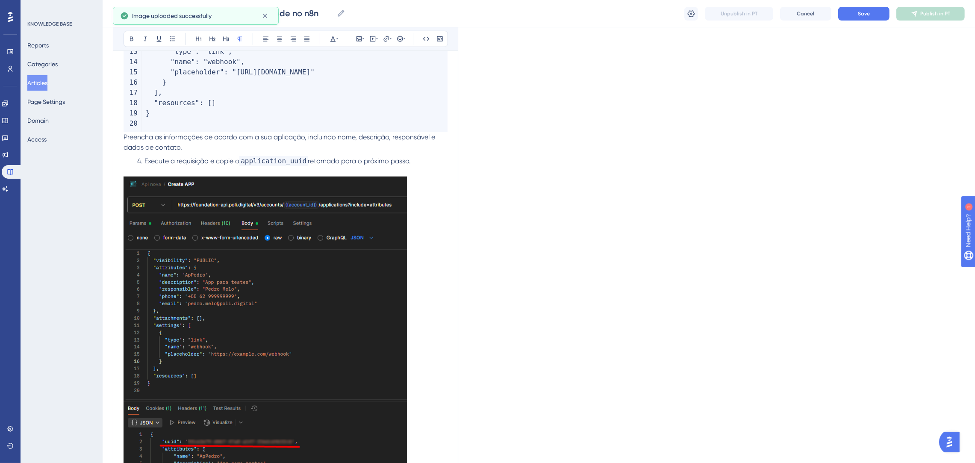
click at [303, 158] on span "application_uuid" at bounding box center [273, 161] width 69 height 10
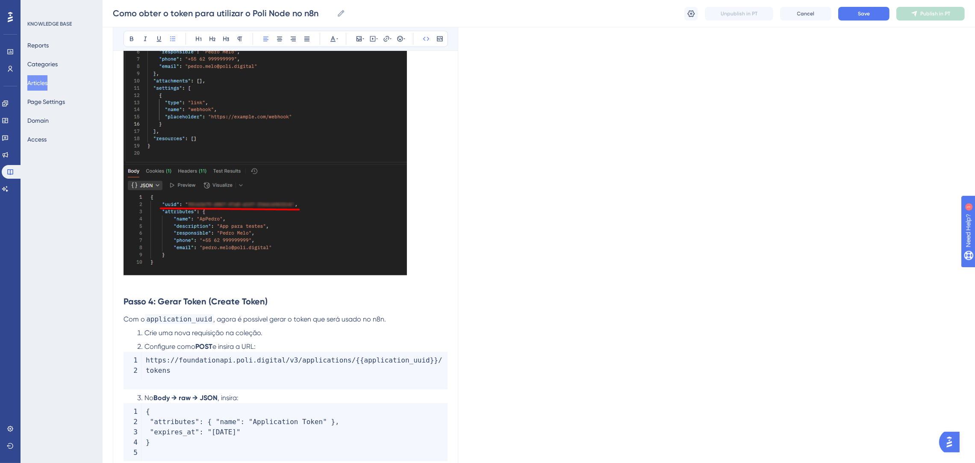
scroll to position [1410, 0]
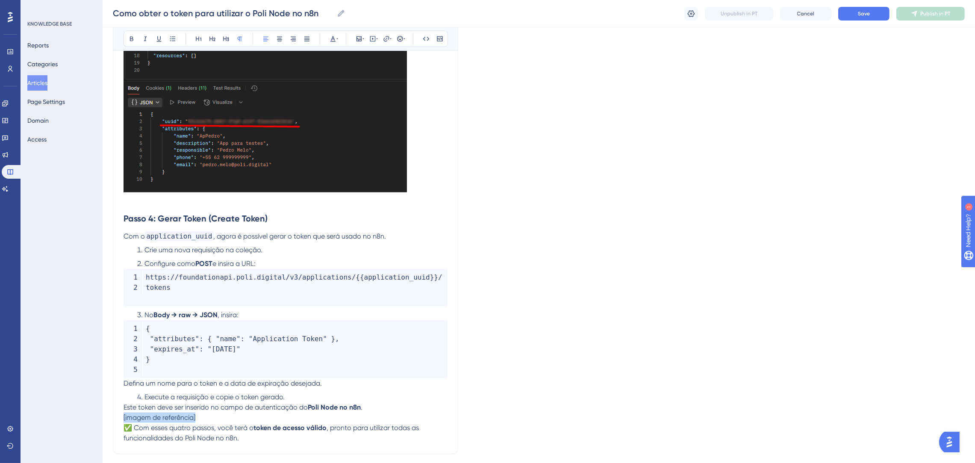
drag, startPoint x: 249, startPoint y: 406, endPoint x: 61, endPoint y: 403, distance: 188.5
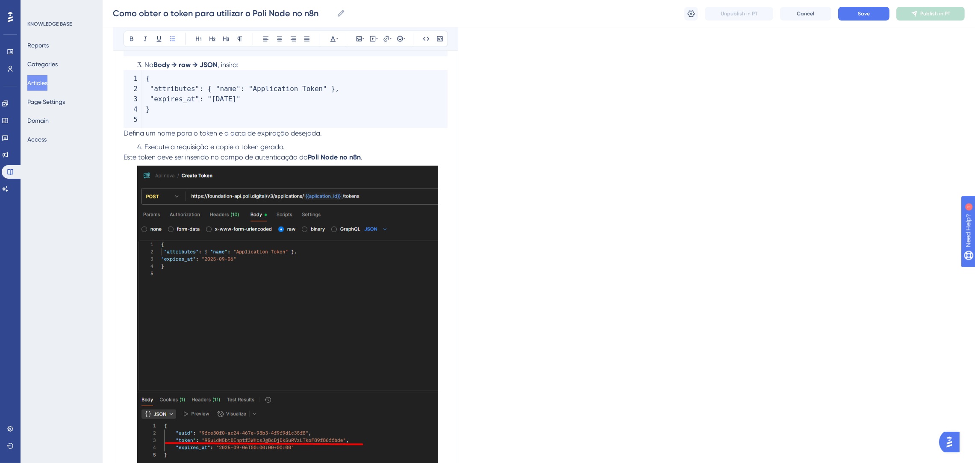
scroll to position [1788, 0]
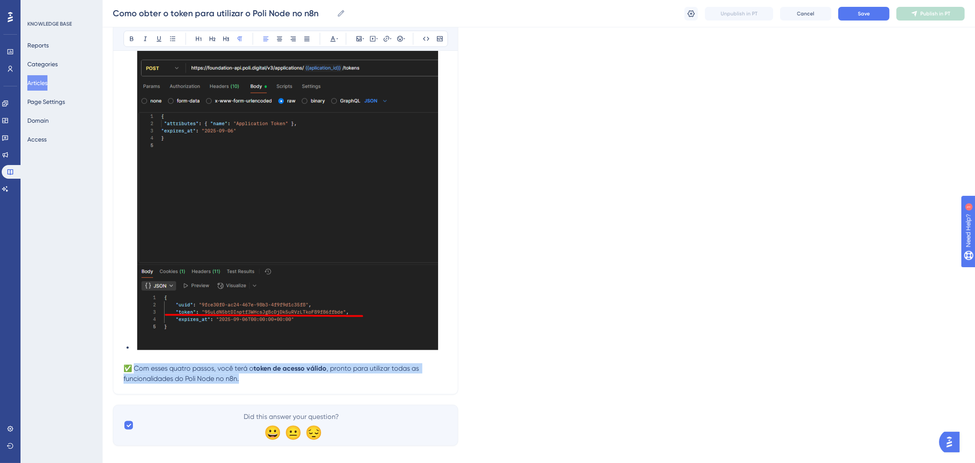
drag, startPoint x: 215, startPoint y: 353, endPoint x: 135, endPoint y: 358, distance: 79.6
click at [135, 363] on p "✅ Com esses quatro passos, você terá o token de acesso válido , pronto para uti…" at bounding box center [286, 373] width 324 height 21
copy p "Com esses quatro passos, você terá o token de acesso válido , pronto para utili…"
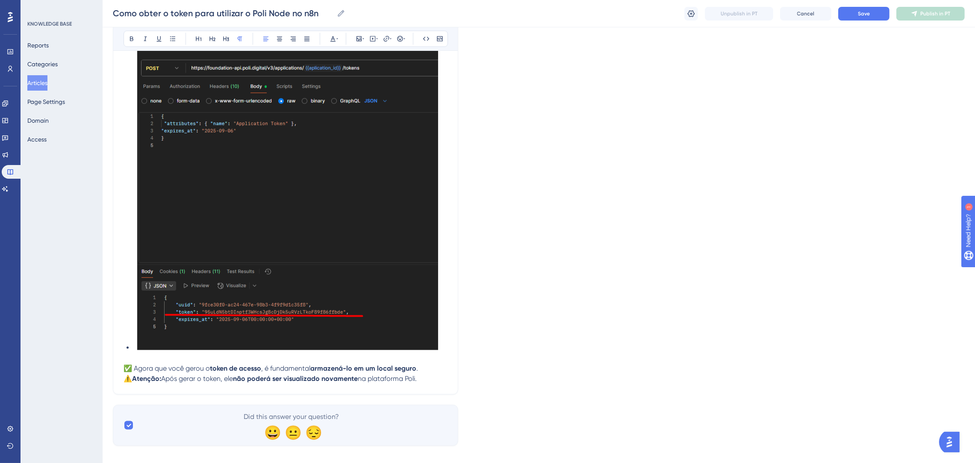
drag, startPoint x: 126, startPoint y: 355, endPoint x: 432, endPoint y: 368, distance: 305.9
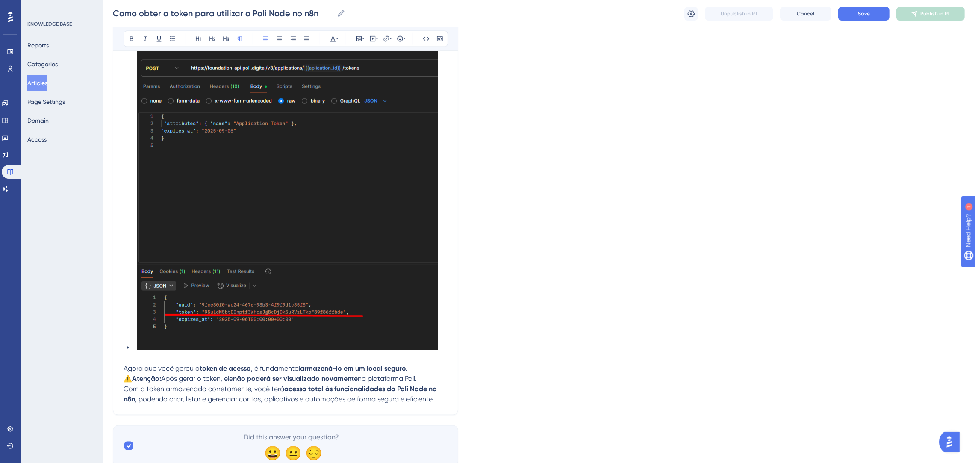
click at [128, 364] on span "Agora que você gerou o" at bounding box center [162, 368] width 76 height 8
click at [124, 364] on span "Agora que você gerou o" at bounding box center [162, 368] width 76 height 8
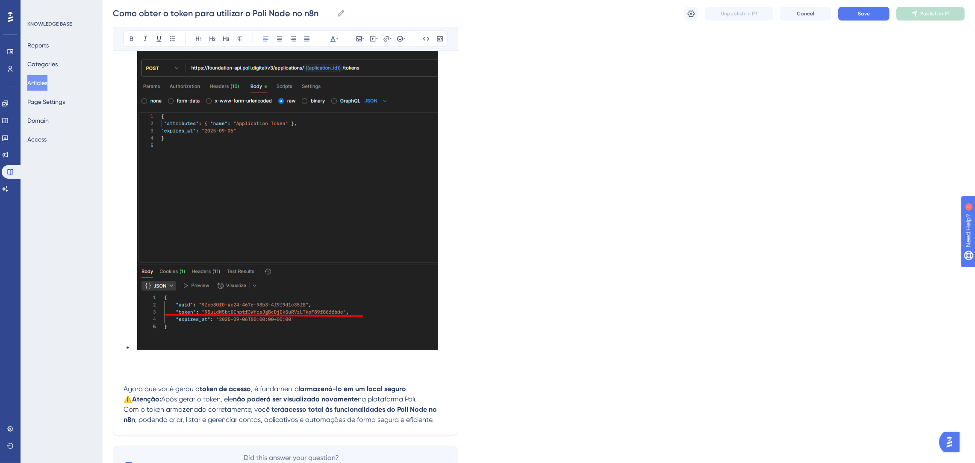
click at [319, 363] on p "Agora que você gerou o token de acesso , é fundamental armazená-lo em um local …" at bounding box center [286, 378] width 324 height 31
click at [430, 394] on p "⚠️ Atenção: Após gerar o token, ele não poderá ser visualizado novamente na pla…" at bounding box center [286, 409] width 324 height 31
click at [427, 394] on p "⚠️ Atenção: Após gerar o token, ele não poderá ser visualizado novamente na pla…" at bounding box center [286, 409] width 324 height 31
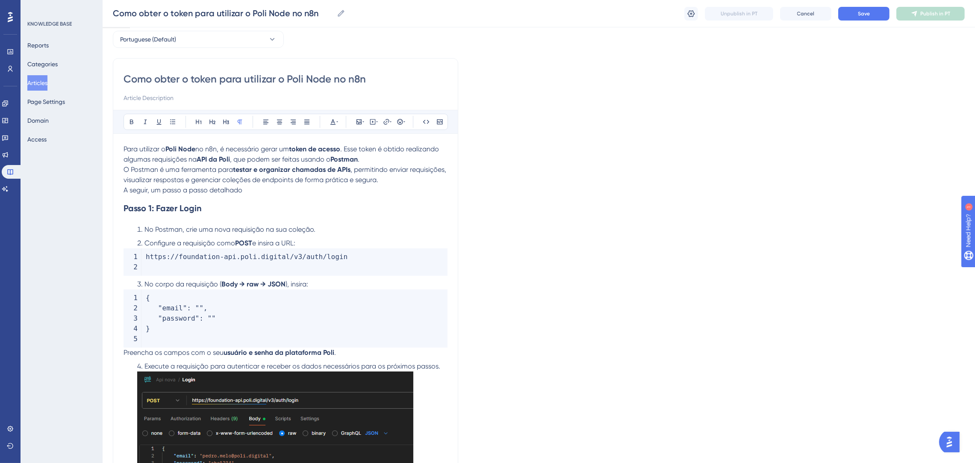
scroll to position [0, 0]
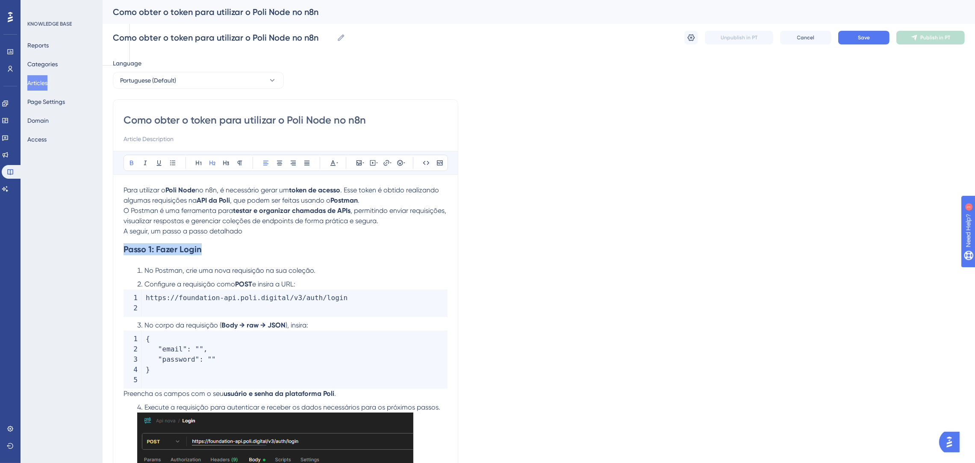
drag, startPoint x: 210, startPoint y: 247, endPoint x: 124, endPoint y: 247, distance: 86.3
click at [124, 247] on h2 "Passo 1: Fazer Login" at bounding box center [286, 249] width 324 height 26
click at [333, 164] on icon at bounding box center [333, 162] width 7 height 7
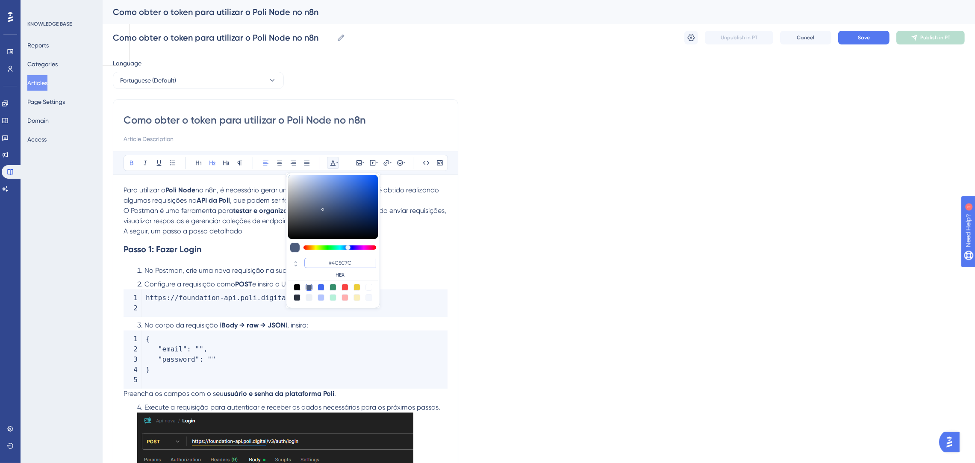
drag, startPoint x: 350, startPoint y: 264, endPoint x: 315, endPoint y: 262, distance: 35.1
click at [315, 262] on input "#4C5C7C" at bounding box center [340, 263] width 72 height 10
type input "#0000FF"
drag, startPoint x: 363, startPoint y: 266, endPoint x: 327, endPoint y: 262, distance: 36.5
click at [327, 262] on input "#0000FF" at bounding box center [340, 263] width 72 height 10
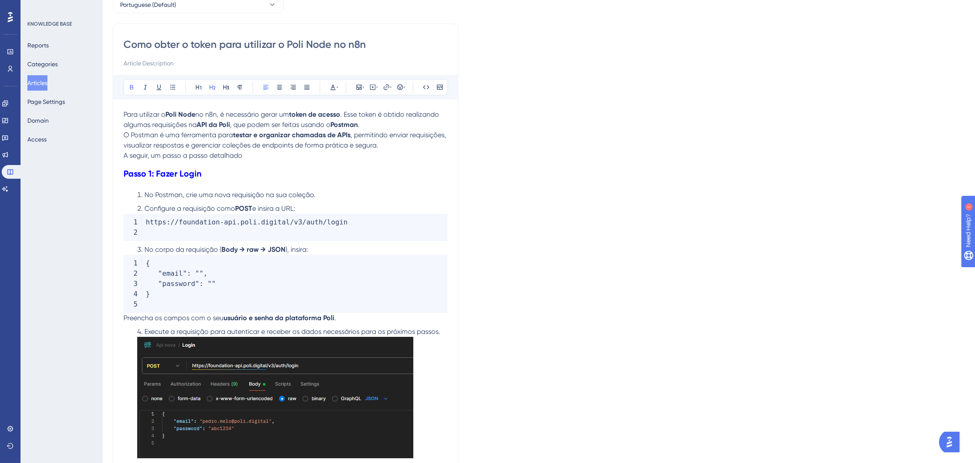
scroll to position [256, 0]
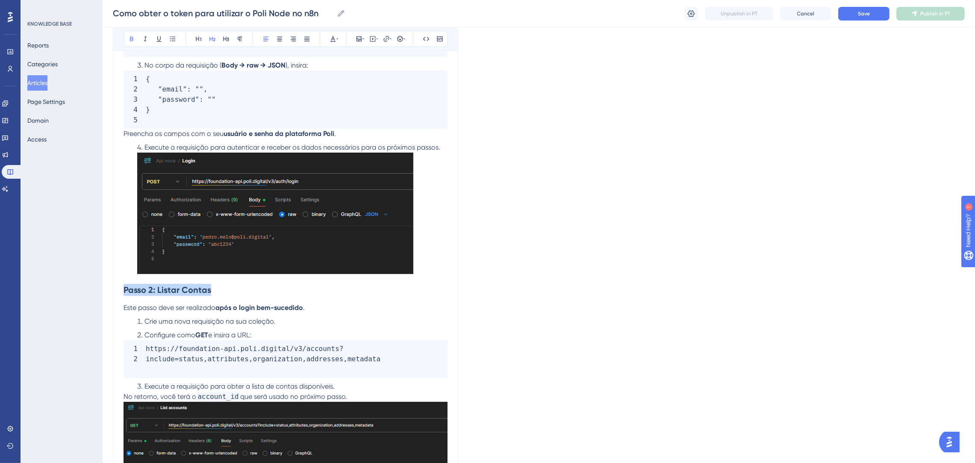
click at [335, 39] on icon at bounding box center [333, 38] width 7 height 7
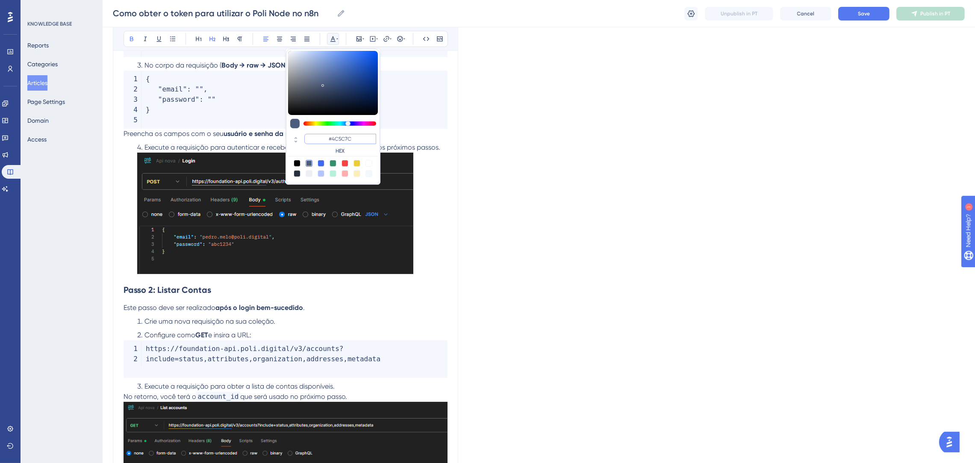
paste input "0000FF"
type input "#0000FF"
drag, startPoint x: 361, startPoint y: 138, endPoint x: 309, endPoint y: 130, distance: 51.9
click at [309, 130] on div "#0000FF HEX" at bounding box center [333, 116] width 94 height 135
click at [352, 287] on h2 "Passo 2: Listar Contas" at bounding box center [286, 290] width 324 height 26
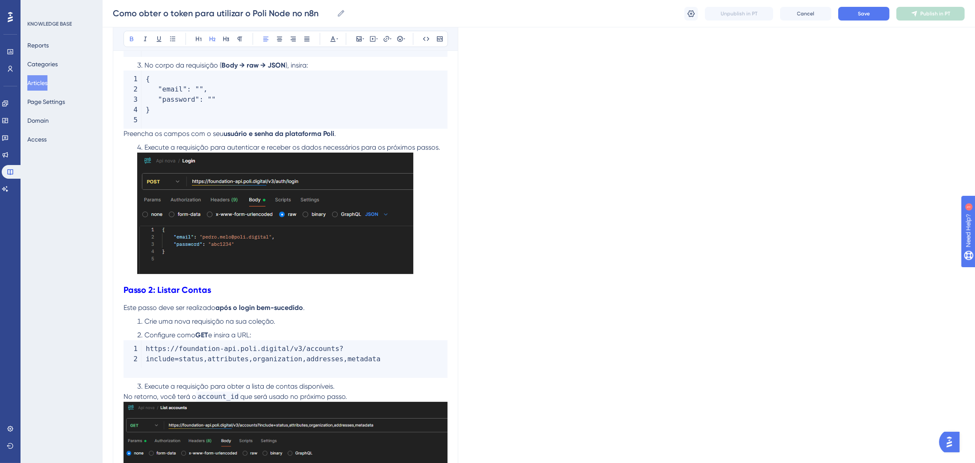
scroll to position [577, 0]
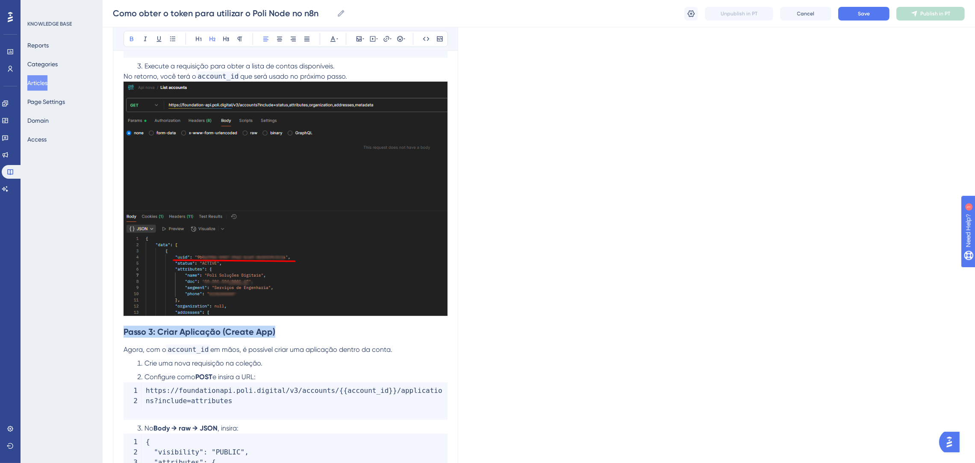
drag, startPoint x: 297, startPoint y: 329, endPoint x: 84, endPoint y: 321, distance: 213.0
click at [332, 38] on icon at bounding box center [332, 39] width 5 height 6
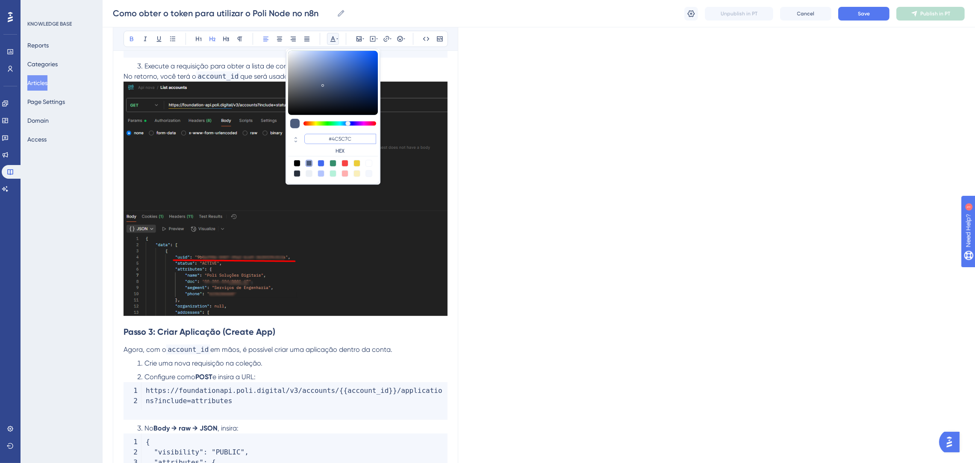
drag, startPoint x: 360, startPoint y: 140, endPoint x: 315, endPoint y: 133, distance: 45.3
click at [315, 133] on div "#4C5C7C HEX" at bounding box center [333, 144] width 90 height 24
paste input "0000FF"
type input "#0000FF"
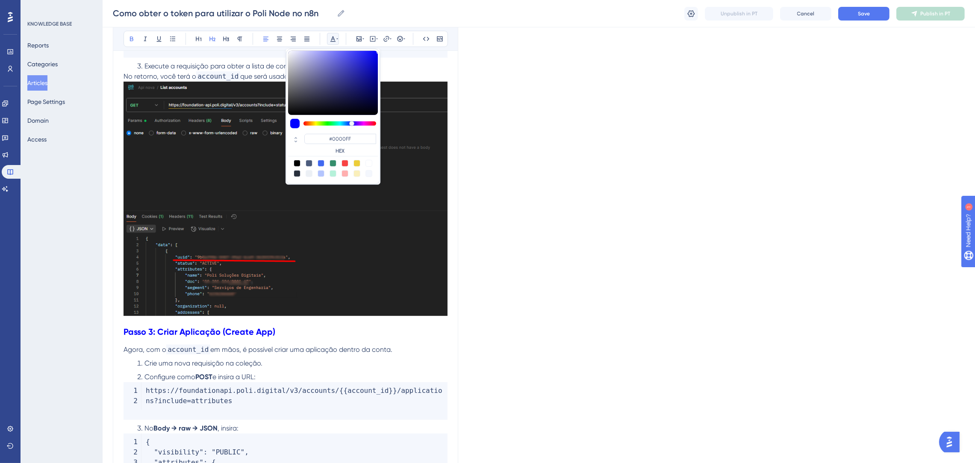
click at [430, 332] on h2 "Passo 3: Criar Aplicação (Create App)" at bounding box center [286, 332] width 324 height 26
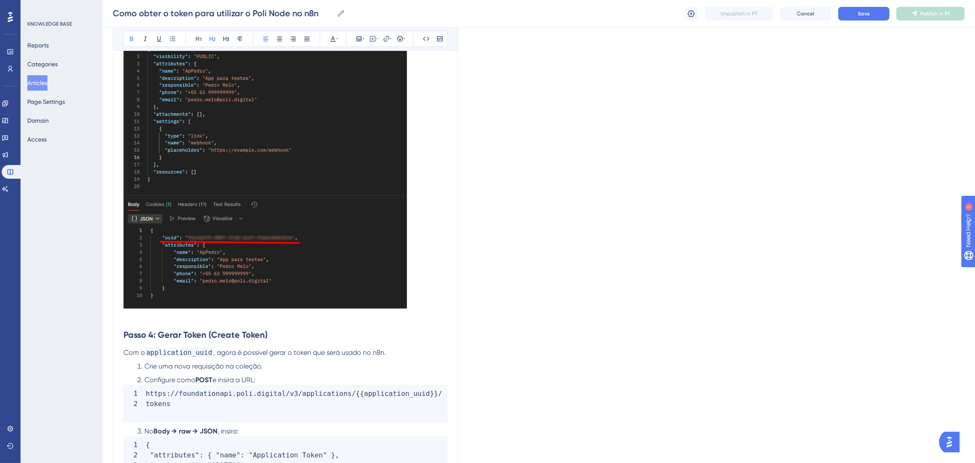
scroll to position [1410, 0]
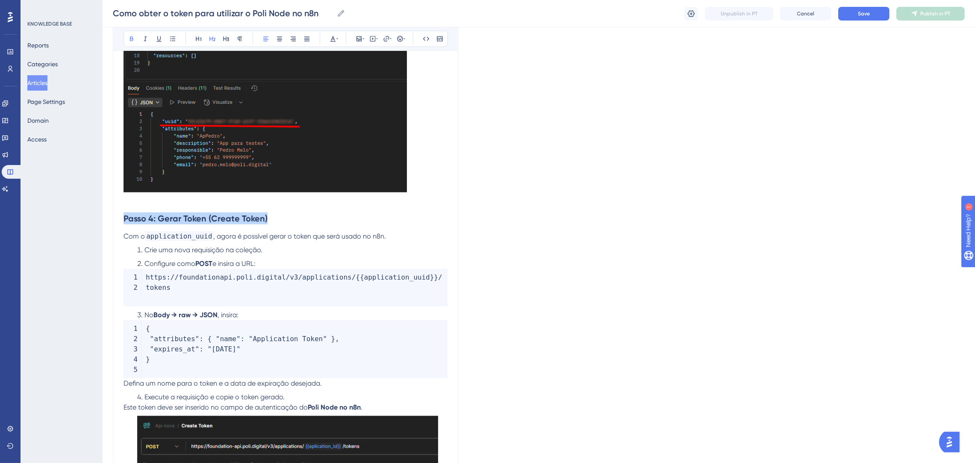
drag, startPoint x: 273, startPoint y: 218, endPoint x: 120, endPoint y: 219, distance: 153.0
click at [333, 38] on icon at bounding box center [333, 38] width 7 height 7
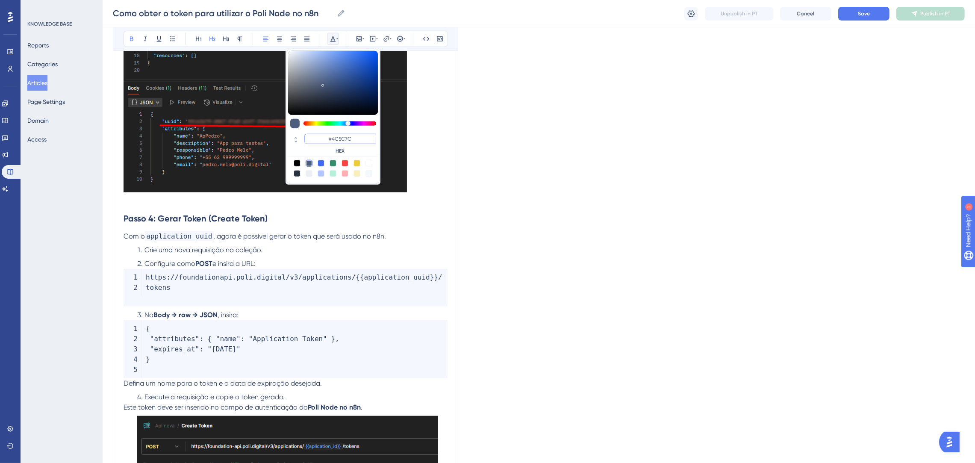
drag, startPoint x: 358, startPoint y: 139, endPoint x: 329, endPoint y: 141, distance: 29.1
click at [329, 141] on input "#4C5C7C" at bounding box center [340, 139] width 72 height 10
paste input "0000FF"
type input "#0000FF"
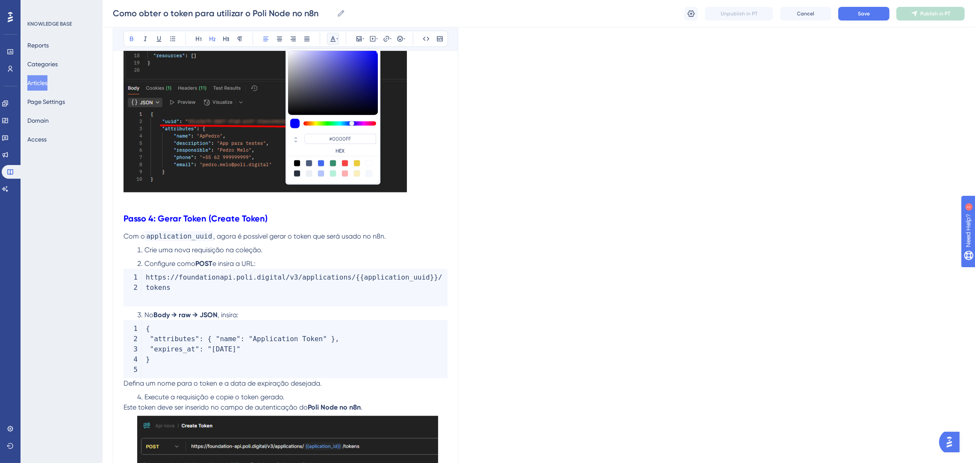
click at [369, 239] on span ", agora é possível gerar o token que será usado no n8n." at bounding box center [300, 236] width 173 height 8
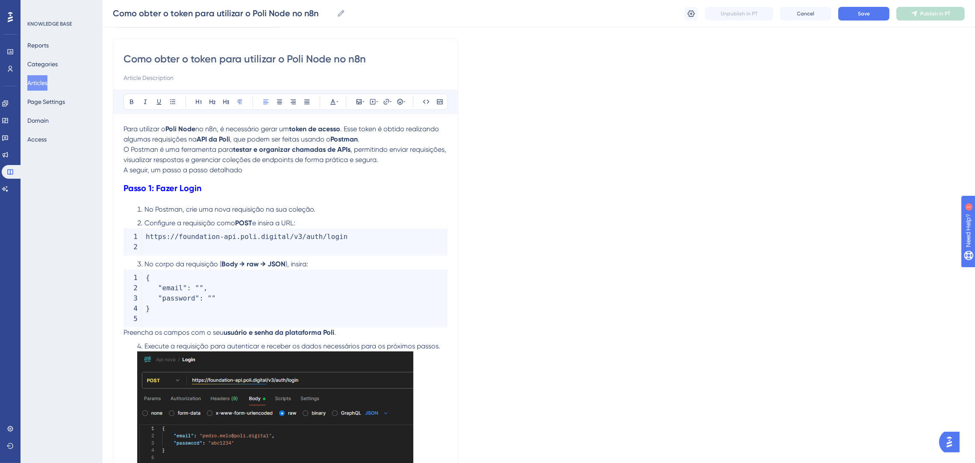
scroll to position [0, 0]
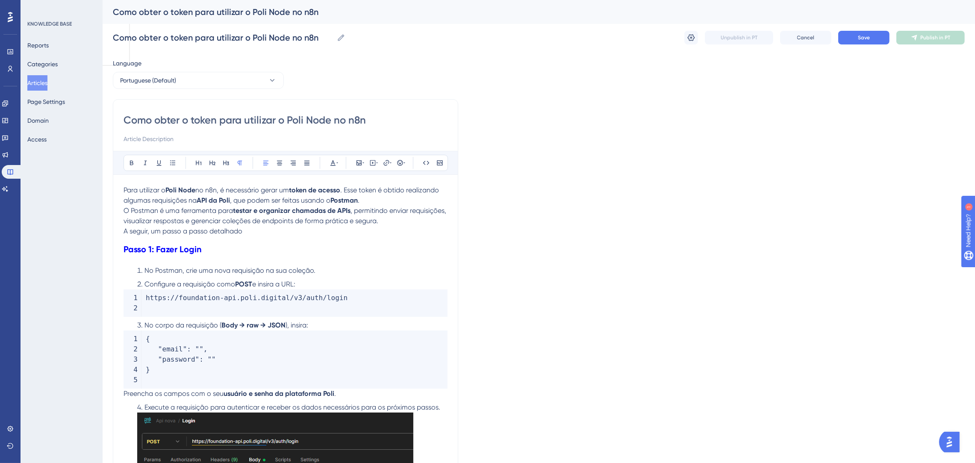
click at [248, 235] on p "A seguir, um passo a passo detalhado" at bounding box center [286, 231] width 324 height 10
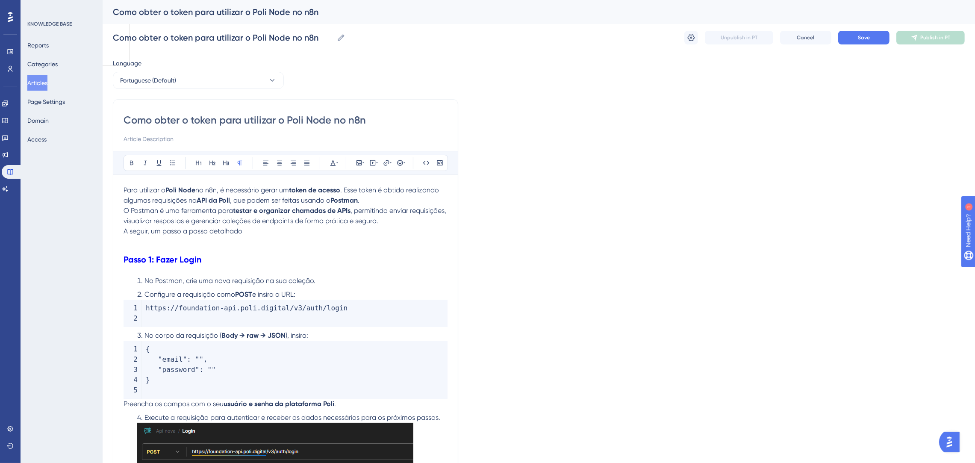
click at [262, 244] on p at bounding box center [286, 241] width 324 height 10
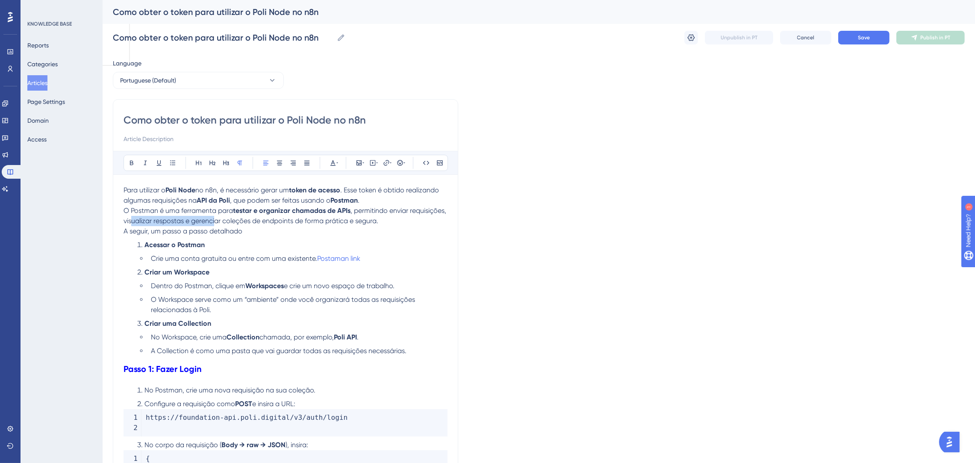
drag, startPoint x: 252, startPoint y: 226, endPoint x: 169, endPoint y: 226, distance: 83.3
click at [169, 226] on p "O Postman é uma ferramenta para testar e organizar chamadas de APIs , permitind…" at bounding box center [286, 216] width 324 height 21
click at [247, 234] on p "A seguir, um passo a passo detalhado" at bounding box center [286, 231] width 324 height 10
click at [315, 259] on span "Crie uma conta gratuita ou entre com uma existente." at bounding box center [234, 258] width 166 height 8
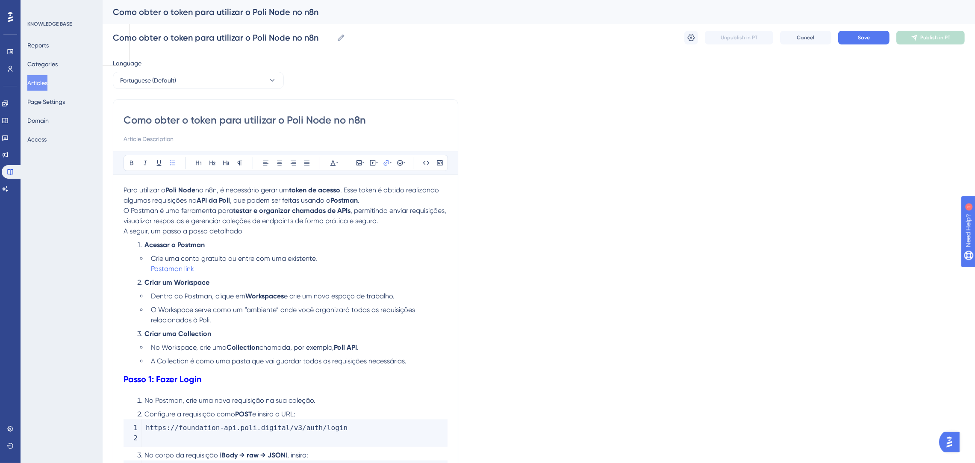
click at [320, 261] on li "Crie uma conta gratuita ou entre com uma existente. Postaman link" at bounding box center [297, 263] width 300 height 21
click at [408, 364] on li "A Collection é como uma pasta que vai guardar todas as requisições necessárias." at bounding box center [297, 361] width 300 height 10
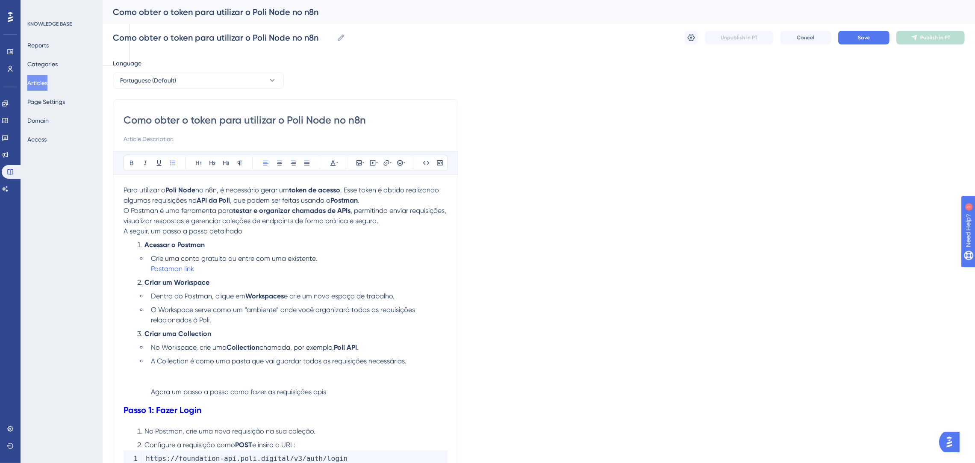
click at [324, 390] on span "Agora um passo a passo como fazer as requisições apis" at bounding box center [238, 392] width 175 height 8
drag, startPoint x: 324, startPoint y: 390, endPoint x: 311, endPoint y: 389, distance: 13.4
click at [311, 389] on span "Agora um passo a passo como fazer as requisições apis" at bounding box center [238, 392] width 175 height 8
click at [343, 395] on li "A Collection é como uma pasta que vai guardar todas as requisições necessárias.…" at bounding box center [297, 376] width 300 height 41
click at [356, 372] on li "A Collection é como uma pasta que vai guardar todas as requisições necessárias.…" at bounding box center [297, 376] width 300 height 41
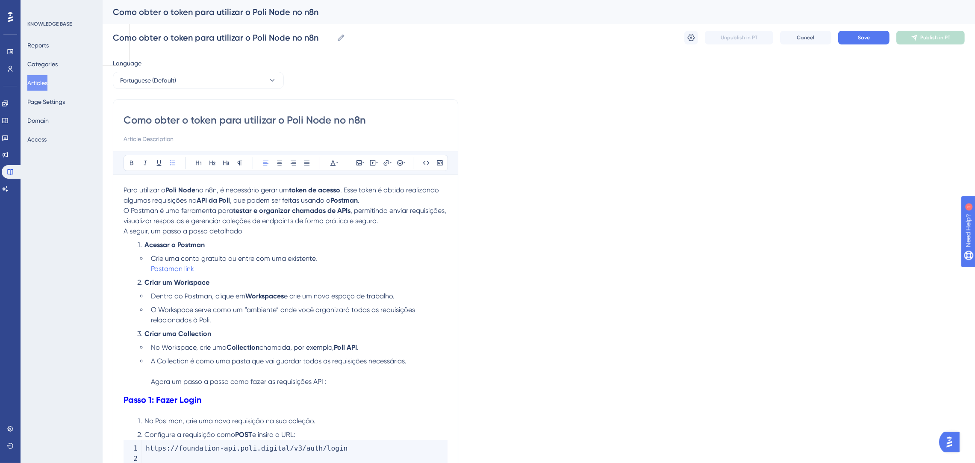
click at [275, 234] on p "A seguir, um passo a passo detalhado" at bounding box center [286, 231] width 324 height 10
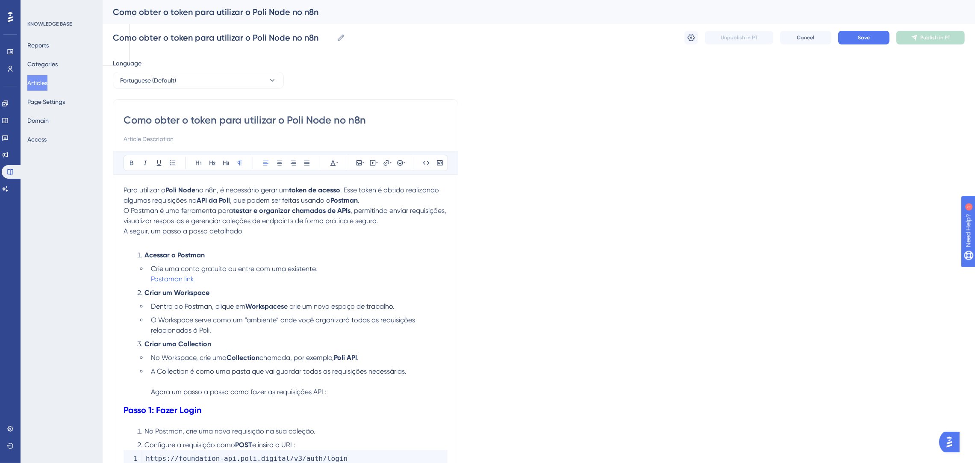
click at [275, 234] on p "A seguir, um passo a passo detalhado" at bounding box center [286, 231] width 324 height 10
click at [376, 233] on p "A seguir, um passo a passo detalhado:" at bounding box center [286, 231] width 324 height 10
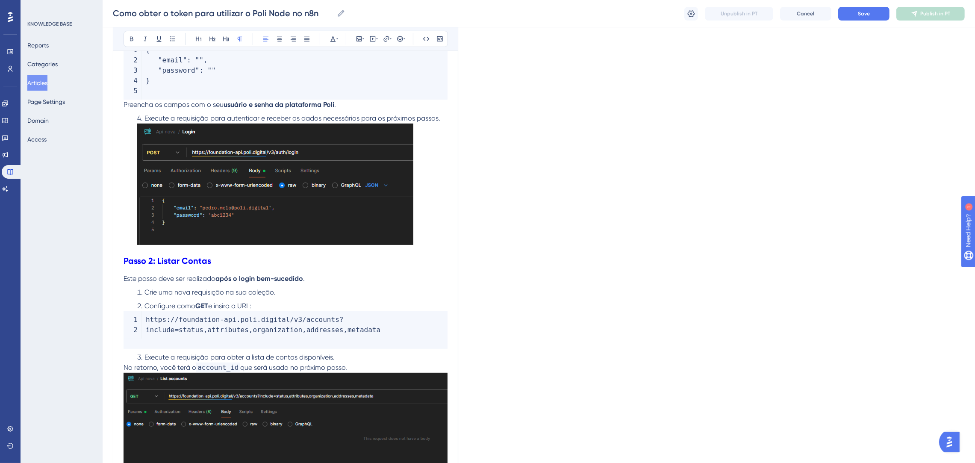
scroll to position [449, 0]
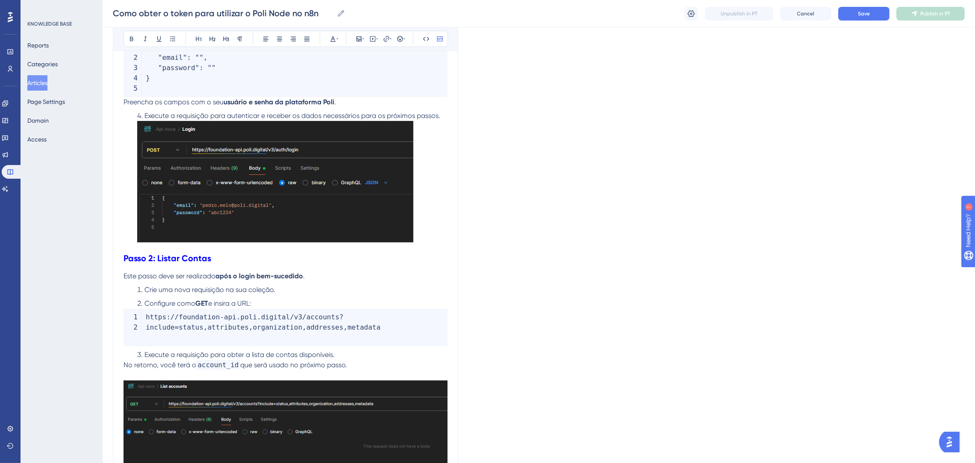
click at [424, 336] on code "https : / / foundation - api . poli . digital / v3 / accounts ? include = statu…" at bounding box center [286, 328] width 324 height 38
click at [445, 114] on li "Execute a requisição para autenticar e receber os dados necessários para os pró…" at bounding box center [291, 178] width 314 height 135
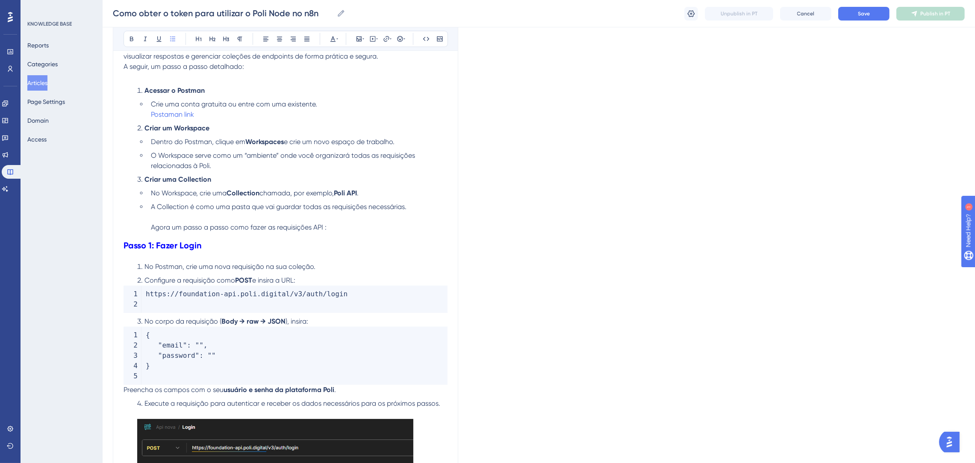
scroll to position [0, 0]
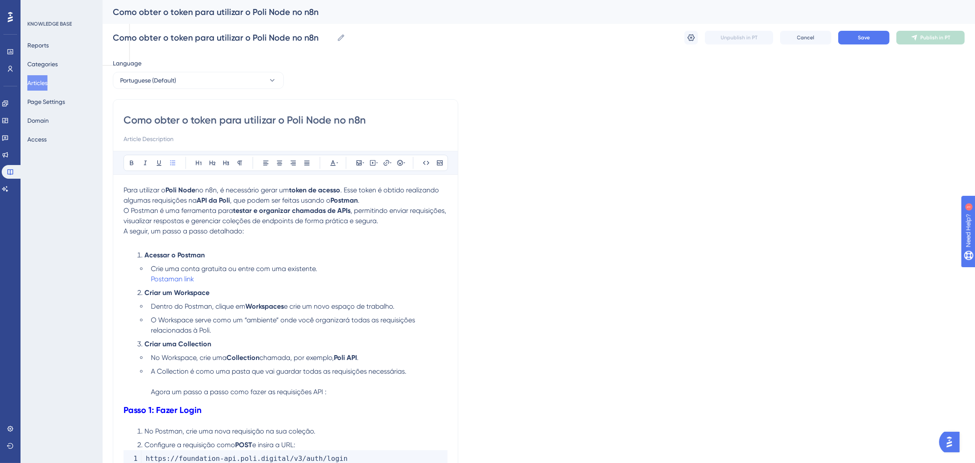
click at [328, 121] on input "Como obter o token para utilizar o Poli Node no n8n" at bounding box center [286, 120] width 324 height 14
drag, startPoint x: 386, startPoint y: 117, endPoint x: 84, endPoint y: 117, distance: 302.2
paste input "Guia Completo: Obtenção de Token, Account UUID e Criação de Aplicação na Poli"
type input "Guia Completo: Obtenção de Token, Account UUID e Criação de Aplicação na Poli"
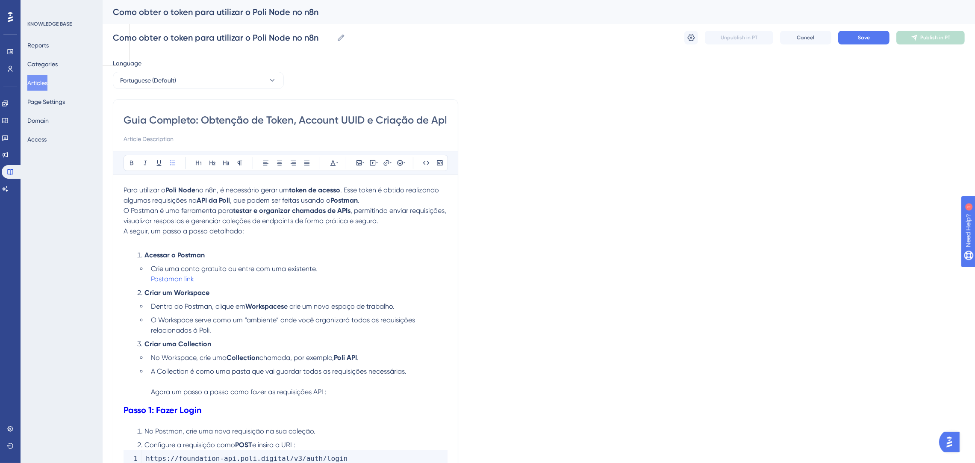
scroll to position [0, 65]
type input "Guia Completo: Obtenção de Token, Account UUID e Criação de Aplicação na Poli"
click at [141, 121] on input "Guia Completo: Obtenção de Token, Account UUID e Criação de Aplicação na Poli" at bounding box center [286, 120] width 324 height 14
type input "Guia Completo: Obtenção de Token, Account UUID e Criação de Aplicação na Poli"
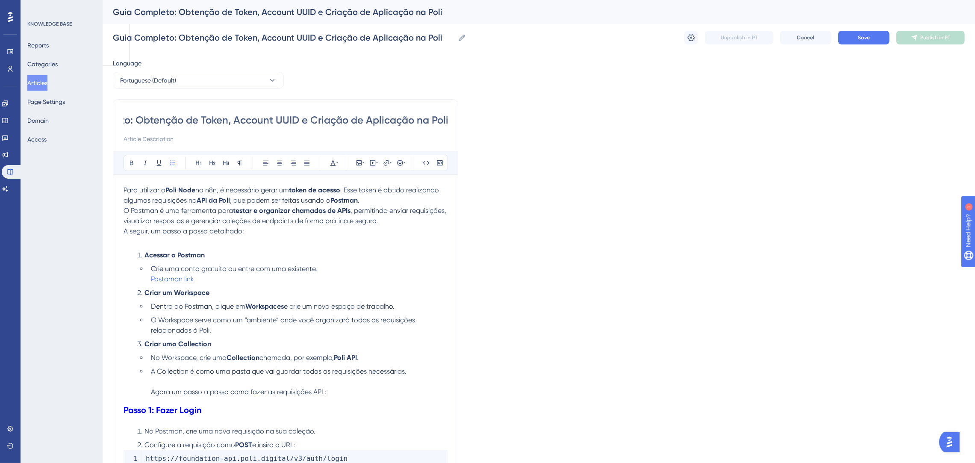
scroll to position [0, 0]
click at [860, 44] on button "Save" at bounding box center [863, 38] width 51 height 14
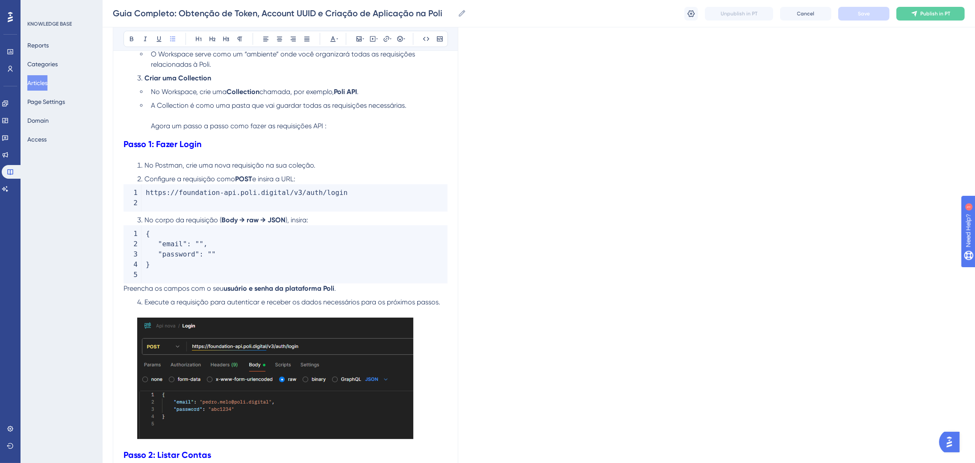
scroll to position [320, 0]
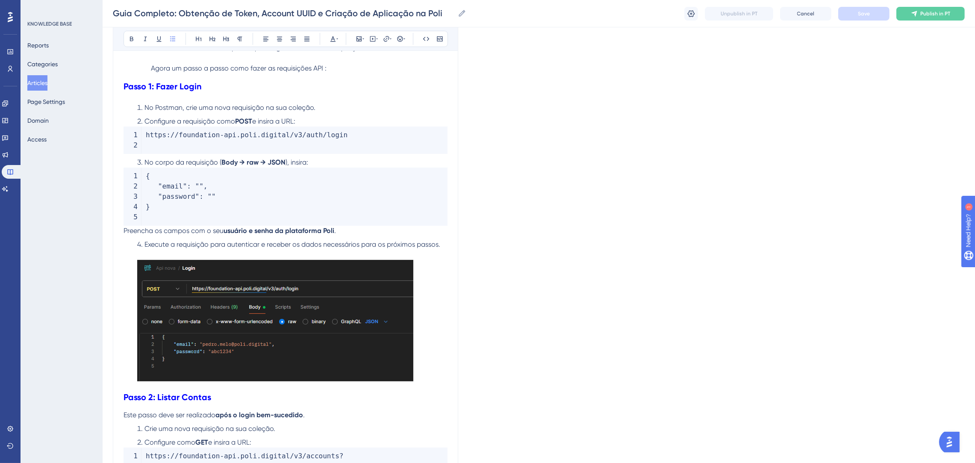
click at [175, 148] on code "https : / / foundation - api . poli . digital / v3 / auth / login" at bounding box center [286, 140] width 324 height 27
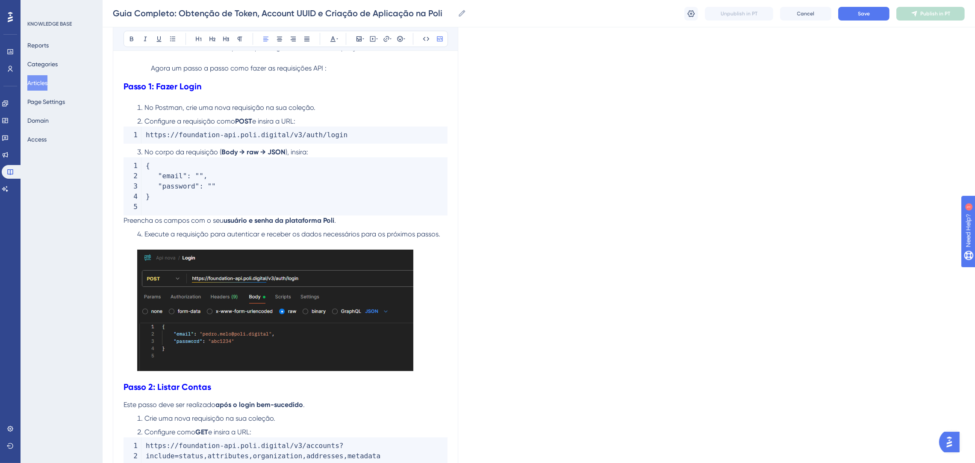
click at [186, 212] on code "{ "email" : "" , "password" : "" }" at bounding box center [286, 186] width 324 height 58
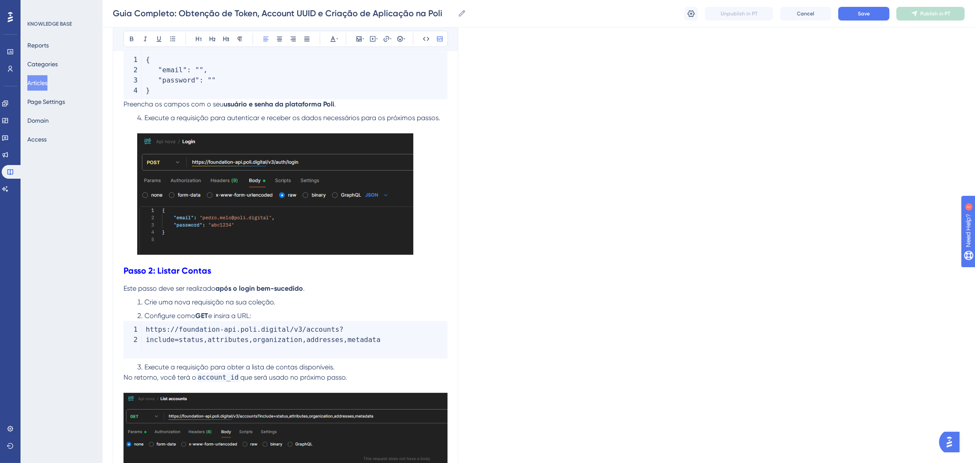
scroll to position [641, 0]
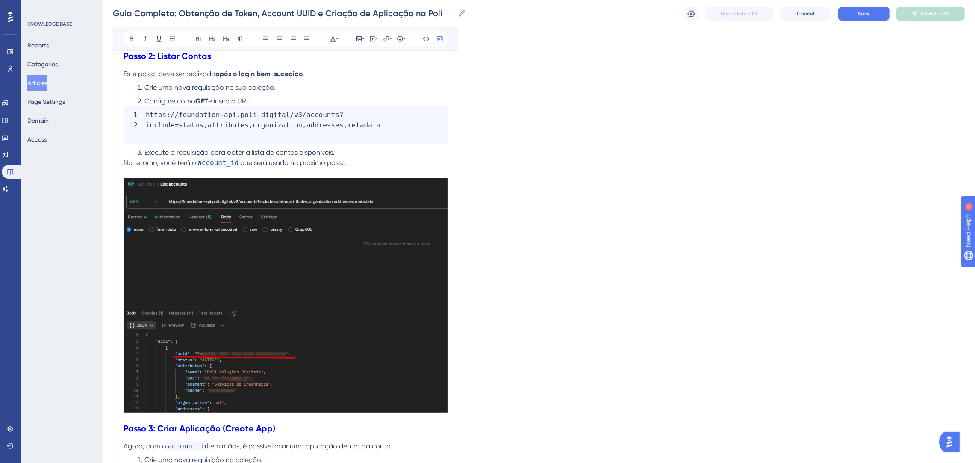
click at [161, 136] on code "https : / / foundation - api . poli . digital / v3 / accounts ? include = statu…" at bounding box center [286, 125] width 324 height 38
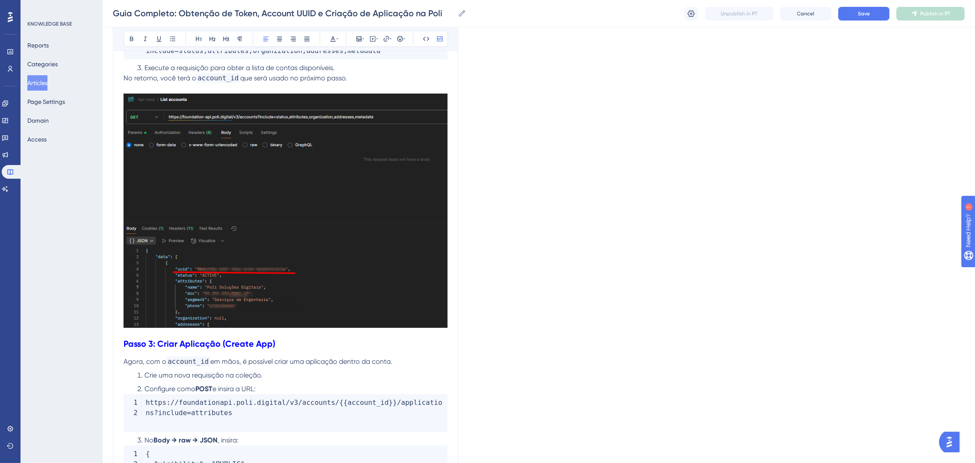
scroll to position [898, 0]
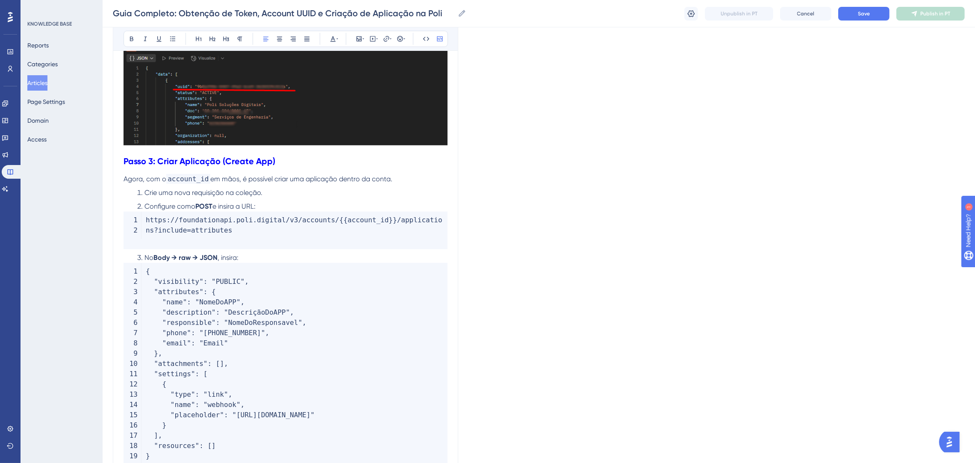
click at [213, 238] on code "https : / / foundationapi . poli . digital / v3 / accounts / { { account_id } }…" at bounding box center [286, 231] width 324 height 38
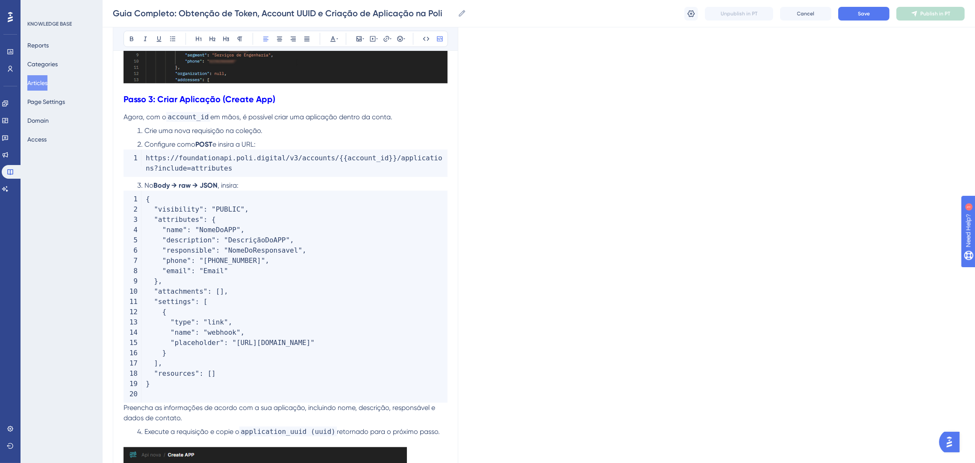
scroll to position [1026, 0]
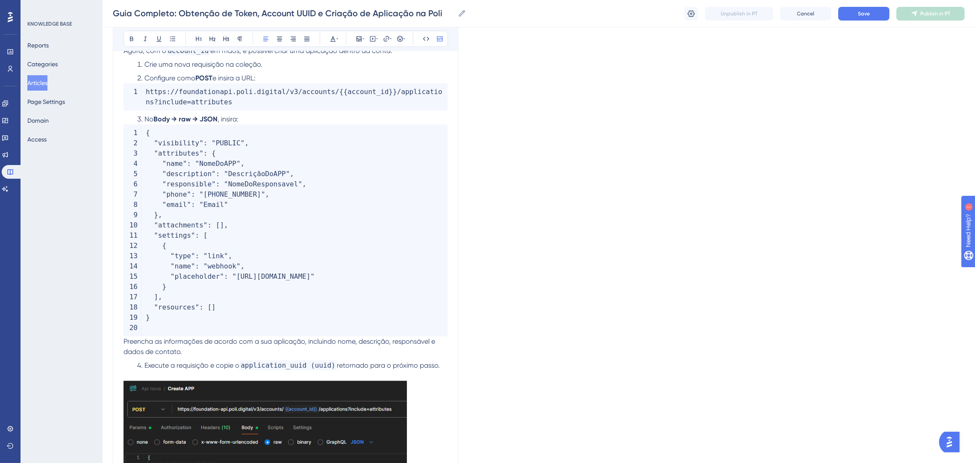
click at [198, 328] on code "{ "visibility" : "PUBLIC" , "attributes" : { "name" : "NomeDoAPP" , "descriptio…" at bounding box center [286, 230] width 324 height 212
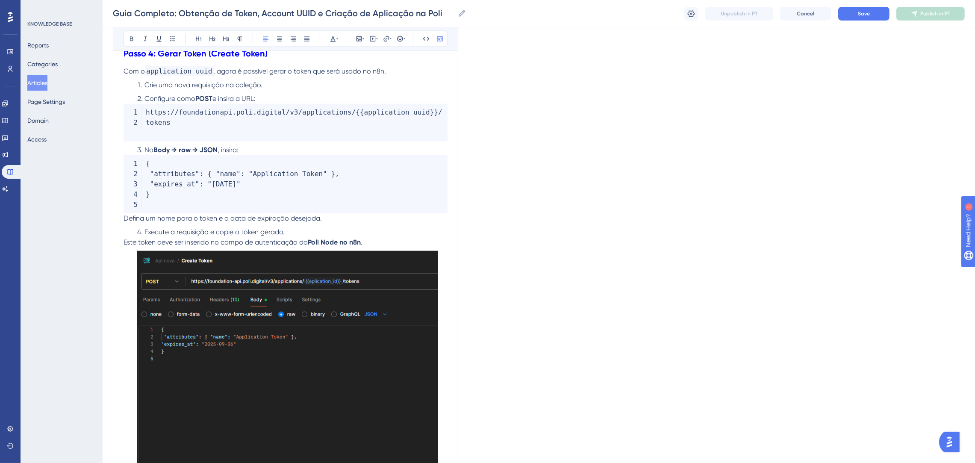
scroll to position [1731, 0]
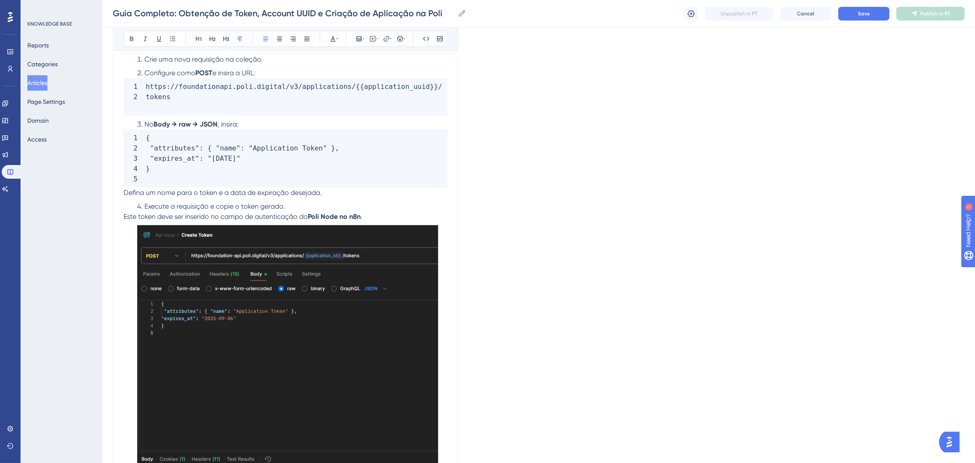
click at [192, 188] on span "Defina um nome para o token e a data de expiração desejada." at bounding box center [223, 192] width 198 height 8
click at [195, 167] on code "{ "attributes" : { "name" : "Application Token" } , "expires_at" : "2025-12-04"…" at bounding box center [286, 159] width 324 height 58
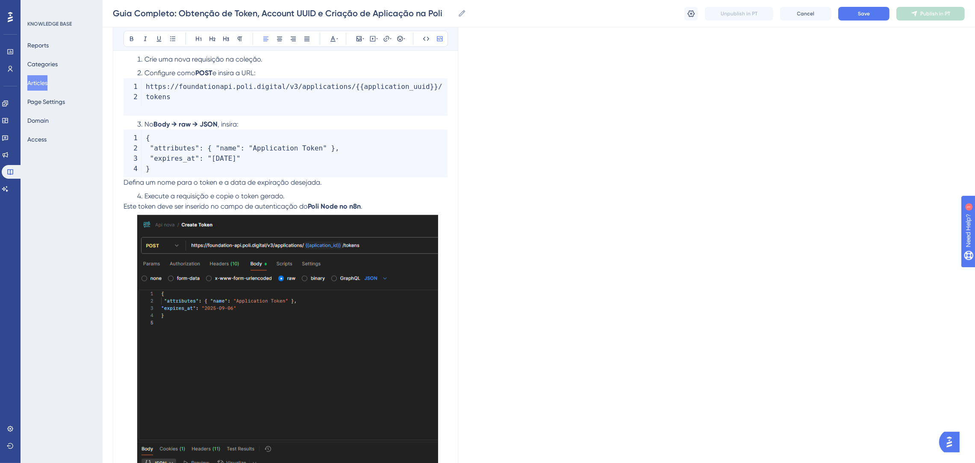
click at [188, 103] on code "https : / / foundationapi . poli . digital / v3 / applications / { { applicatio…" at bounding box center [286, 97] width 324 height 38
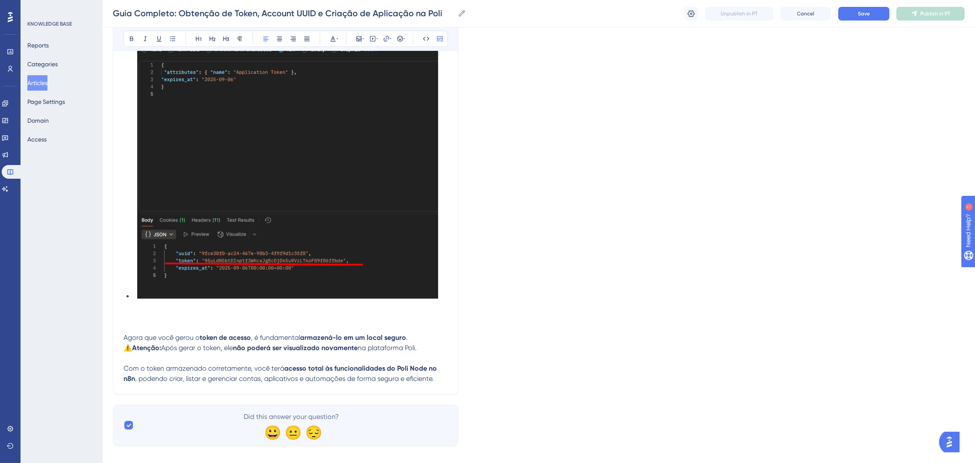
scroll to position [1564, 0]
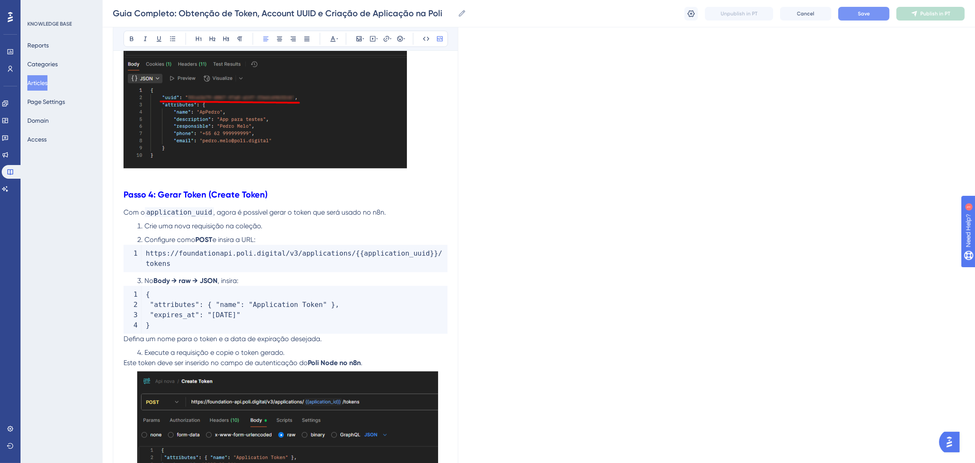
click at [862, 12] on span "Save" at bounding box center [864, 13] width 12 height 7
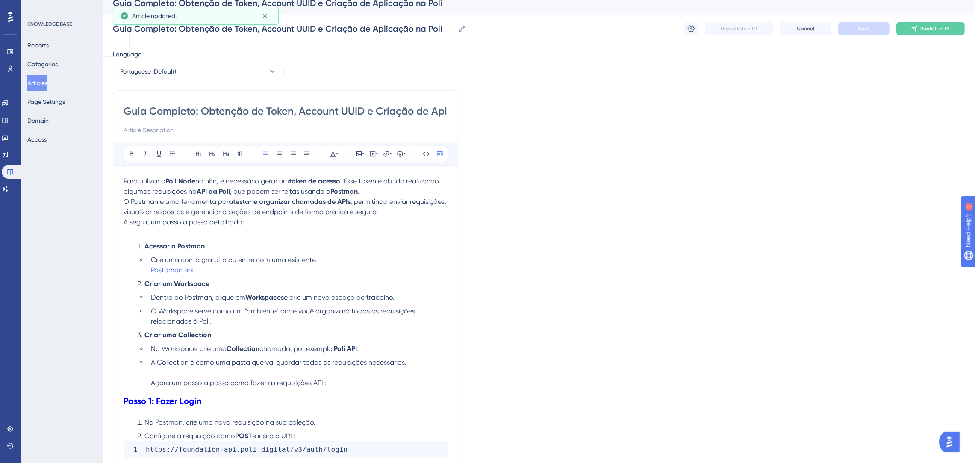
scroll to position [0, 0]
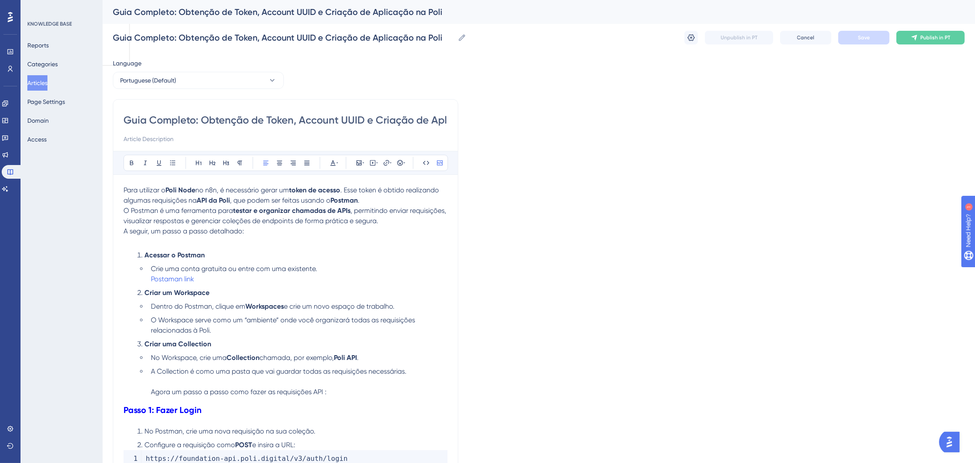
click at [421, 121] on input "Guia Completo: Obtenção de Token, Account UUID e Criação de Aplicação na Poli" at bounding box center [286, 120] width 324 height 14
click at [687, 39] on icon at bounding box center [691, 37] width 9 height 9
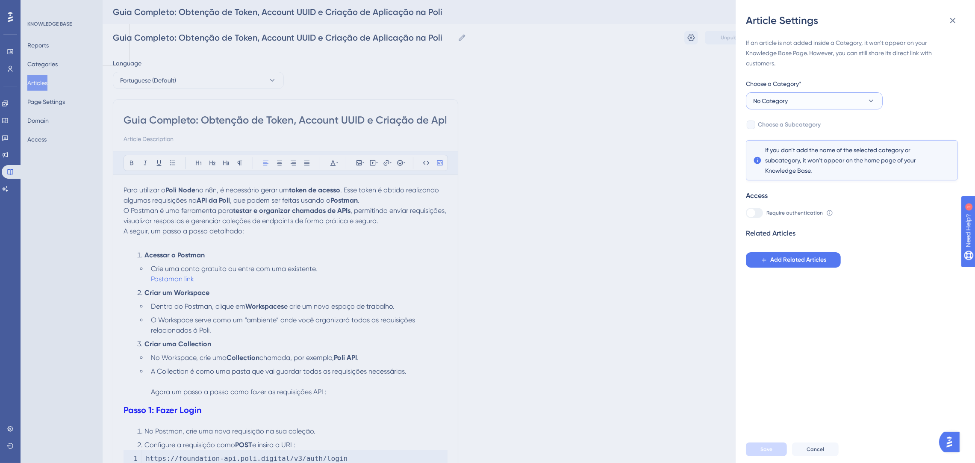
click at [794, 106] on button "No Category" at bounding box center [814, 100] width 137 height 17
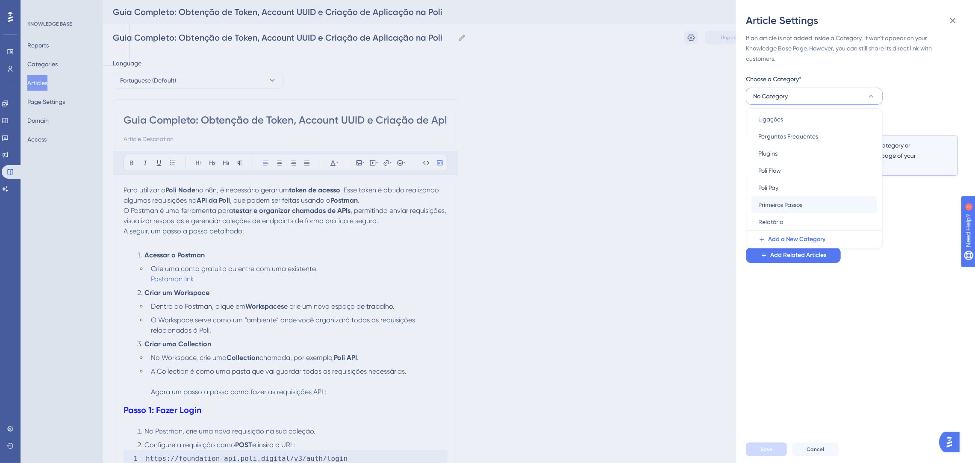
scroll to position [6, 0]
click at [778, 151] on div "Plugins Plugins" at bounding box center [814, 152] width 112 height 17
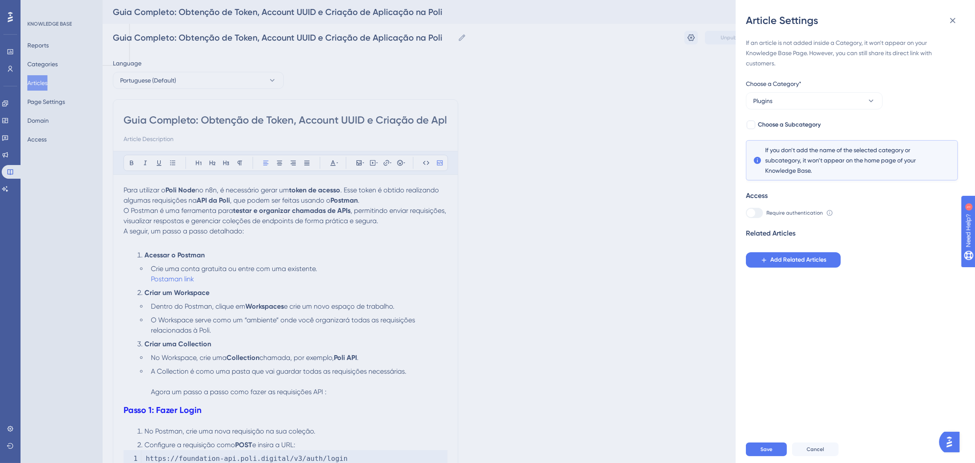
scroll to position [0, 0]
click at [784, 129] on span "Choose a Subcategory" at bounding box center [789, 125] width 63 height 10
checkbox input "true"
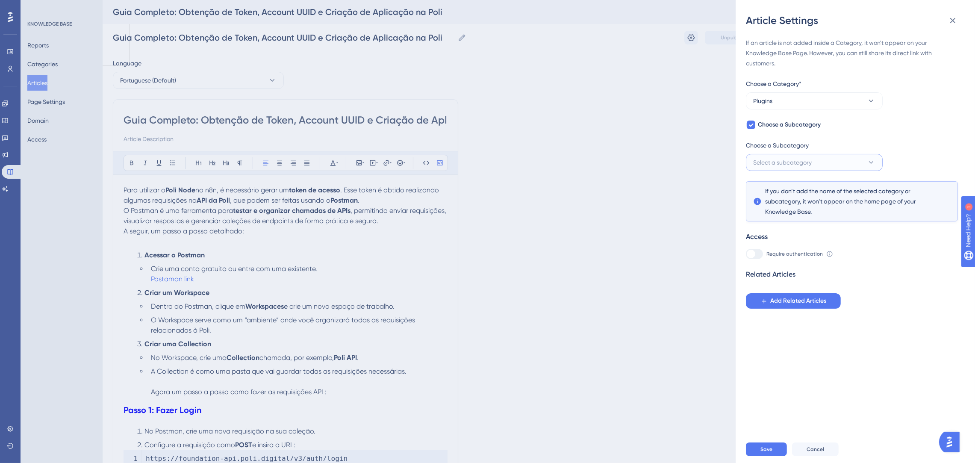
click at [796, 160] on span "Select a subcategory" at bounding box center [782, 162] width 59 height 10
click at [789, 190] on div "n8n n8n" at bounding box center [814, 188] width 112 height 17
click at [768, 453] on span "Save" at bounding box center [766, 449] width 12 height 7
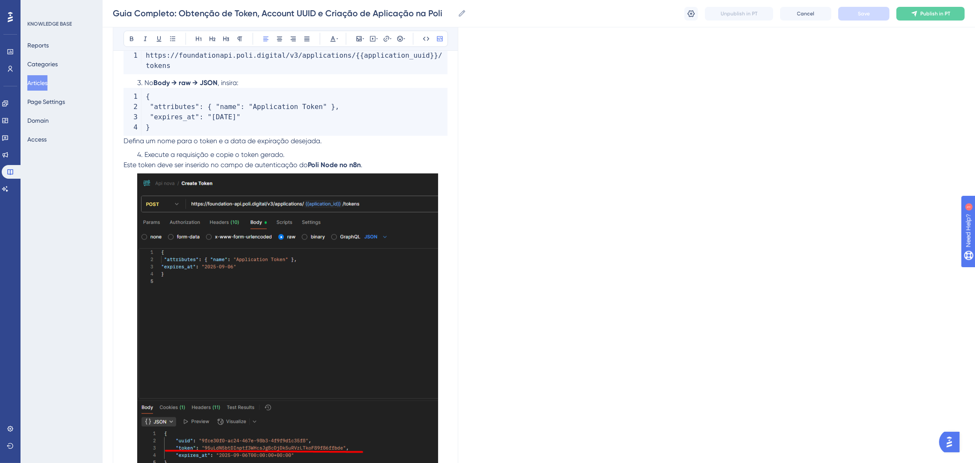
scroll to position [1923, 0]
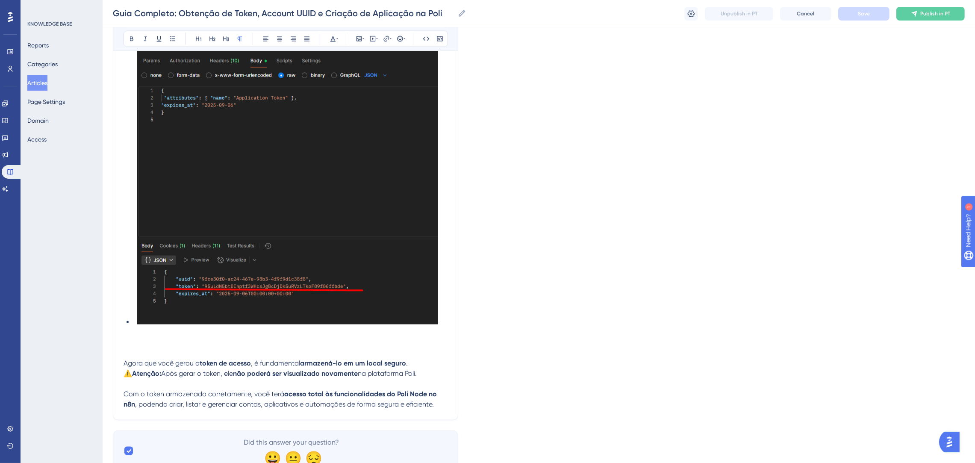
click at [147, 379] on p "Com o token armazenado corretamente, você terá acesso total às funcionalidades …" at bounding box center [286, 394] width 324 height 31
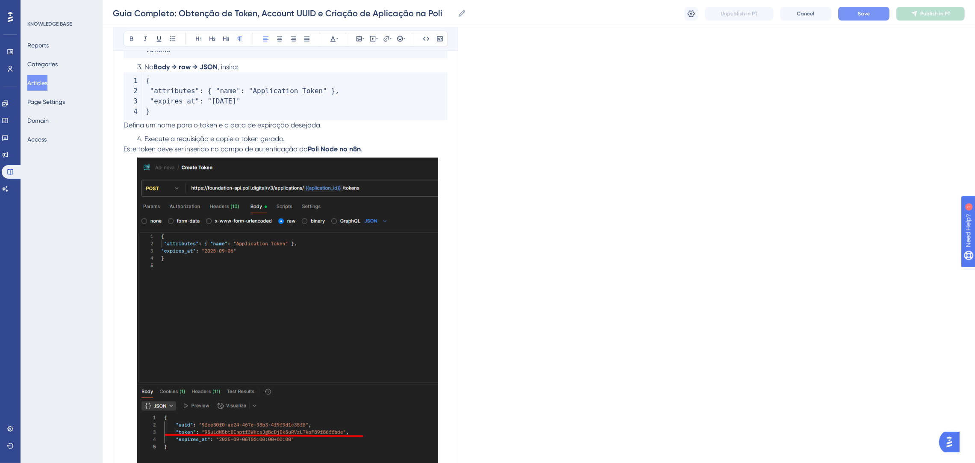
scroll to position [1667, 0]
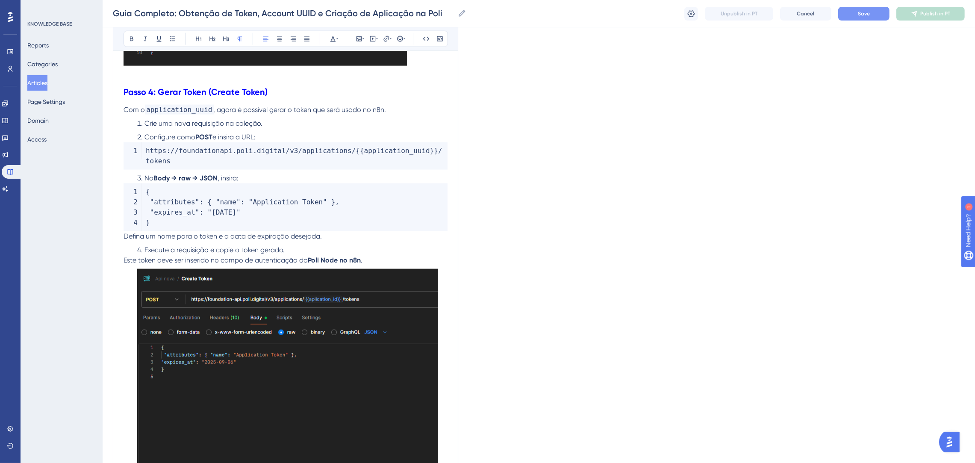
click at [864, 9] on button "Save" at bounding box center [863, 14] width 51 height 14
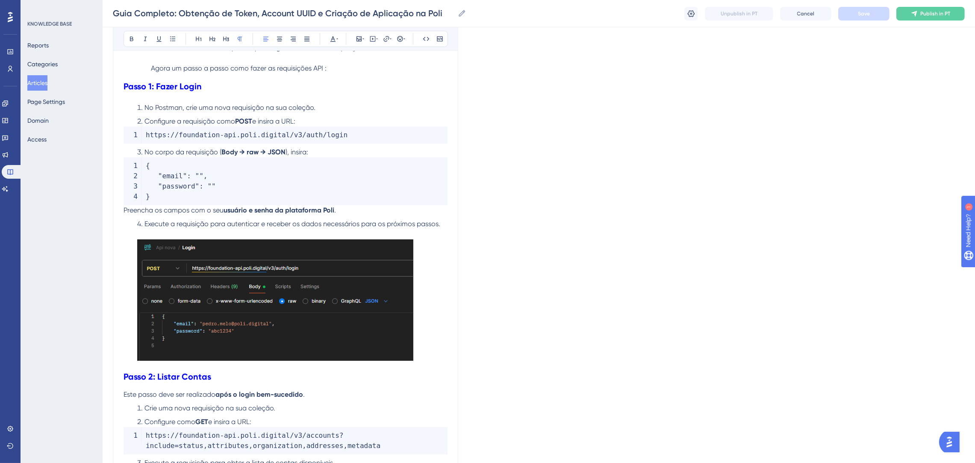
scroll to position [0, 0]
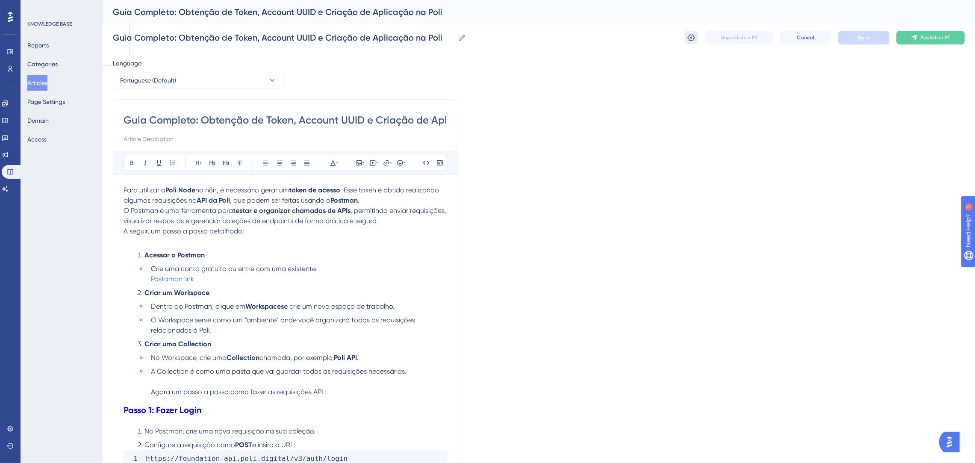
click at [696, 38] on button at bounding box center [691, 38] width 14 height 14
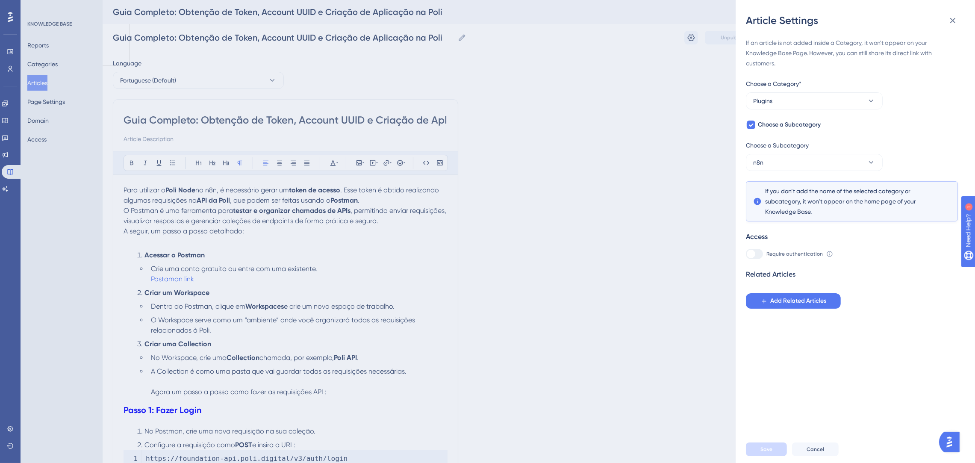
click at [680, 153] on div "Article Settings If an article is not added inside a Category, it won't appear …" at bounding box center [487, 231] width 975 height 463
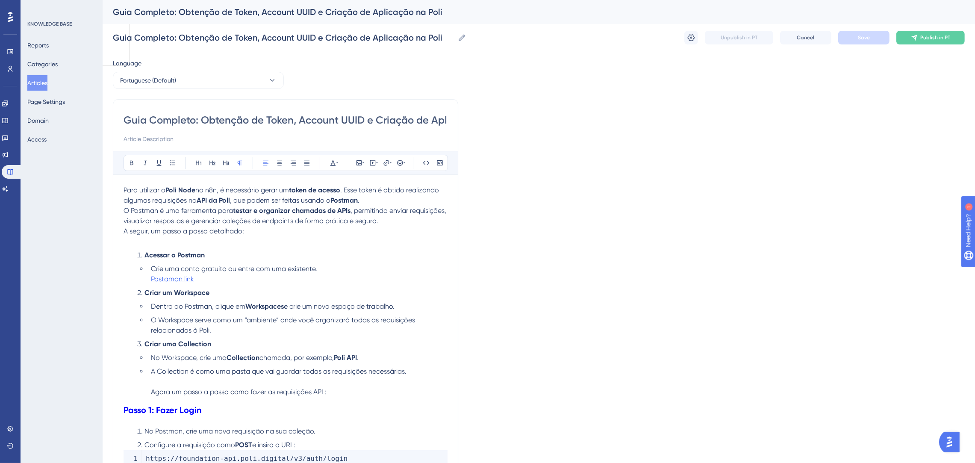
click at [181, 277] on span "Postaman link" at bounding box center [172, 279] width 43 height 8
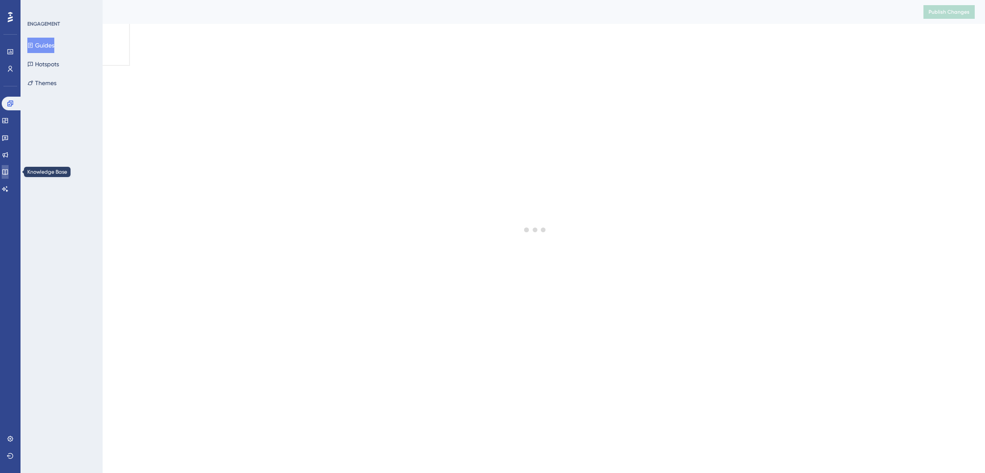
click at [9, 173] on icon at bounding box center [5, 171] width 7 height 7
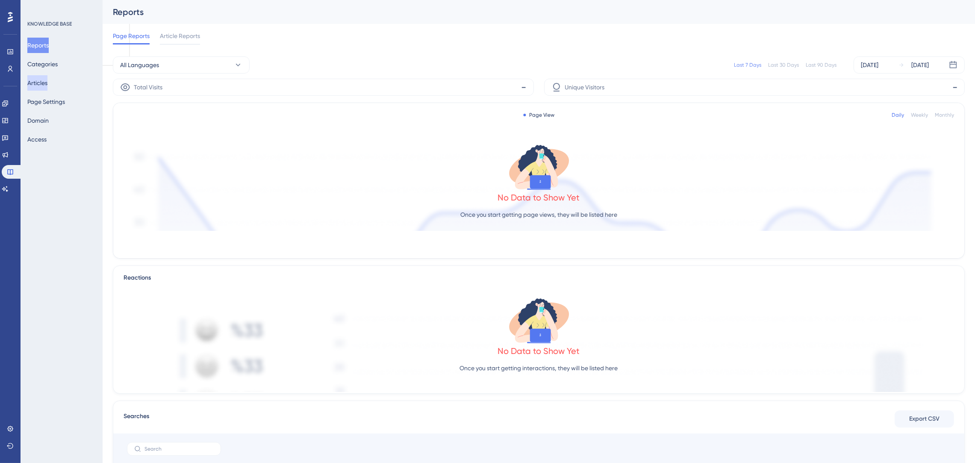
click at [41, 86] on button "Articles" at bounding box center [37, 82] width 20 height 15
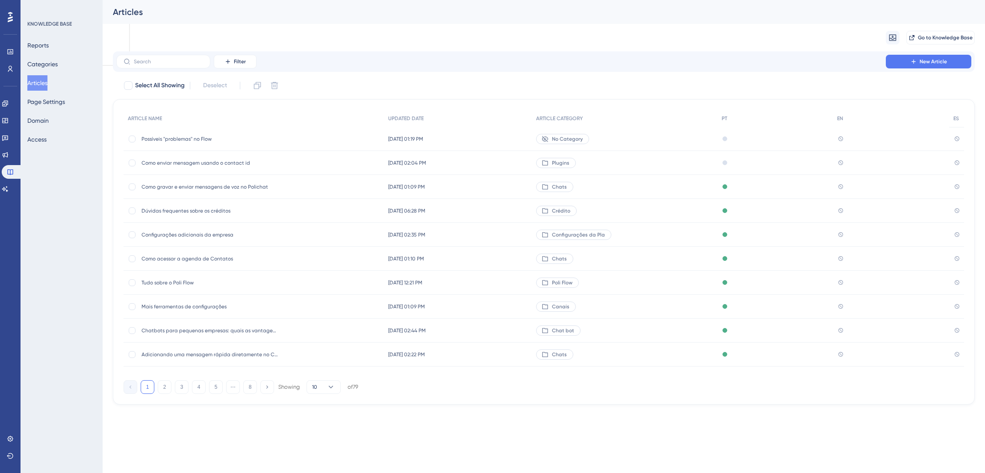
click at [198, 280] on span "Tudo sobre o Poli Flow" at bounding box center [209, 282] width 137 height 7
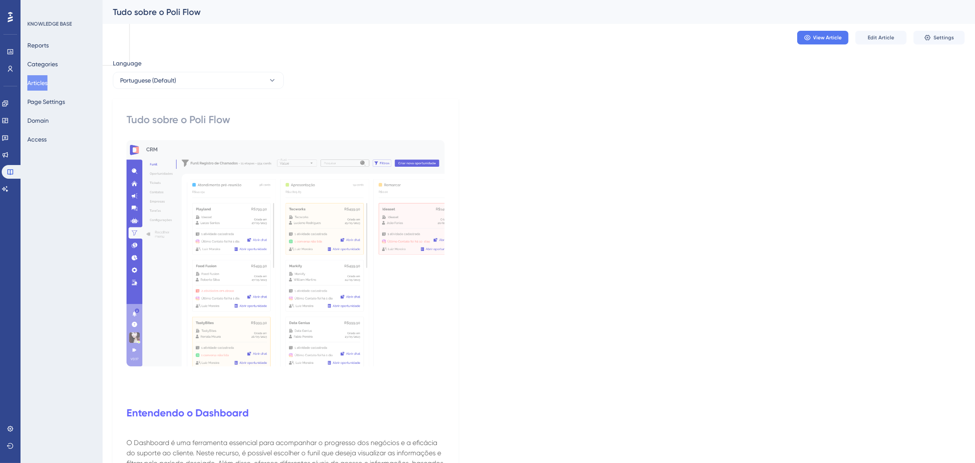
scroll to position [256, 0]
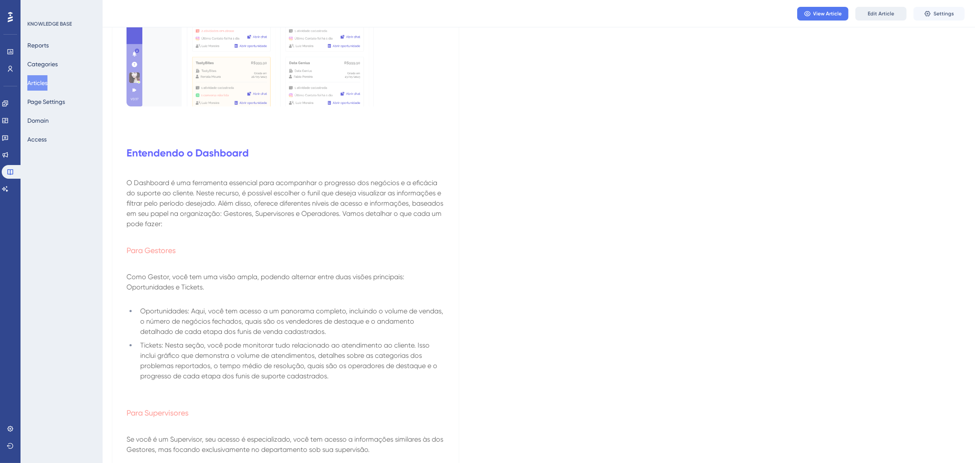
click at [878, 15] on span "Edit Article" at bounding box center [881, 13] width 27 height 7
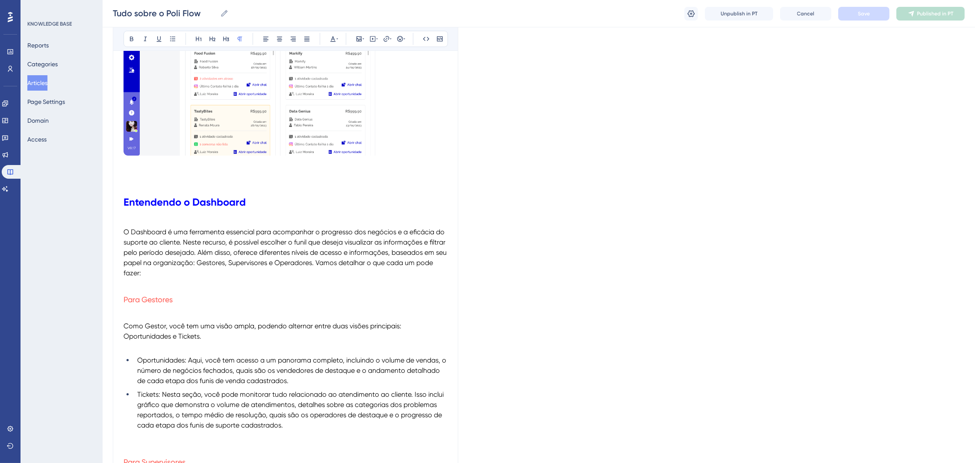
scroll to position [9142, 0]
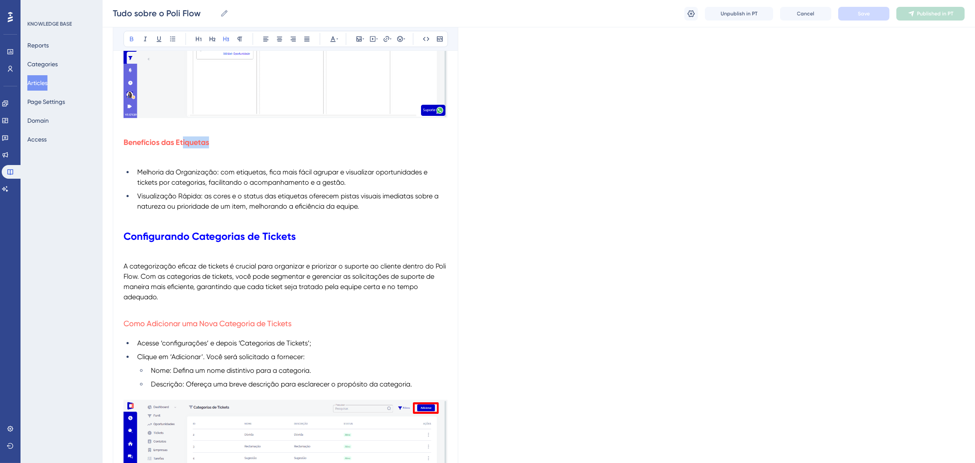
drag, startPoint x: 211, startPoint y: 165, endPoint x: 183, endPoint y: 161, distance: 27.7
click at [183, 153] on h3 "Benefícios das Etiquetas" at bounding box center [286, 142] width 324 height 22
click at [334, 36] on icon at bounding box center [333, 38] width 7 height 7
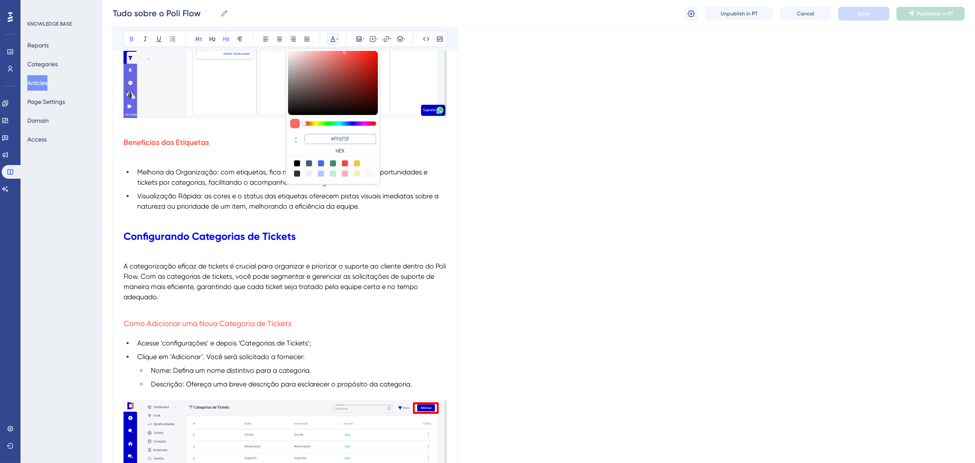
drag, startPoint x: 371, startPoint y: 139, endPoint x: 321, endPoint y: 140, distance: 49.6
click at [321, 140] on input "#FF675F" at bounding box center [340, 139] width 72 height 10
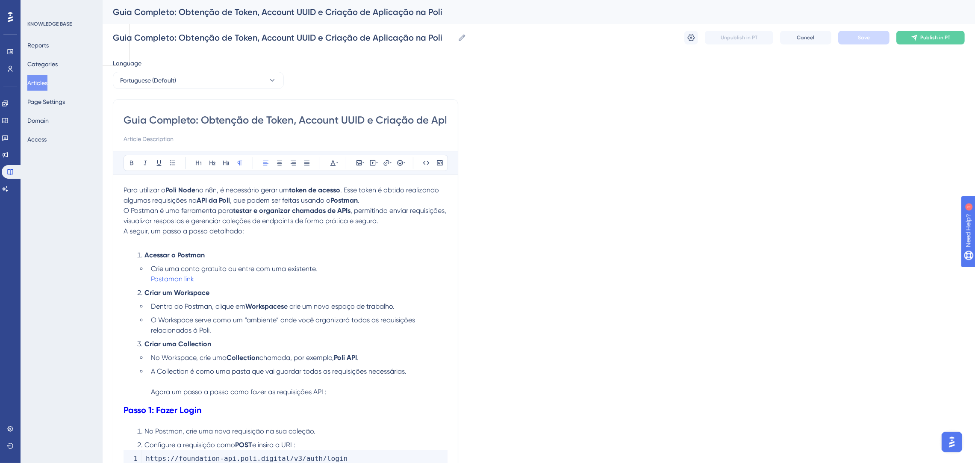
click at [47, 82] on button "Articles" at bounding box center [37, 82] width 20 height 15
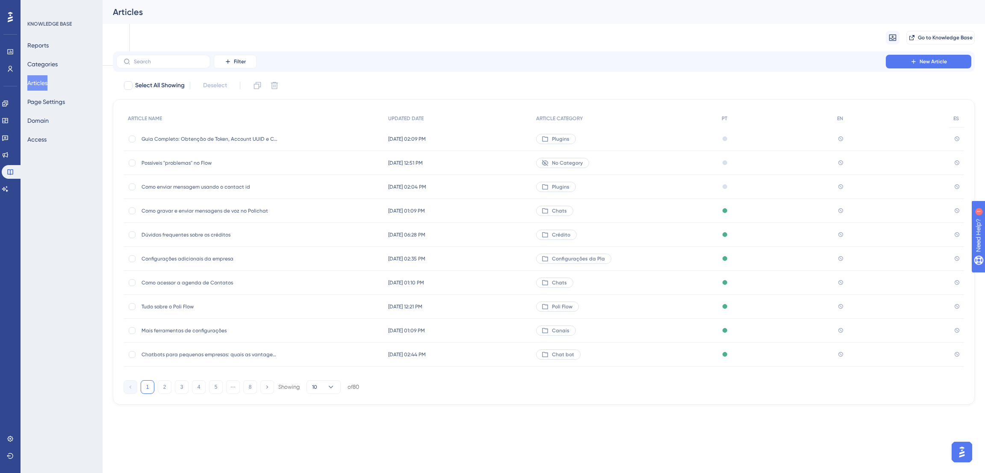
click at [265, 161] on span "Possíveis ''problemas'' no Flow" at bounding box center [209, 162] width 137 height 7
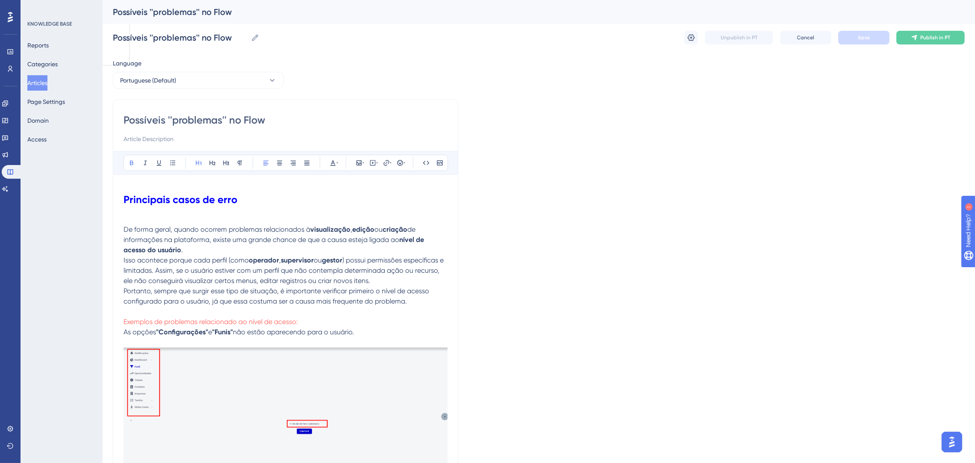
click at [247, 119] on input "Possíveis ''problemas'' no Flow" at bounding box center [286, 120] width 324 height 14
click at [279, 119] on input "Possíveis ''problemas'' no Flow" at bounding box center [286, 120] width 324 height 14
click at [253, 39] on icon at bounding box center [255, 37] width 6 height 6
click at [247, 39] on input "Possíveis ''problemas'' no Flow" at bounding box center [180, 38] width 135 height 12
drag, startPoint x: 244, startPoint y: 37, endPoint x: 109, endPoint y: 37, distance: 134.6
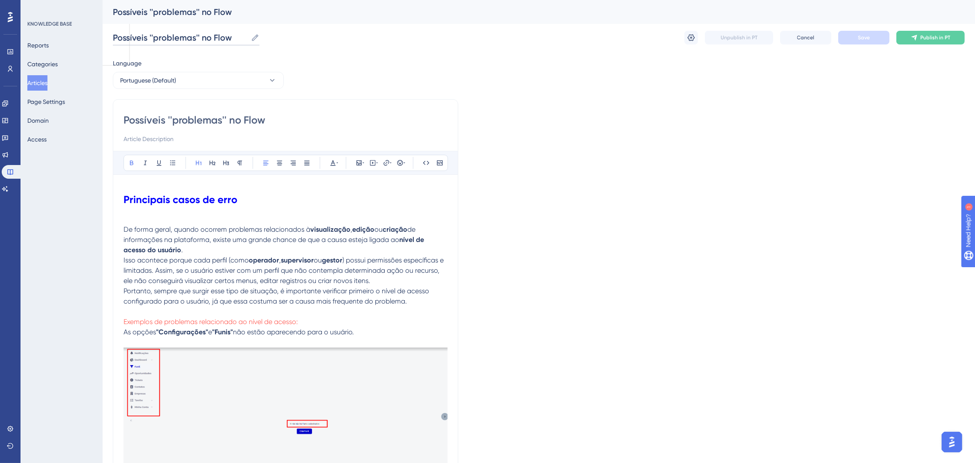
paste input "roblemas Comuns no Flow e Como Resolver"
type input "Problemas Comuns no Flow e Como Resolver"
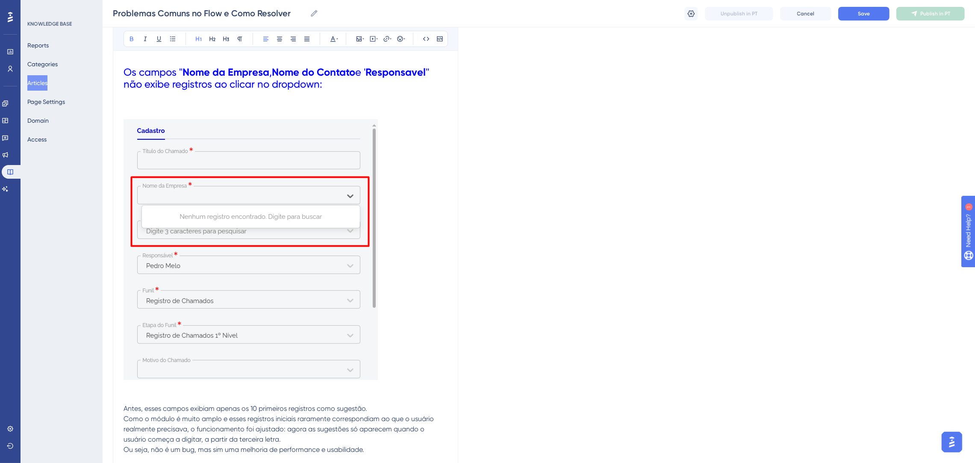
scroll to position [420, 0]
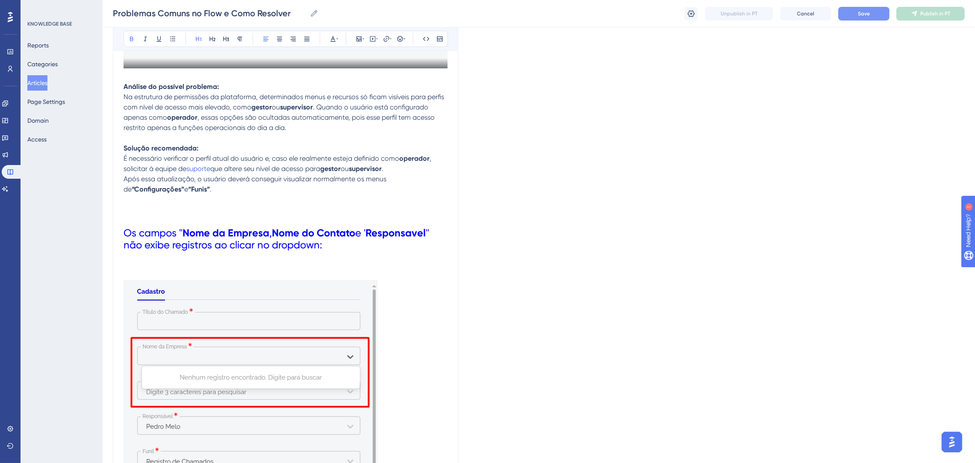
click at [872, 14] on button "Save" at bounding box center [863, 14] width 51 height 14
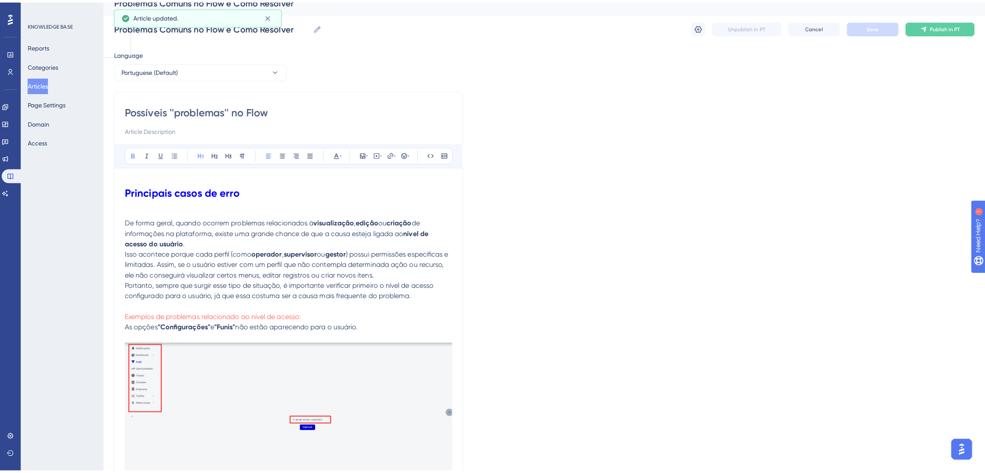
scroll to position [0, 0]
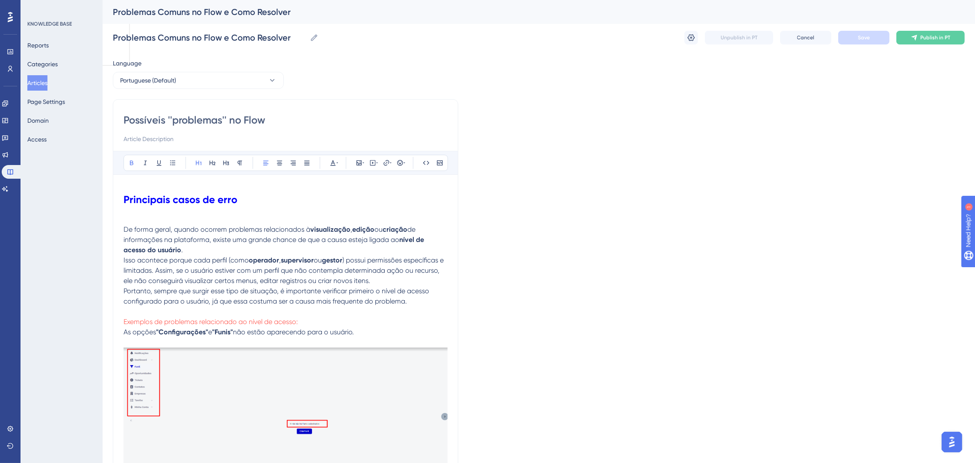
click at [283, 115] on input "Possíveis ''problemas'' no Flow" at bounding box center [286, 120] width 324 height 14
drag, startPoint x: 283, startPoint y: 115, endPoint x: 0, endPoint y: 78, distance: 285.8
paste input "roblemas Comuns no Flow e Como Resolver"
type input "Problemas Comuns no Flow e Como Resolver"
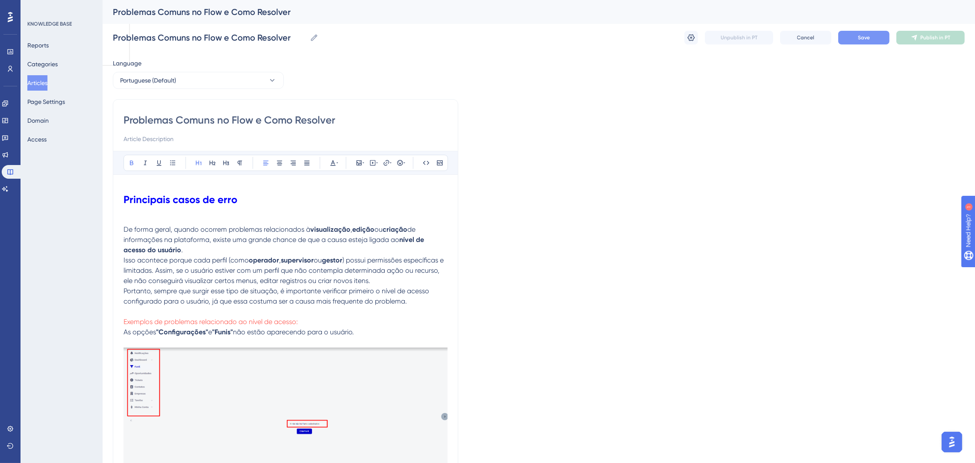
click at [870, 39] on button "Save" at bounding box center [863, 38] width 51 height 14
click at [43, 82] on button "Articles" at bounding box center [37, 82] width 20 height 15
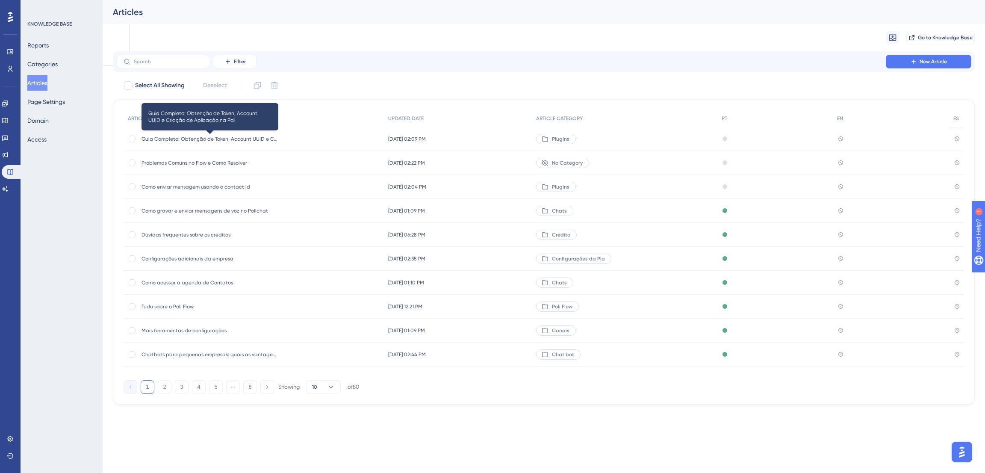
click at [220, 137] on span "Guia Completo: Obtenção de Token, Account UUID e Criação de Aplicação na Poli" at bounding box center [209, 138] width 137 height 7
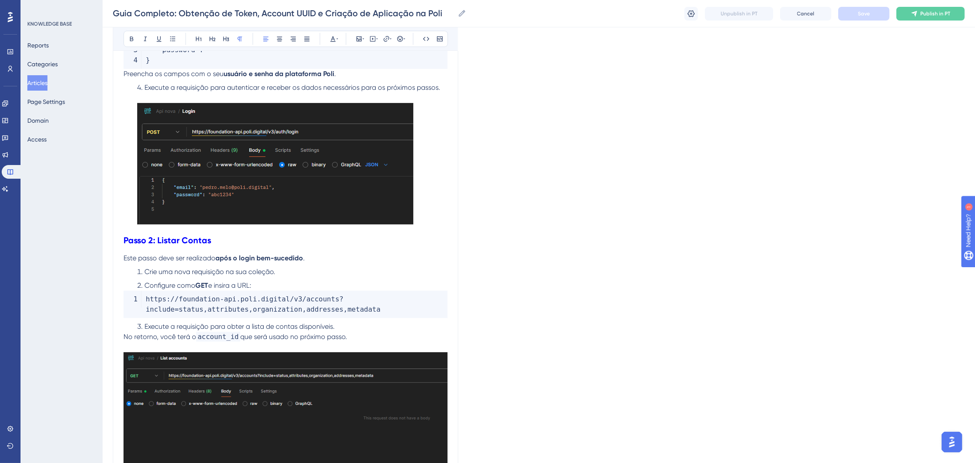
scroll to position [438, 0]
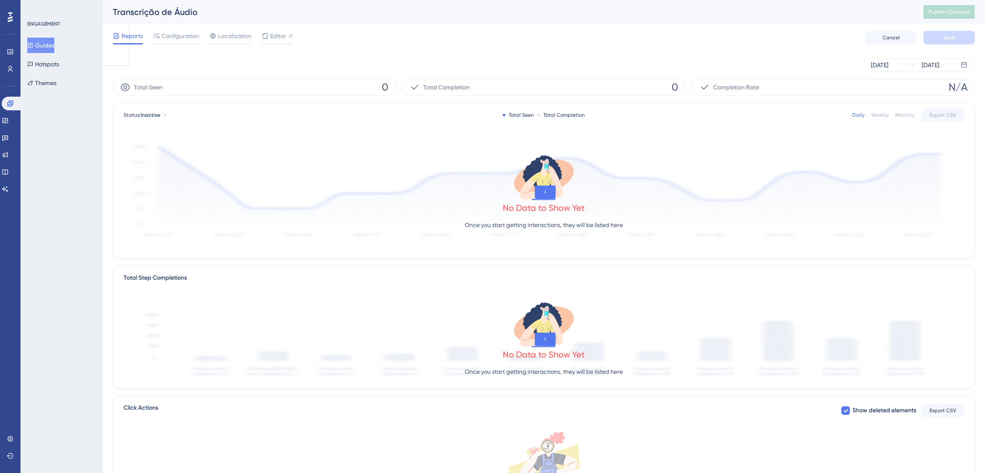
click at [10, 164] on div "Engagement Widgets Feedback Product Updates Knowledge Base AI Assistant" at bounding box center [10, 146] width 17 height 99
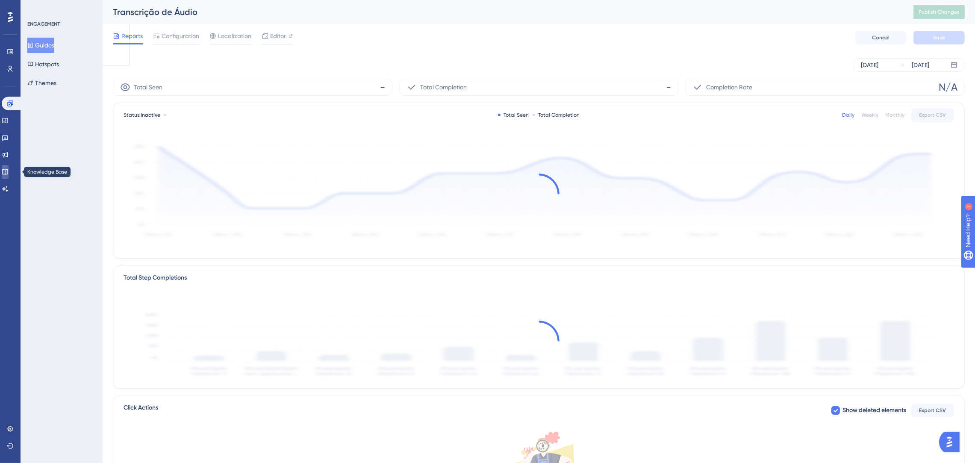
click at [9, 168] on icon at bounding box center [5, 171] width 7 height 7
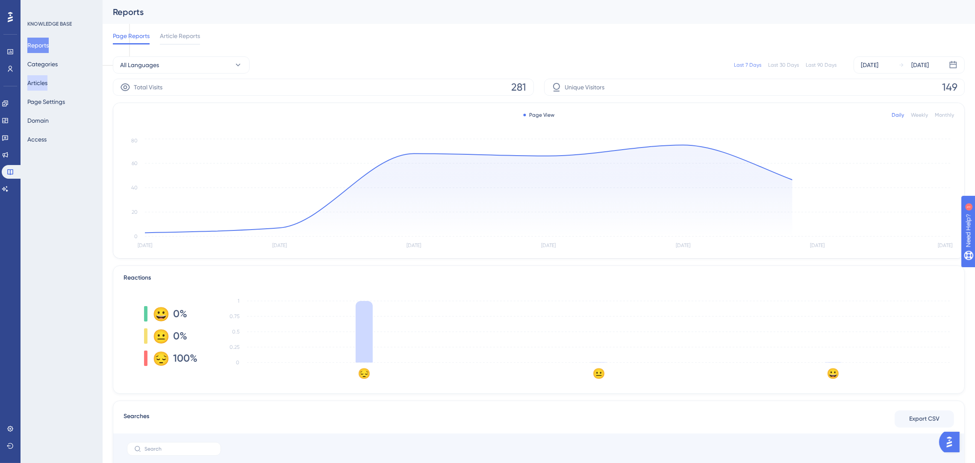
click at [40, 83] on button "Articles" at bounding box center [37, 82] width 20 height 15
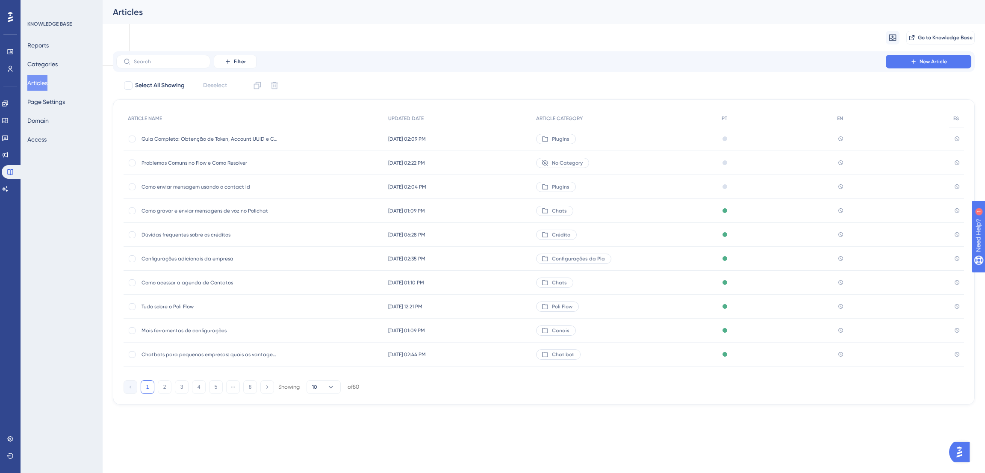
click at [214, 34] on div "Migrate from Go to Knowledge Base" at bounding box center [544, 37] width 862 height 27
click at [150, 60] on input "text" at bounding box center [168, 62] width 69 height 6
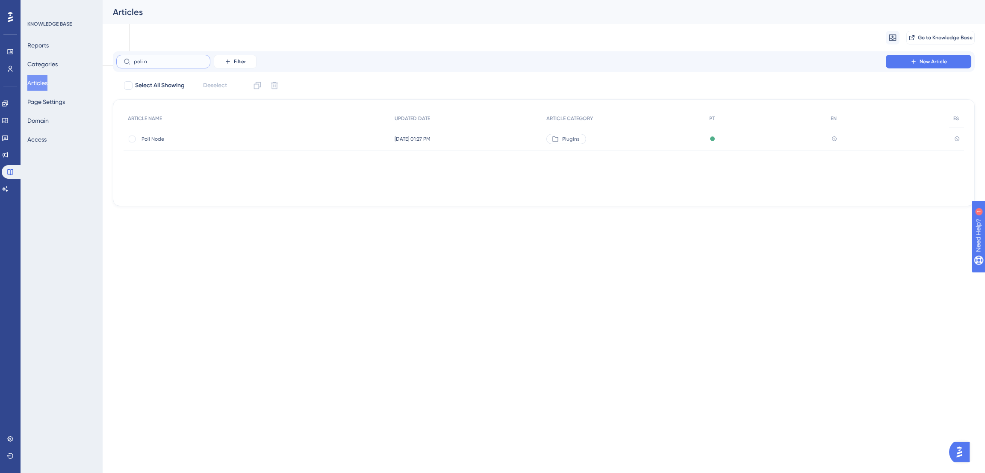
type input "poli n8"
checkbox input "true"
type input "poli n8n"
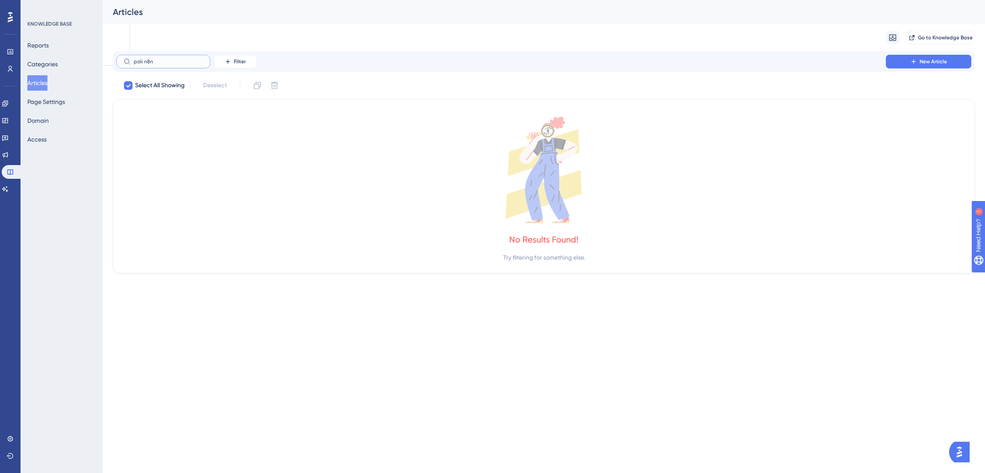
checkbox input "false"
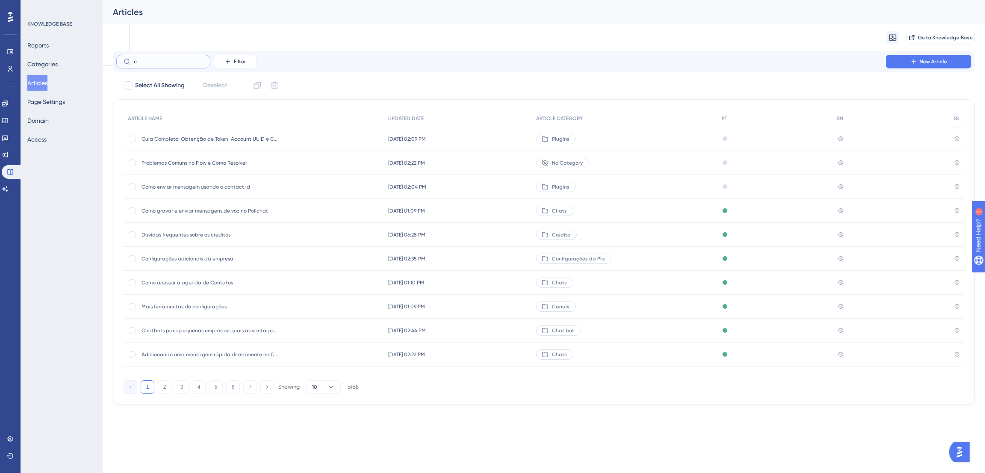
type input "n8"
checkbox input "true"
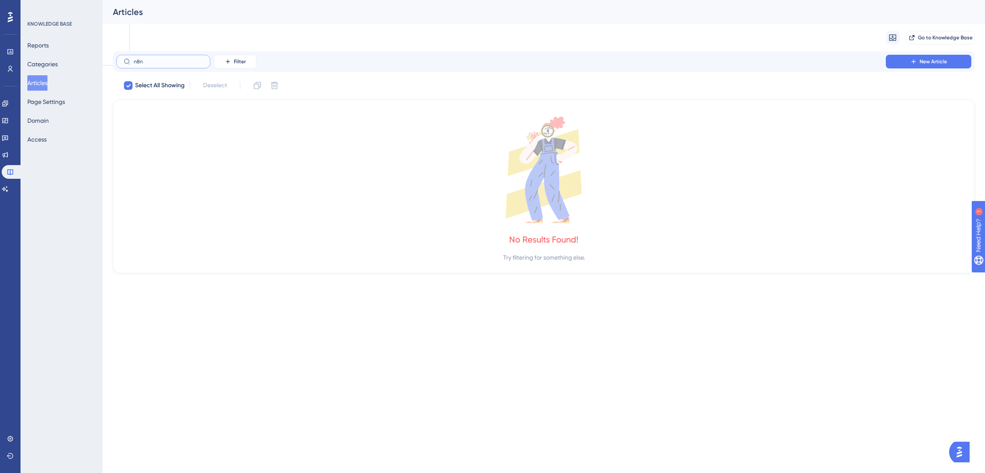
type input "n8n"
drag, startPoint x: 181, startPoint y: 58, endPoint x: 32, endPoint y: 53, distance: 149.3
click at [103, 53] on div "Performance Users Engagement Widgets Feedback Product Updates Knowledge Base AI…" at bounding box center [544, 143] width 882 height 287
click at [173, 60] on input "n8n" at bounding box center [168, 62] width 69 height 6
checkbox input "false"
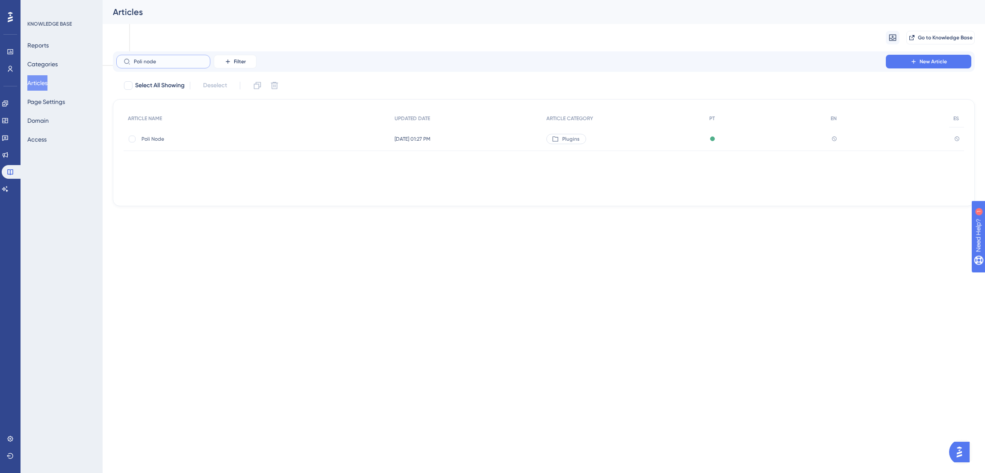
type input "Poli node"
click at [184, 142] on div "Poli Node Poli Node" at bounding box center [209, 139] width 137 height 24
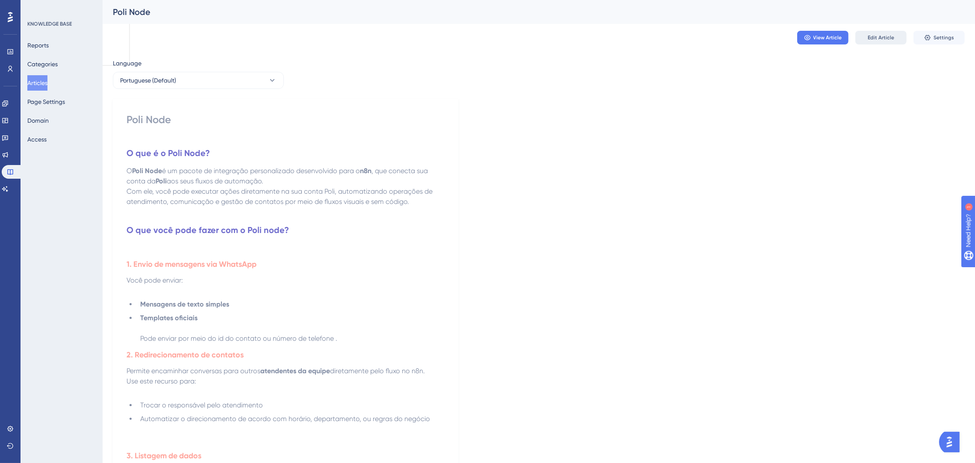
click at [889, 37] on span "Edit Article" at bounding box center [881, 37] width 27 height 7
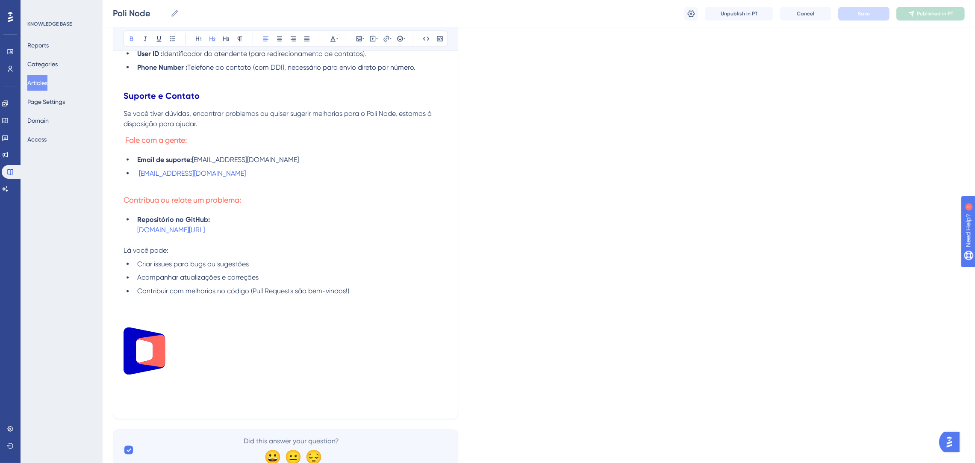
scroll to position [2180, 0]
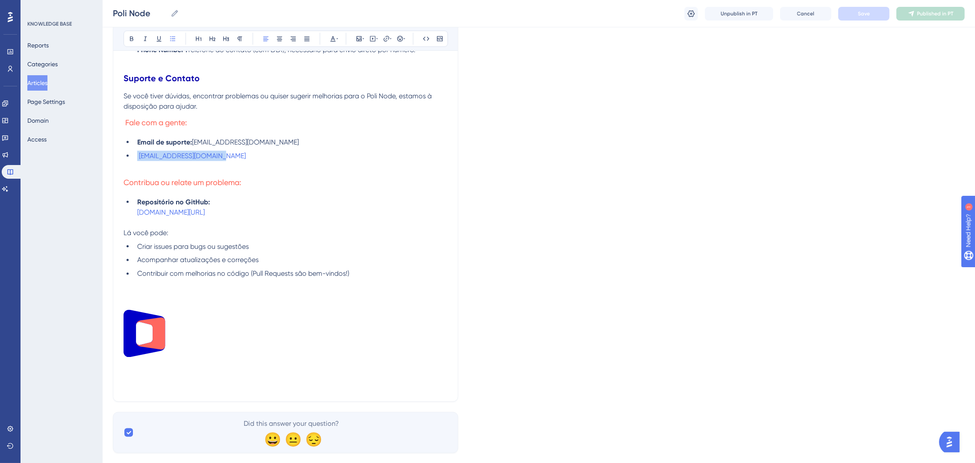
drag, startPoint x: 232, startPoint y: 154, endPoint x: 99, endPoint y: 148, distance: 133.0
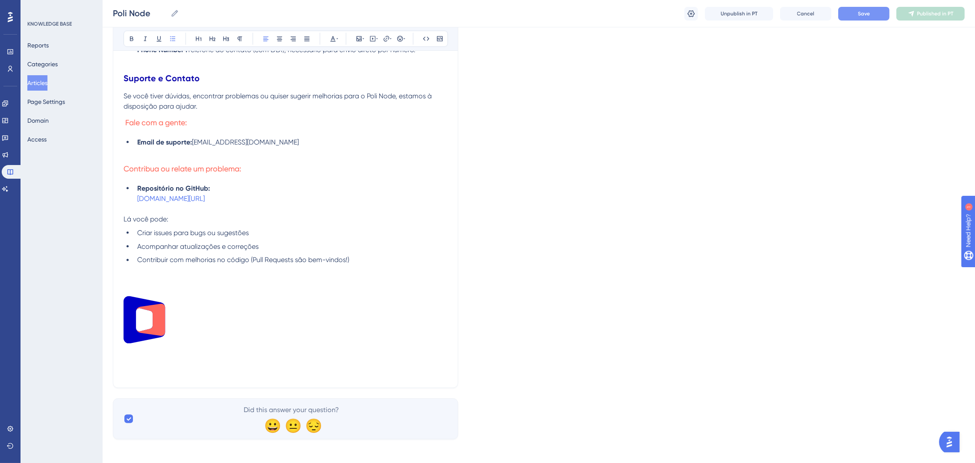
click at [860, 10] on span "Save" at bounding box center [864, 13] width 12 height 7
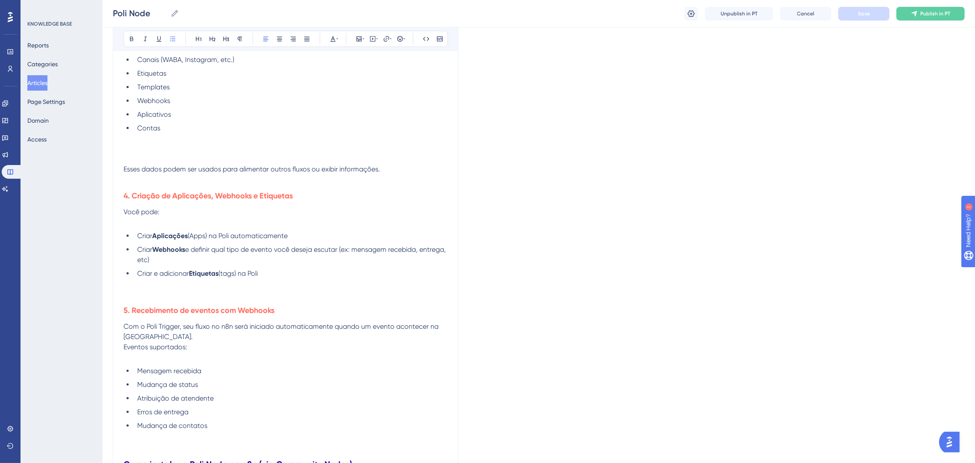
scroll to position [320, 0]
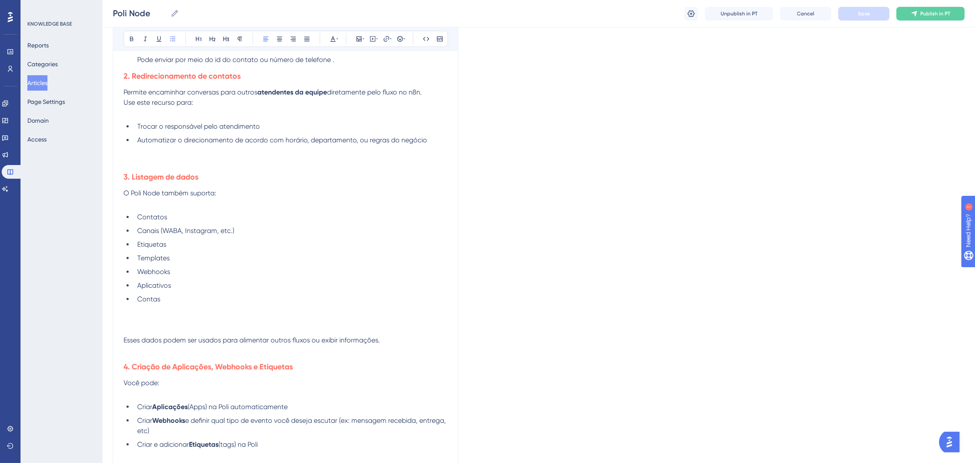
click at [176, 301] on li "Contas" at bounding box center [291, 314] width 314 height 41
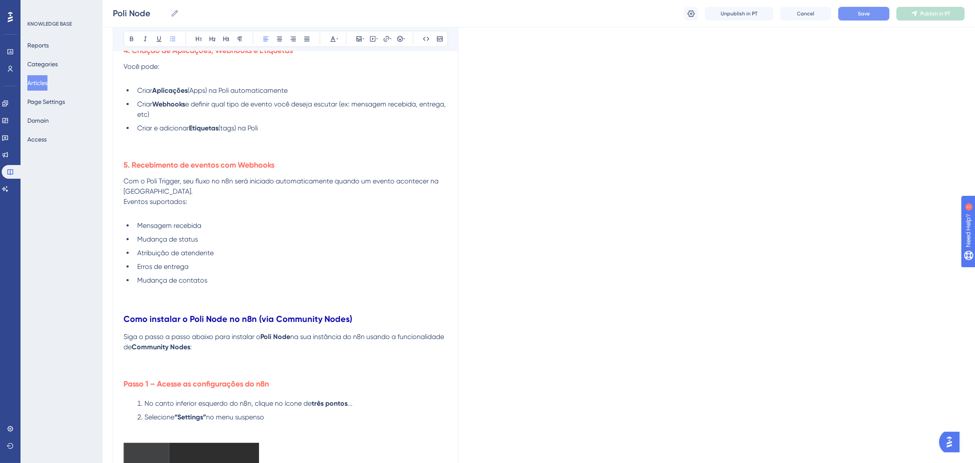
scroll to position [769, 0]
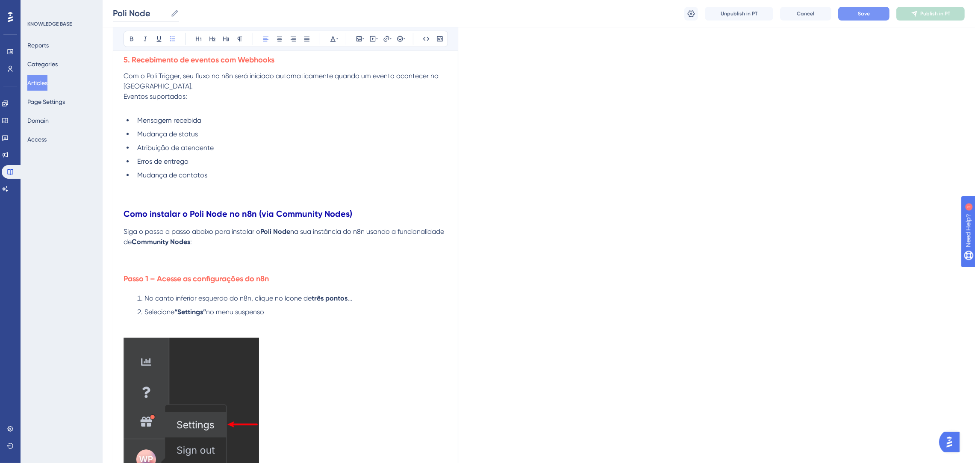
click at [158, 12] on input "Poli Node" at bounding box center [140, 13] width 54 height 12
click at [159, 13] on input "Poli Node ( Como instalar)" at bounding box center [172, 13] width 119 height 12
type input "Poli Node (Como instalar)"
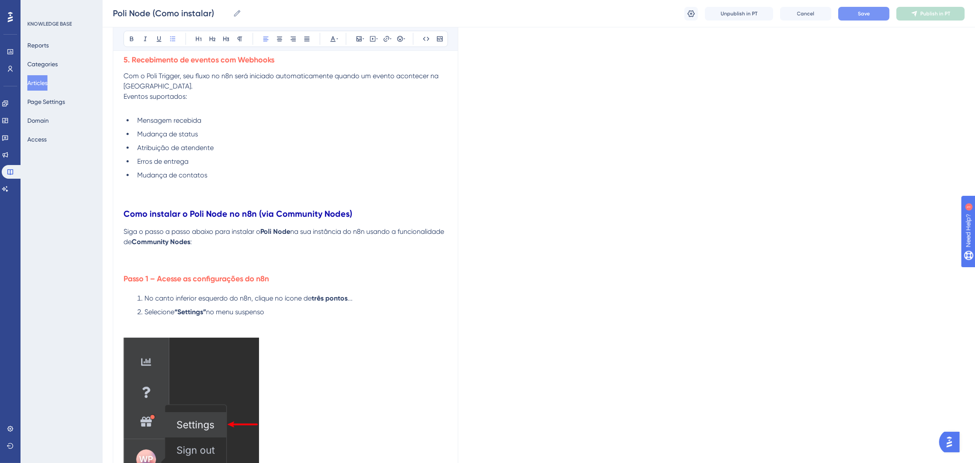
click at [866, 18] on button "Save" at bounding box center [863, 14] width 51 height 14
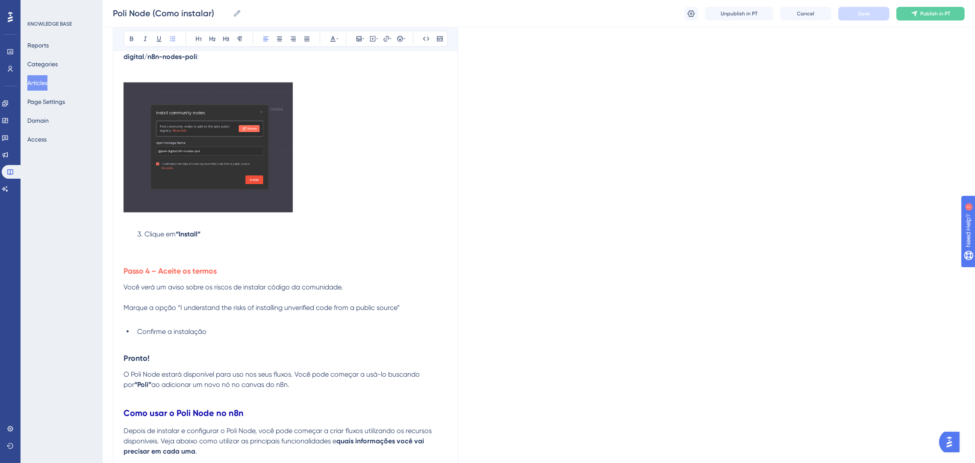
scroll to position [1602, 0]
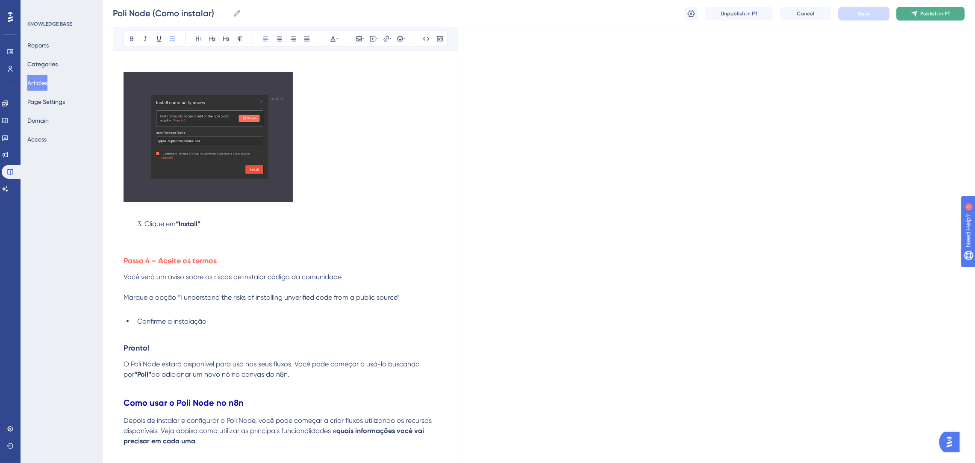
click at [907, 14] on button "Publish in PT" at bounding box center [930, 14] width 68 height 14
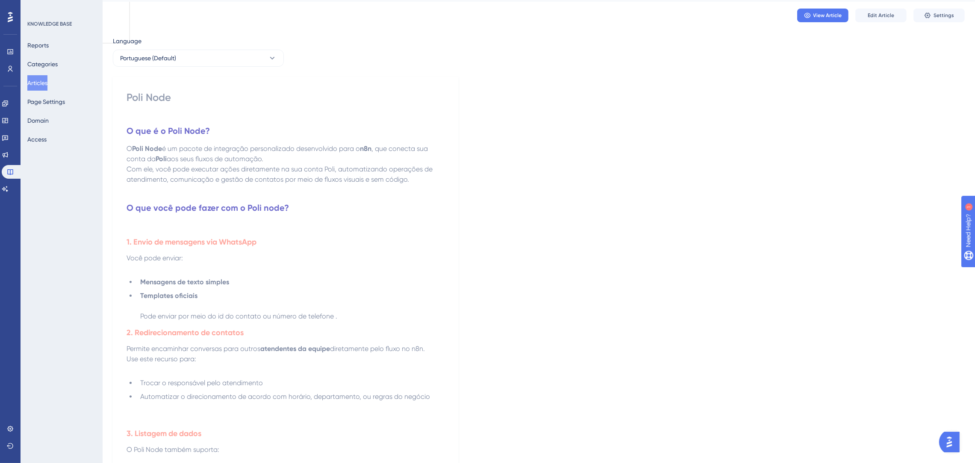
scroll to position [0, 0]
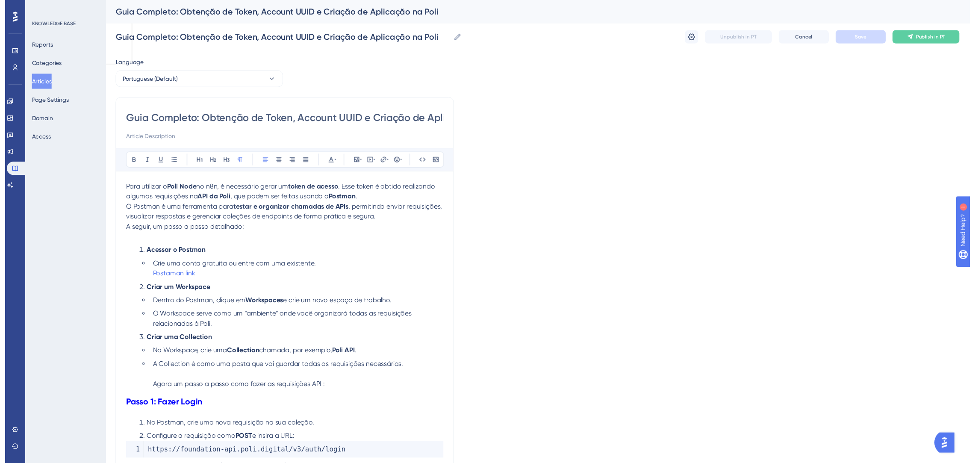
scroll to position [1207, 0]
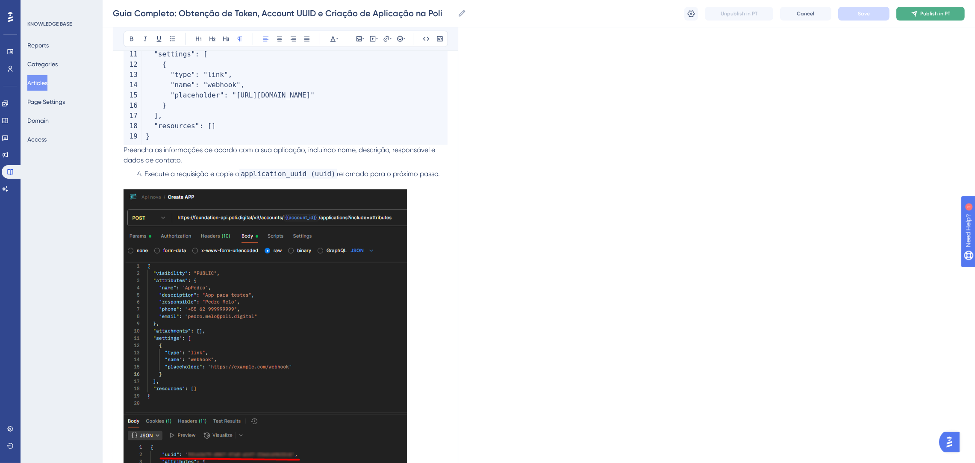
click at [925, 12] on span "Publish in PT" at bounding box center [935, 13] width 30 height 7
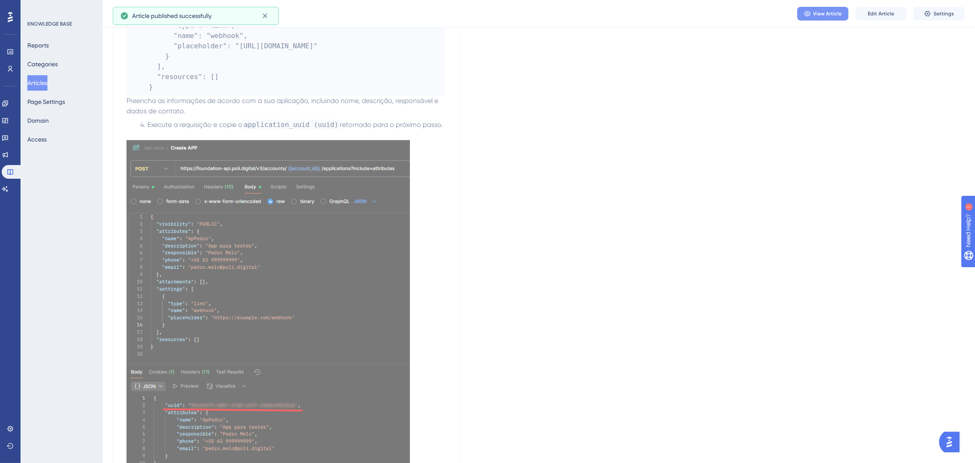
click at [820, 13] on span "View Article" at bounding box center [827, 13] width 29 height 7
